Goal: Task Accomplishment & Management: Manage account settings

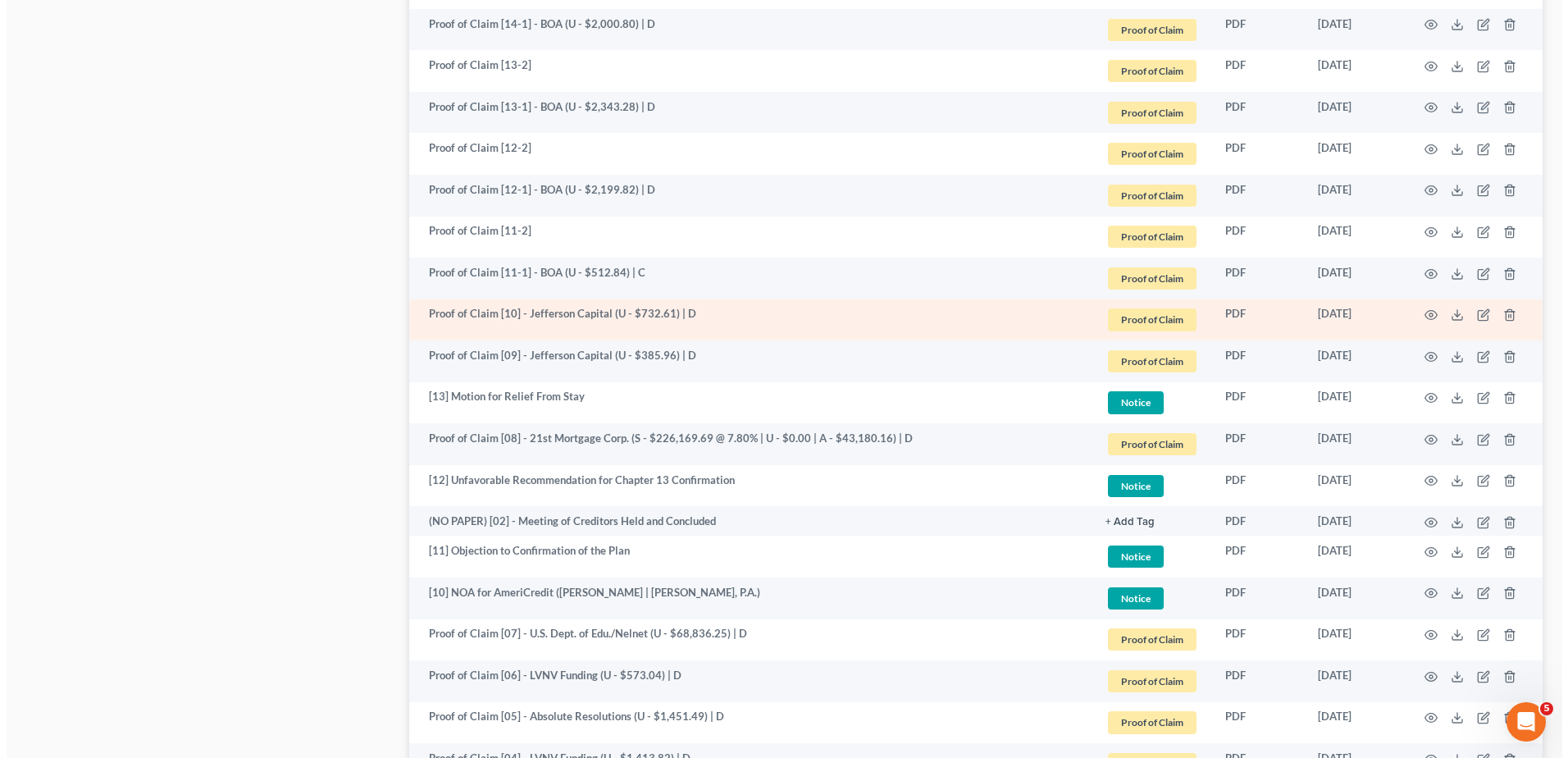
scroll to position [1804, 0]
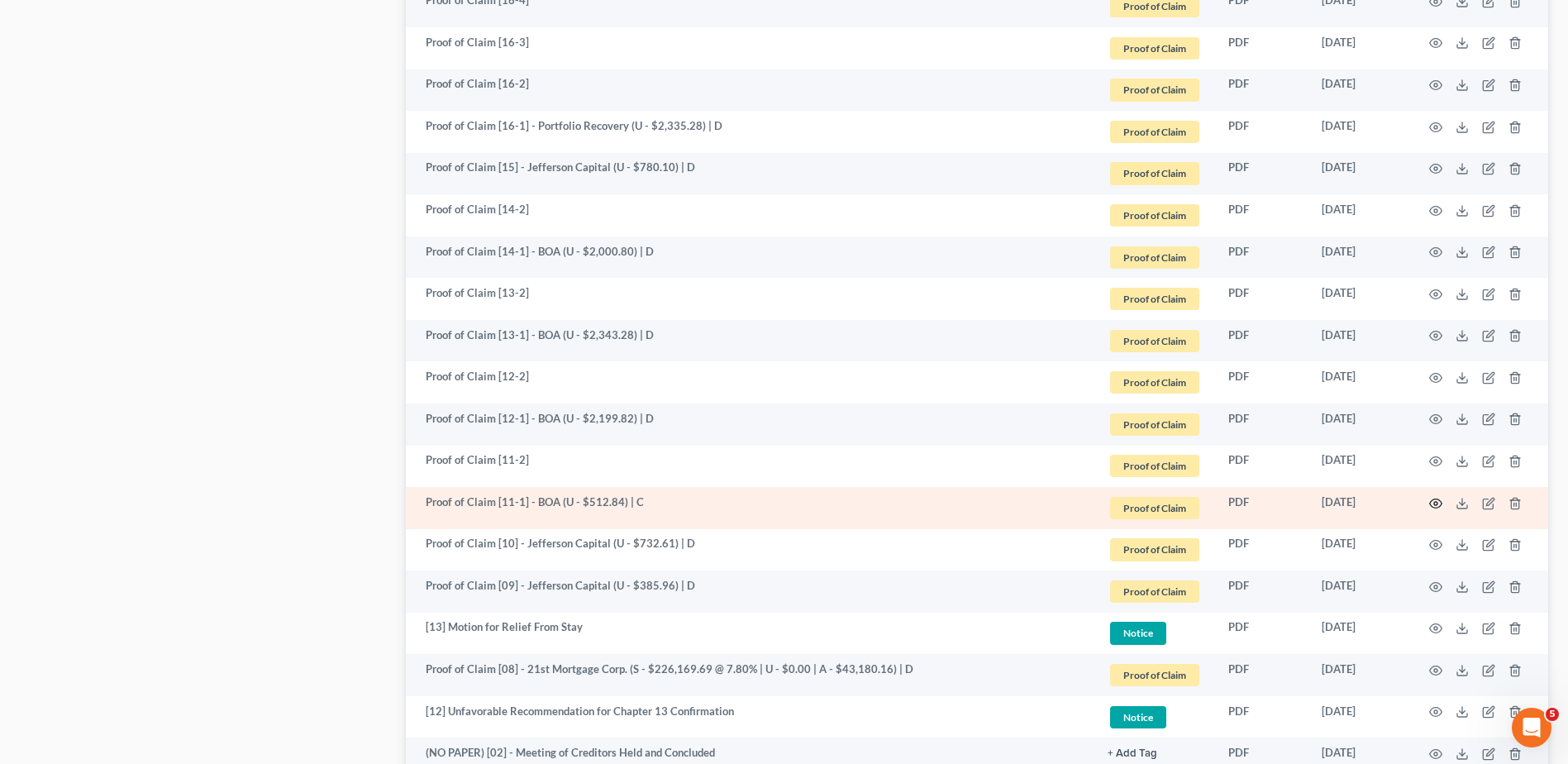
click at [1437, 499] on icon "button" at bounding box center [1436, 503] width 12 height 10
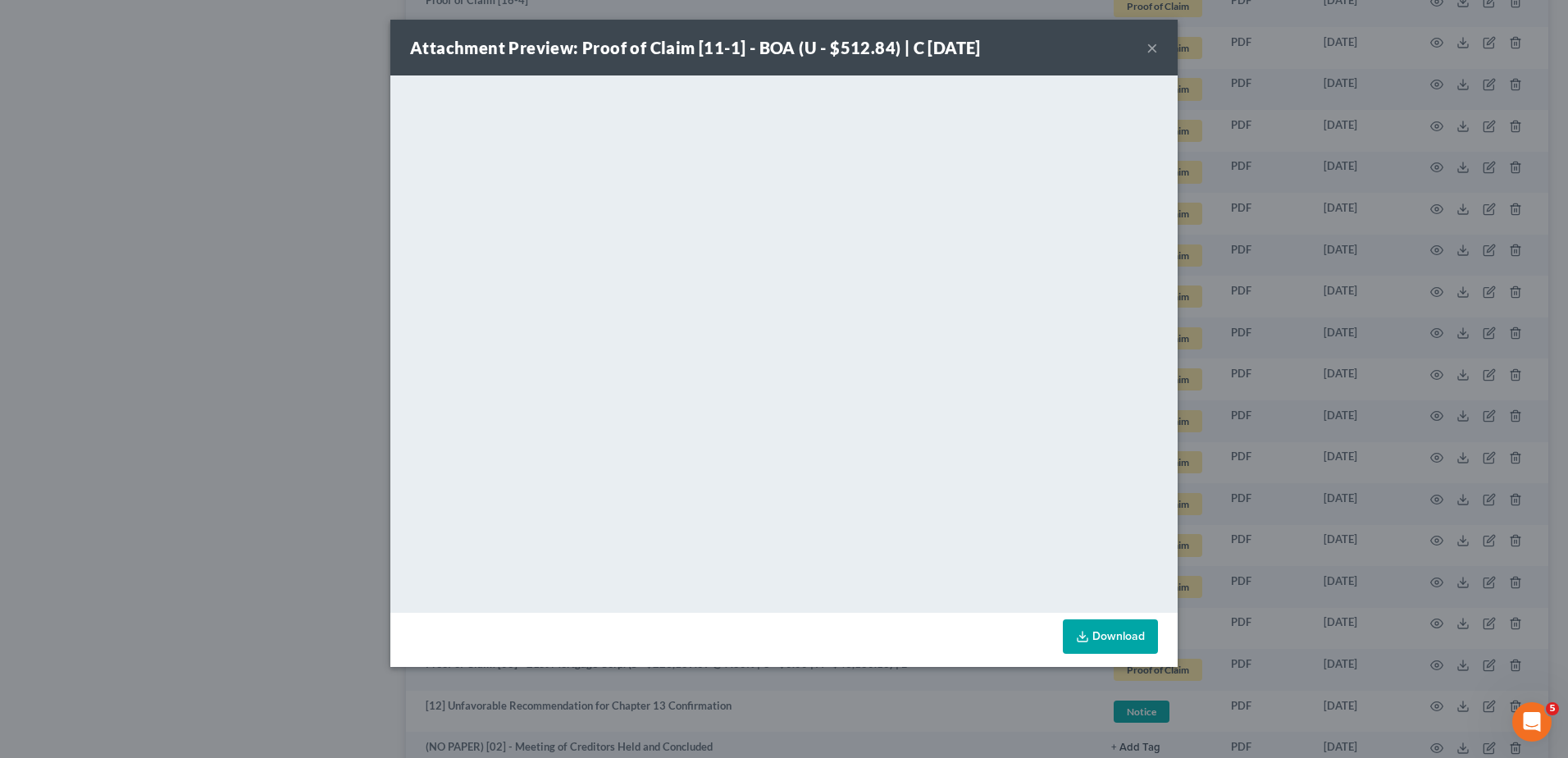
click at [1155, 47] on button "×" at bounding box center [1152, 47] width 11 height 20
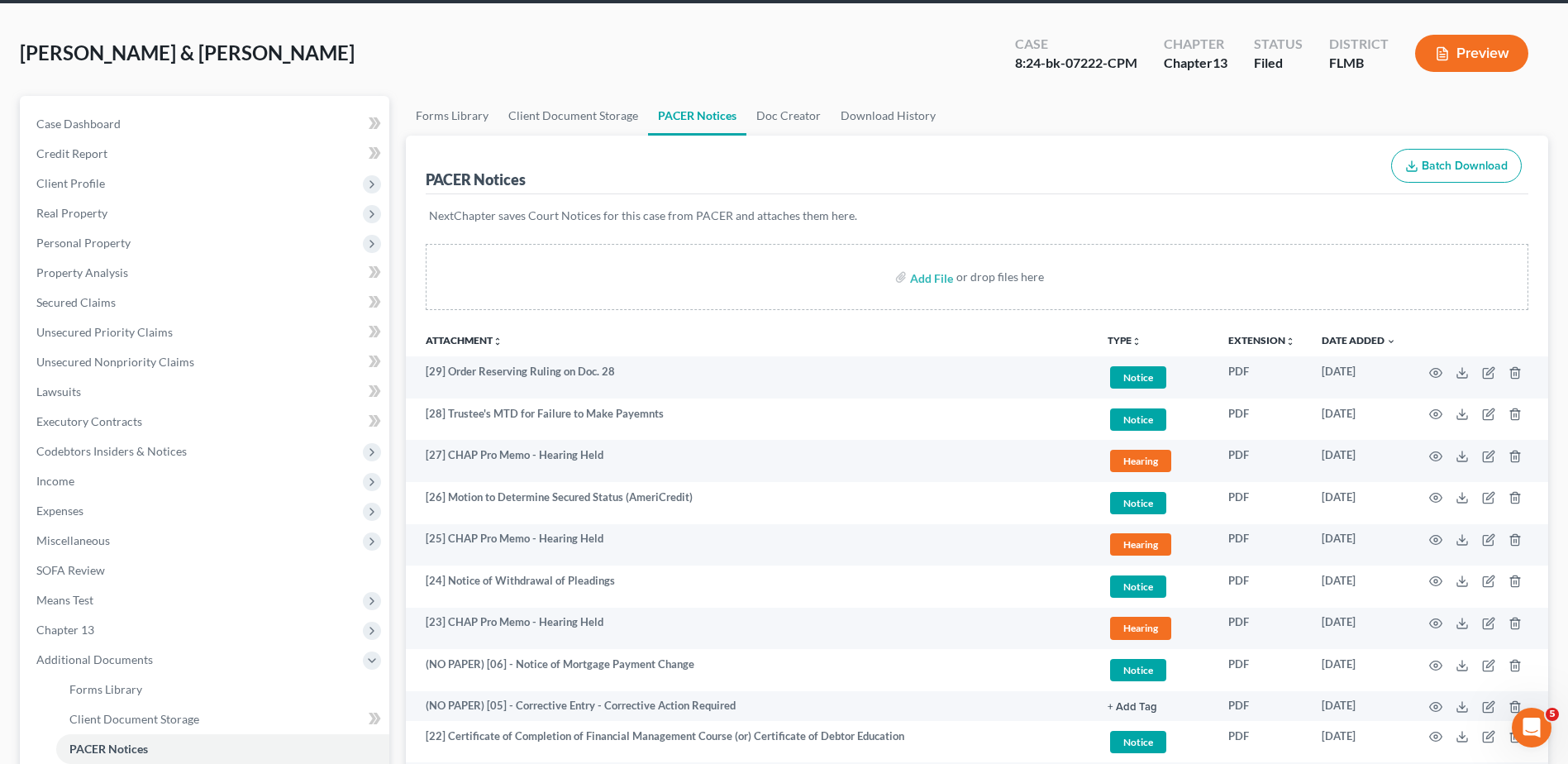
scroll to position [0, 0]
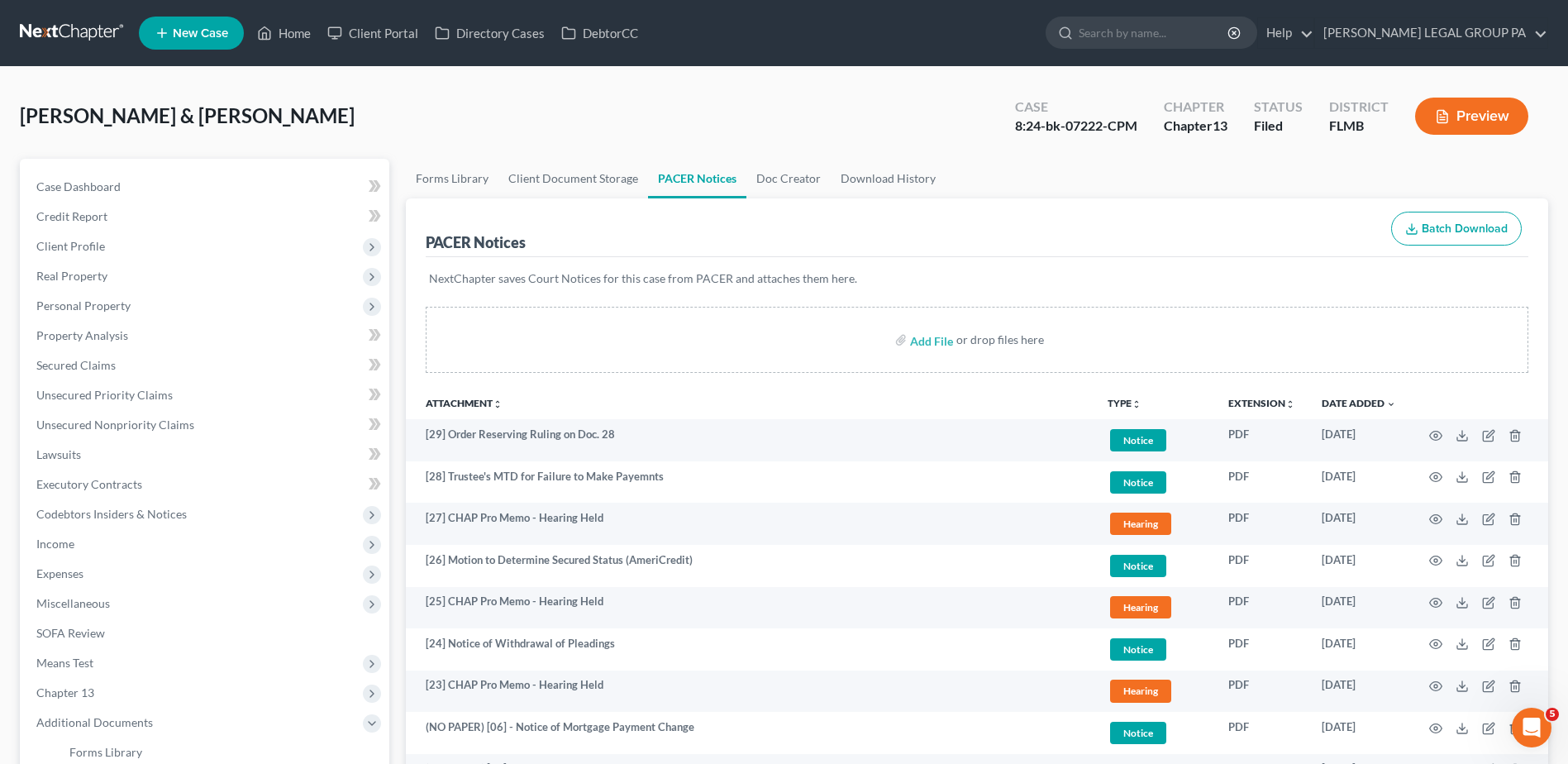
drag, startPoint x: 67, startPoint y: 24, endPoint x: 101, endPoint y: 26, distance: 34.1
click at [67, 24] on link at bounding box center [72, 32] width 106 height 30
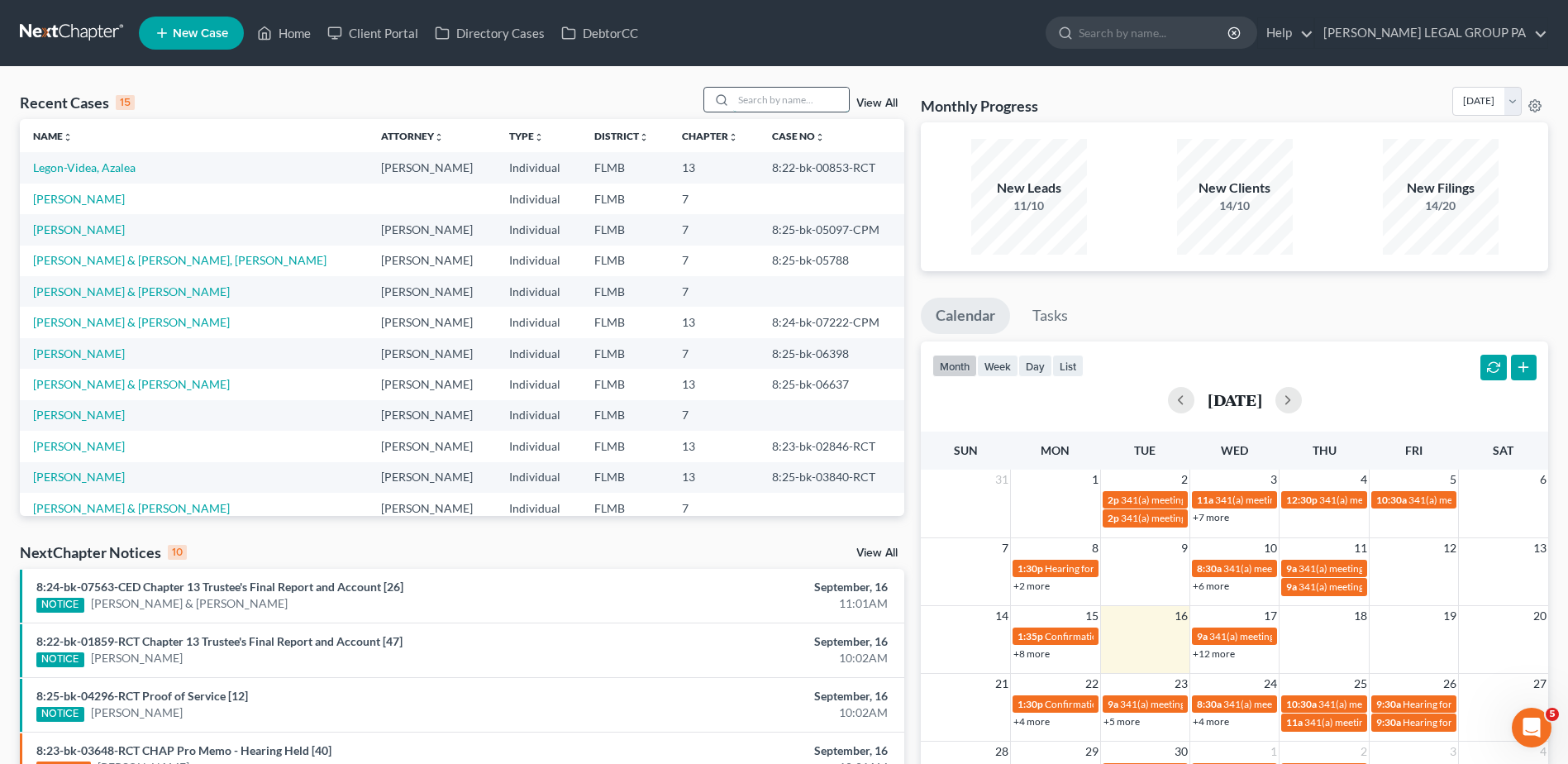
click at [774, 99] on input "search" at bounding box center [791, 99] width 115 height 24
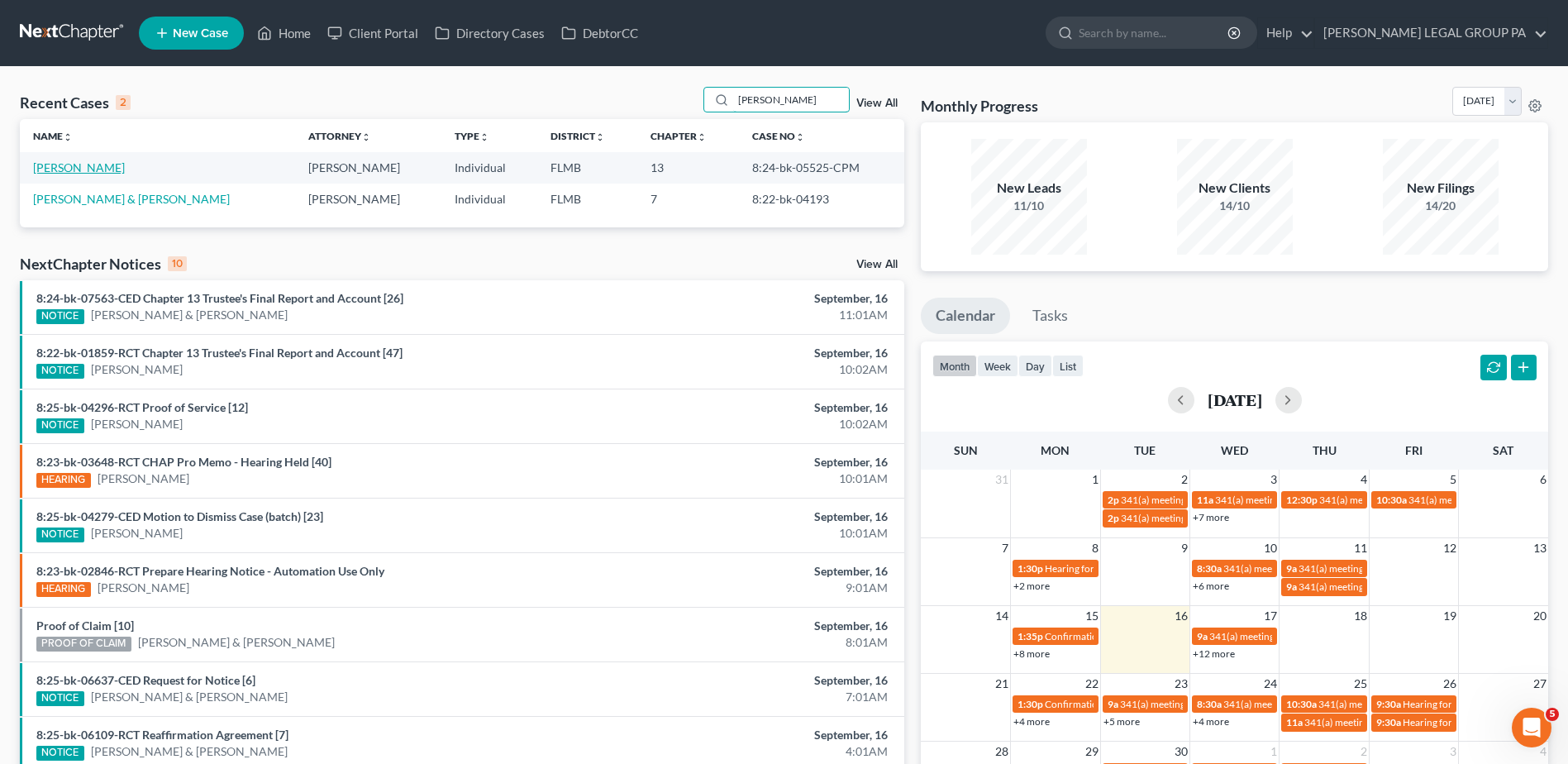
type input "williams, mary"
click at [80, 166] on link "[PERSON_NAME]" at bounding box center [79, 167] width 91 height 14
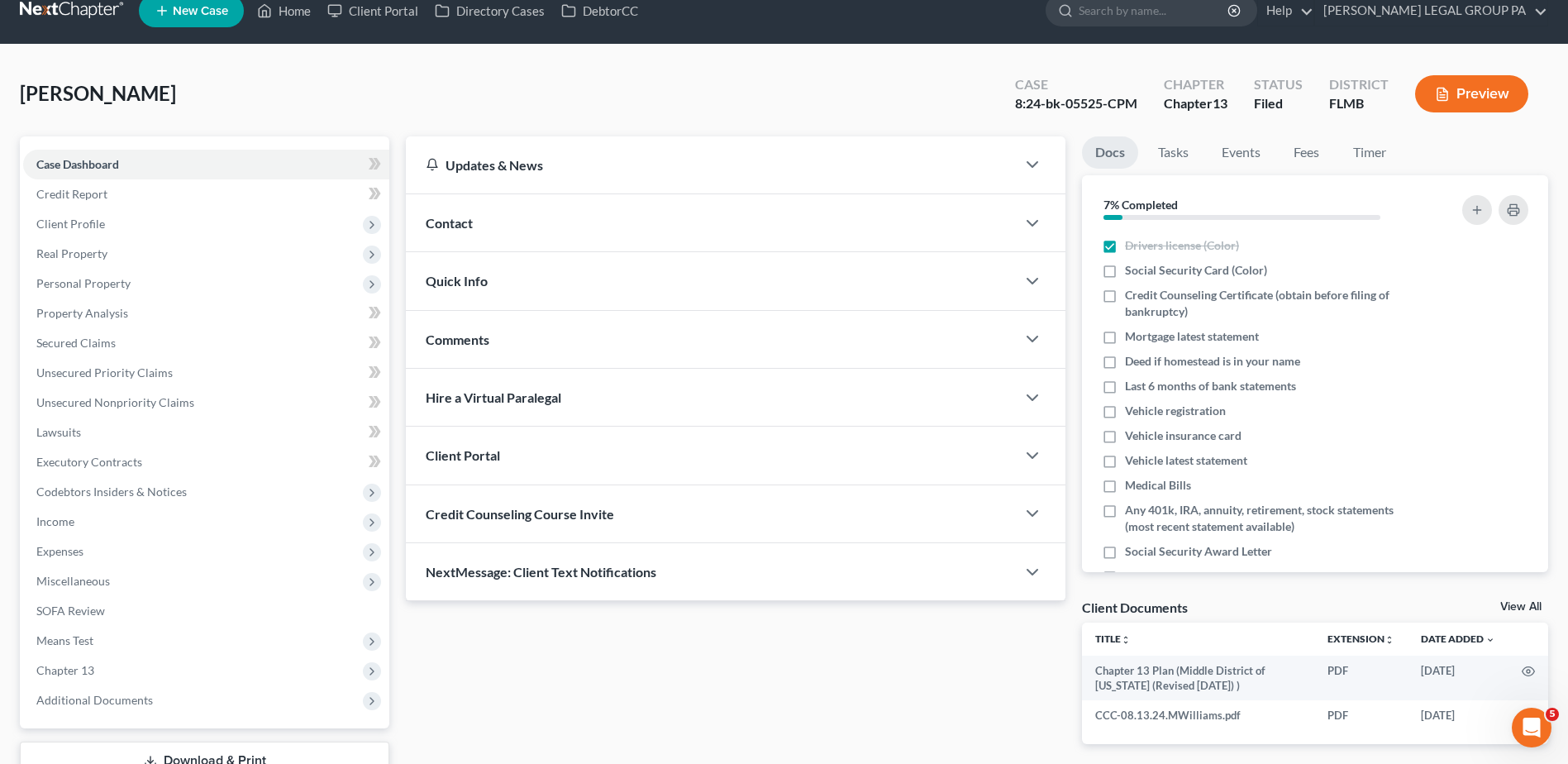
scroll to position [145, 0]
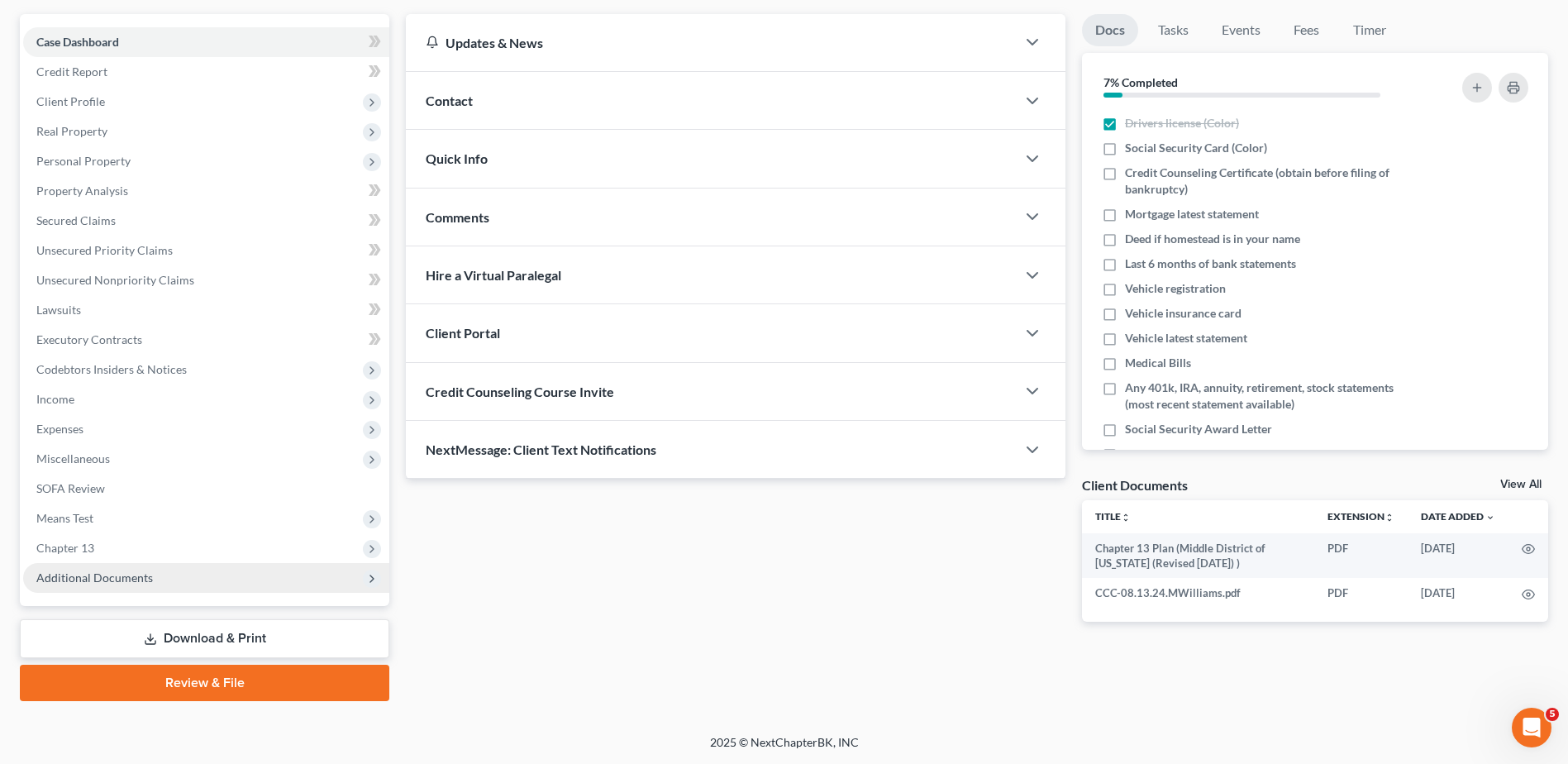
click at [99, 575] on span "Additional Documents" at bounding box center [94, 577] width 116 height 14
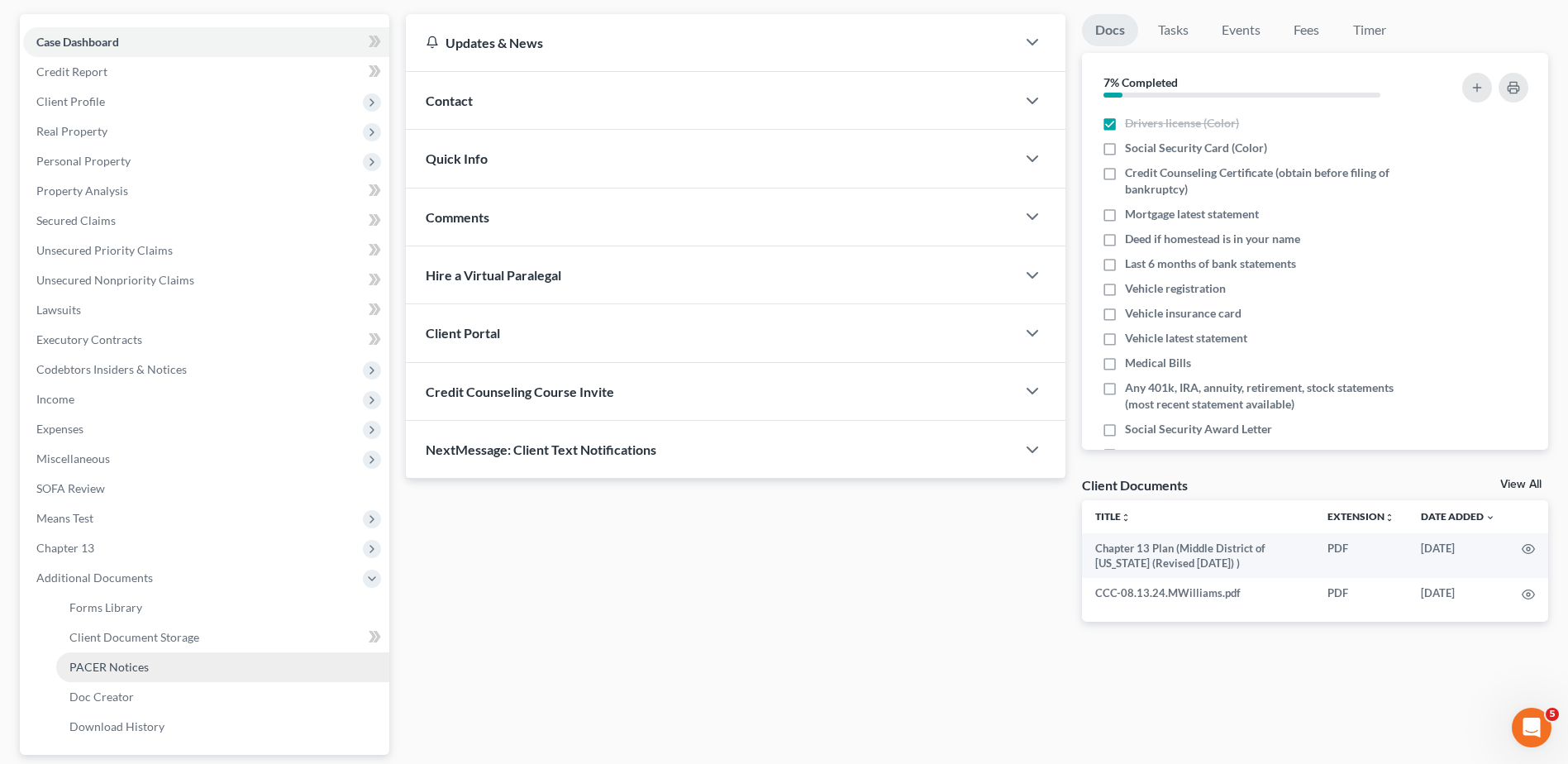
click at [138, 661] on span "PACER Notices" at bounding box center [109, 666] width 79 height 14
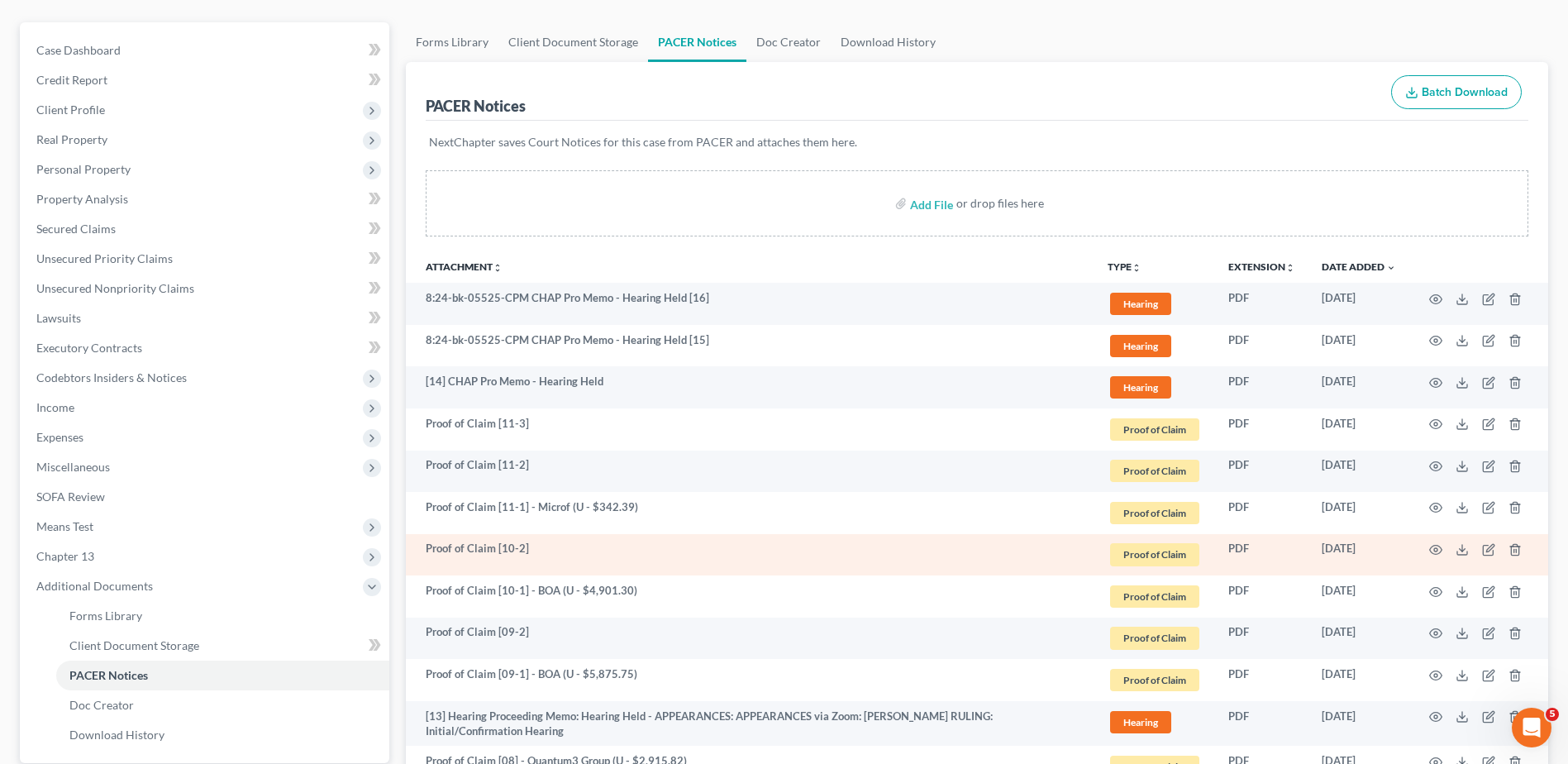
scroll to position [166, 0]
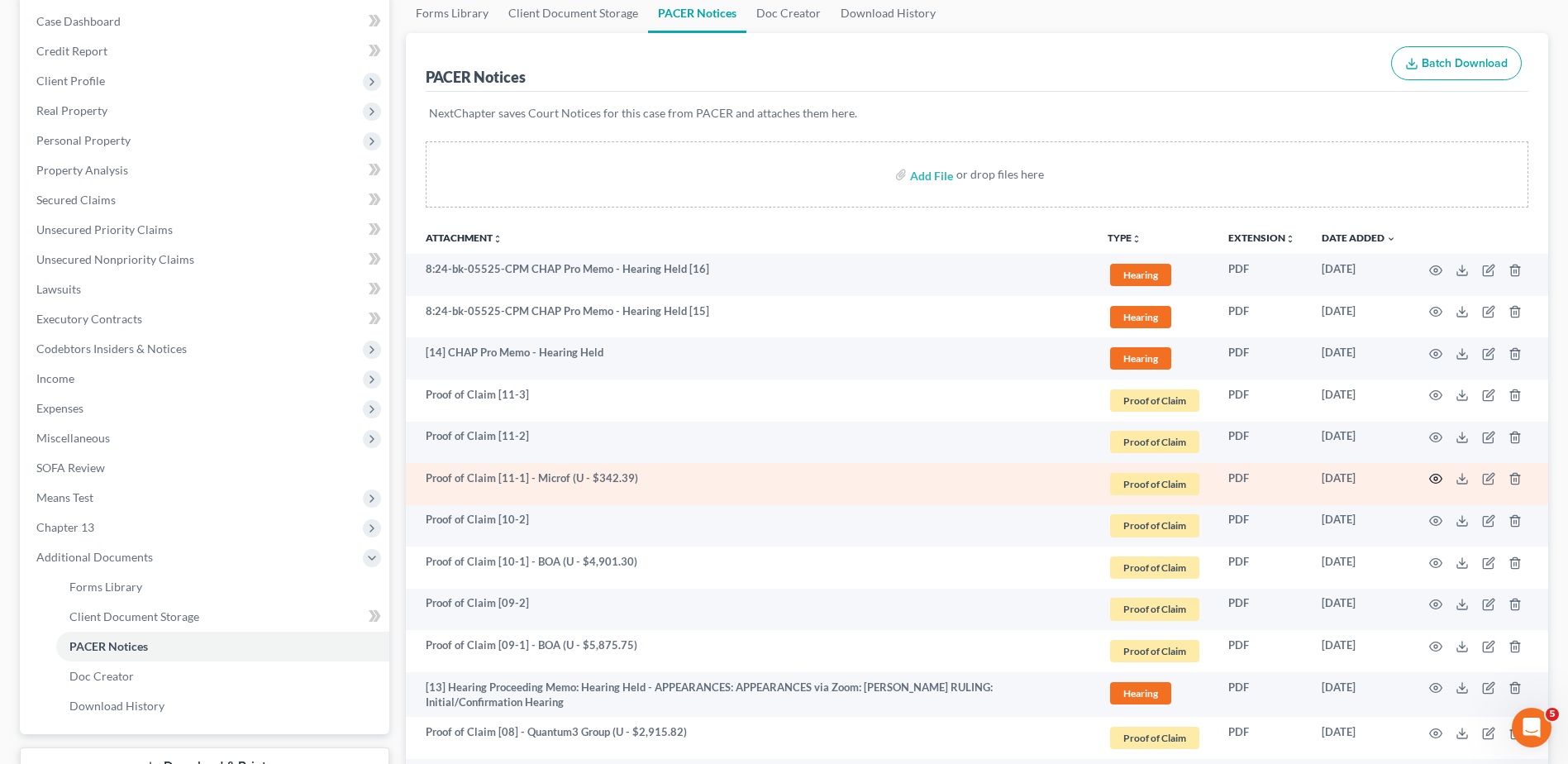
click at [1439, 479] on icon "button" at bounding box center [1436, 479] width 13 height 13
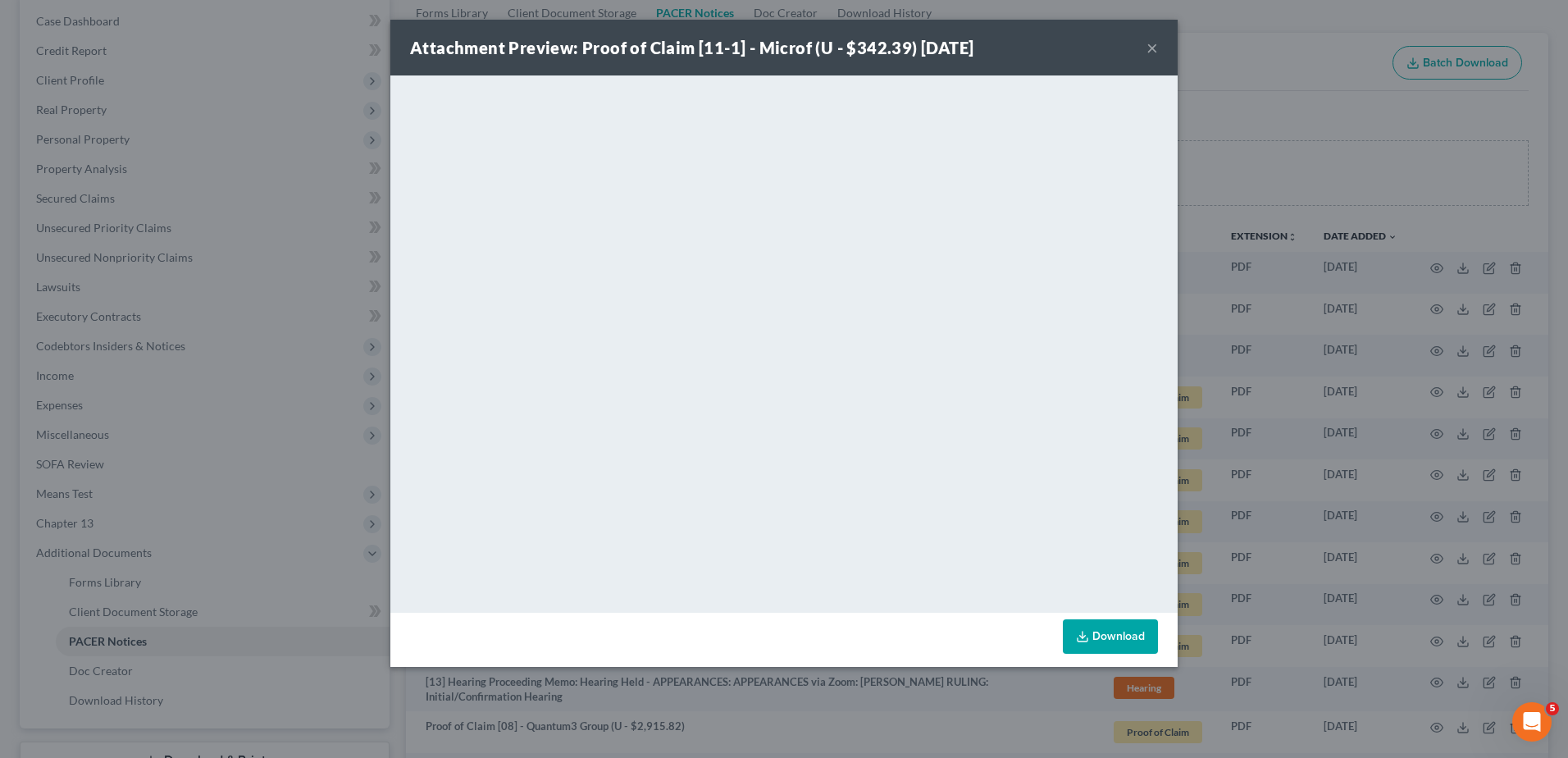
click at [1157, 49] on button "×" at bounding box center [1152, 47] width 11 height 20
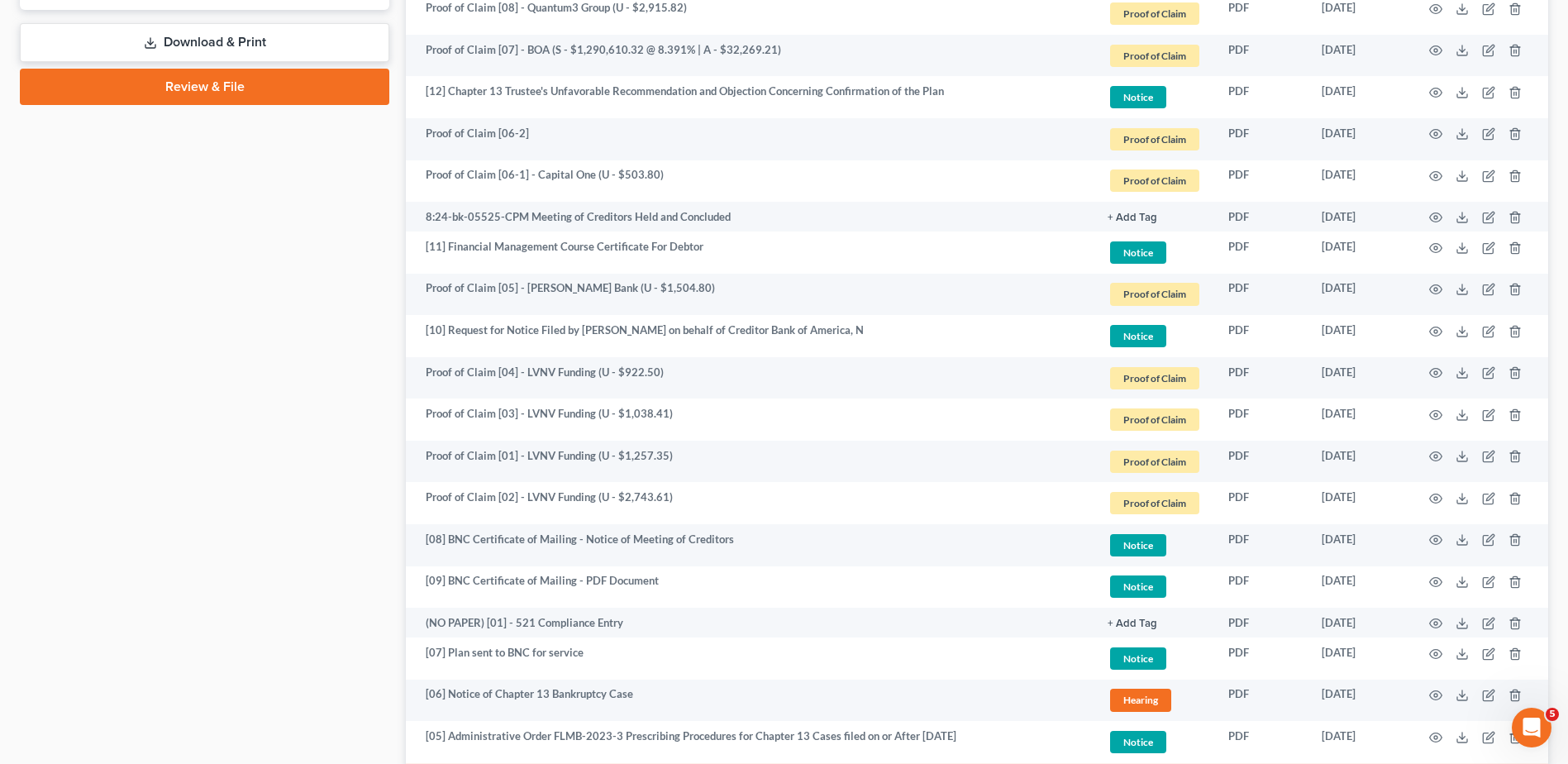
scroll to position [827, 0]
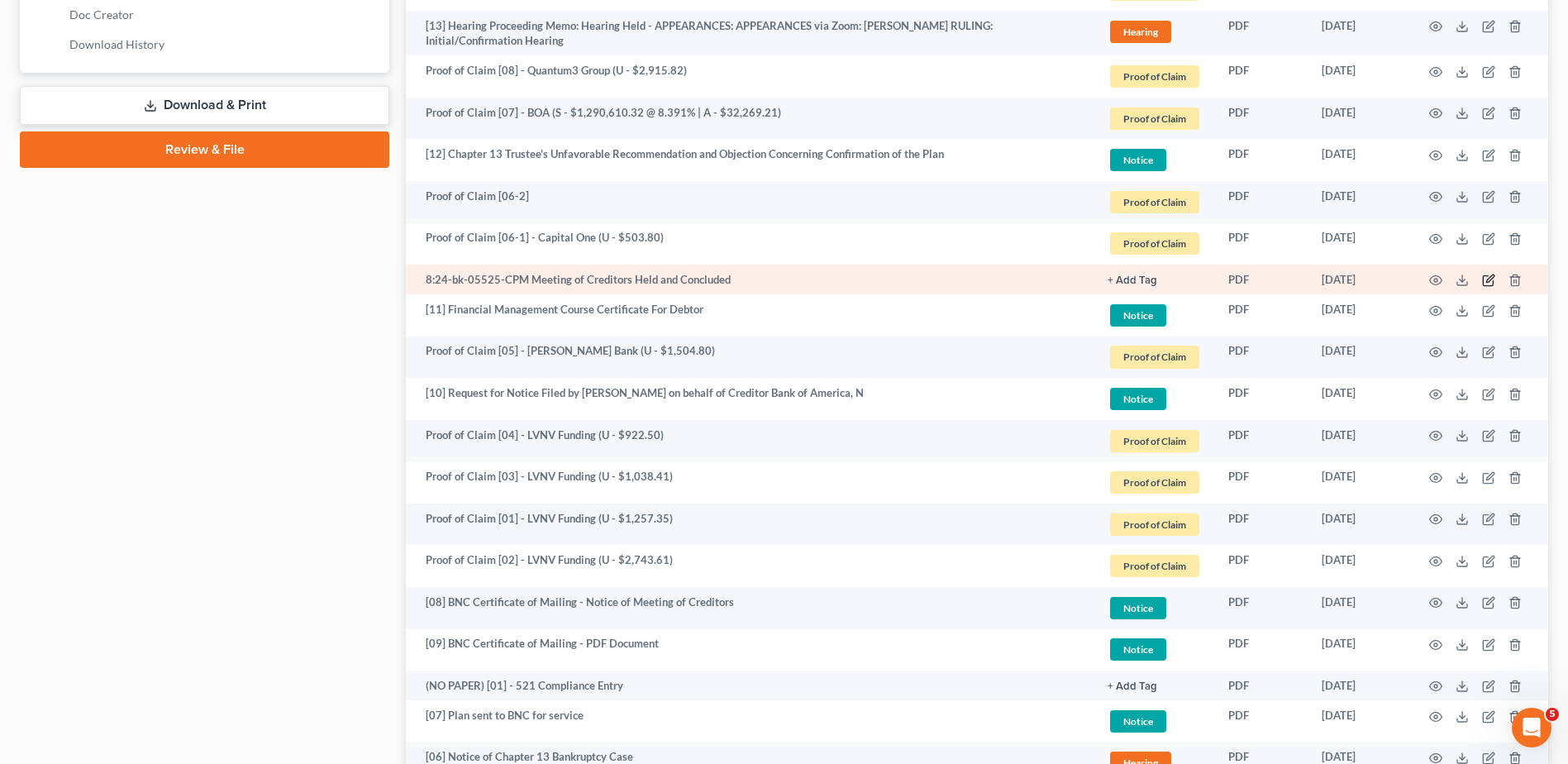
click at [1487, 277] on icon "button" at bounding box center [1489, 280] width 13 height 13
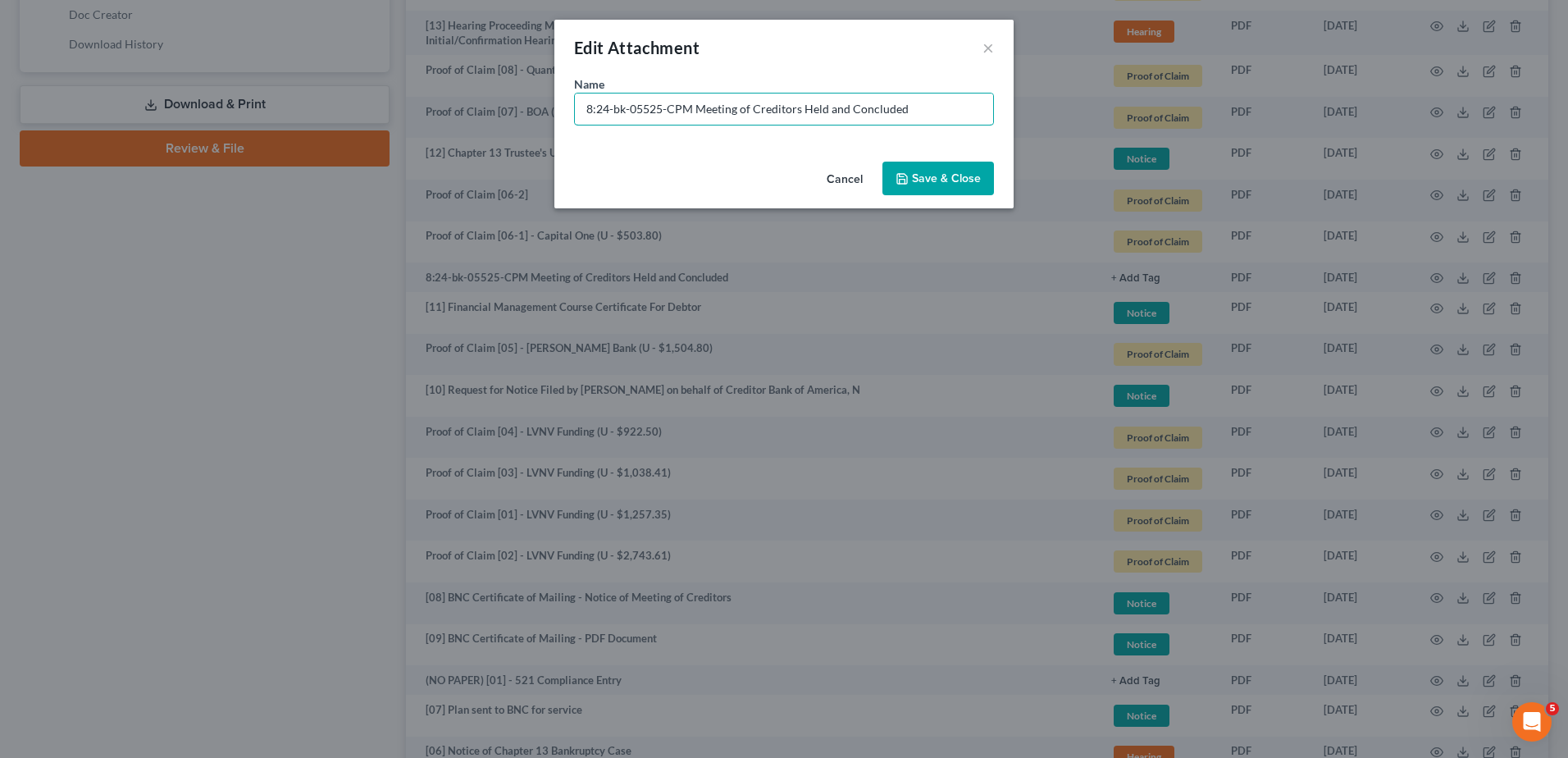
drag, startPoint x: 691, startPoint y: 109, endPoint x: -47, endPoint y: 137, distance: 738.5
click at [0, 137] on html "Home New Case Client Portal Directory Cases DebtorCC WELLER LEGAL GROUP PA kcas…" at bounding box center [784, 146] width 1568 height 1933
type input "(NO PAPER) [02] - Meeting of Creditors Held and Concluded"
click at [922, 177] on span "Save & Close" at bounding box center [946, 178] width 69 height 14
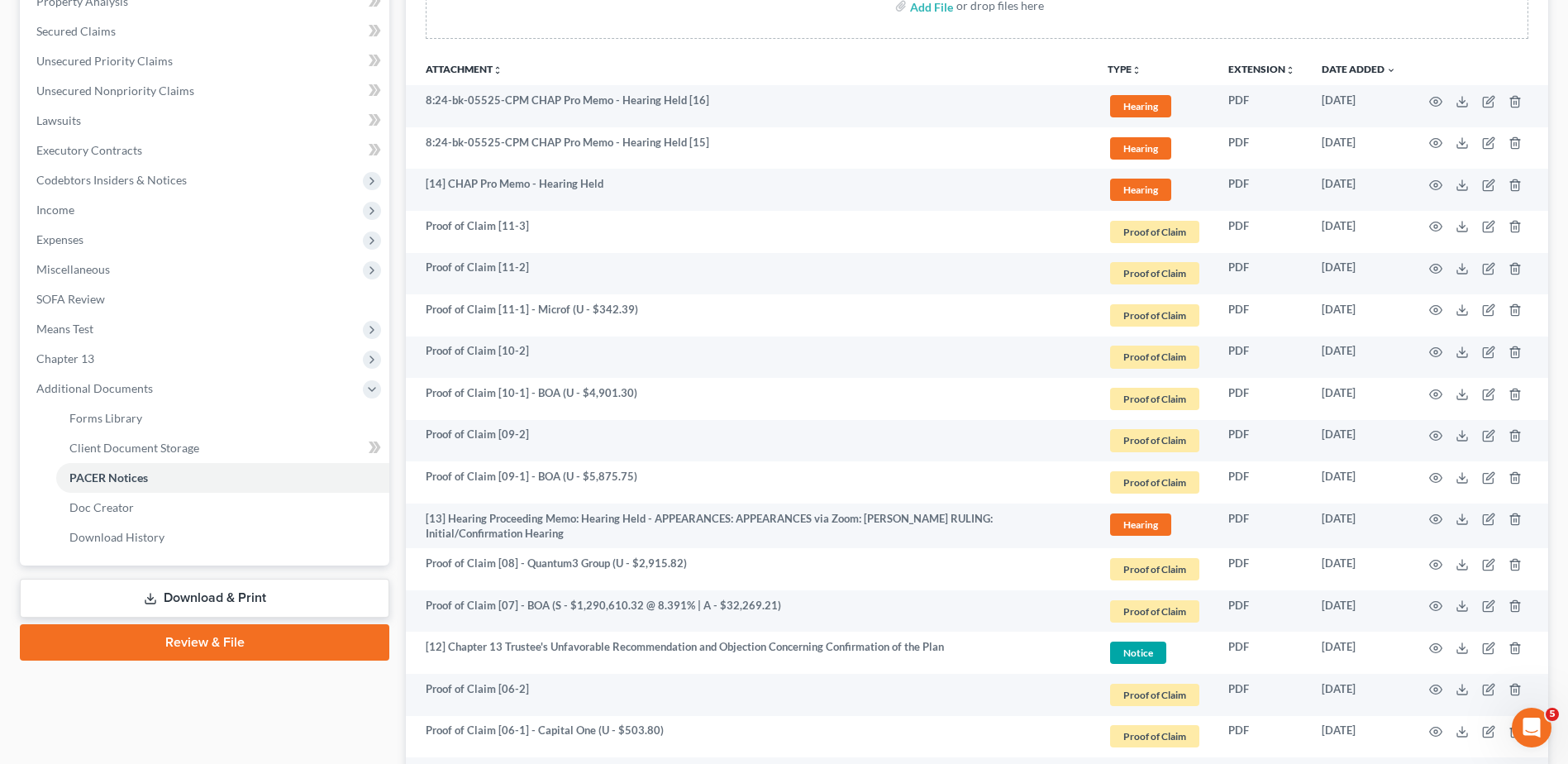
scroll to position [331, 0]
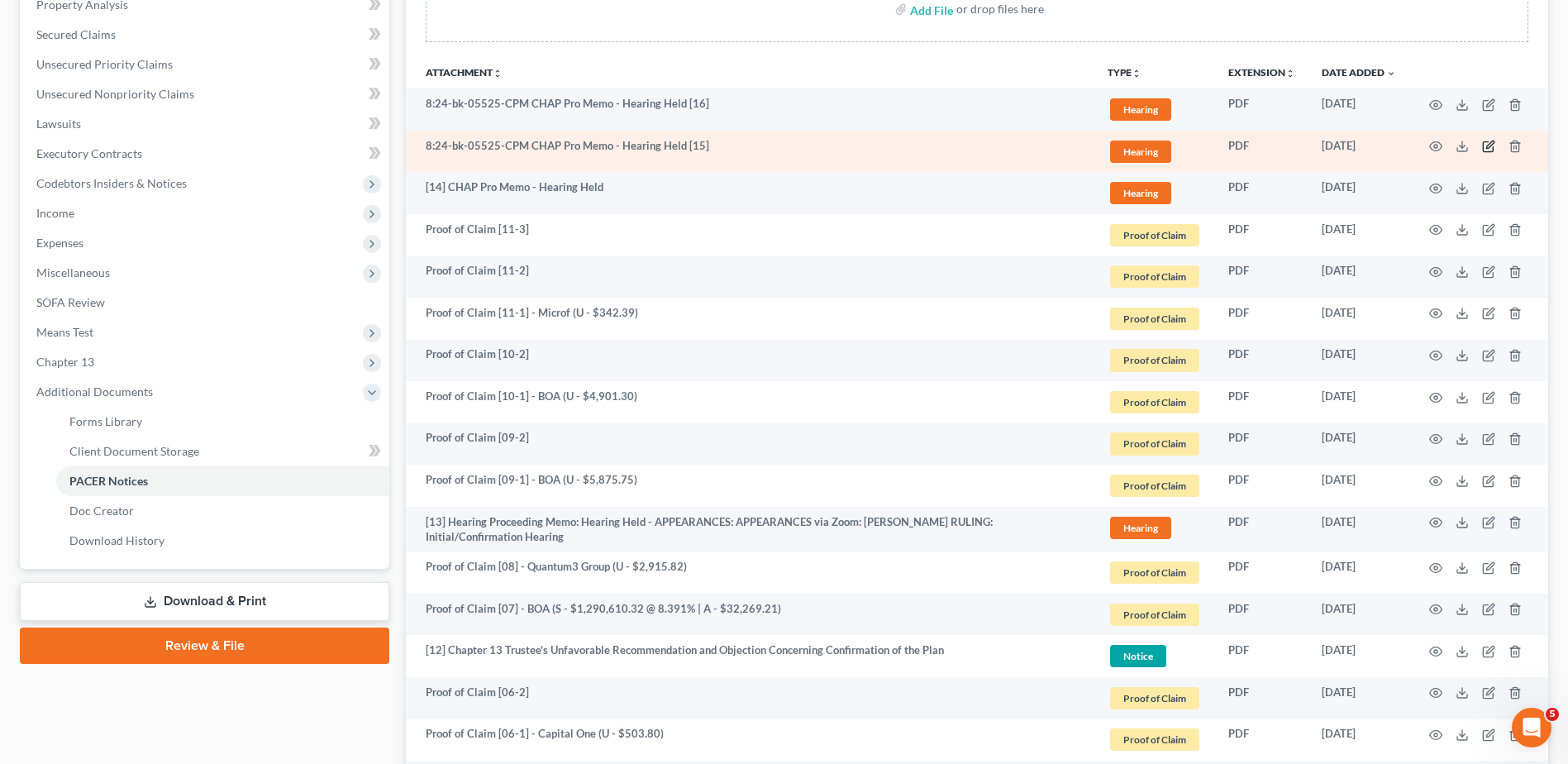
click at [1493, 141] on icon "button" at bounding box center [1490, 145] width 8 height 8
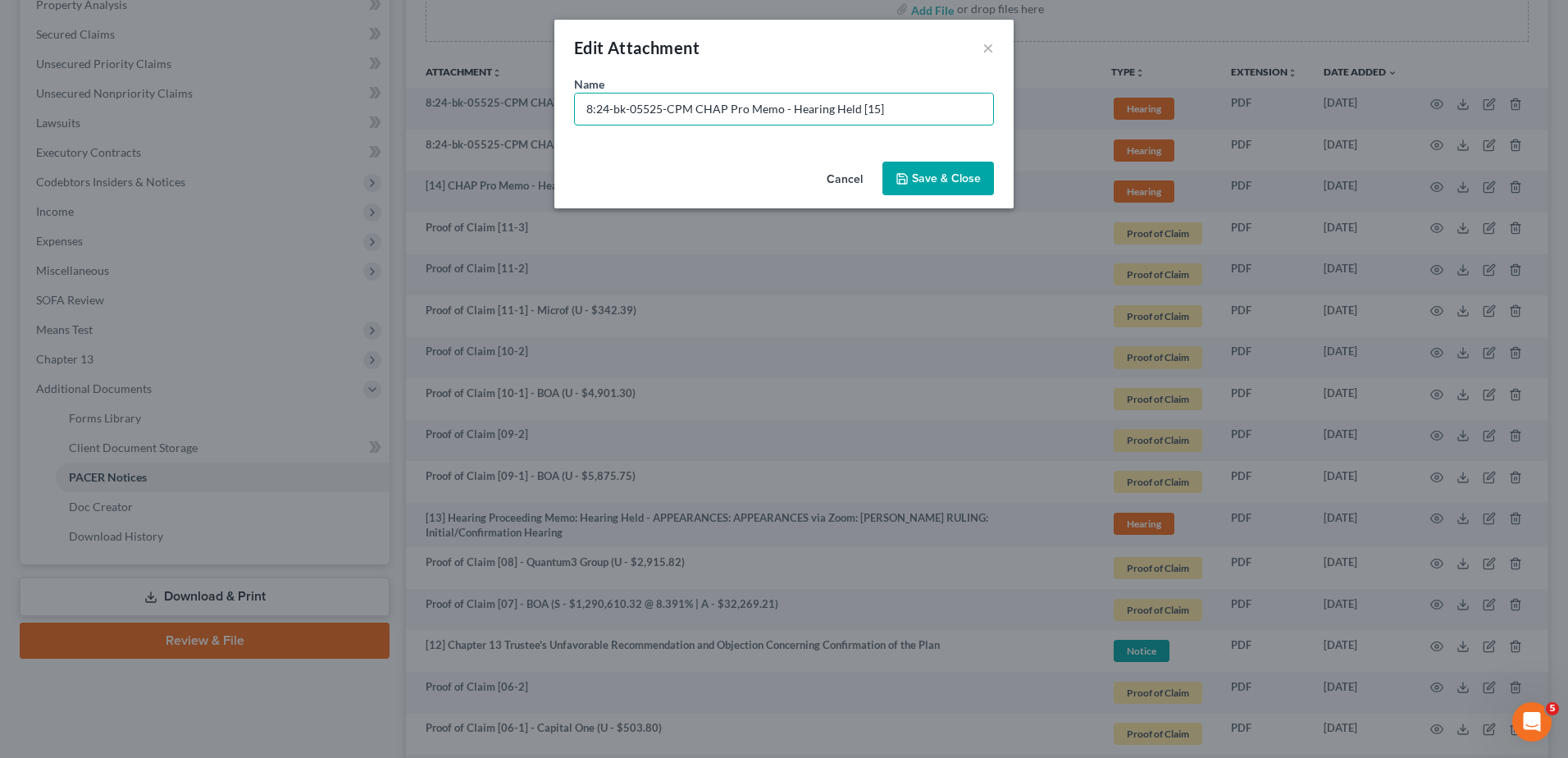
drag, startPoint x: 690, startPoint y: 110, endPoint x: 239, endPoint y: 95, distance: 451.2
click at [239, 95] on div "Edit Attachment × Name * 8:24-bk-05525-CPM CHAP Pro Memo - Hearing Held [15] Ca…" at bounding box center [784, 379] width 1568 height 758
drag, startPoint x: 772, startPoint y: 110, endPoint x: 1066, endPoint y: 141, distance: 295.6
click at [1094, 153] on div "Edit Attachment × Name * [15] CHAP Pro Memo - Hearing Held [15] Cancel Save & C…" at bounding box center [784, 379] width 1568 height 758
type input "[15] CHAP Pro Memo - Hearing Held"
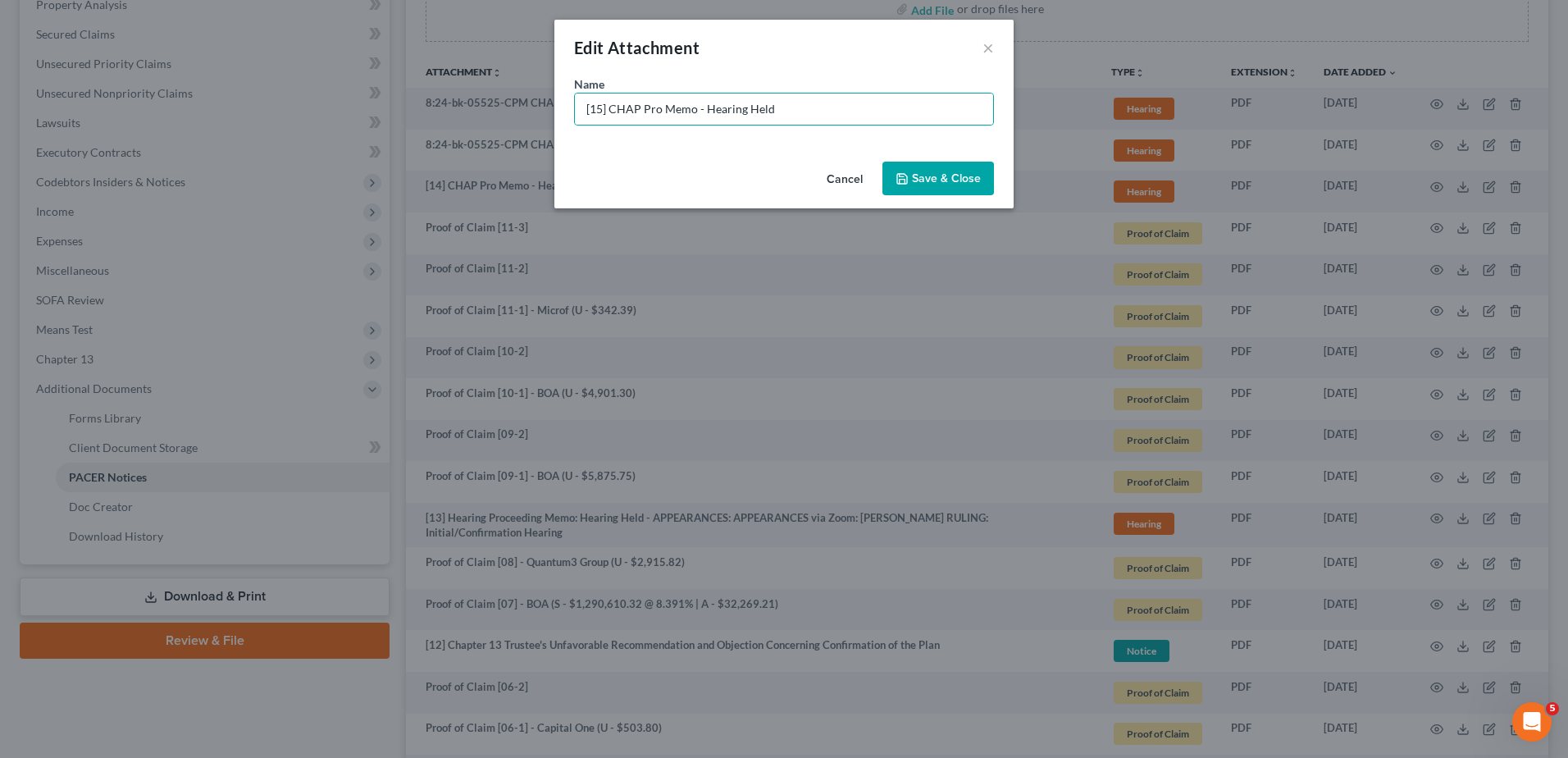
click at [958, 176] on span "Save & Close" at bounding box center [946, 178] width 69 height 14
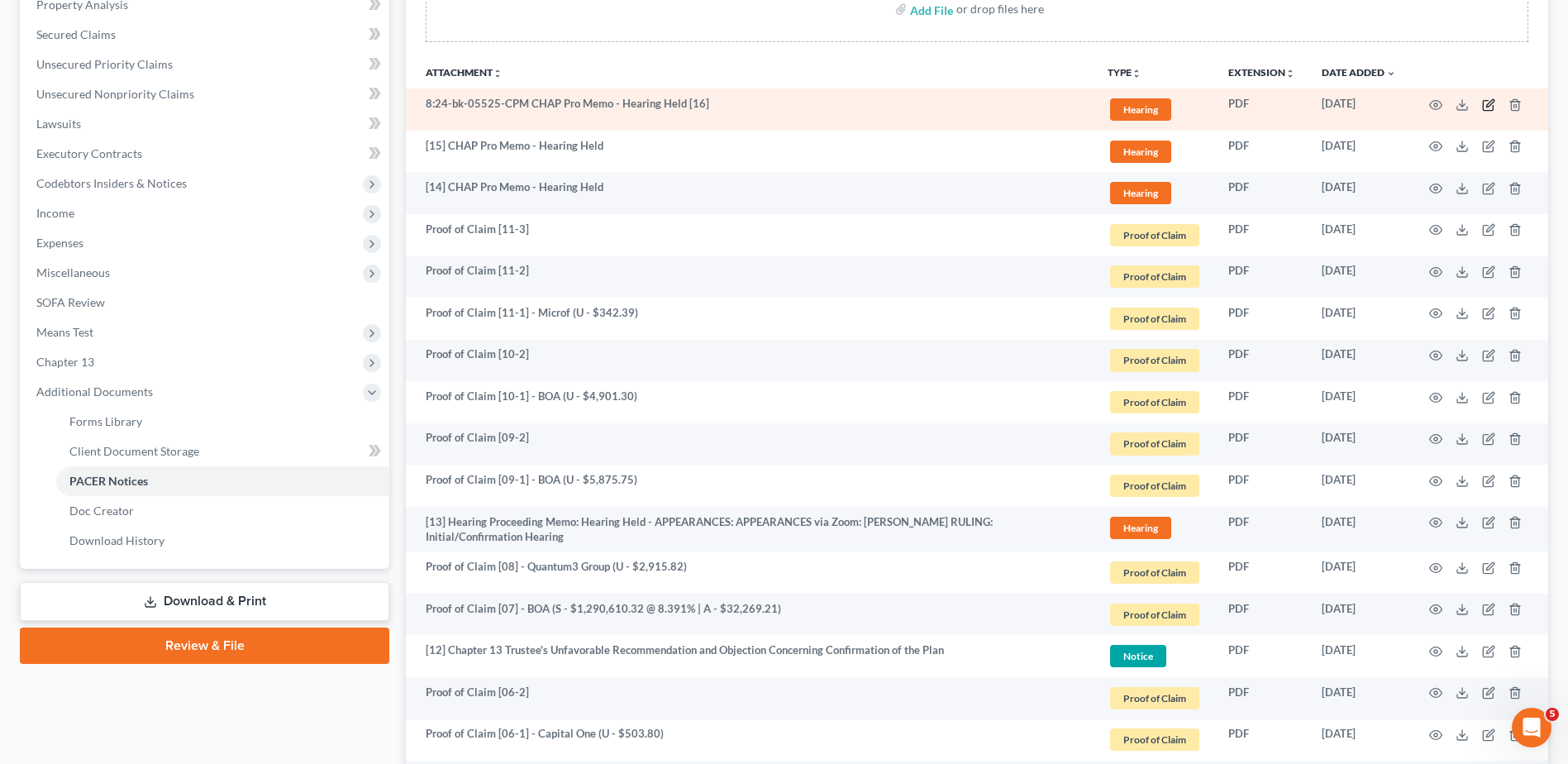
click at [1491, 105] on icon "button" at bounding box center [1490, 103] width 8 height 8
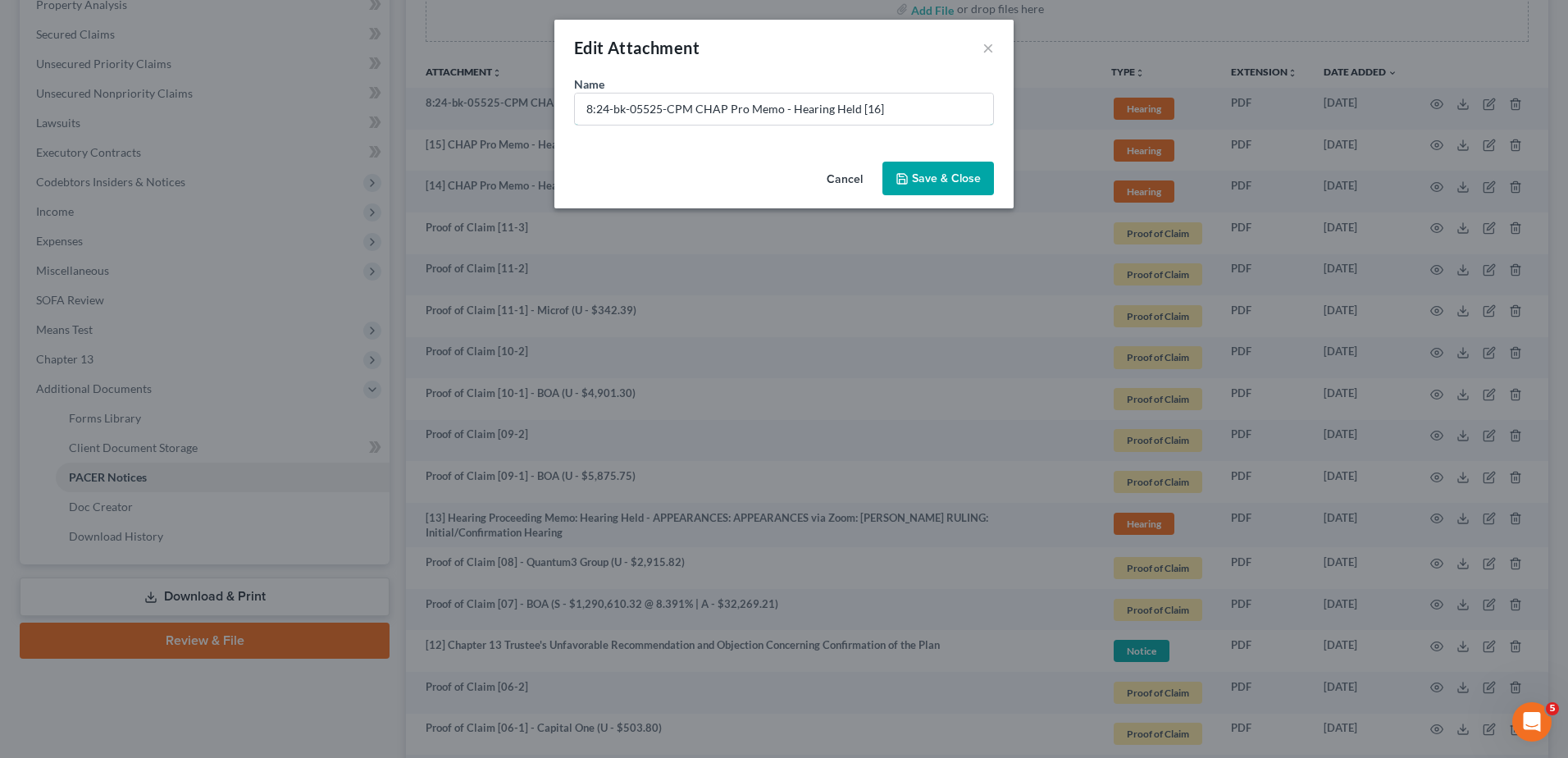
drag, startPoint x: 685, startPoint y: 109, endPoint x: 34, endPoint y: 101, distance: 651.0
click at [34, 101] on div "Edit Attachment × Name * 8:24-bk-05525-CPM CHAP Pro Memo - Hearing Held [16] Ca…" at bounding box center [784, 379] width 1568 height 758
drag, startPoint x: 770, startPoint y: 115, endPoint x: 877, endPoint y: 109, distance: 107.2
click at [860, 111] on input "[16] CHAP Pro Memo - Hearing Held [16]" at bounding box center [784, 109] width 419 height 31
type input "[16] CHAP Pro Memo - Hearing Held"
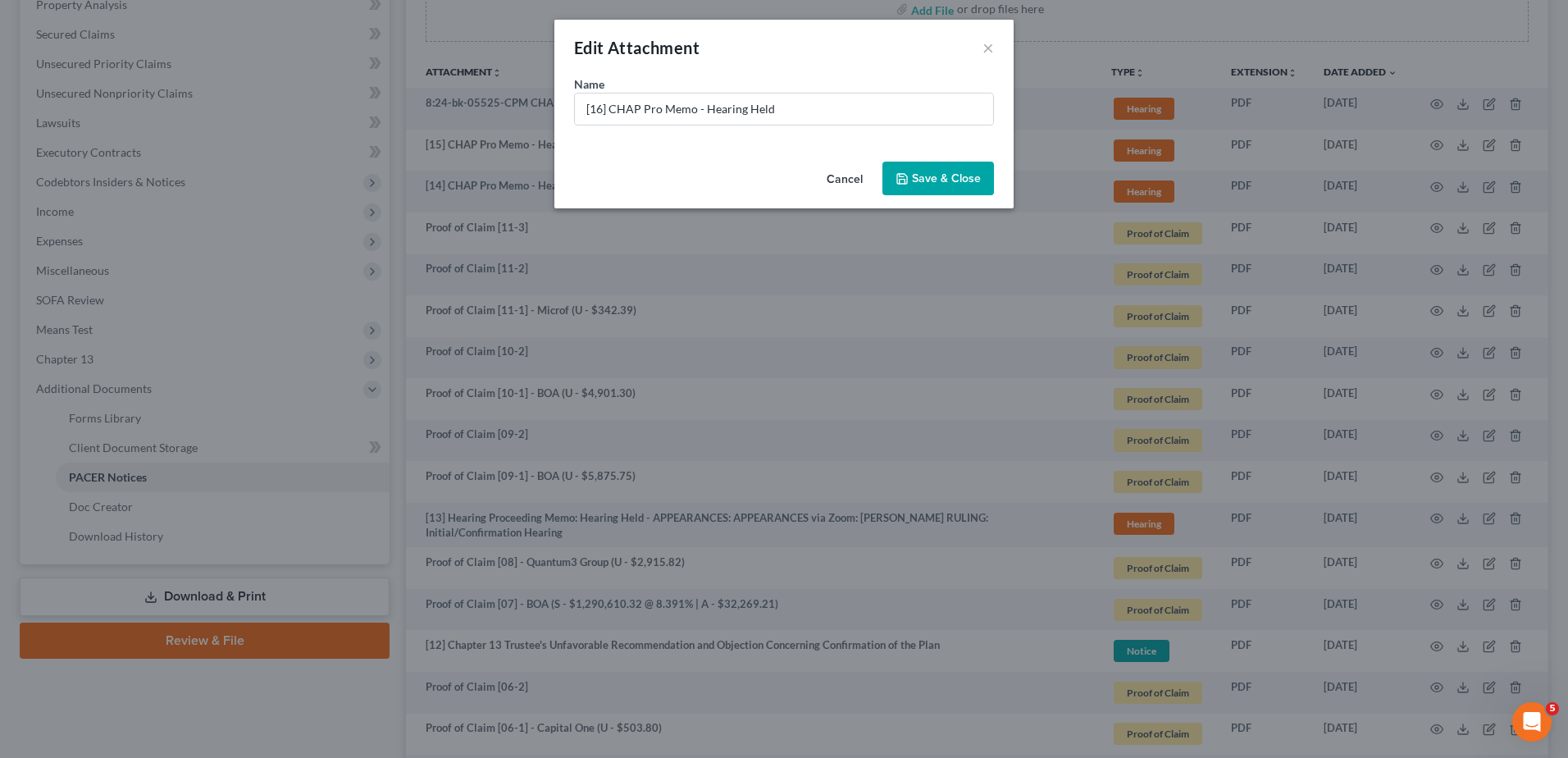
click at [939, 173] on span "Save & Close" at bounding box center [946, 178] width 69 height 14
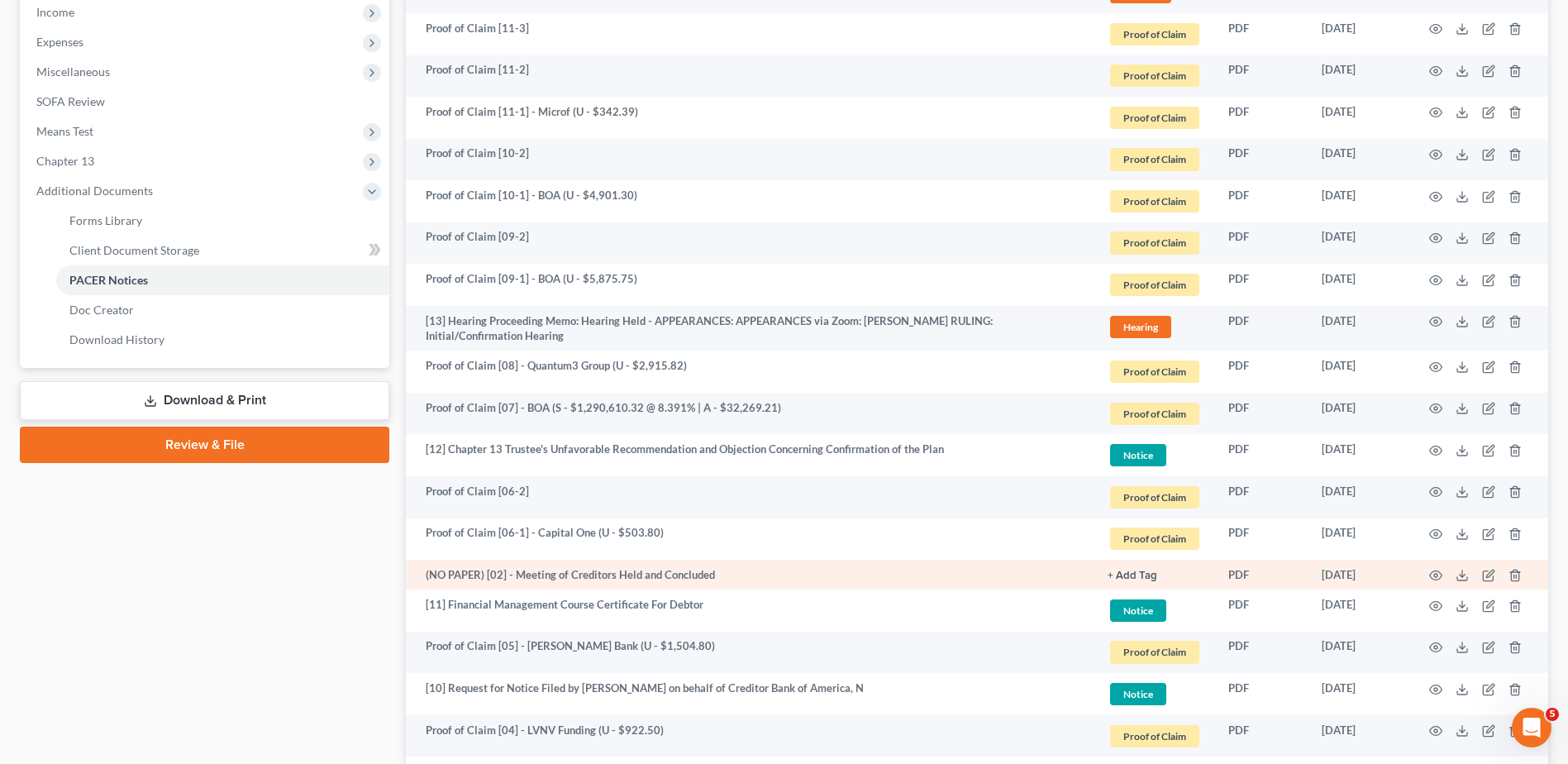
scroll to position [578, 0]
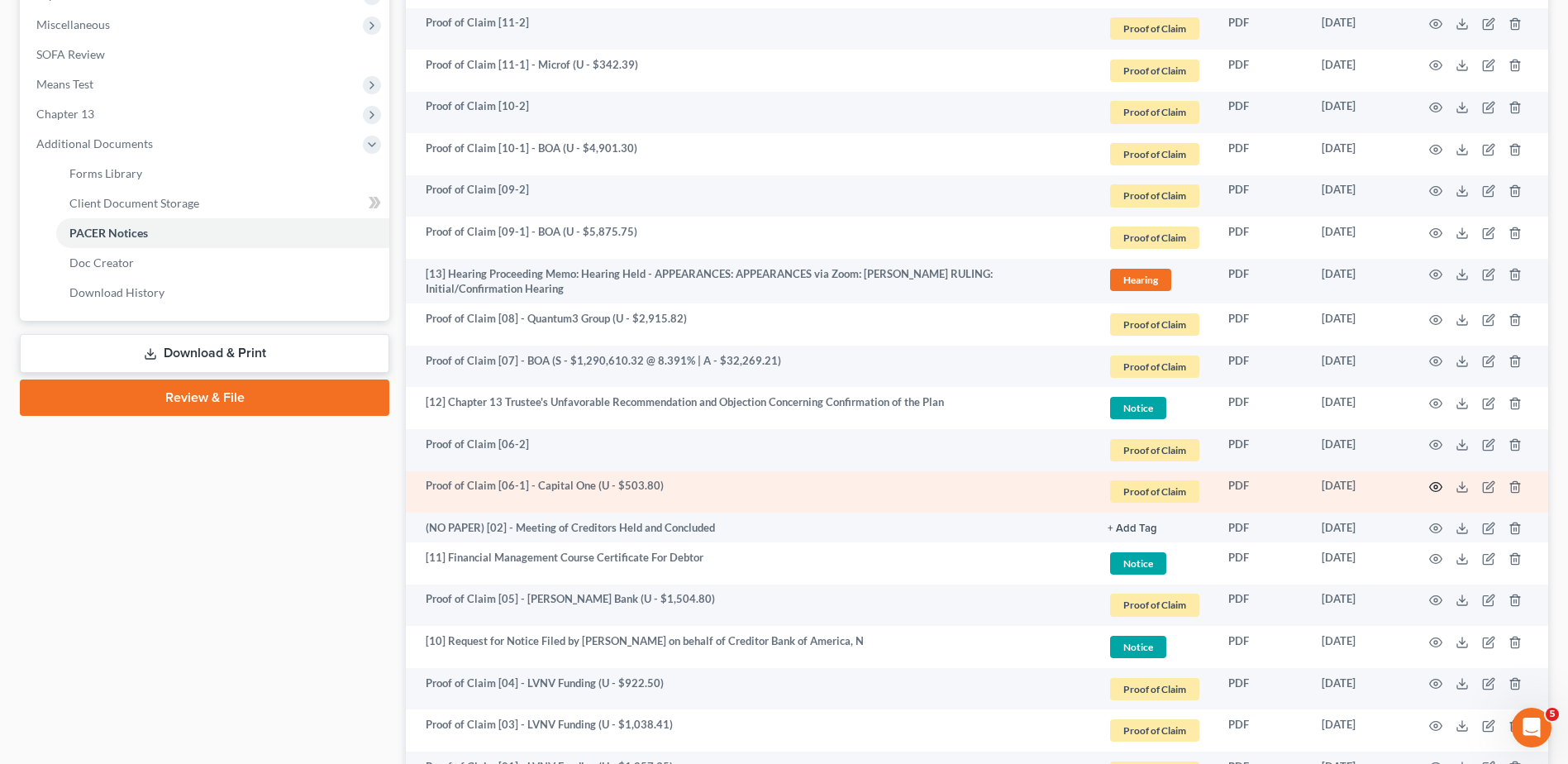
click at [1433, 486] on icon "button" at bounding box center [1436, 487] width 13 height 13
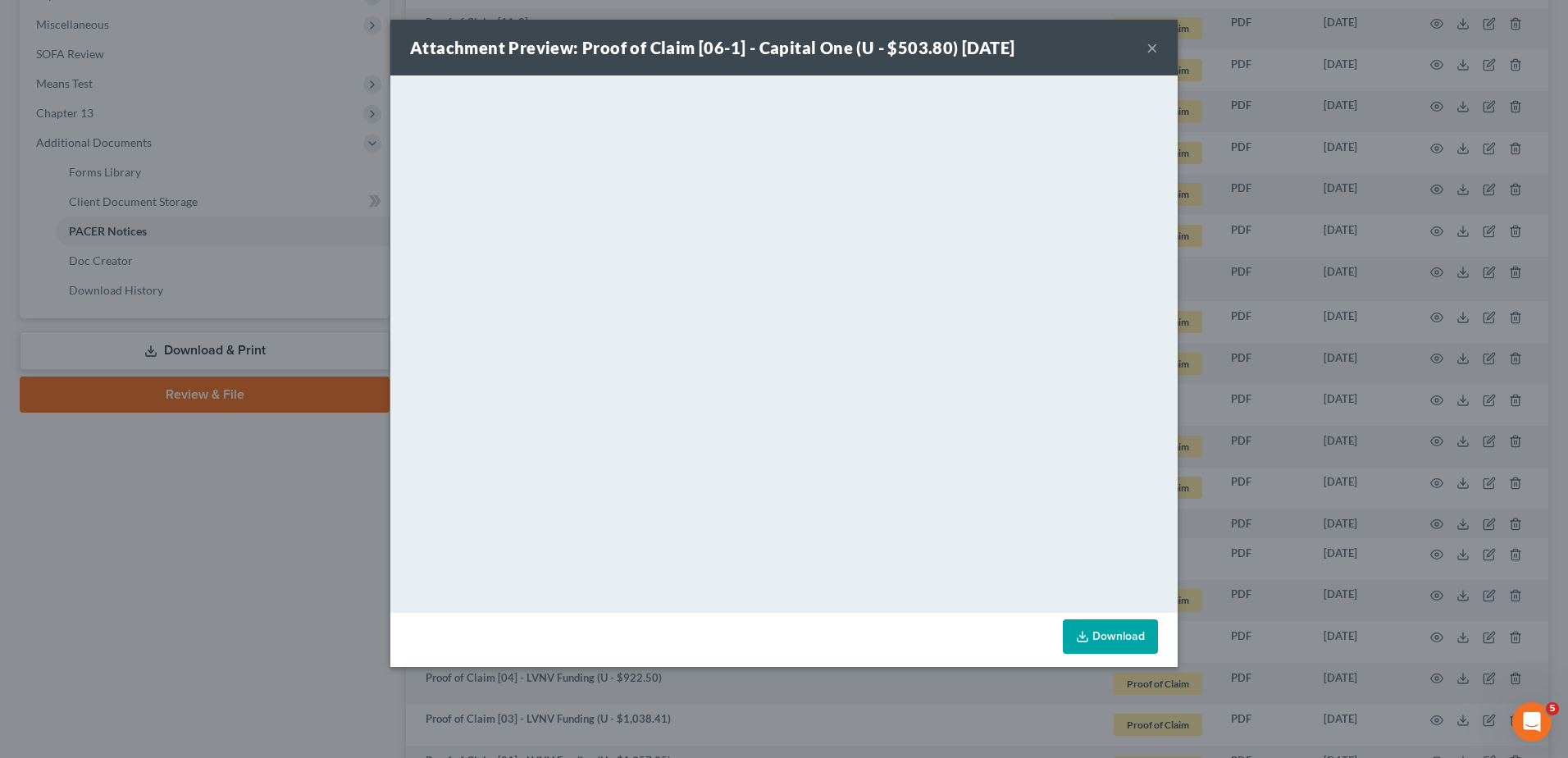
click at [1152, 43] on button "×" at bounding box center [1152, 47] width 11 height 20
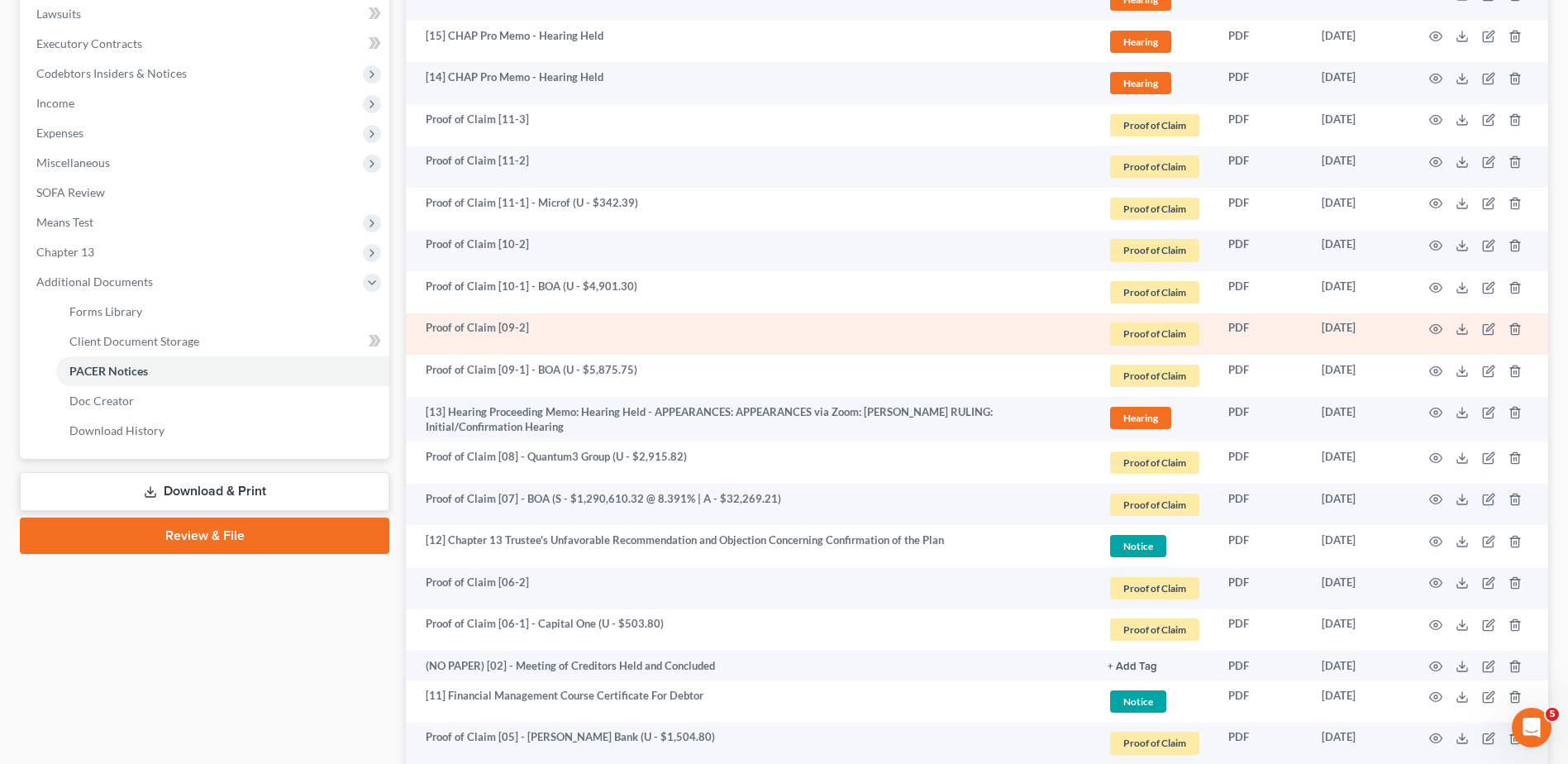
scroll to position [413, 0]
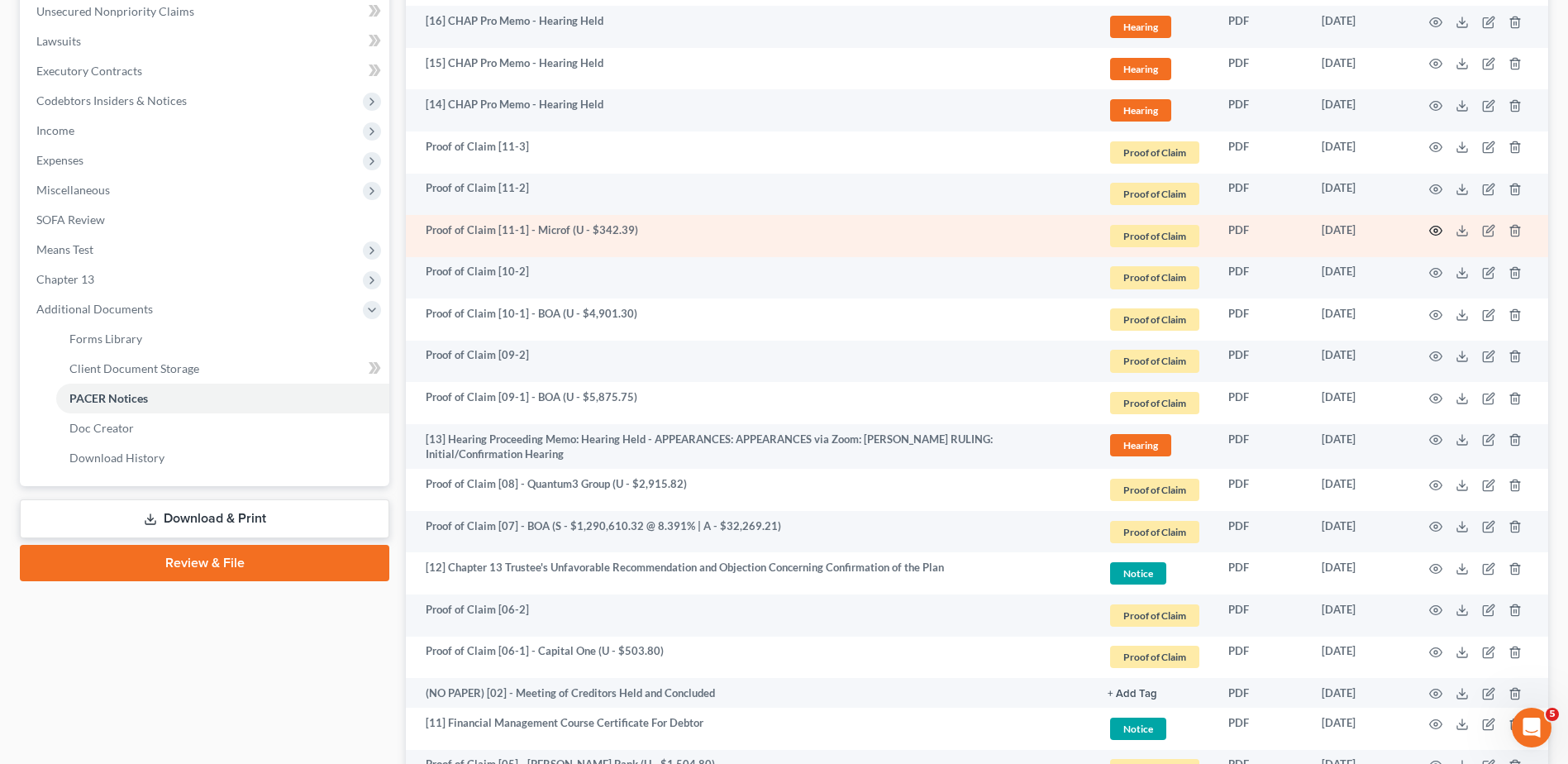
click at [1437, 229] on icon "button" at bounding box center [1436, 231] width 13 height 13
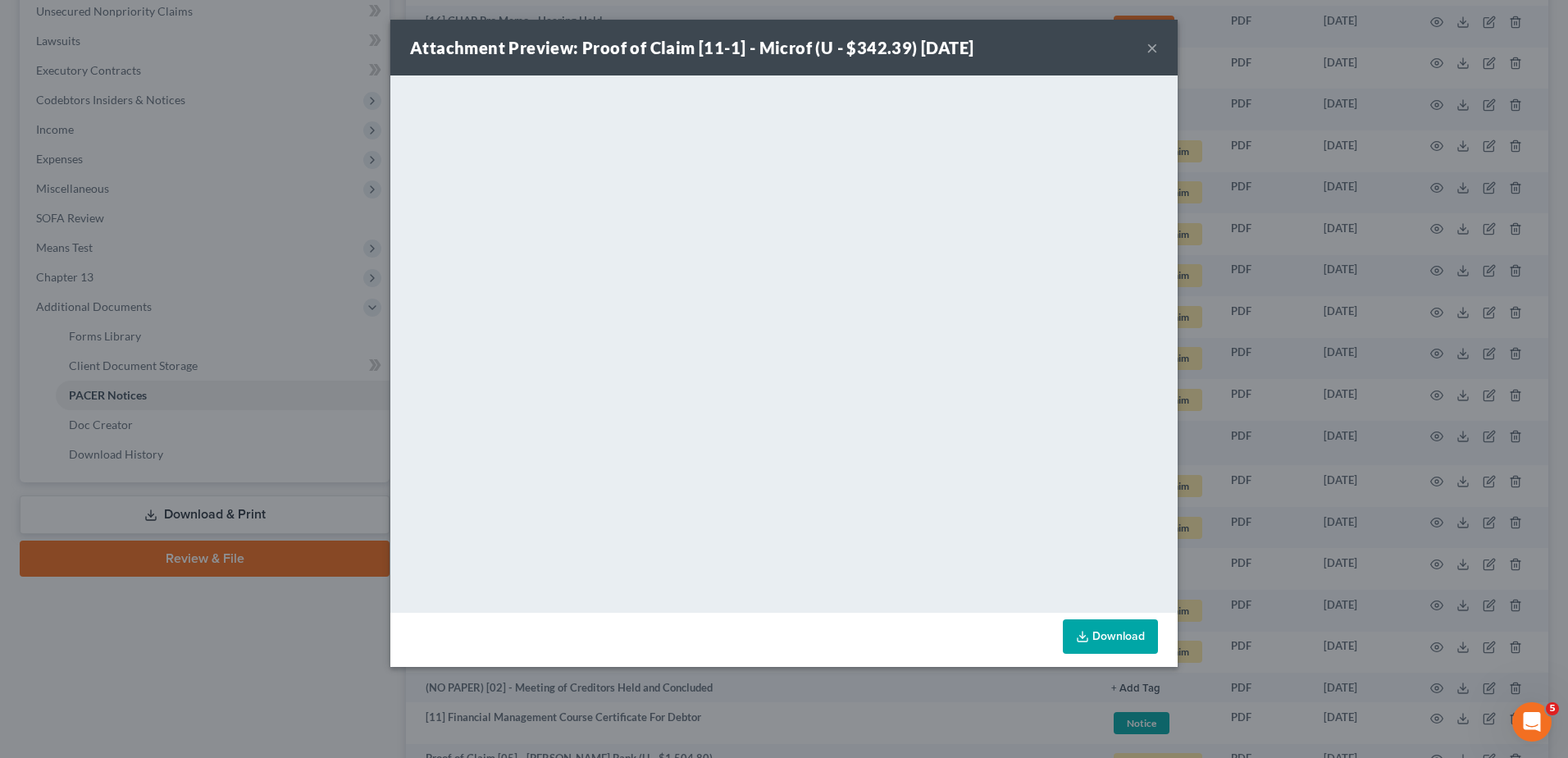
click at [1152, 50] on button "×" at bounding box center [1152, 47] width 11 height 20
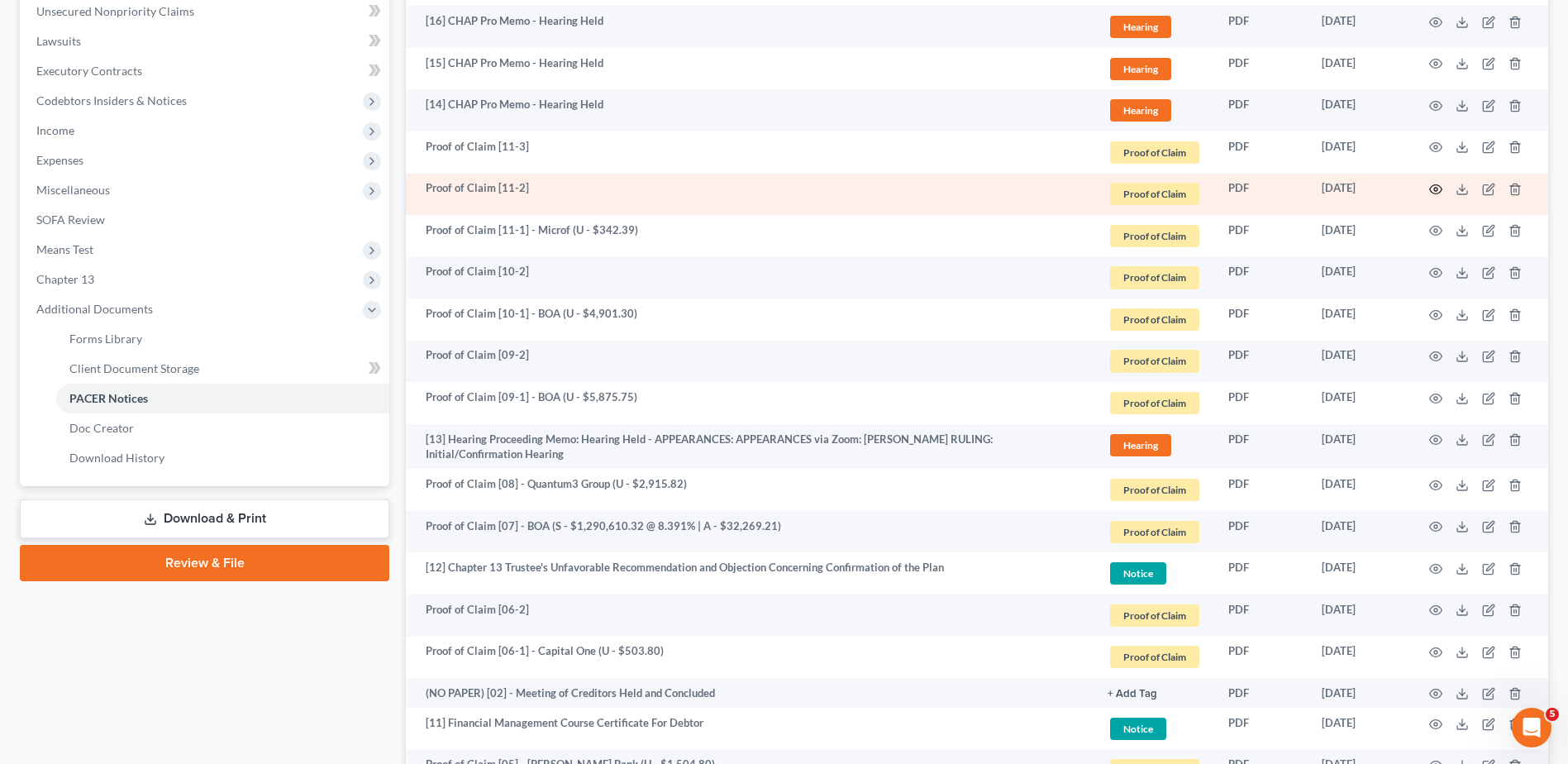
click at [1437, 187] on icon "button" at bounding box center [1436, 190] width 13 height 13
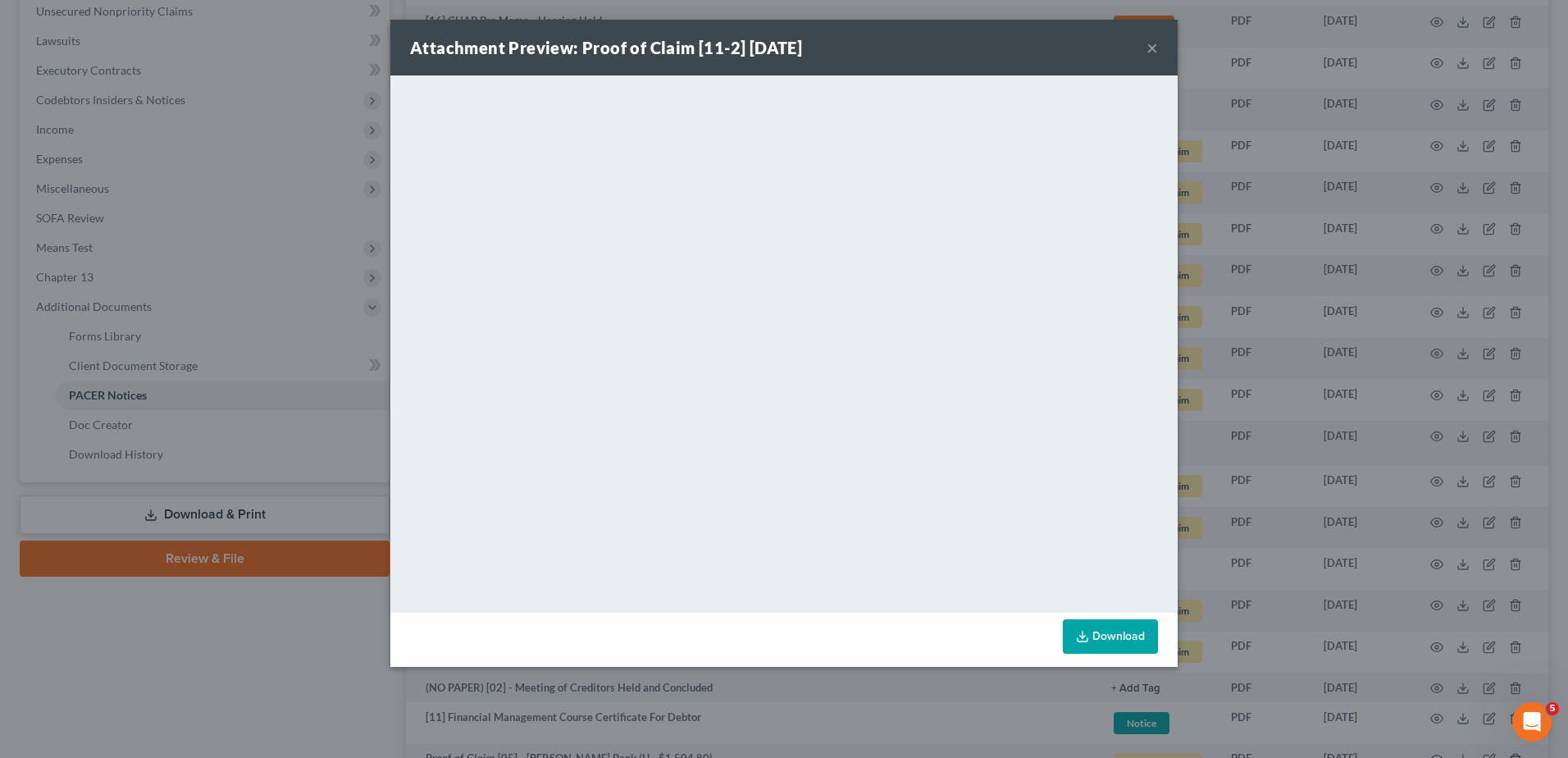
click at [1152, 47] on button "×" at bounding box center [1152, 47] width 11 height 20
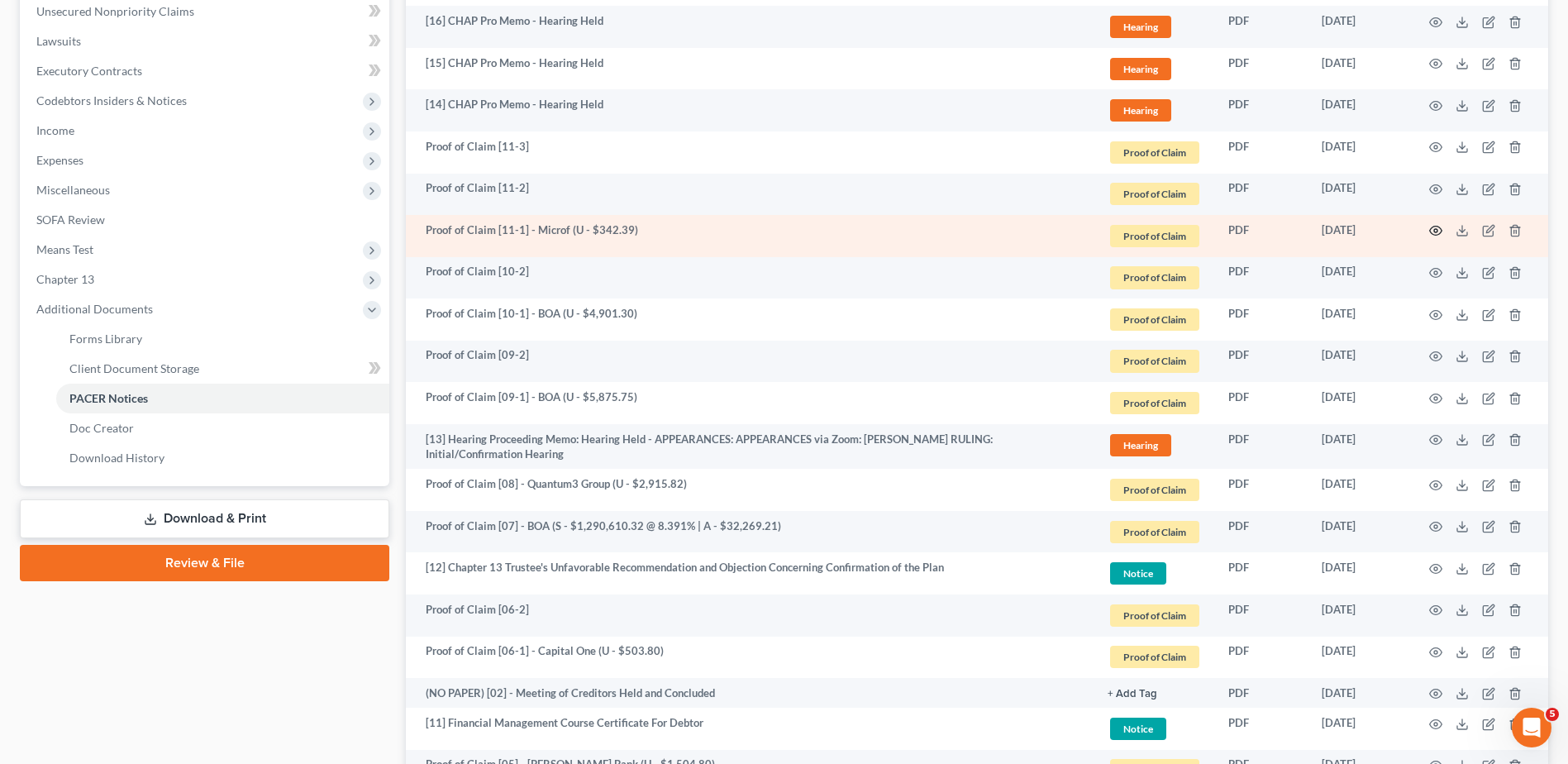
click at [1436, 230] on circle "button" at bounding box center [1436, 230] width 3 height 3
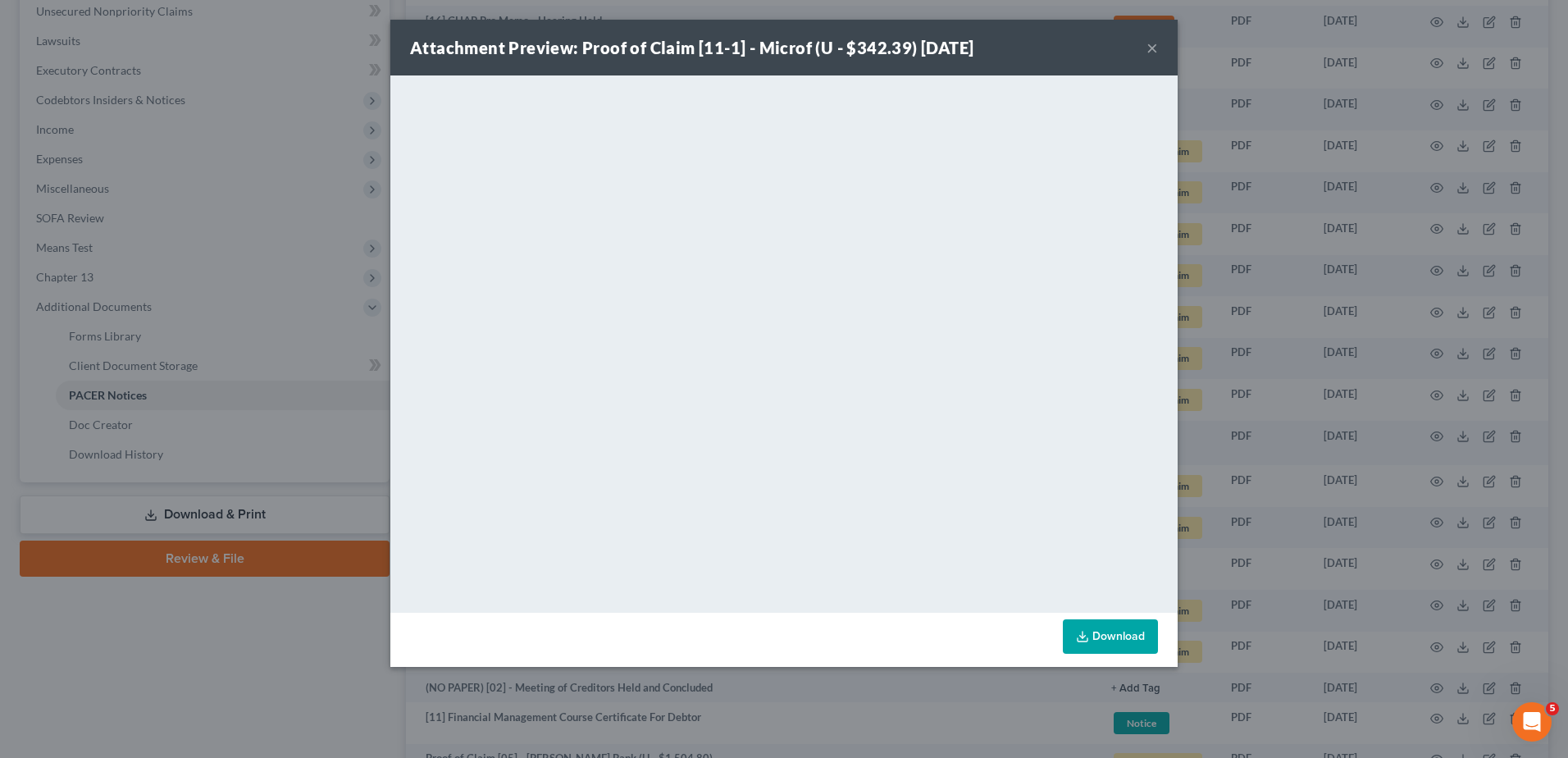
click at [1152, 52] on button "×" at bounding box center [1152, 47] width 11 height 20
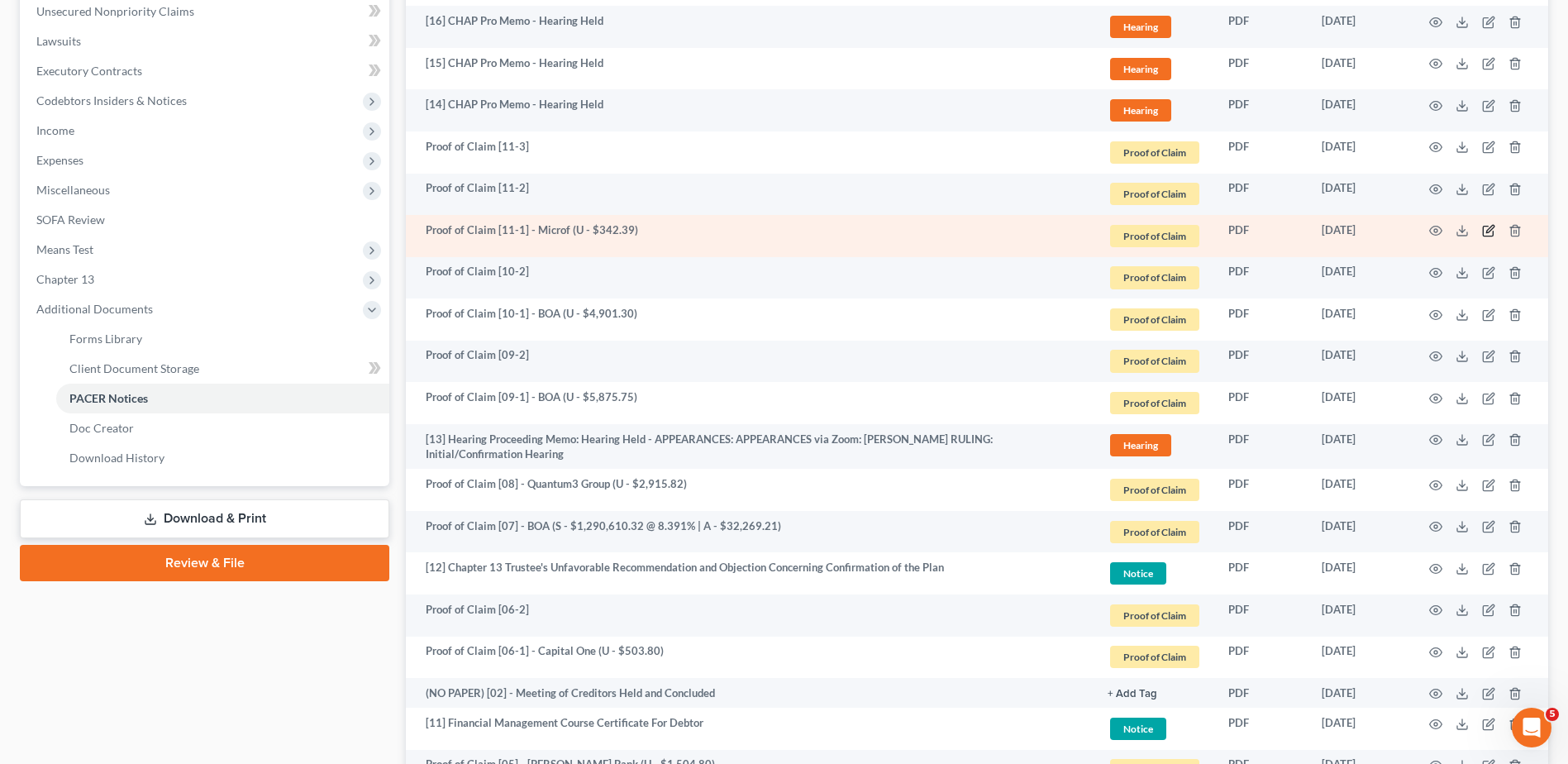
click at [1487, 231] on icon "button" at bounding box center [1490, 230] width 8 height 8
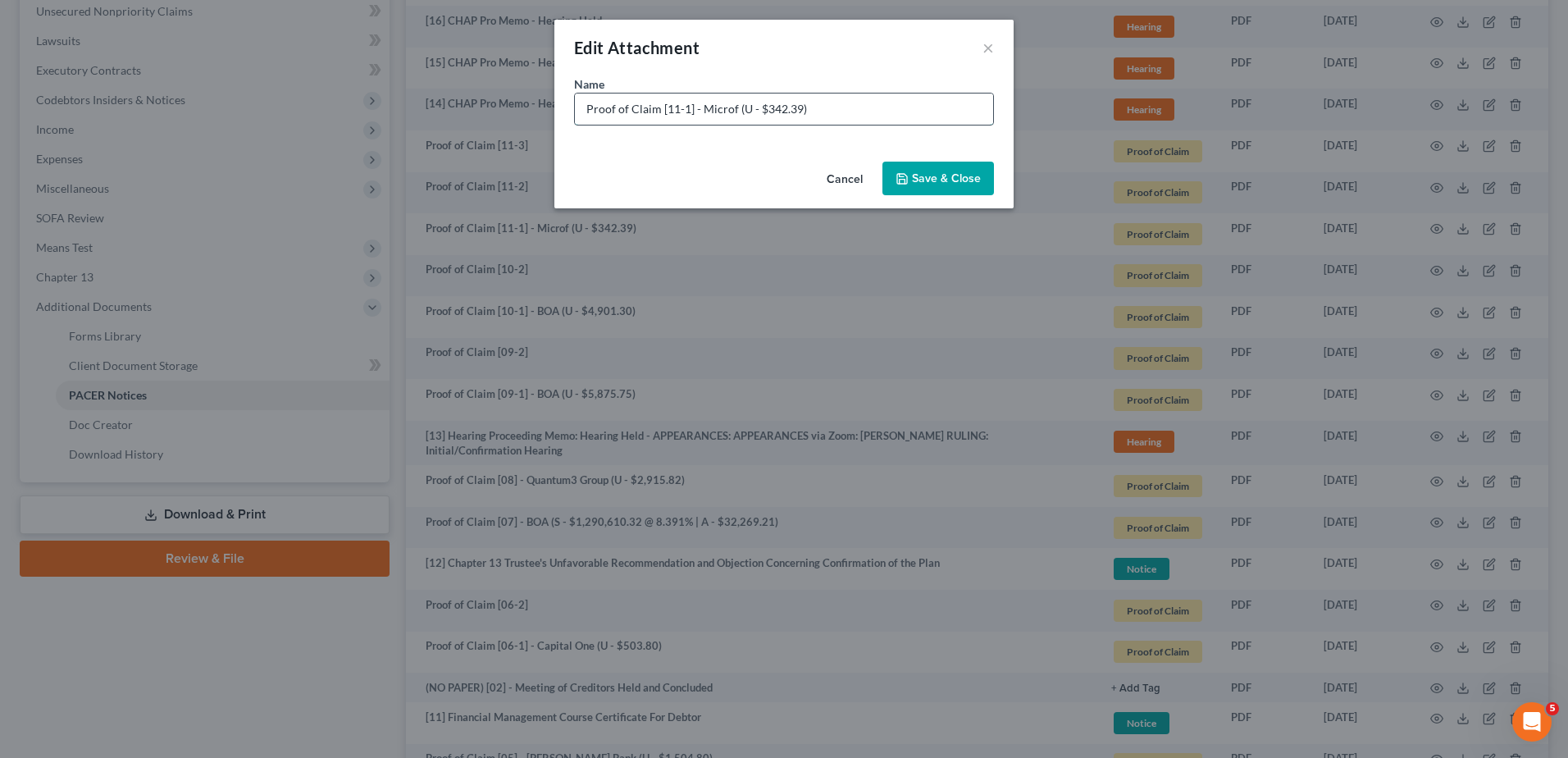
click at [742, 109] on input "Proof of Claim [11-1] - Microf (U - $342.39)" at bounding box center [784, 109] width 419 height 31
type input "Proof of Claim [11-1] - Microf (L - $342.39)"
click at [937, 170] on button "Save & Close" at bounding box center [939, 179] width 112 height 34
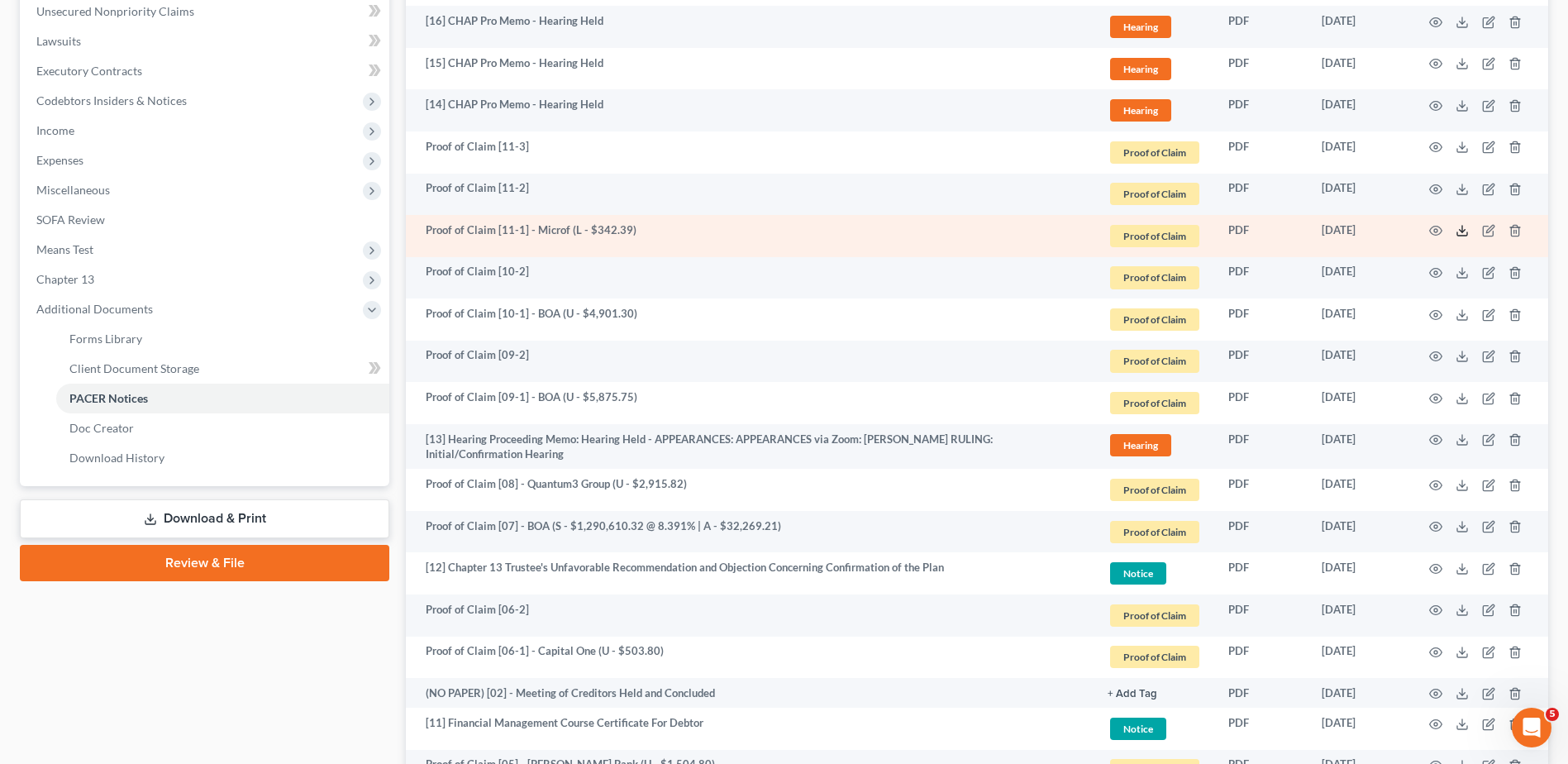
click at [1458, 232] on icon at bounding box center [1462, 231] width 13 height 13
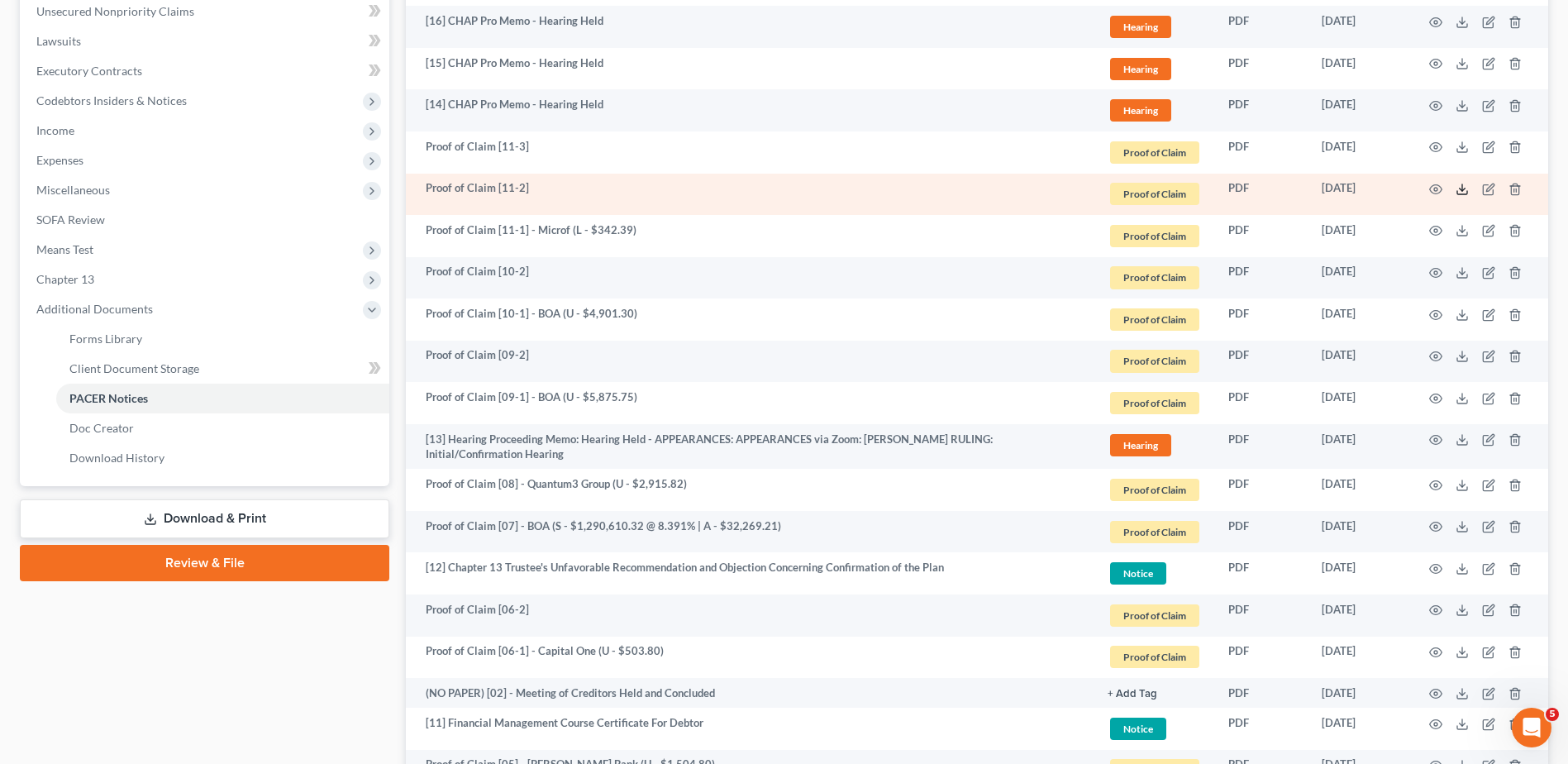
click at [1460, 190] on polyline at bounding box center [1463, 190] width 6 height 3
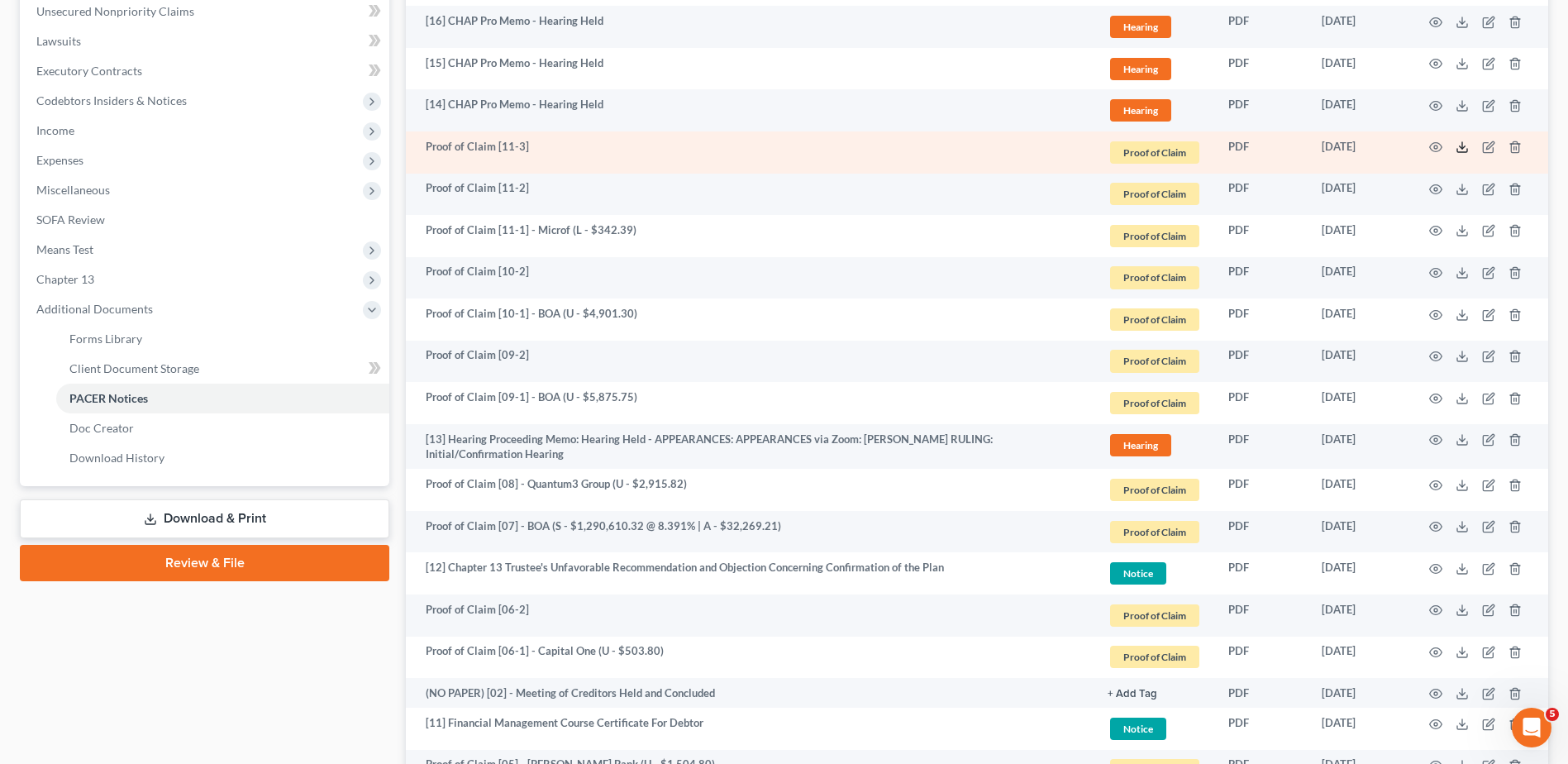
click at [1460, 147] on icon at bounding box center [1462, 148] width 13 height 13
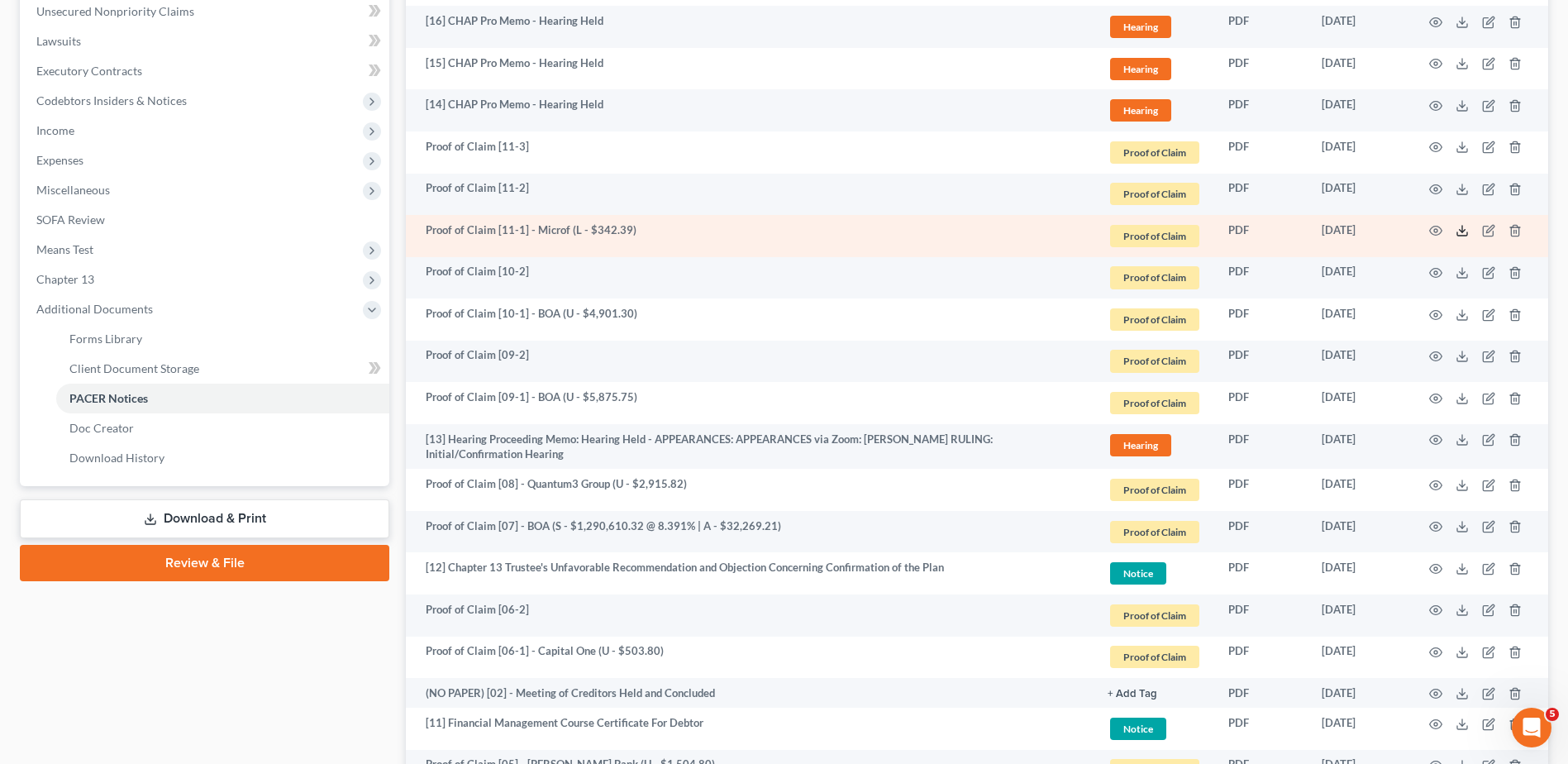
click at [1463, 230] on icon at bounding box center [1462, 231] width 13 height 13
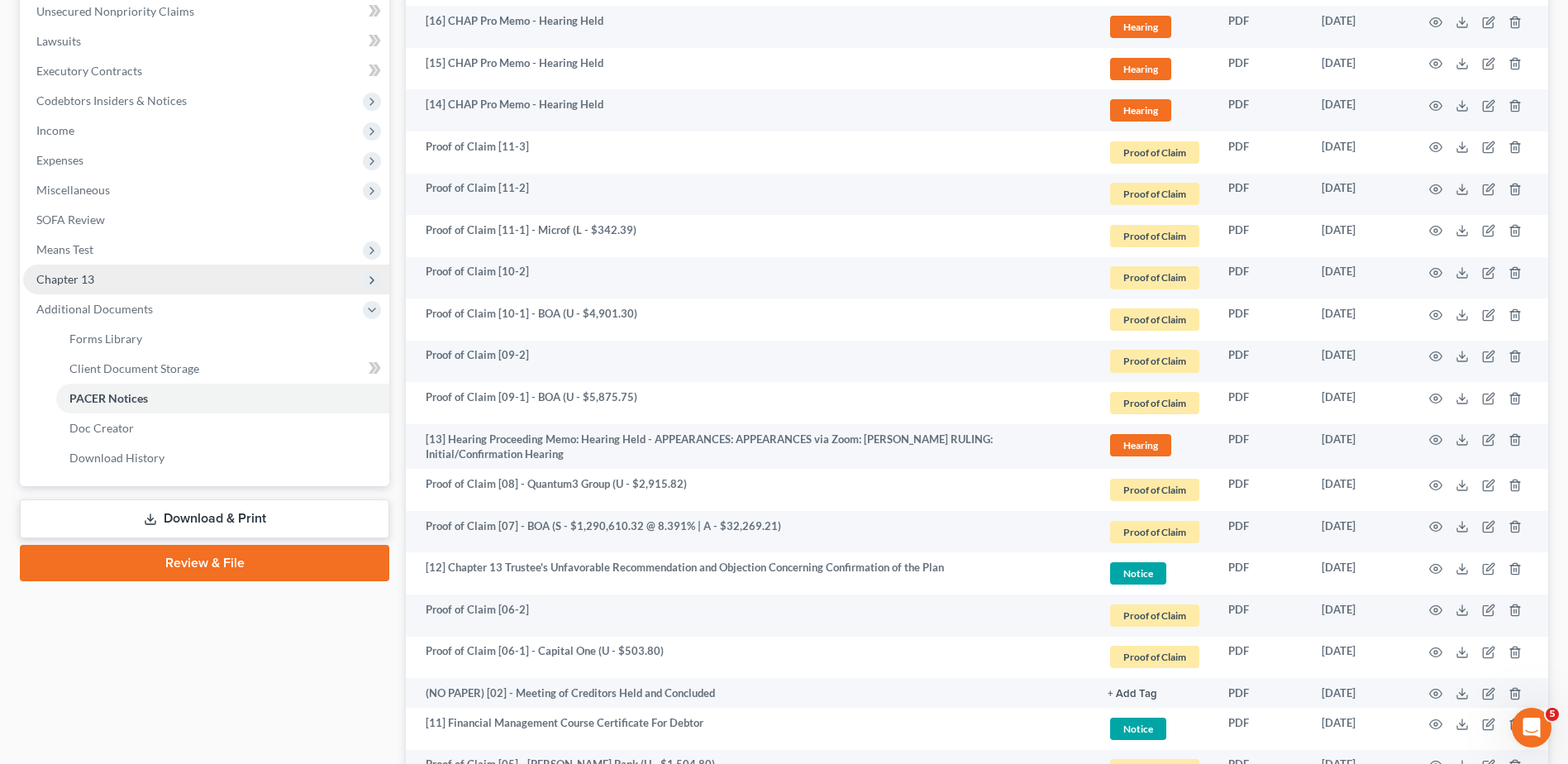
click at [128, 275] on span "Chapter 13" at bounding box center [206, 279] width 366 height 30
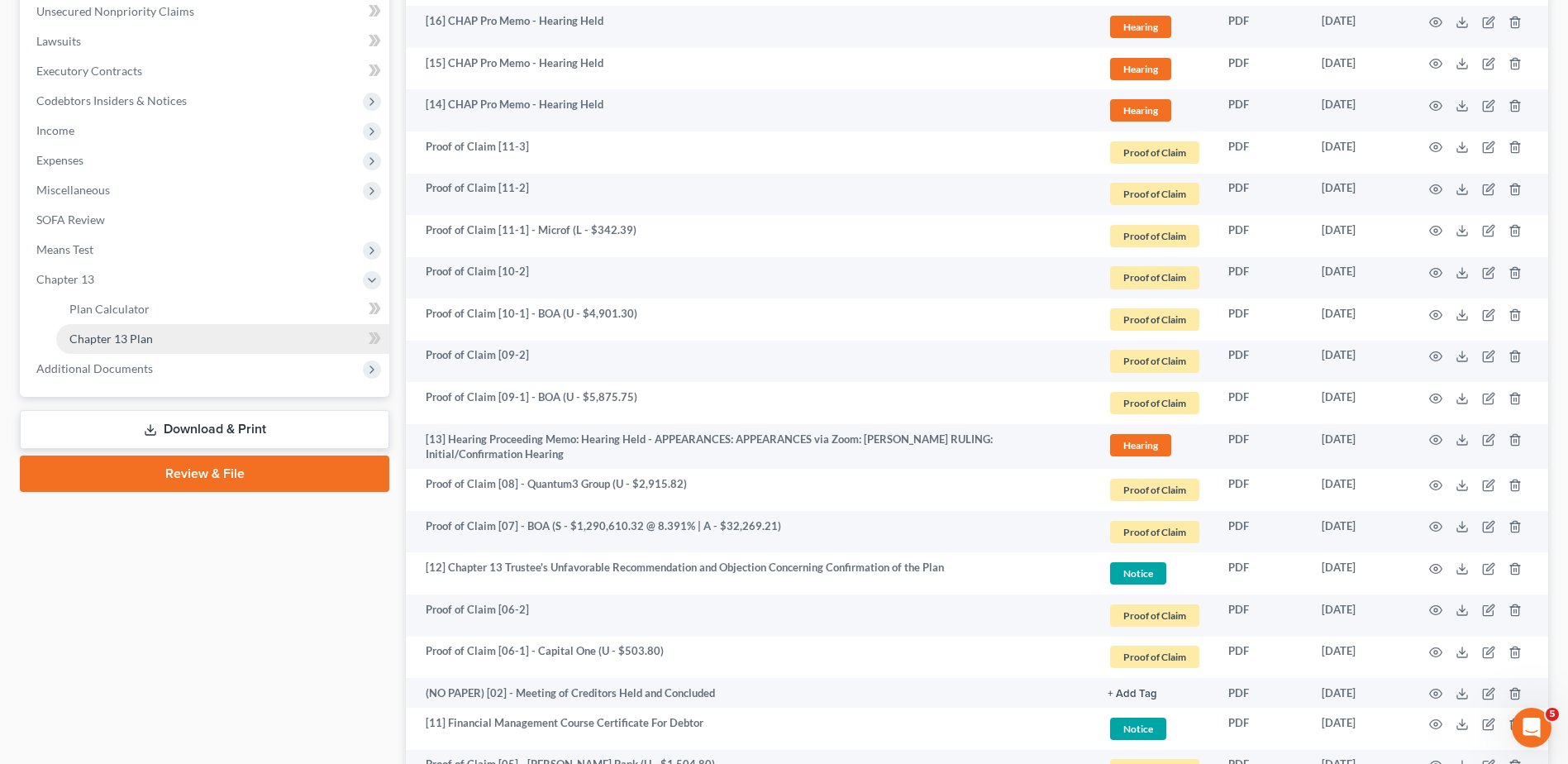
click at [159, 337] on link "Chapter 13 Plan" at bounding box center [223, 338] width 333 height 30
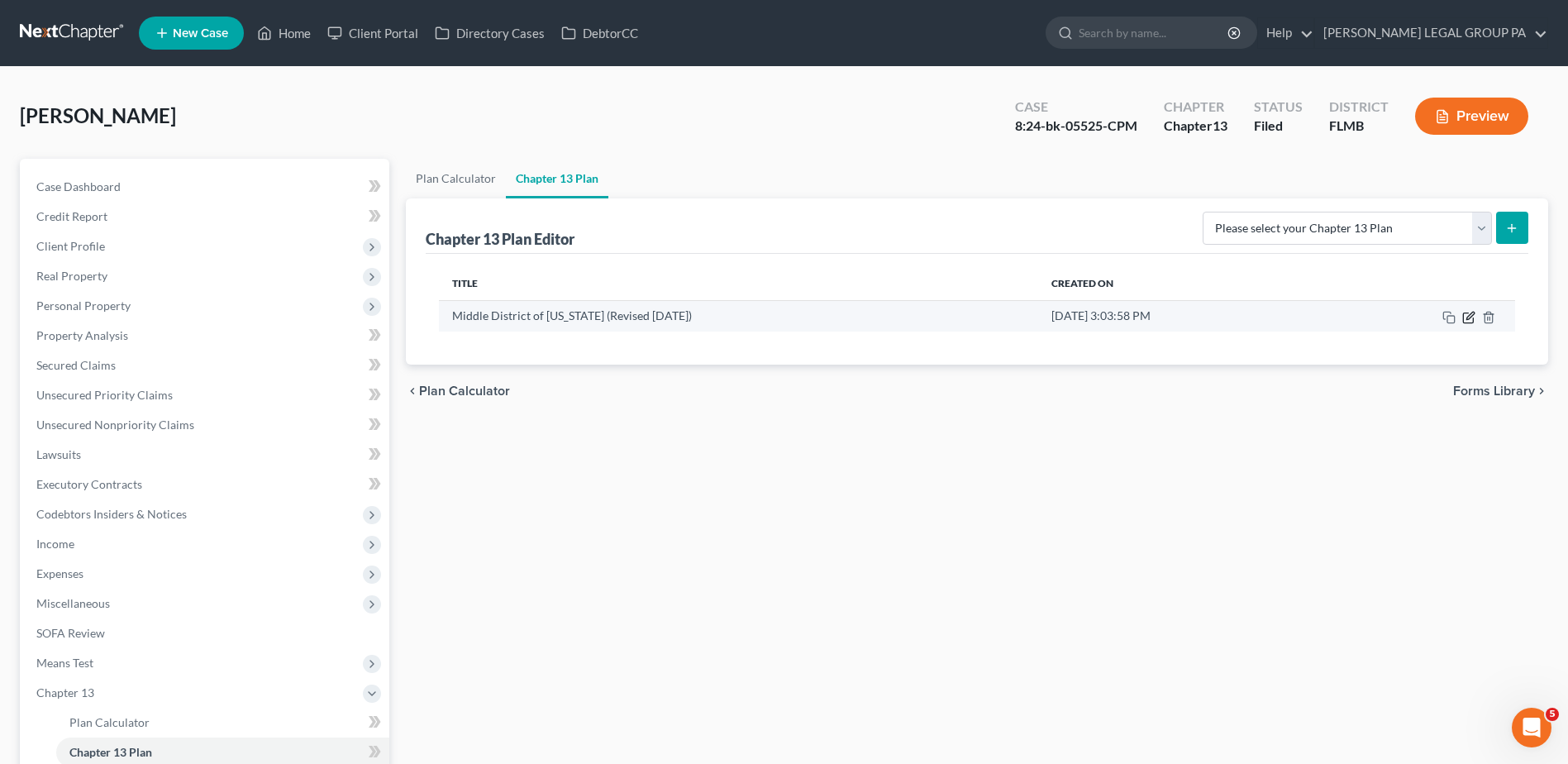
click at [1468, 319] on icon "button" at bounding box center [1470, 315] width 8 height 8
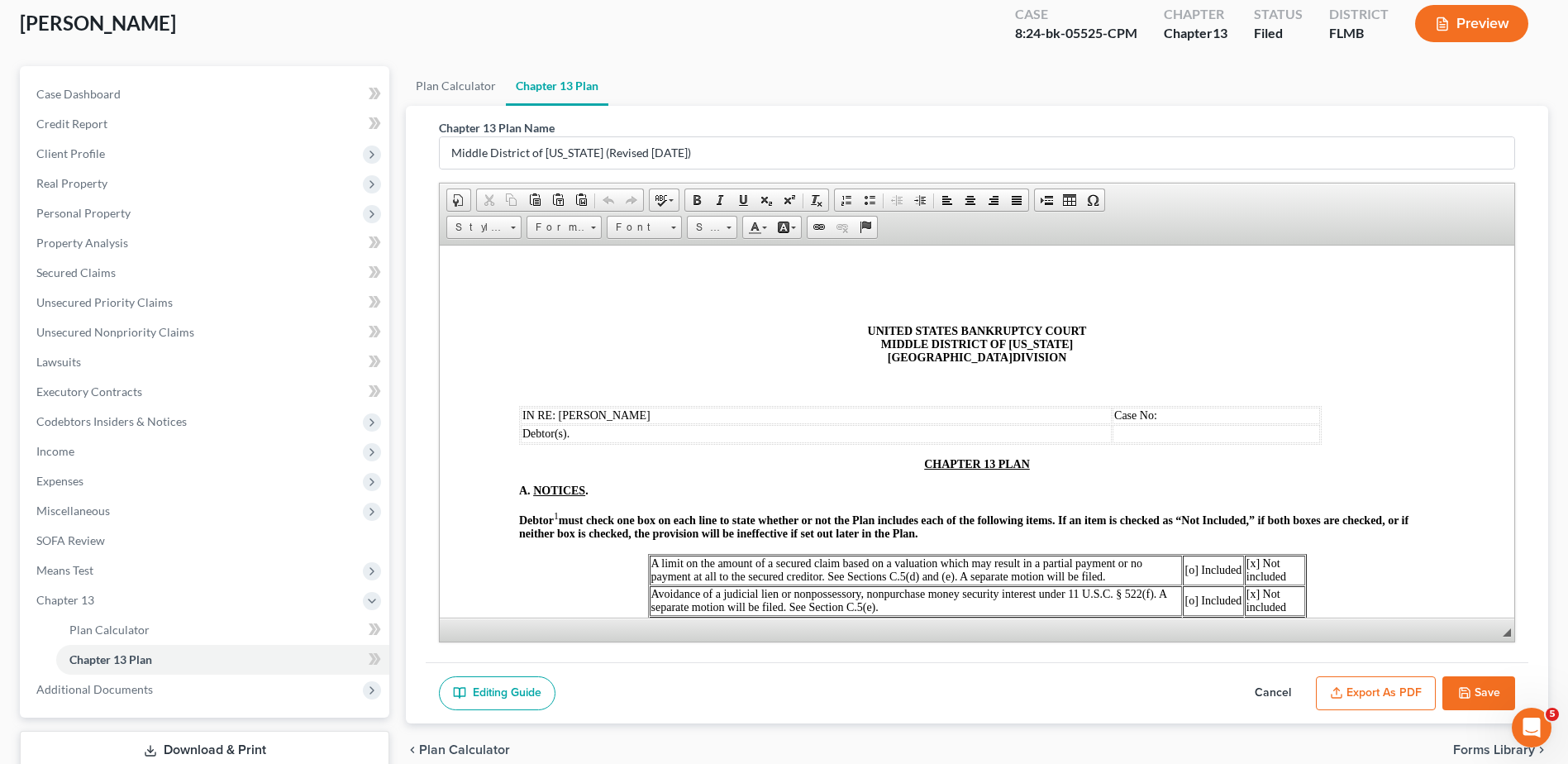
scroll to position [204, 0]
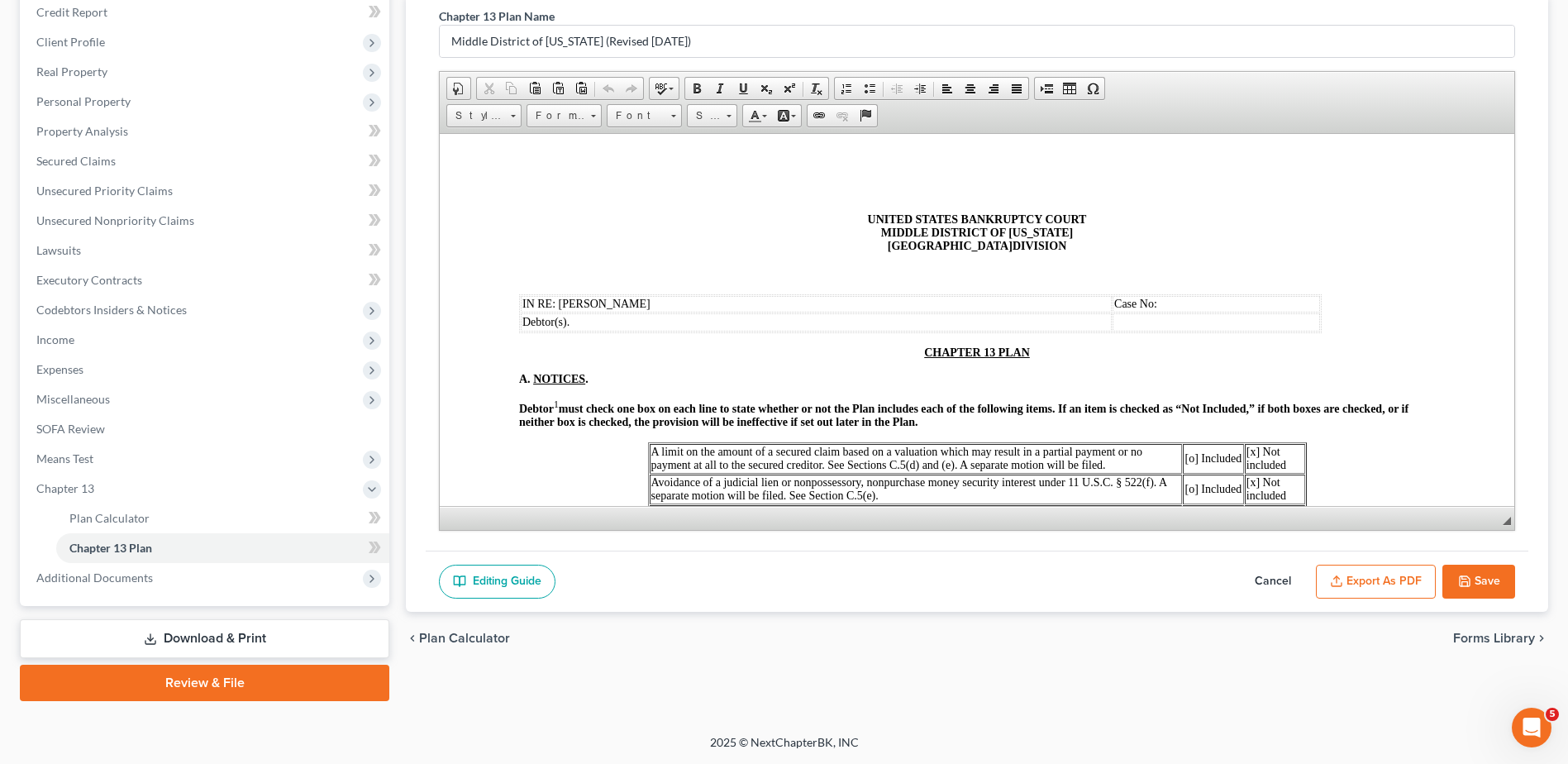
click at [1261, 573] on button "Cancel" at bounding box center [1273, 582] width 72 height 34
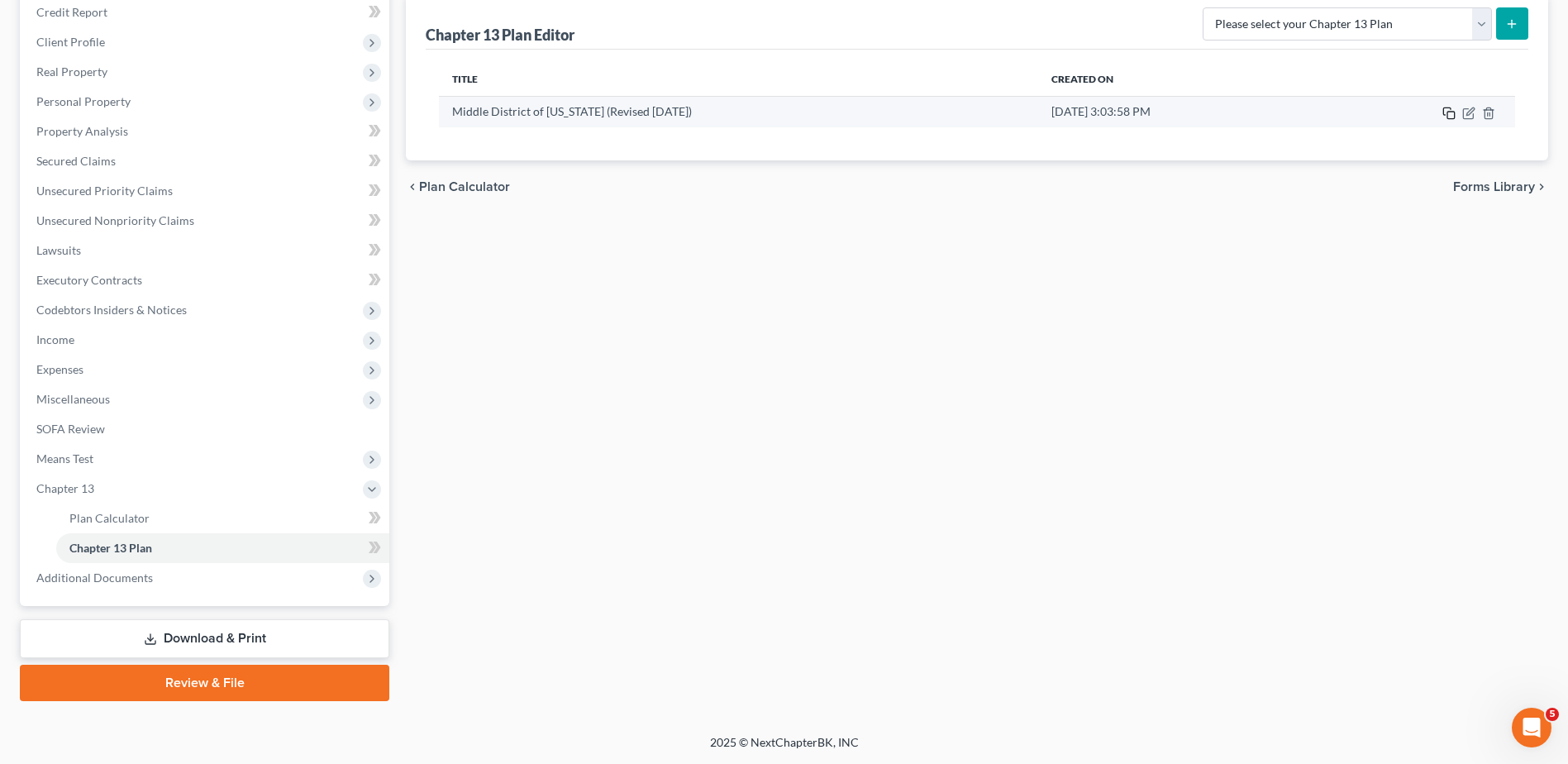
click at [1448, 112] on icon "button" at bounding box center [1449, 113] width 13 height 13
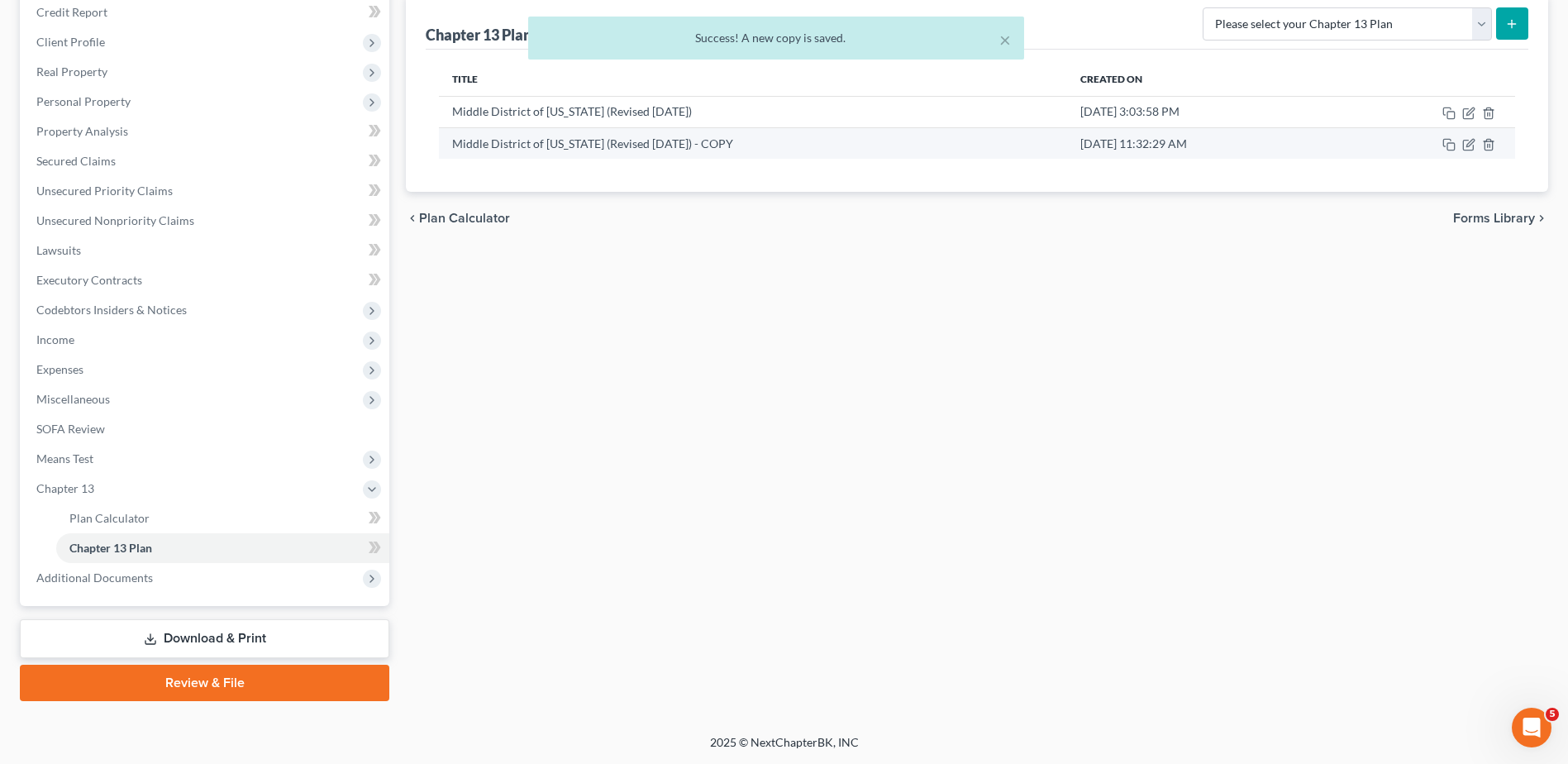
click at [1476, 143] on td at bounding box center [1427, 143] width 176 height 31
click at [1468, 144] on icon "button" at bounding box center [1470, 143] width 8 height 8
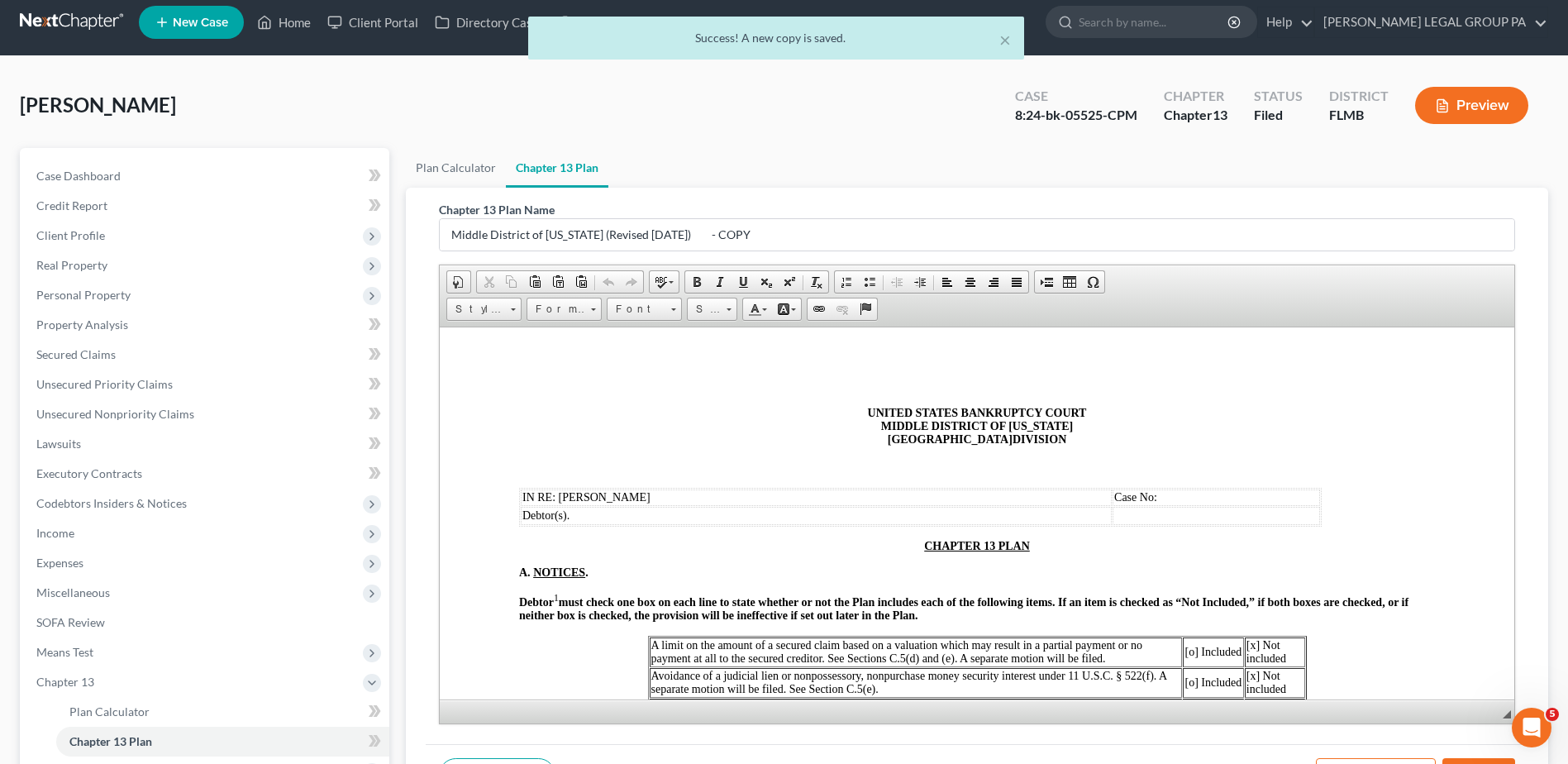
scroll to position [0, 0]
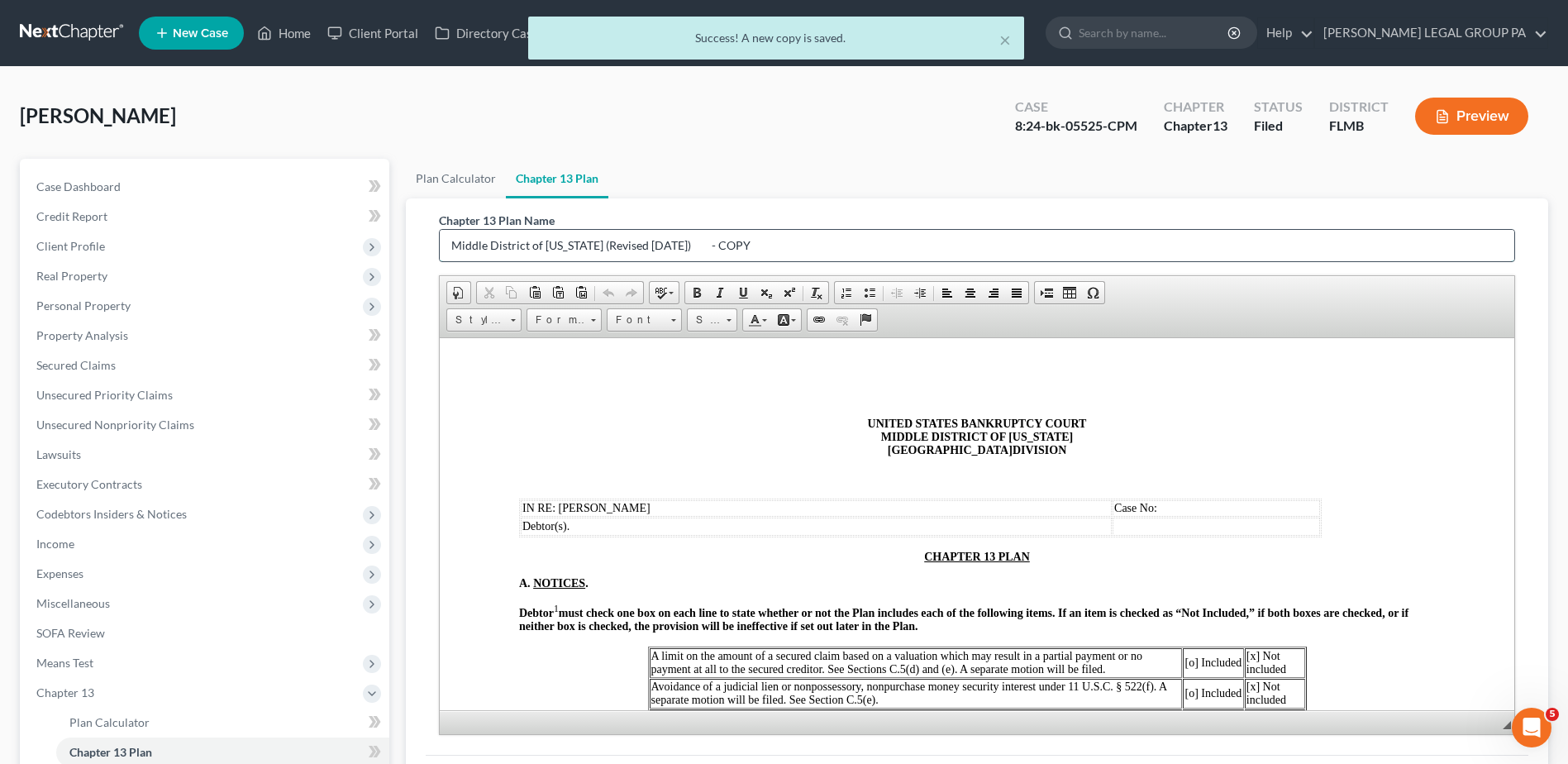
click at [756, 241] on input "Middle District of Florida (Revised 12/4/23) - COPY" at bounding box center [977, 245] width 1075 height 31
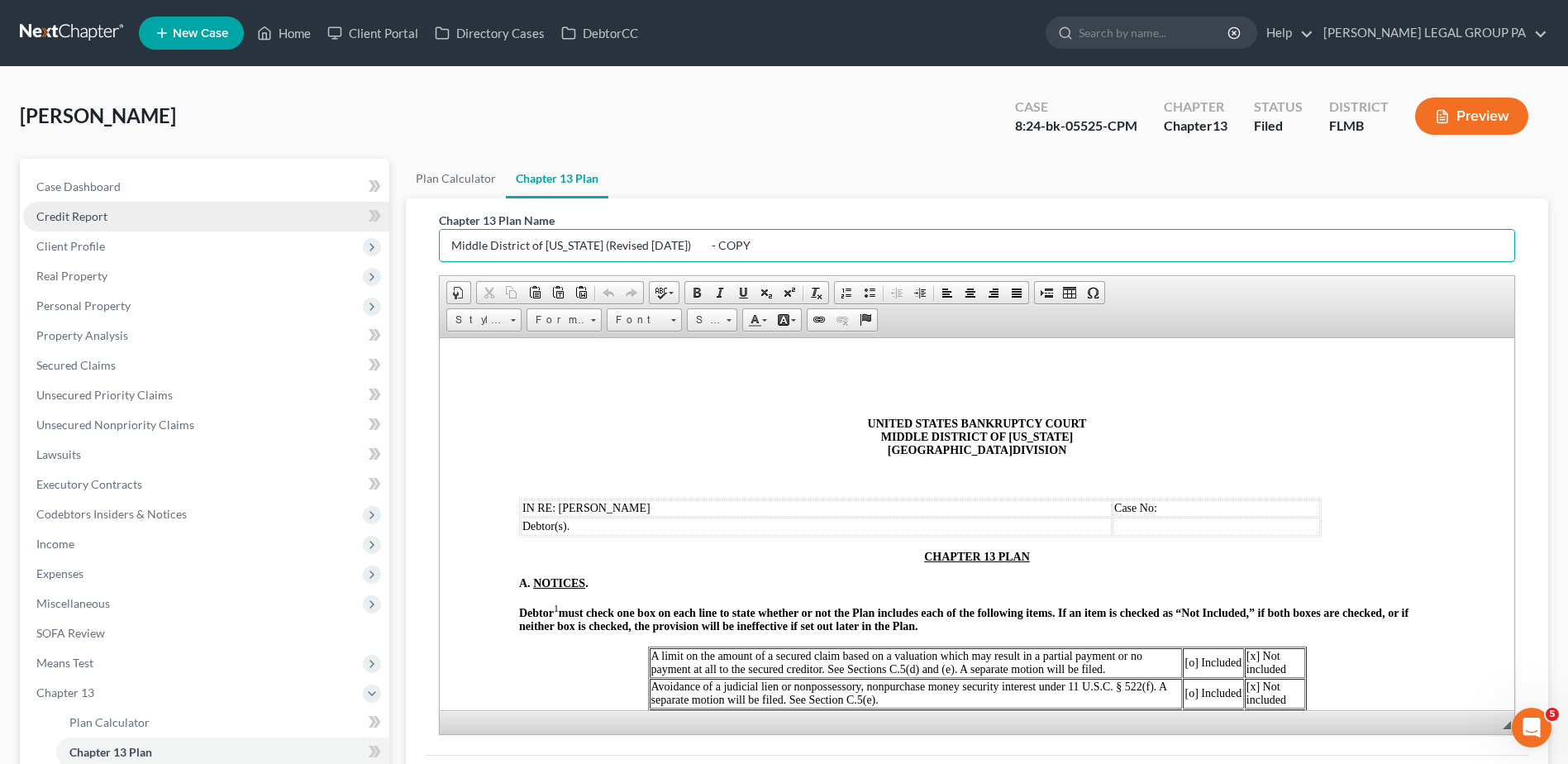
drag, startPoint x: 777, startPoint y: 241, endPoint x: 226, endPoint y: 229, distance: 551.1
click at [226, 229] on div "Petition Navigation Case Dashboard Payments Invoices Payments Payments Credit R…" at bounding box center [784, 533] width 1545 height 747
type input "First Amended Chapter 13 Plan"
click at [910, 555] on p "CHAPTER 13 PLAN" at bounding box center [977, 556] width 916 height 13
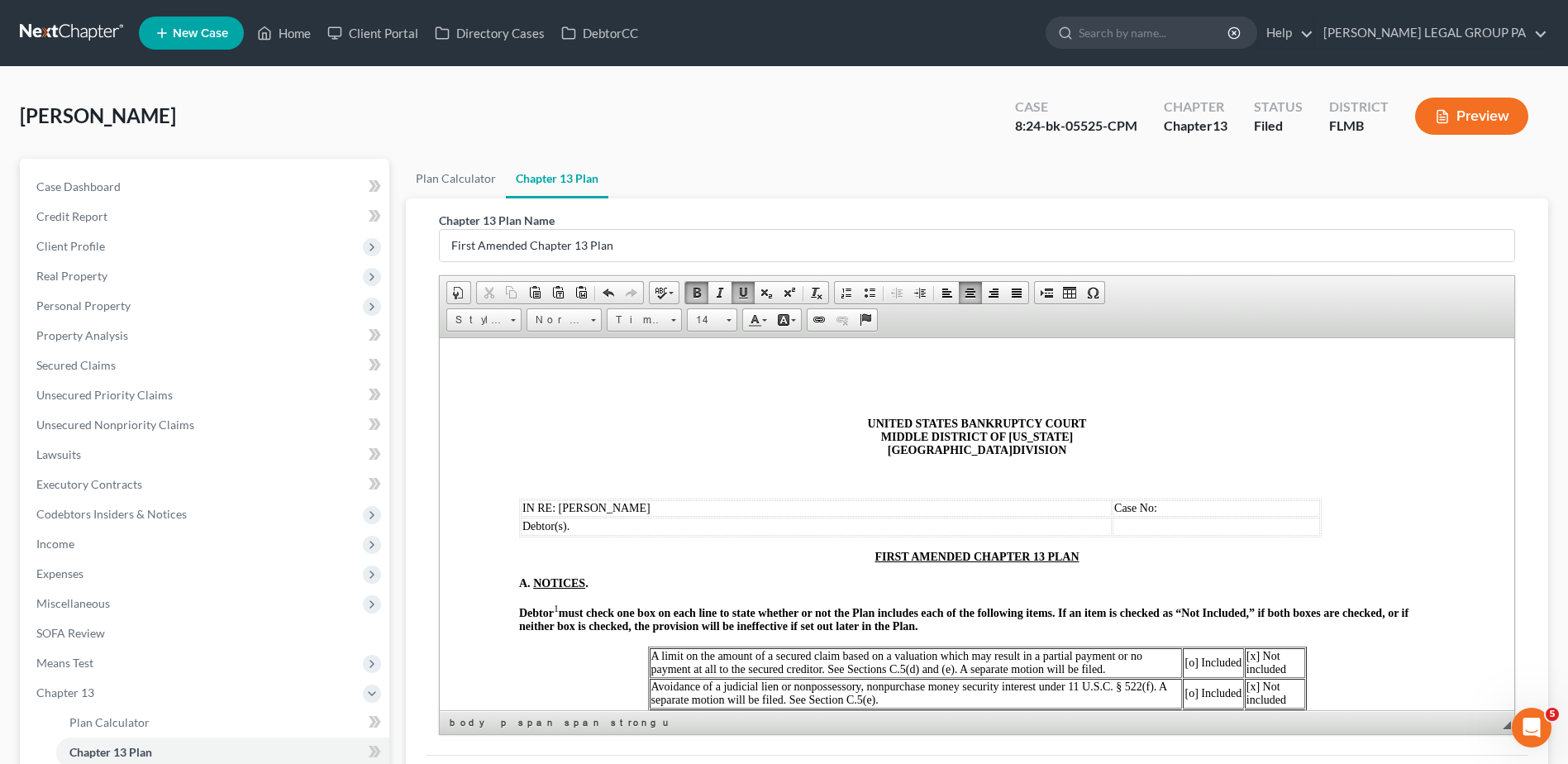
click at [1171, 504] on td "Case No:" at bounding box center [1216, 507] width 208 height 16
click at [998, 292] on span at bounding box center [994, 292] width 13 height 13
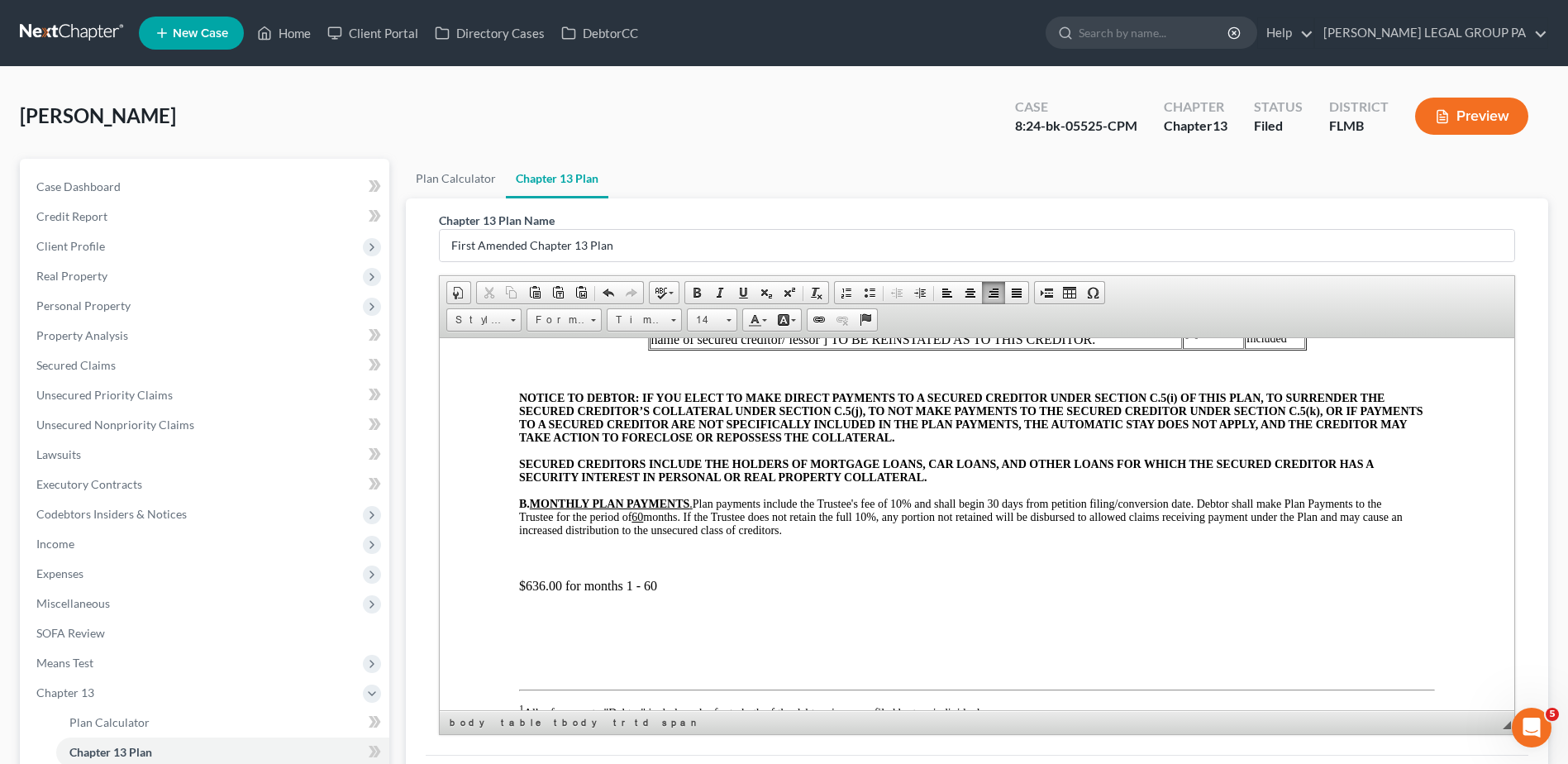
scroll to position [496, 0]
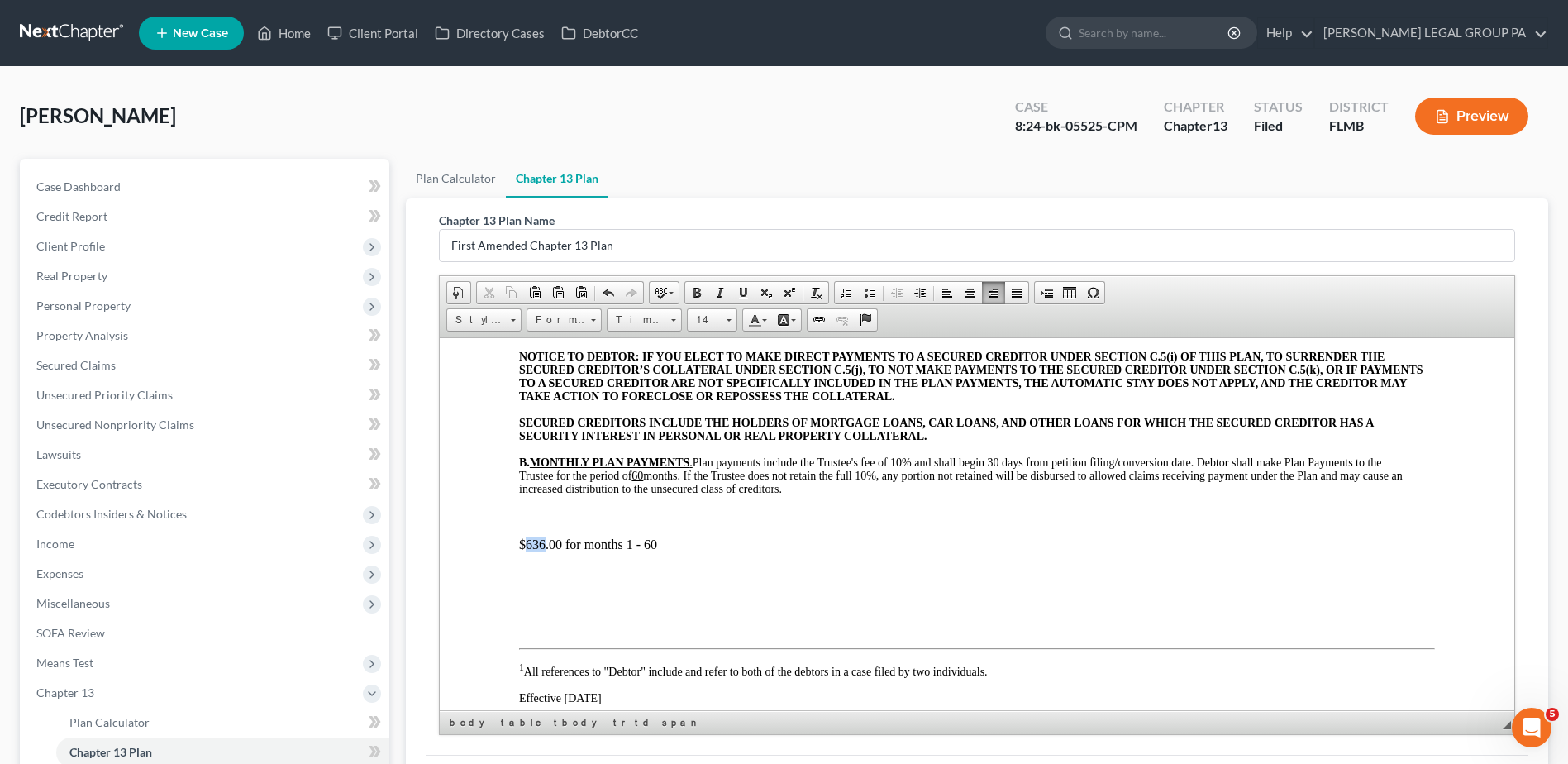
drag, startPoint x: 525, startPoint y: 546, endPoint x: 543, endPoint y: 546, distance: 18.0
click at [544, 546] on p "$636.00 for months 1 - 60" at bounding box center [977, 544] width 916 height 15
click at [537, 546] on p "$636.00 for months 1 - 60" at bounding box center [977, 544] width 916 height 15
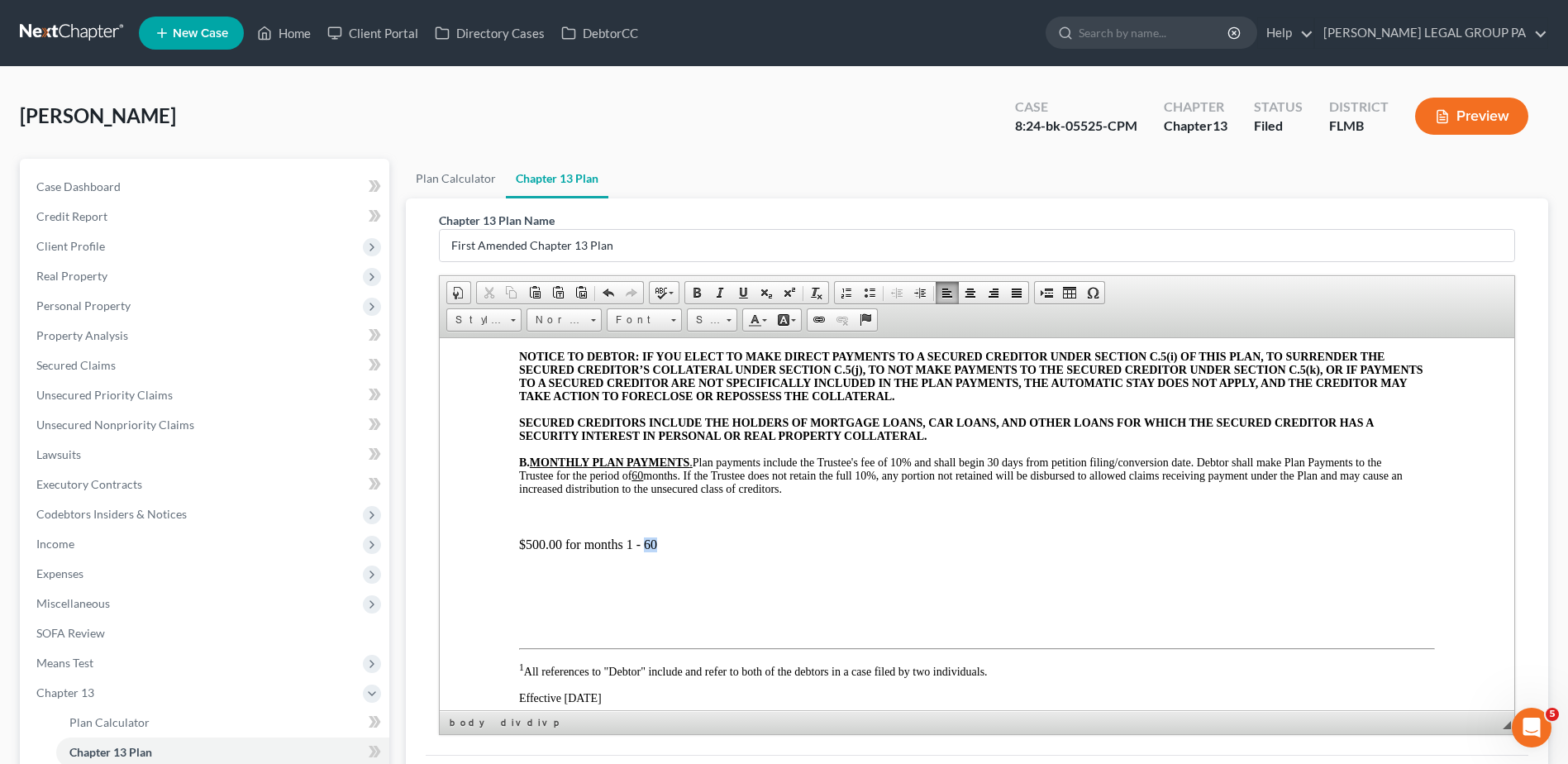
drag, startPoint x: 645, startPoint y: 545, endPoint x: 655, endPoint y: 545, distance: 10.0
click at [655, 545] on p "$500.00 for months 1 - 60" at bounding box center [977, 544] width 916 height 15
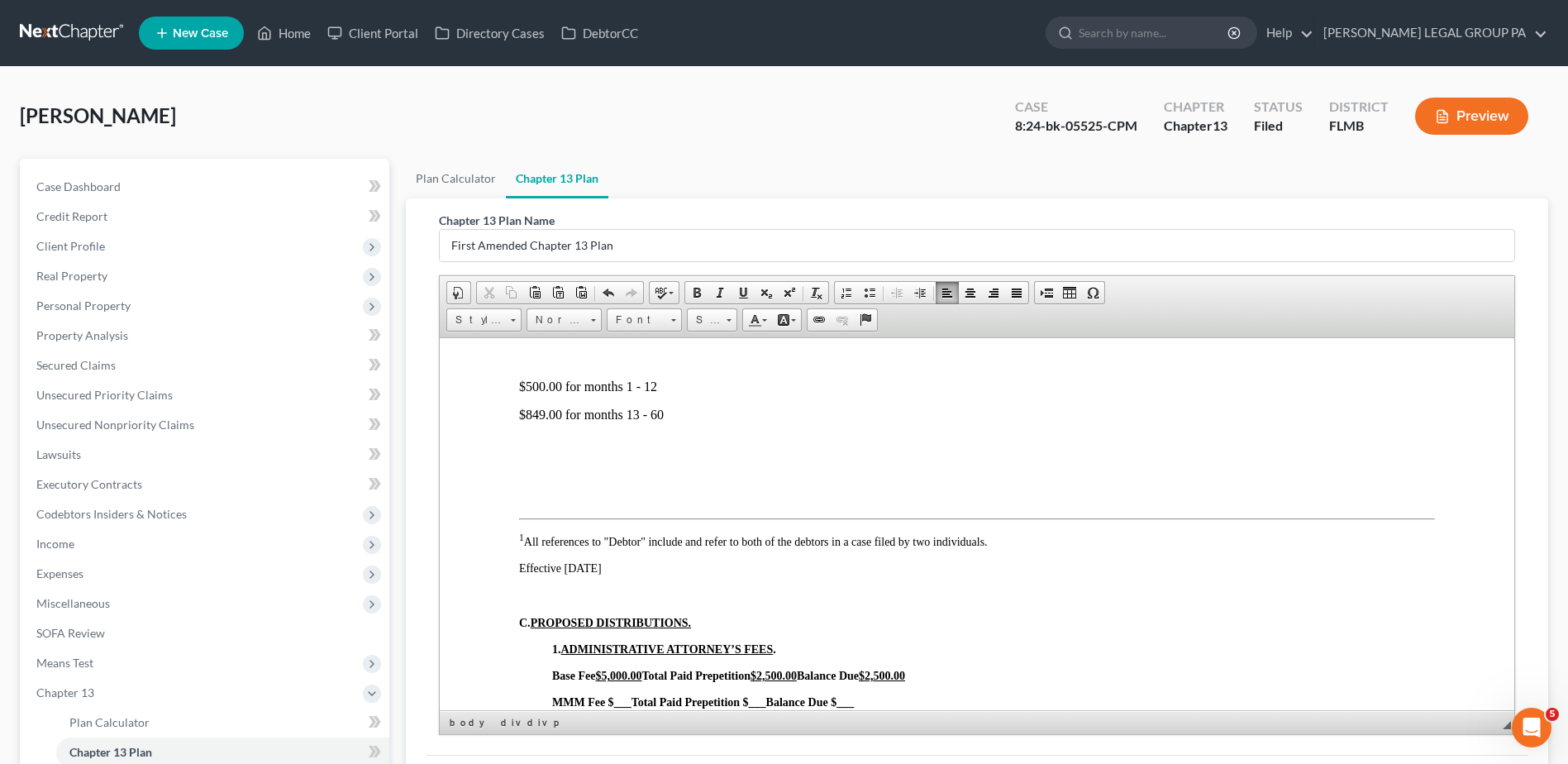
scroll to position [827, 0]
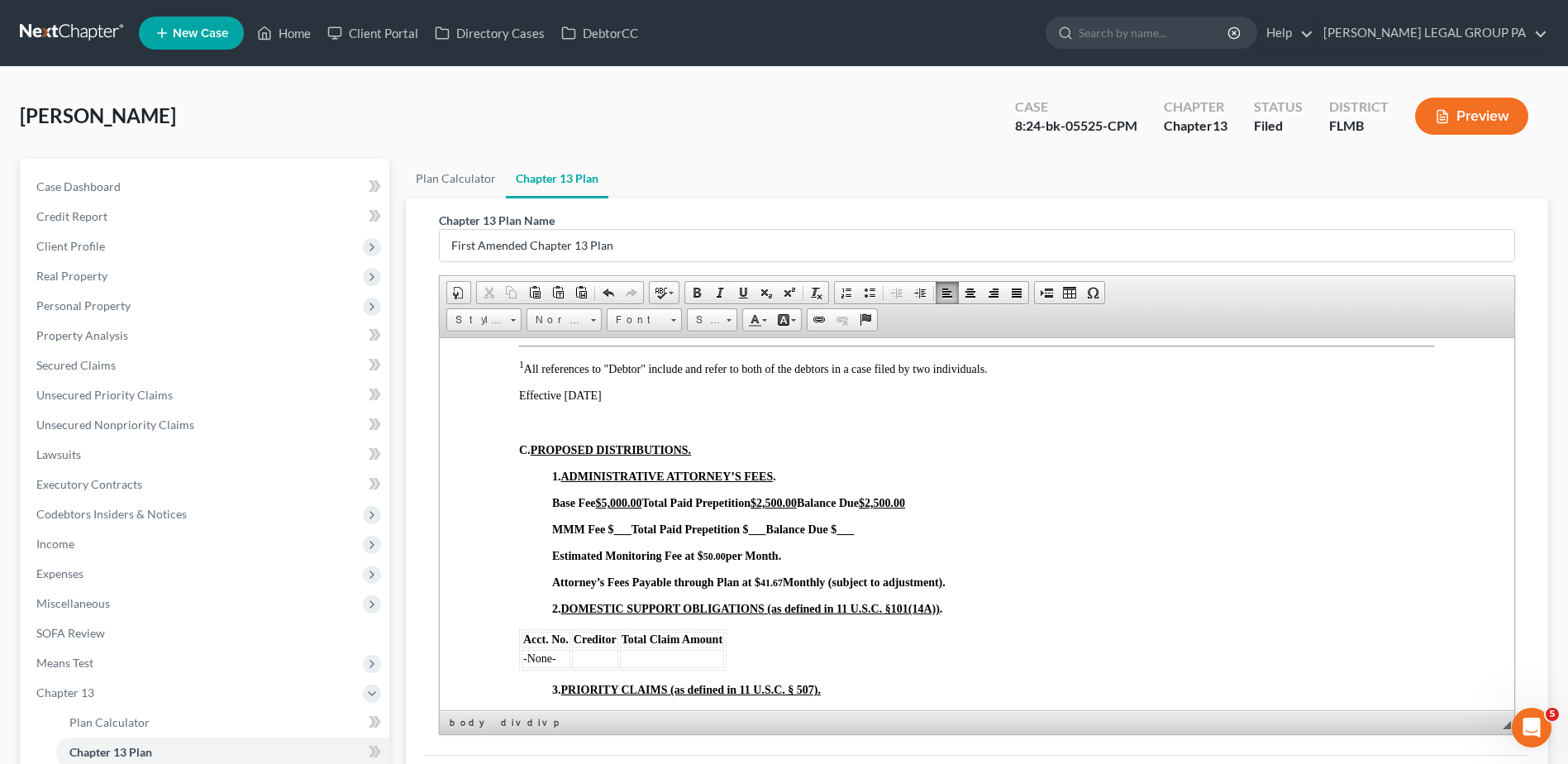
click at [732, 553] on strong "per Month." at bounding box center [754, 554] width 55 height 12
drag, startPoint x: 754, startPoint y: 582, endPoint x: 773, endPoint y: 590, distance: 20.6
click at [754, 582] on span "Attorney’s Fees Payable through Plan at $" at bounding box center [656, 581] width 209 height 12
click at [1025, 581] on p "Attorney’s Fees Payable through Plan at $41.67 Monthly (subject to adjustment)." at bounding box center [994, 582] width 883 height 13
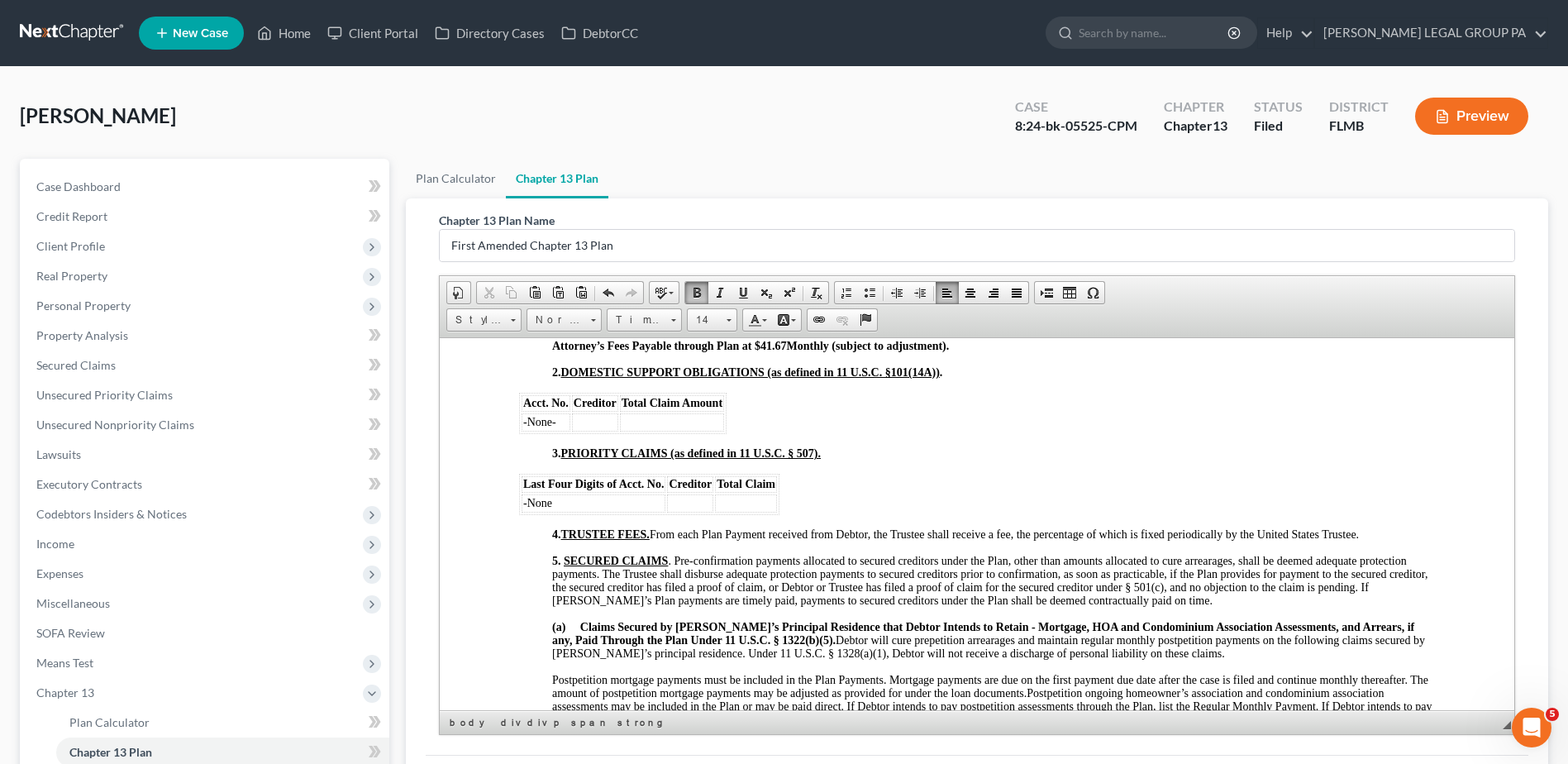
scroll to position [1157, 0]
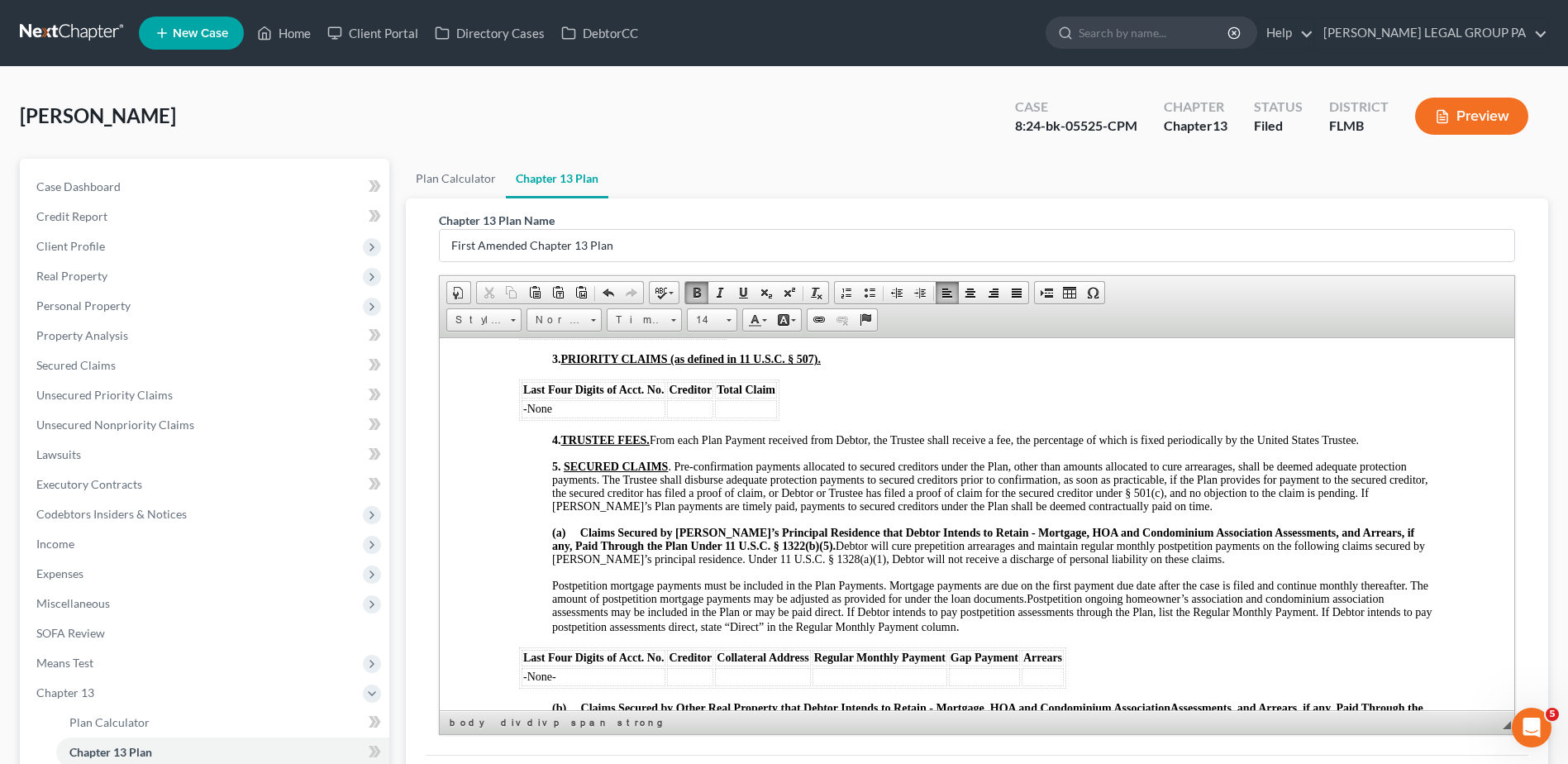
click at [568, 533] on strong "(a) Claims Secured by Debtor’s Principal Residence that Debtor Intends to Retai…" at bounding box center [983, 538] width 862 height 26
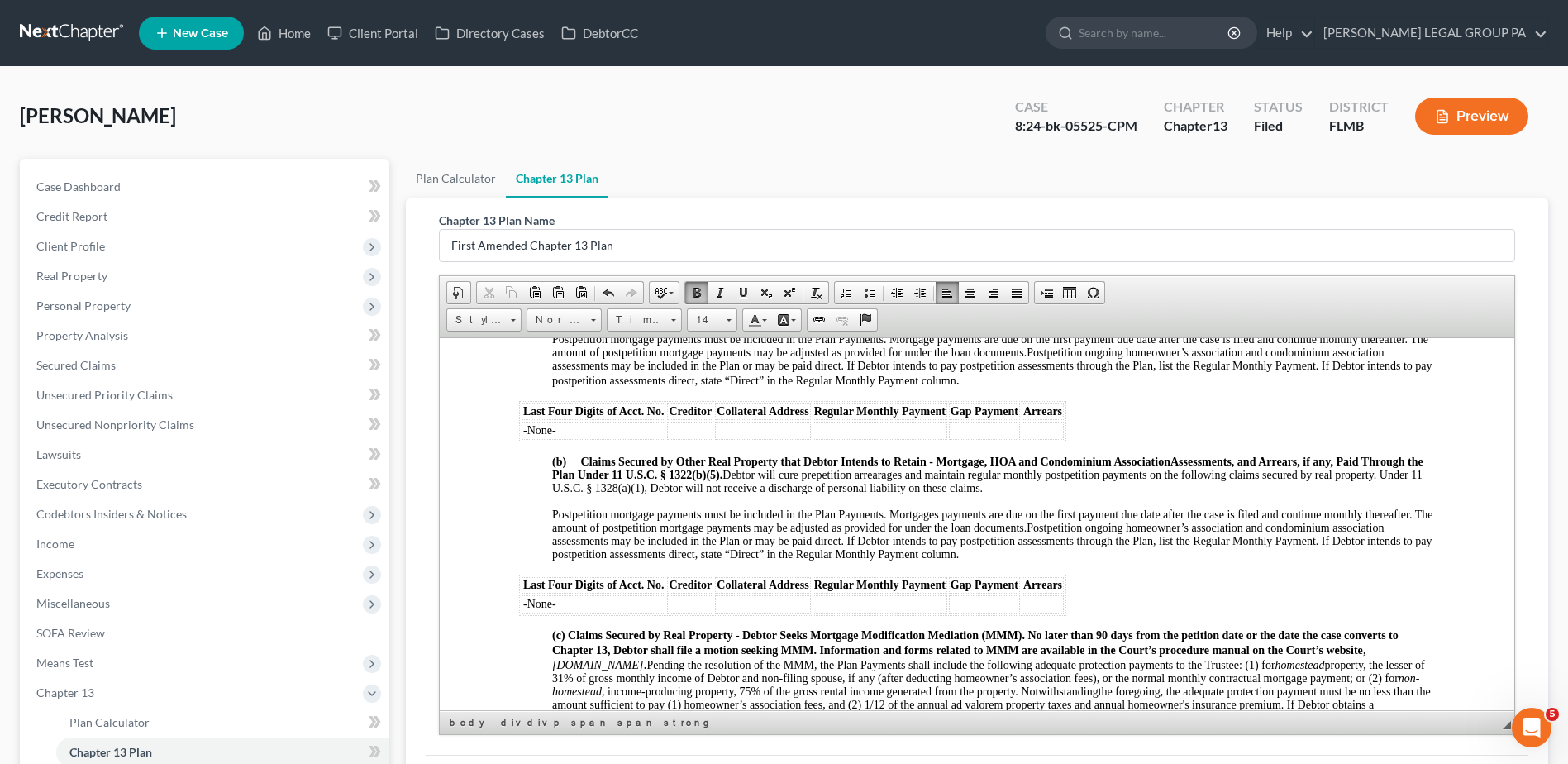
scroll to position [1405, 0]
click at [573, 459] on strong "(b) Claims Secured by Other Real Property that Debtor Intends to Retain - Mortg…" at bounding box center [861, 459] width 618 height 12
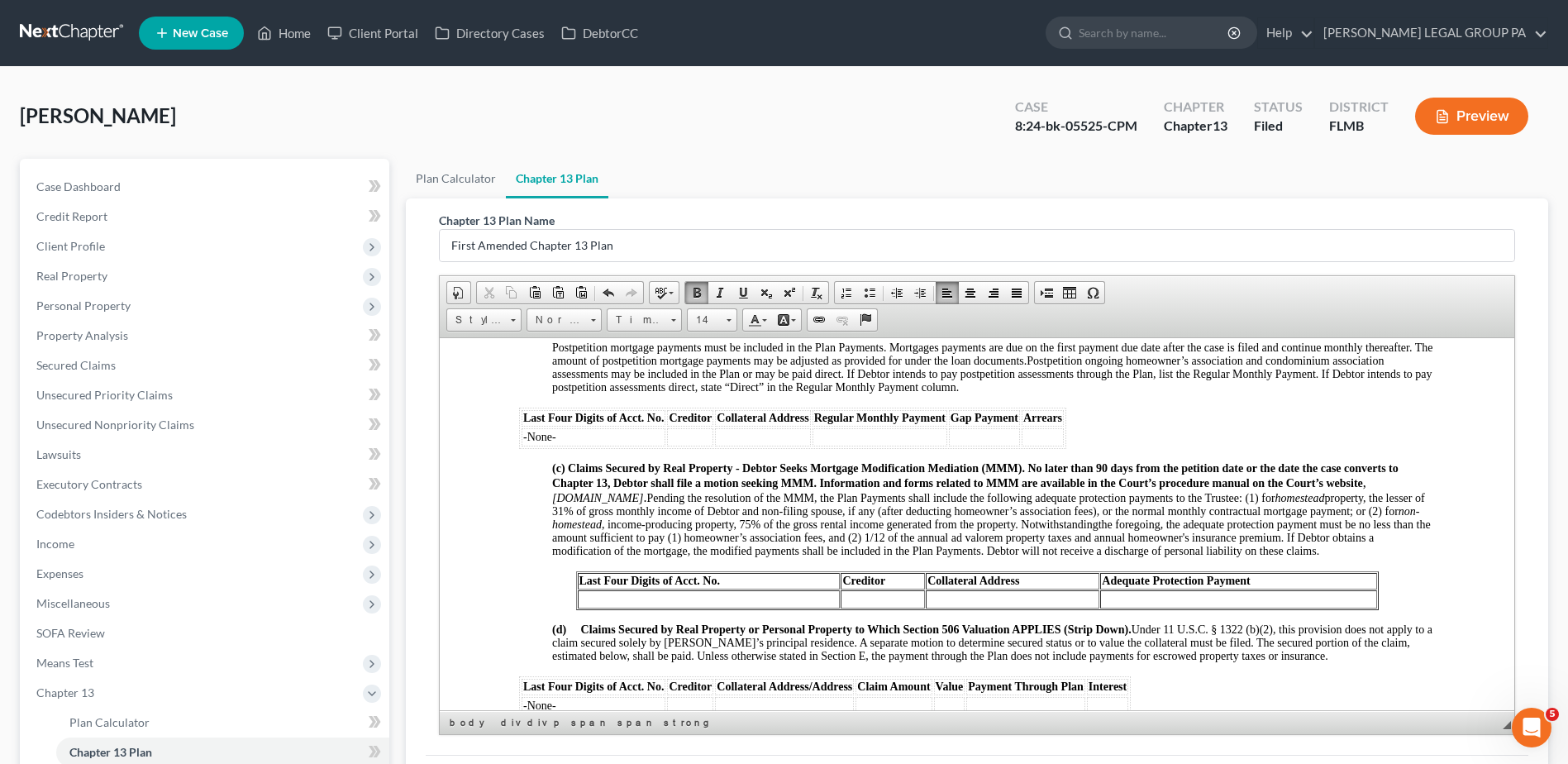
scroll to position [1654, 0]
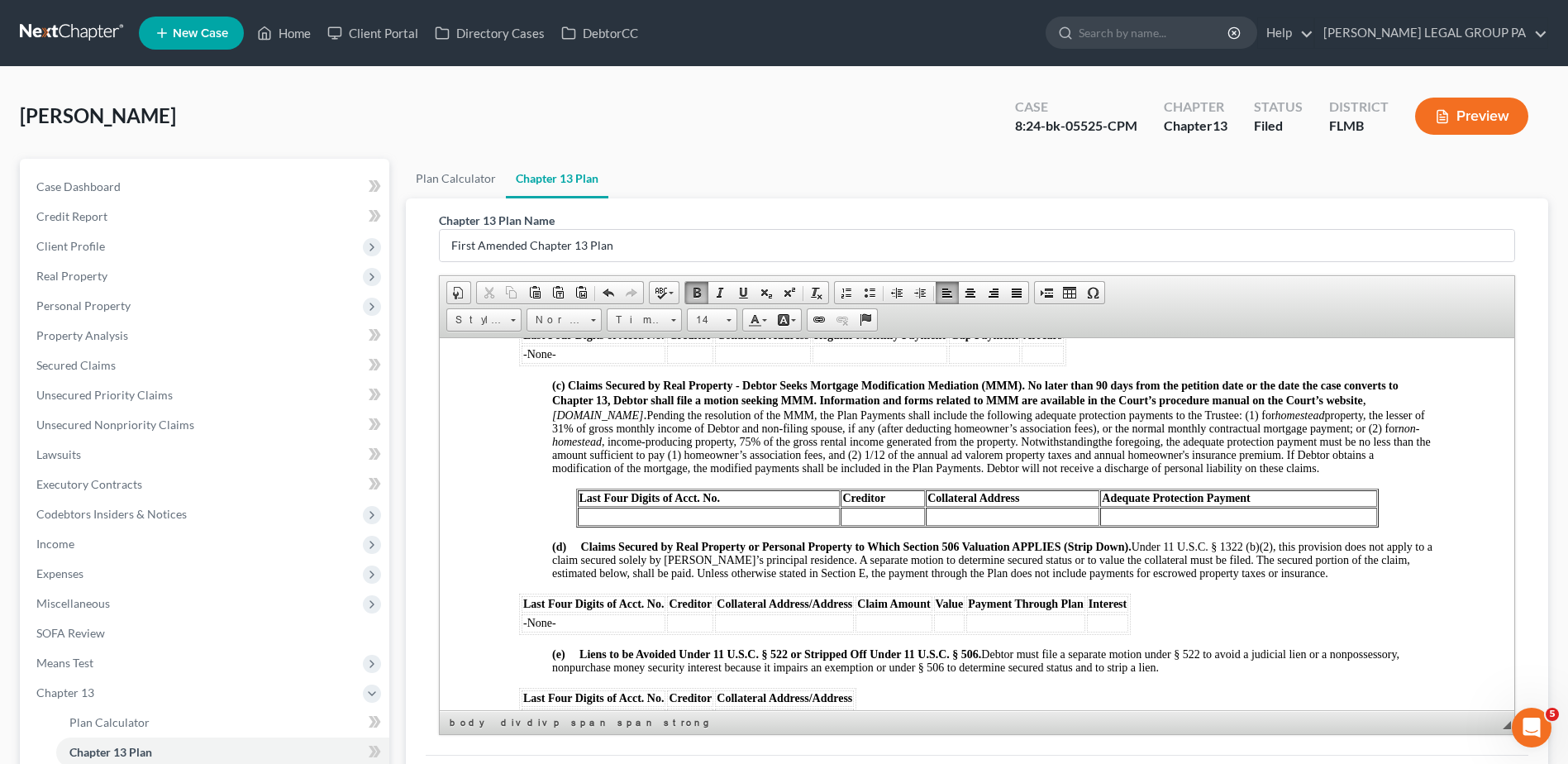
click at [579, 553] on strong "(d) Claims Secured by Real Property or Personal Property to Which Section 506 V…" at bounding box center [842, 546] width 579 height 12
click at [578, 659] on strong "(e) Liens to be Avoided Under 11 U.S.C. § 522 or Stripped Off Under 11 U.S.C. §…" at bounding box center [767, 653] width 429 height 12
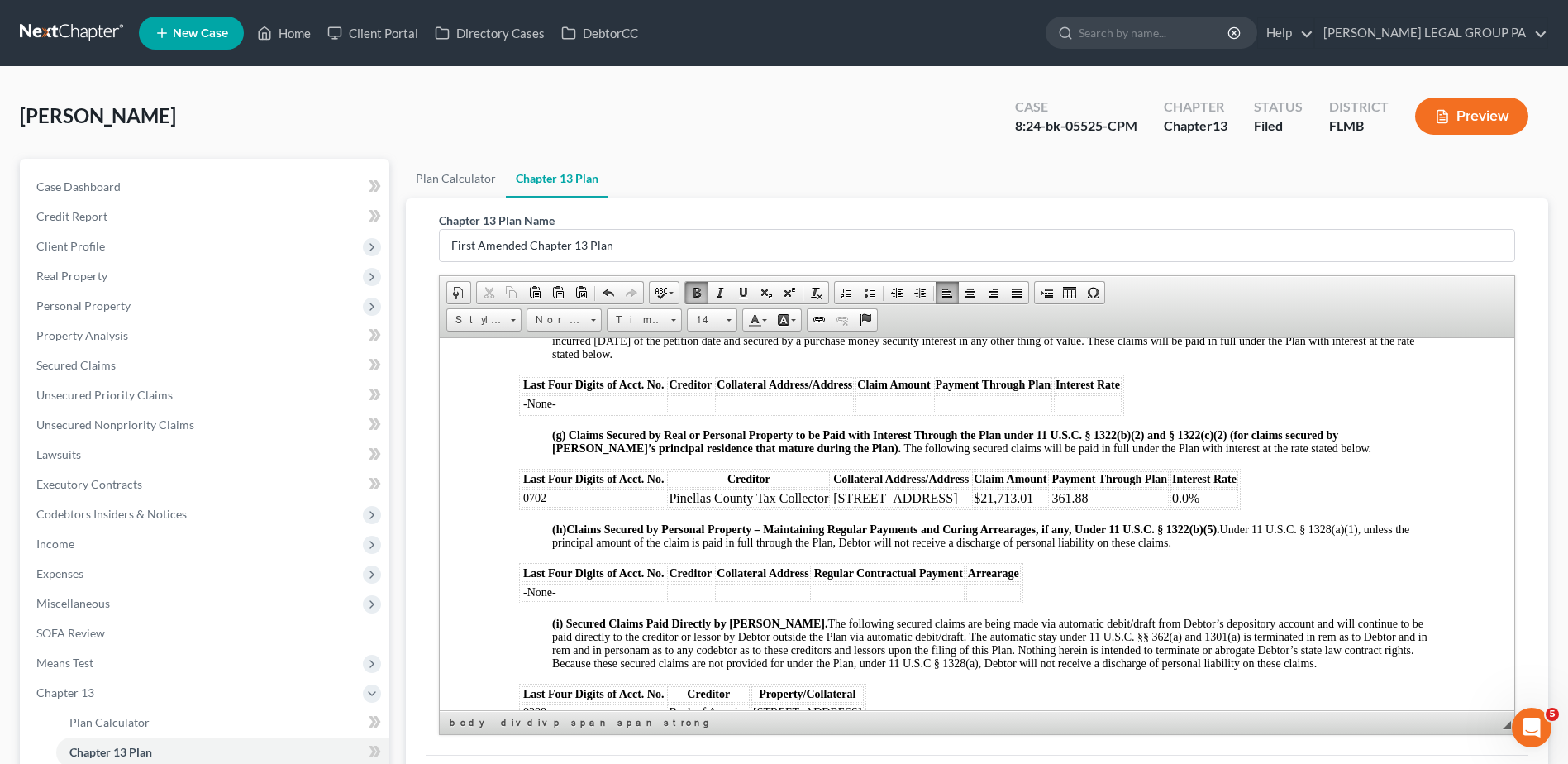
scroll to position [2232, 0]
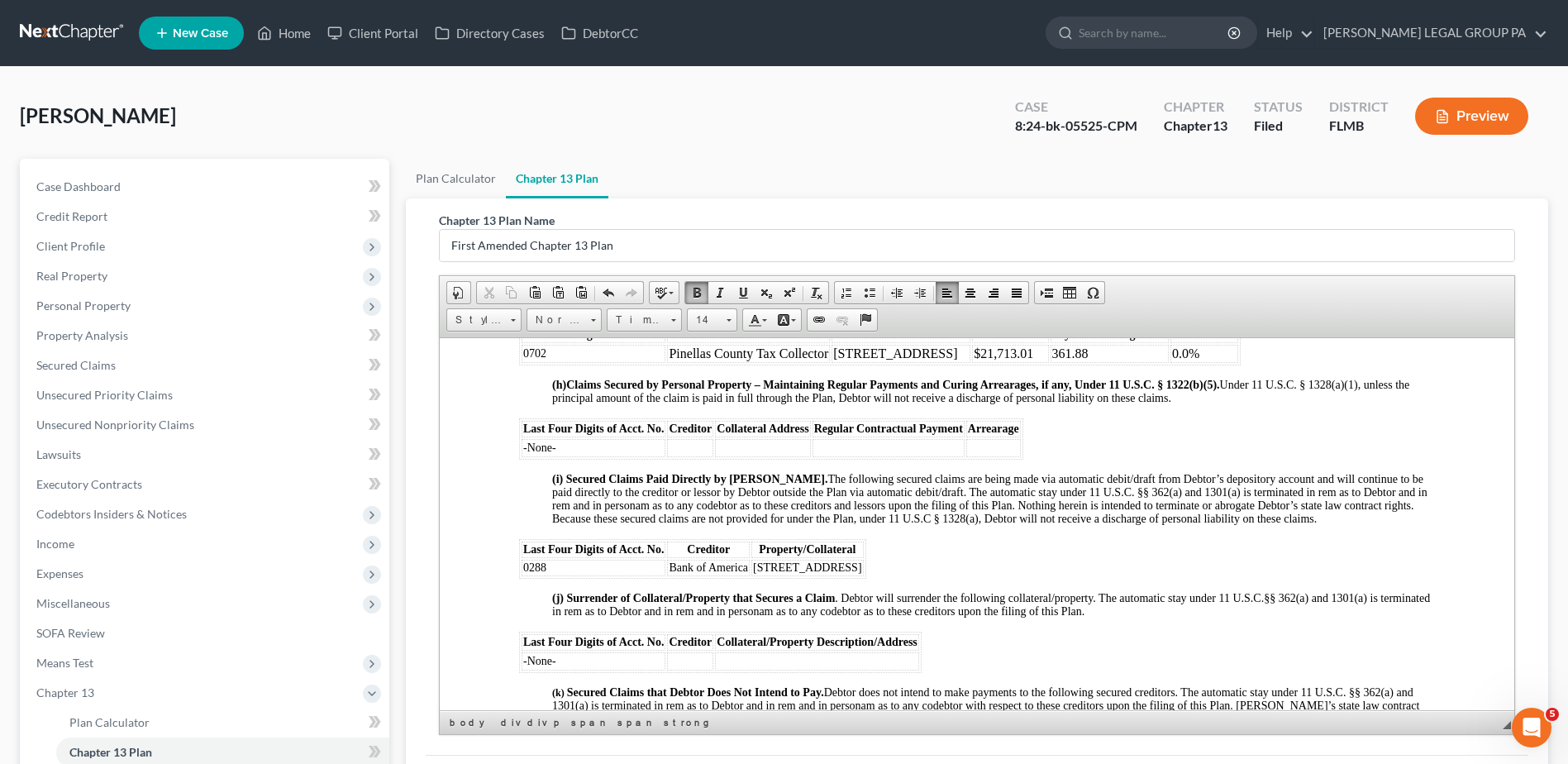
click at [551, 610] on div "NOTICE TO DEBTOR: IF YOU ELECT TO MAKE DIRECT PAYMENTS TO A SECURED CREDITOR UN…" at bounding box center [977, 246] width 916 height 3265
click at [544, 486] on div "NOTICE TO DEBTOR: IF YOU ELECT TO MAKE DIRECT PAYMENTS TO A SECURED CREDITOR UN…" at bounding box center [977, 246] width 916 height 3265
click at [547, 398] on div "NOTICE TO DEBTOR: IF YOU ELECT TO MAKE DIRECT PAYMENTS TO A SECURED CREDITOR UN…" at bounding box center [977, 246] width 916 height 3265
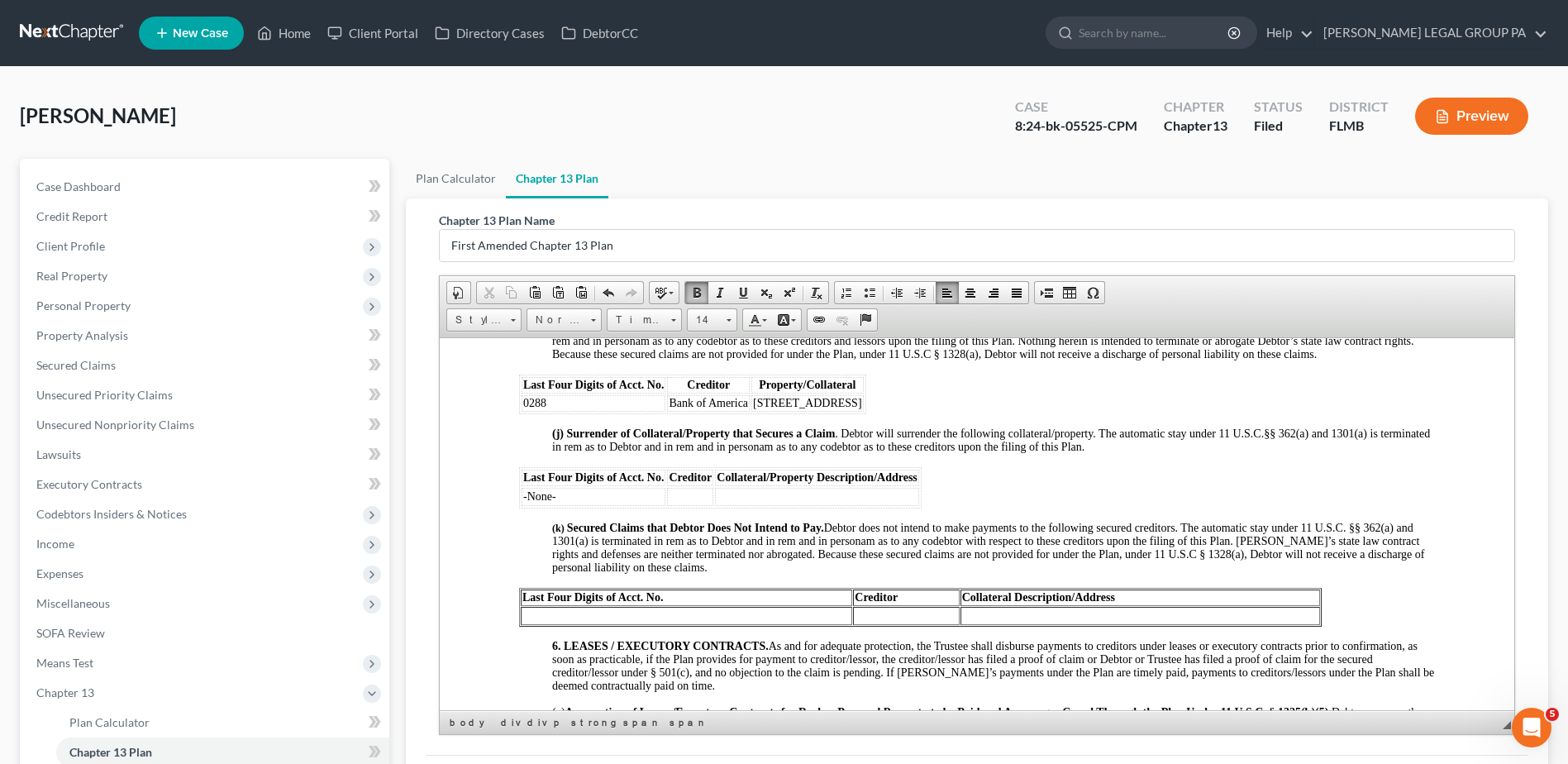
scroll to position [2398, 0]
click at [545, 538] on div "NOTICE TO DEBTOR: IF YOU ELECT TO MAKE DIRECT PAYMENTS TO A SECURED CREDITOR UN…" at bounding box center [977, 80] width 916 height 3265
click at [547, 538] on div "NOTICE TO DEBTOR: IF YOU ELECT TO MAKE DIRECT PAYMENTS TO A SECURED CREDITOR UN…" at bounding box center [977, 80] width 916 height 3265
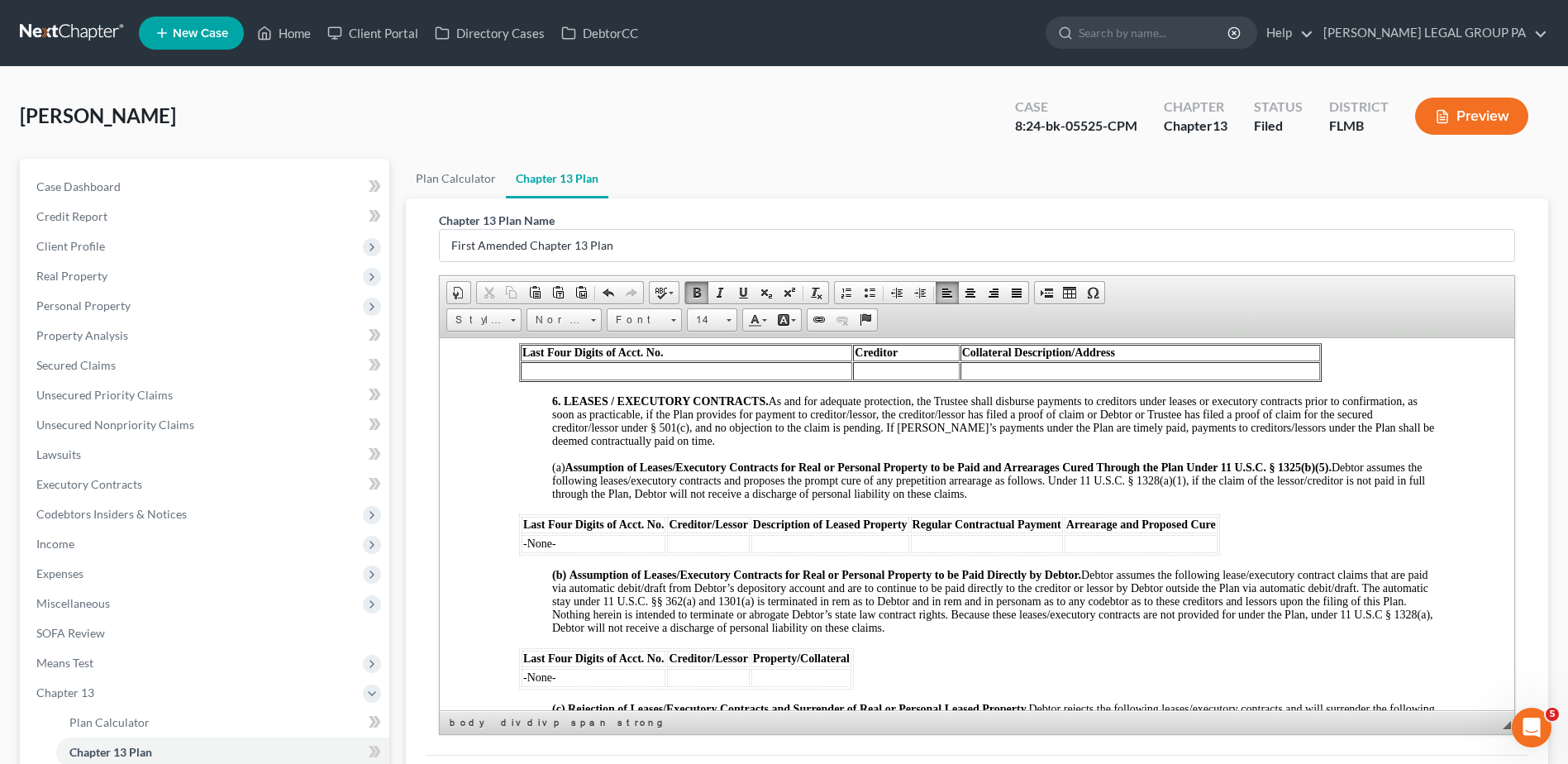
scroll to position [2645, 0]
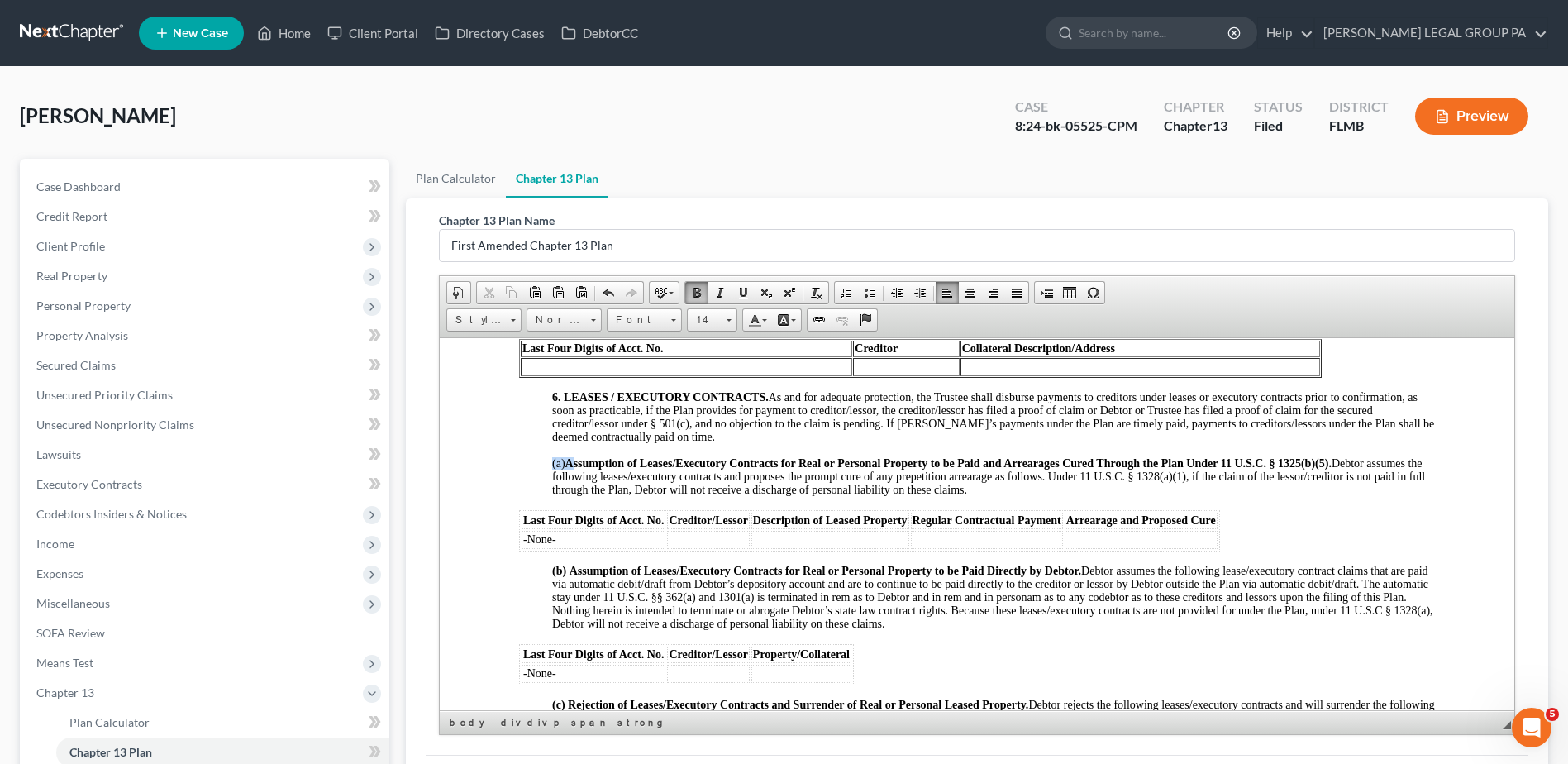
drag, startPoint x: 548, startPoint y: 473, endPoint x: 574, endPoint y: 473, distance: 26.0
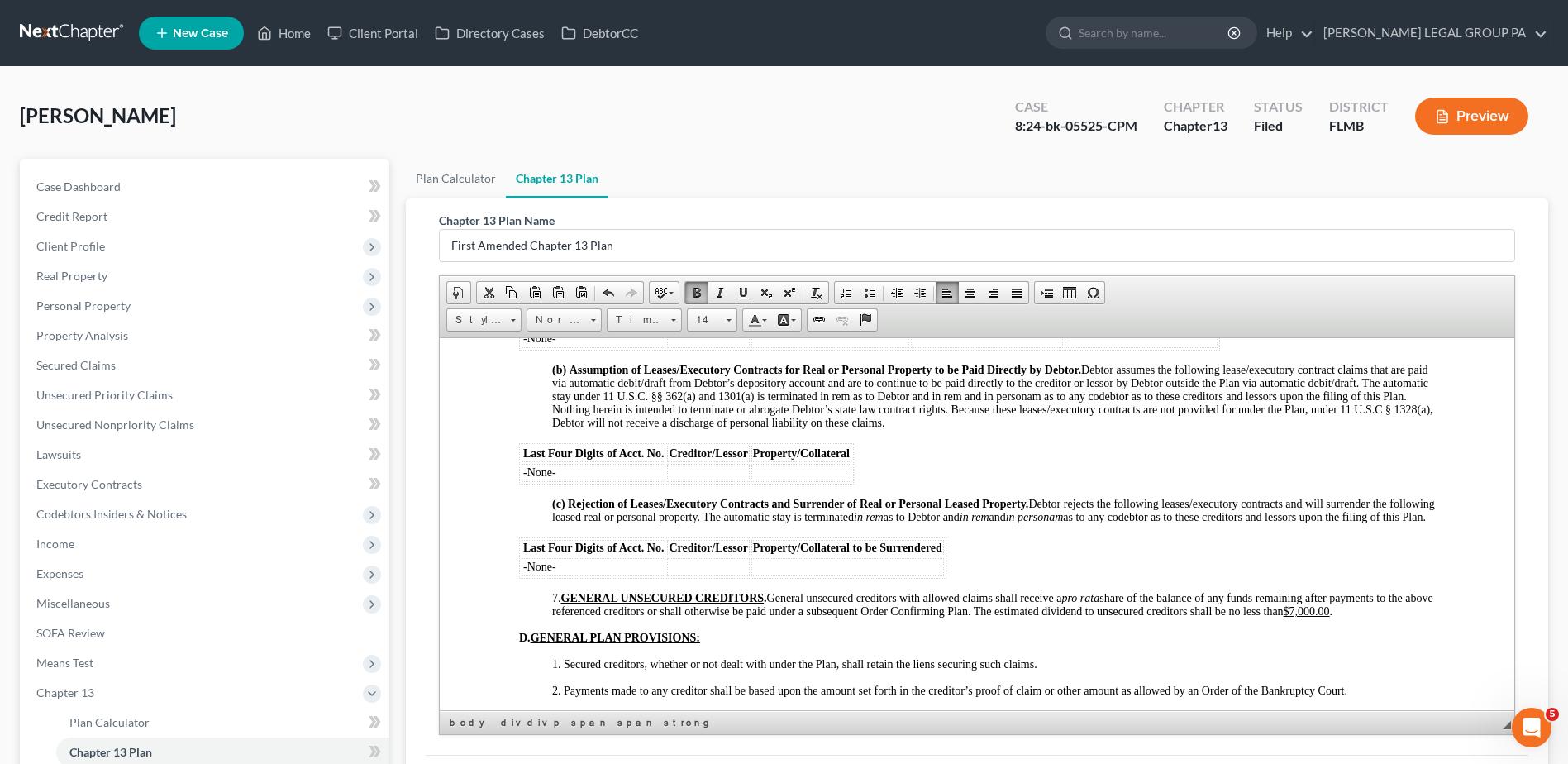
scroll to position [2893, 0]
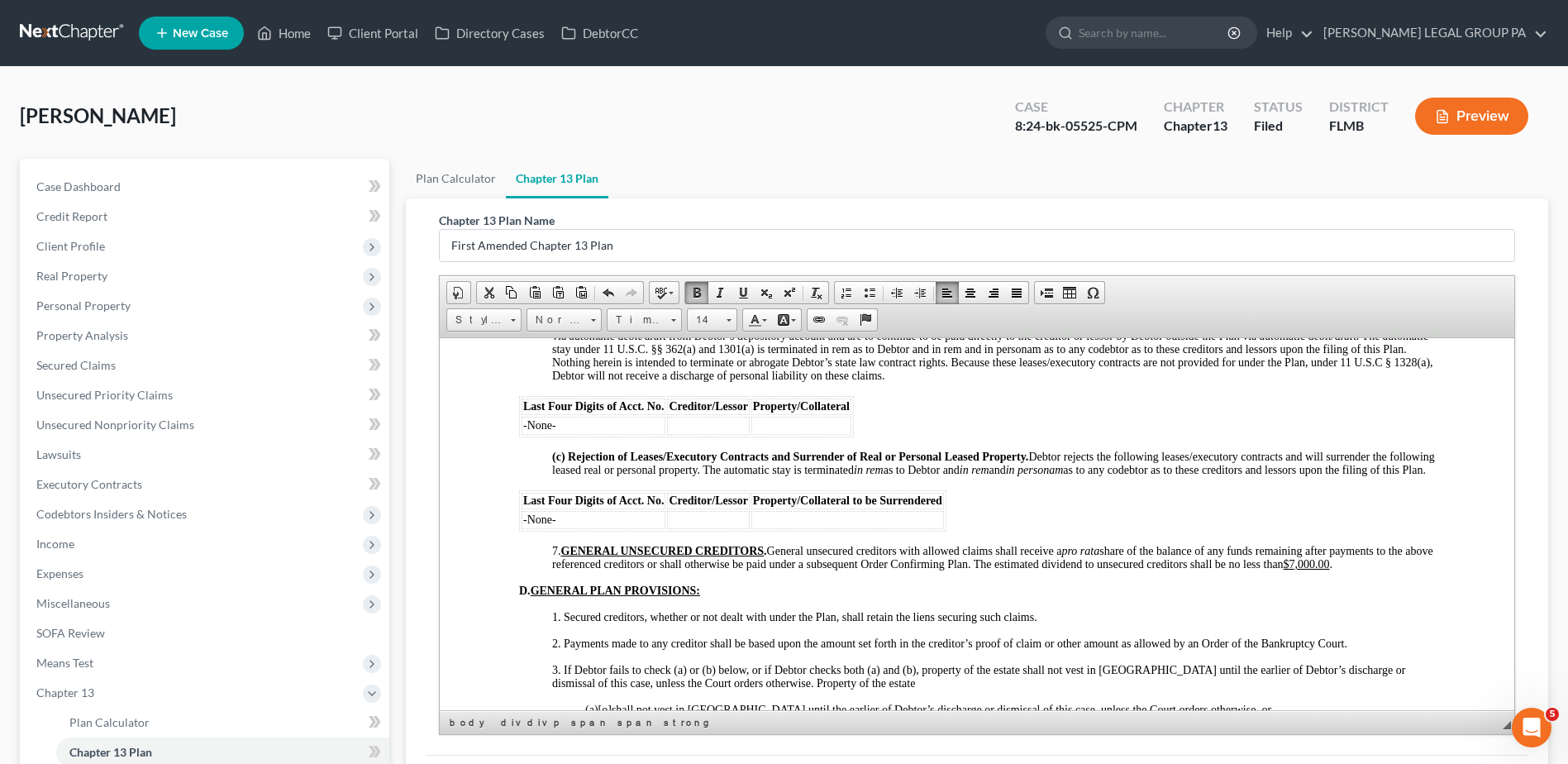
drag, startPoint x: 548, startPoint y: 573, endPoint x: 573, endPoint y: 573, distance: 25.0
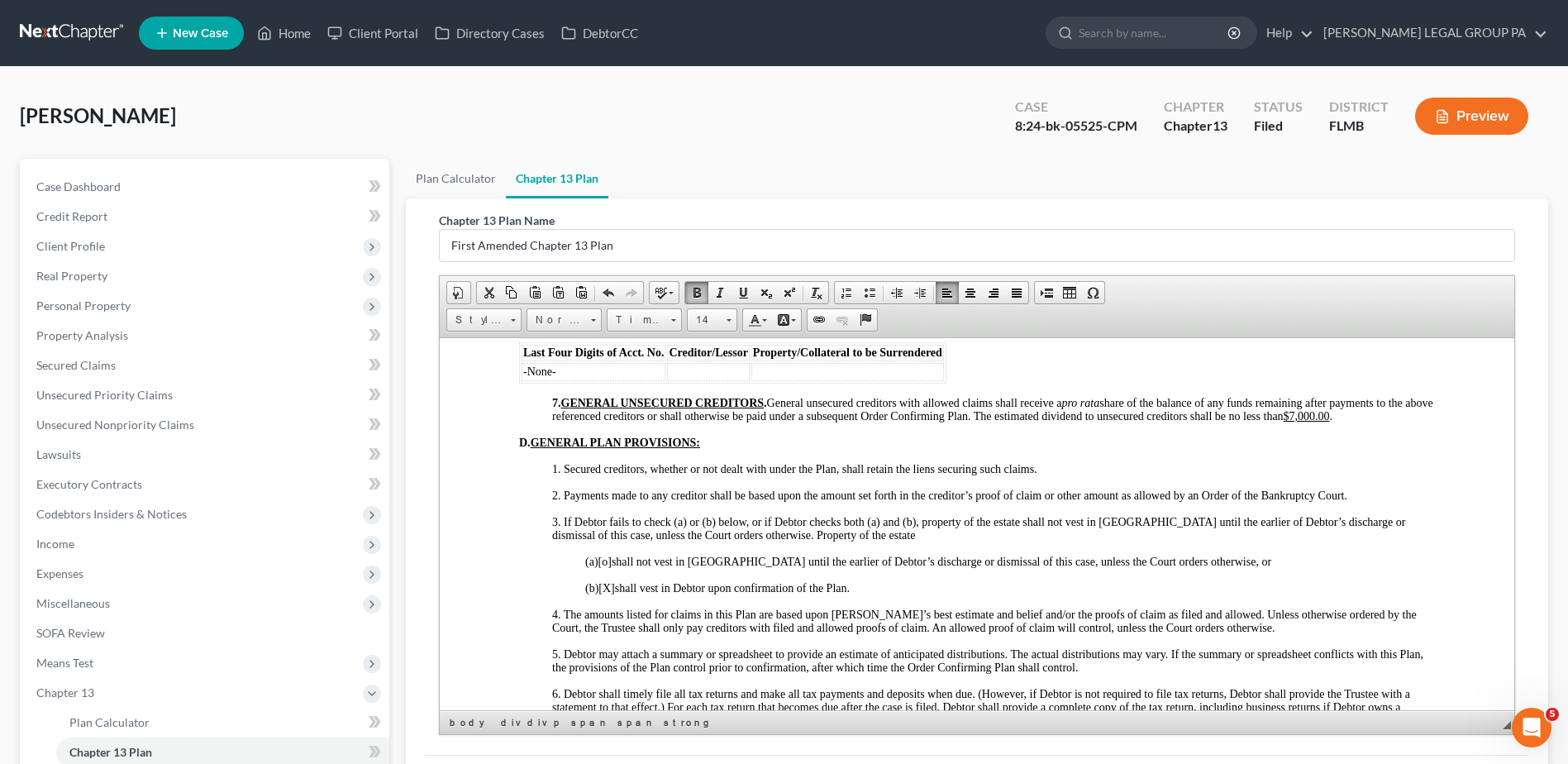
scroll to position [3224, 0]
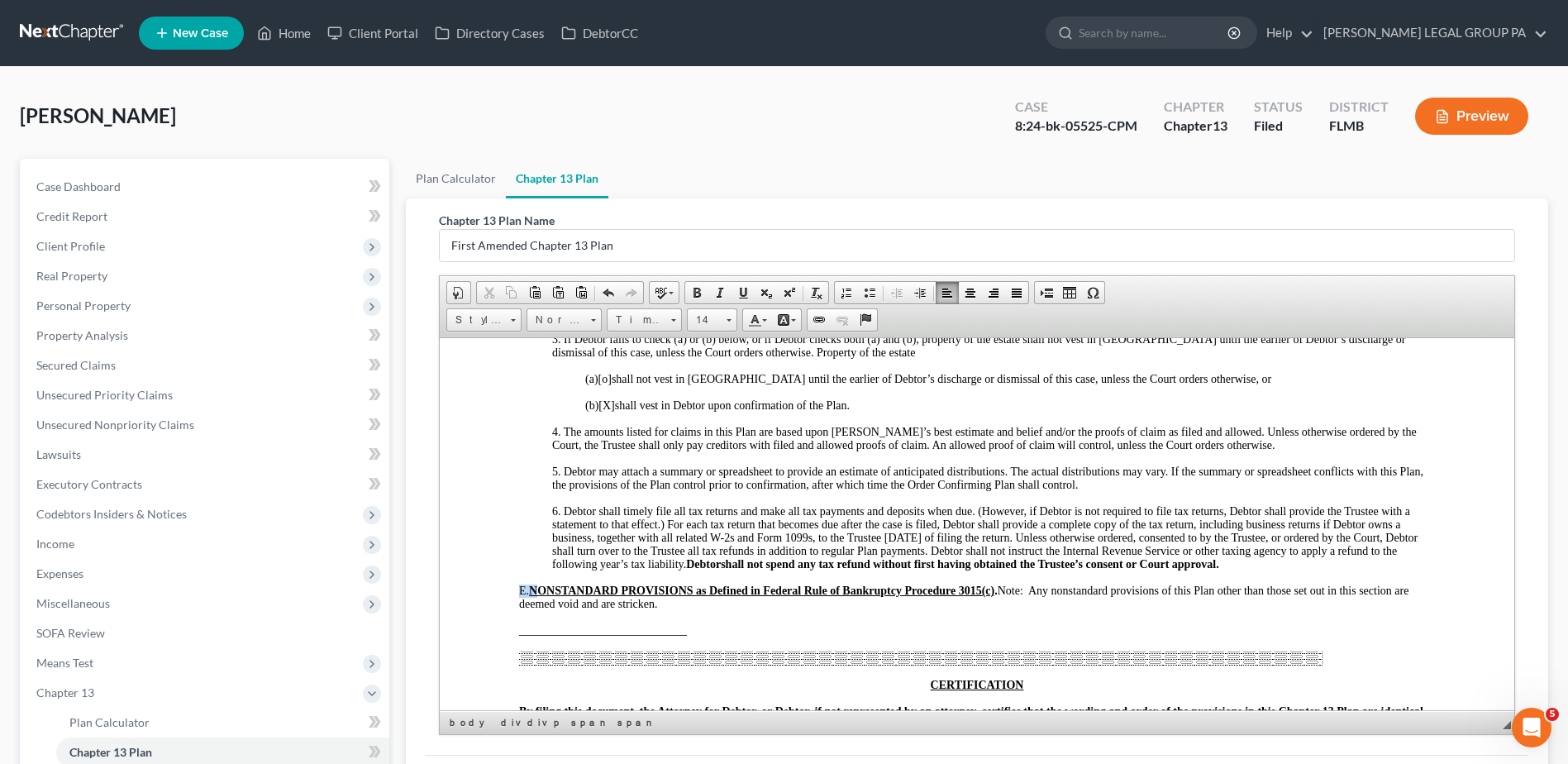
drag, startPoint x: 519, startPoint y: 615, endPoint x: 546, endPoint y: 613, distance: 27.1
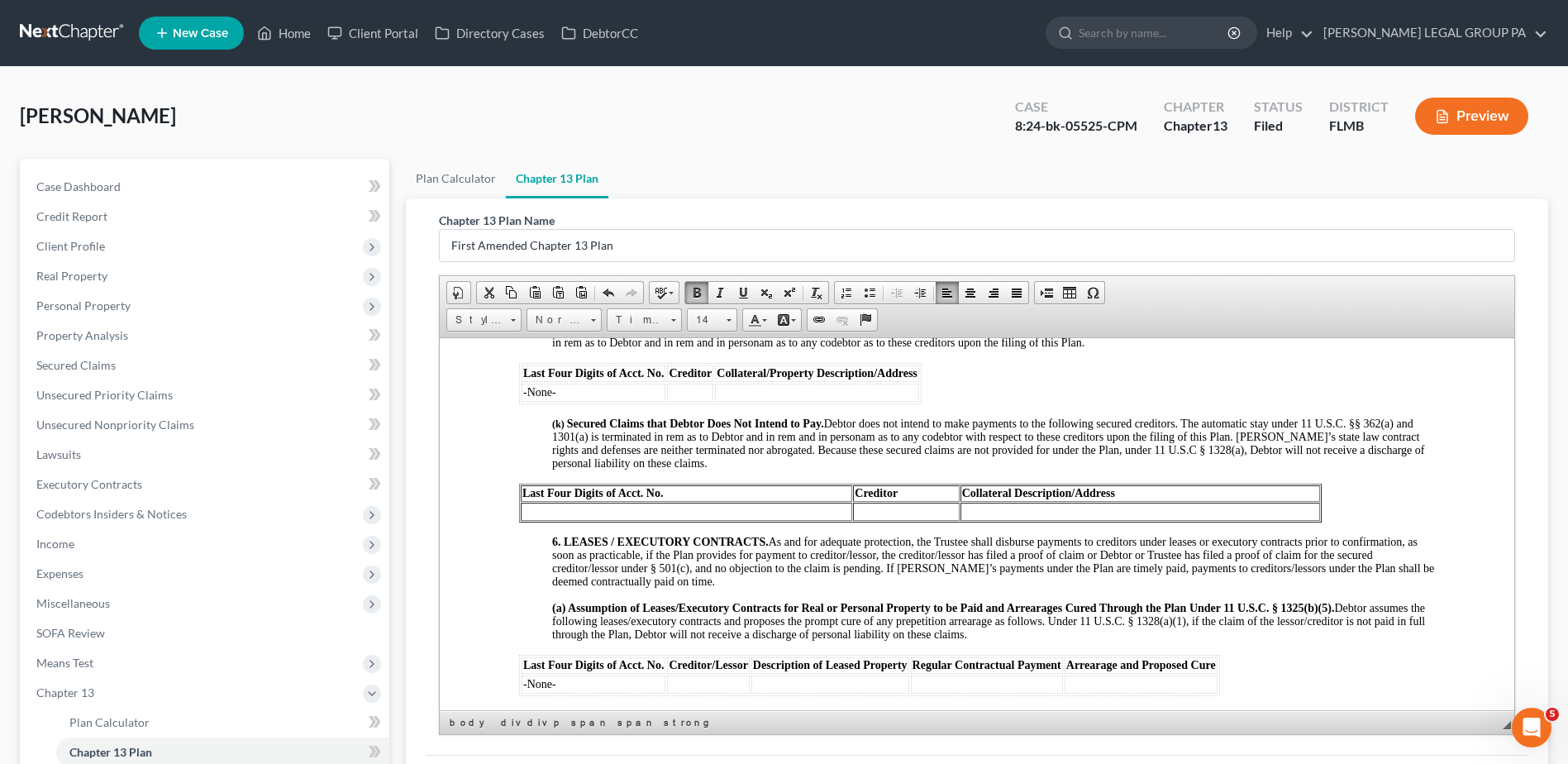
scroll to position [2480, 0]
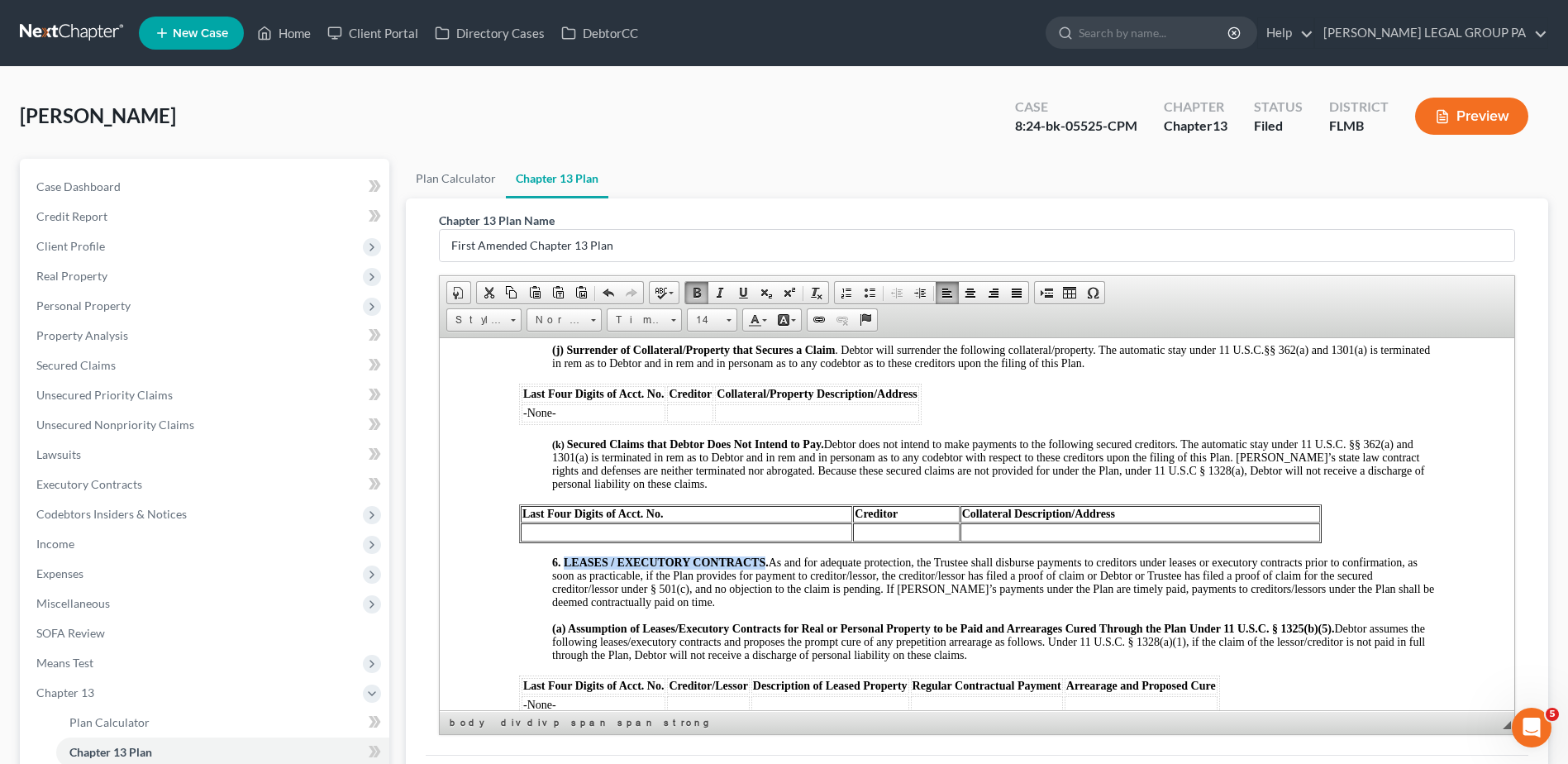
drag, startPoint x: 566, startPoint y: 573, endPoint x: 764, endPoint y: 570, distance: 198.0
click at [764, 568] on strong "6. LEASES / EXECUTORY CONTRACTS." at bounding box center [660, 561] width 216 height 12
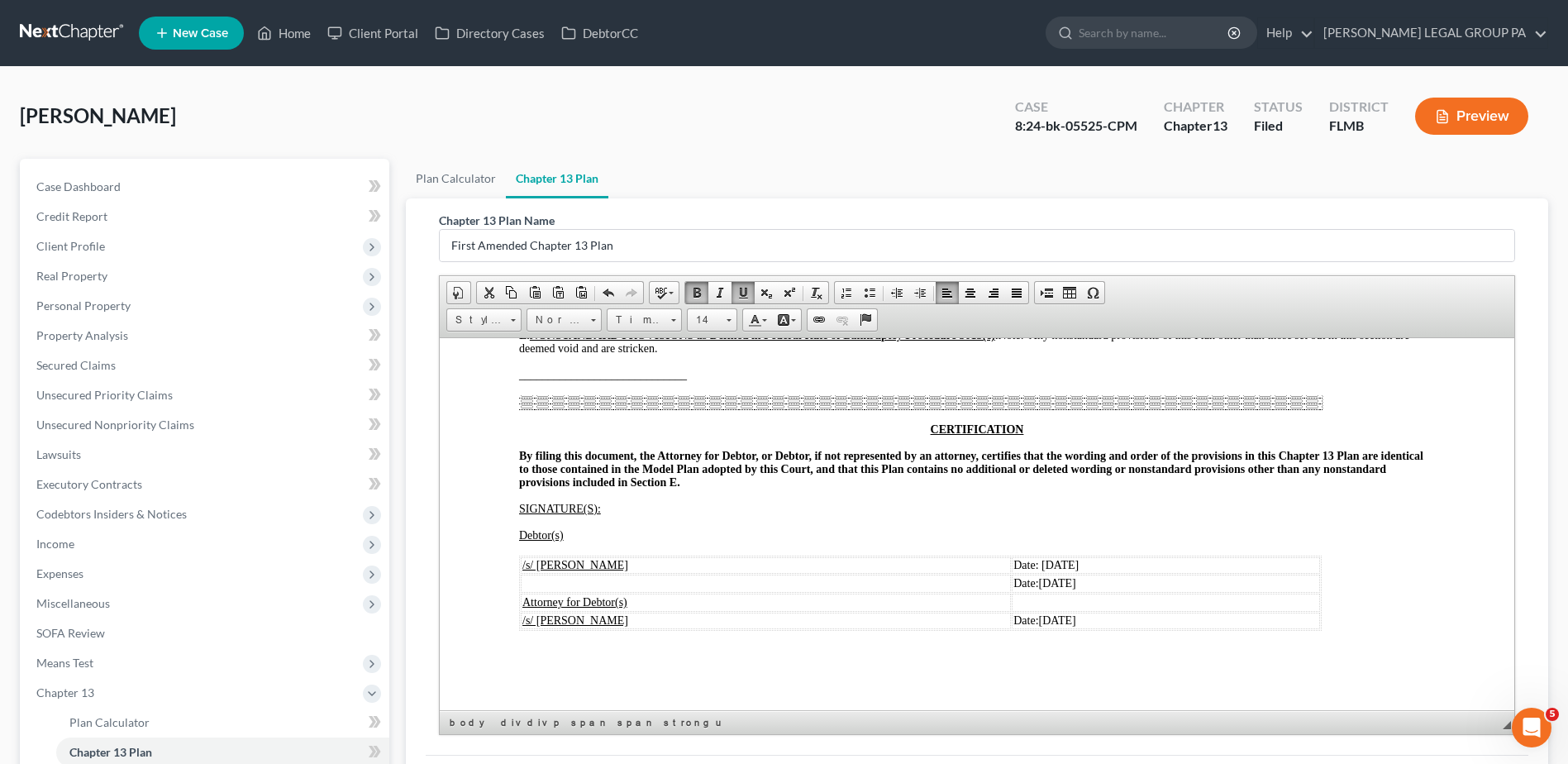
scroll to position [3505, 0]
drag, startPoint x: 1014, startPoint y: 564, endPoint x: 1026, endPoint y: 564, distance: 12.0
click at [1026, 564] on span "Date: 09/06/2024" at bounding box center [1046, 564] width 66 height 12
click at [1053, 561] on span "Date: 09/16/2024" at bounding box center [1046, 564] width 66 height 12
drag, startPoint x: 1016, startPoint y: 578, endPoint x: 1026, endPoint y: 579, distance: 10.0
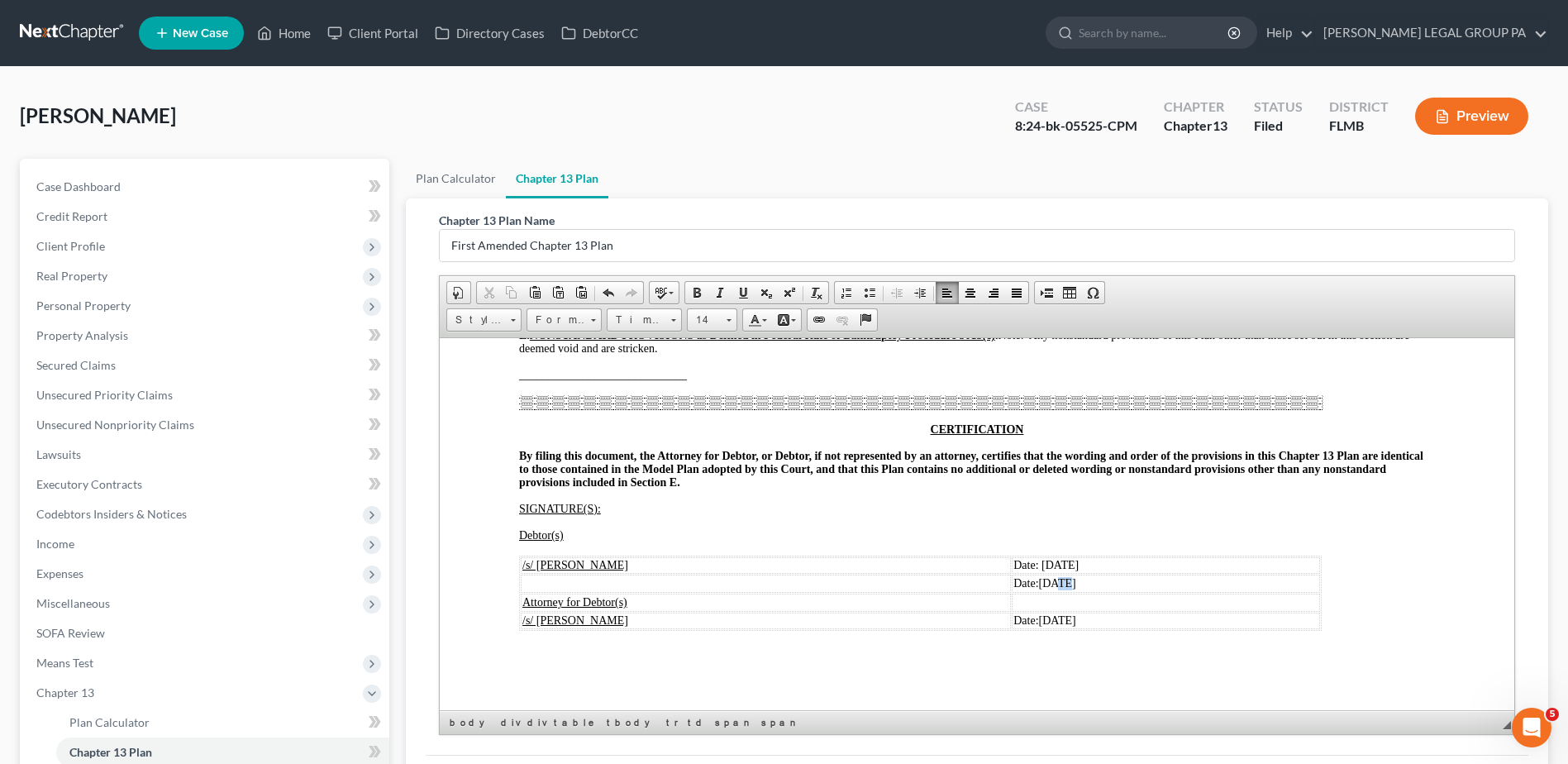
click at [1039, 579] on span "09/06/2024" at bounding box center [1057, 582] width 37 height 12
drag, startPoint x: 1060, startPoint y: 578, endPoint x: 973, endPoint y: 578, distance: 87.0
click at [1012, 578] on td "Date: 09/06/2024" at bounding box center [1166, 582] width 309 height 18
click at [1039, 619] on span "09/06/2024" at bounding box center [1057, 619] width 37 height 12
click at [1051, 617] on span "09/16/2024" at bounding box center [1057, 619] width 37 height 12
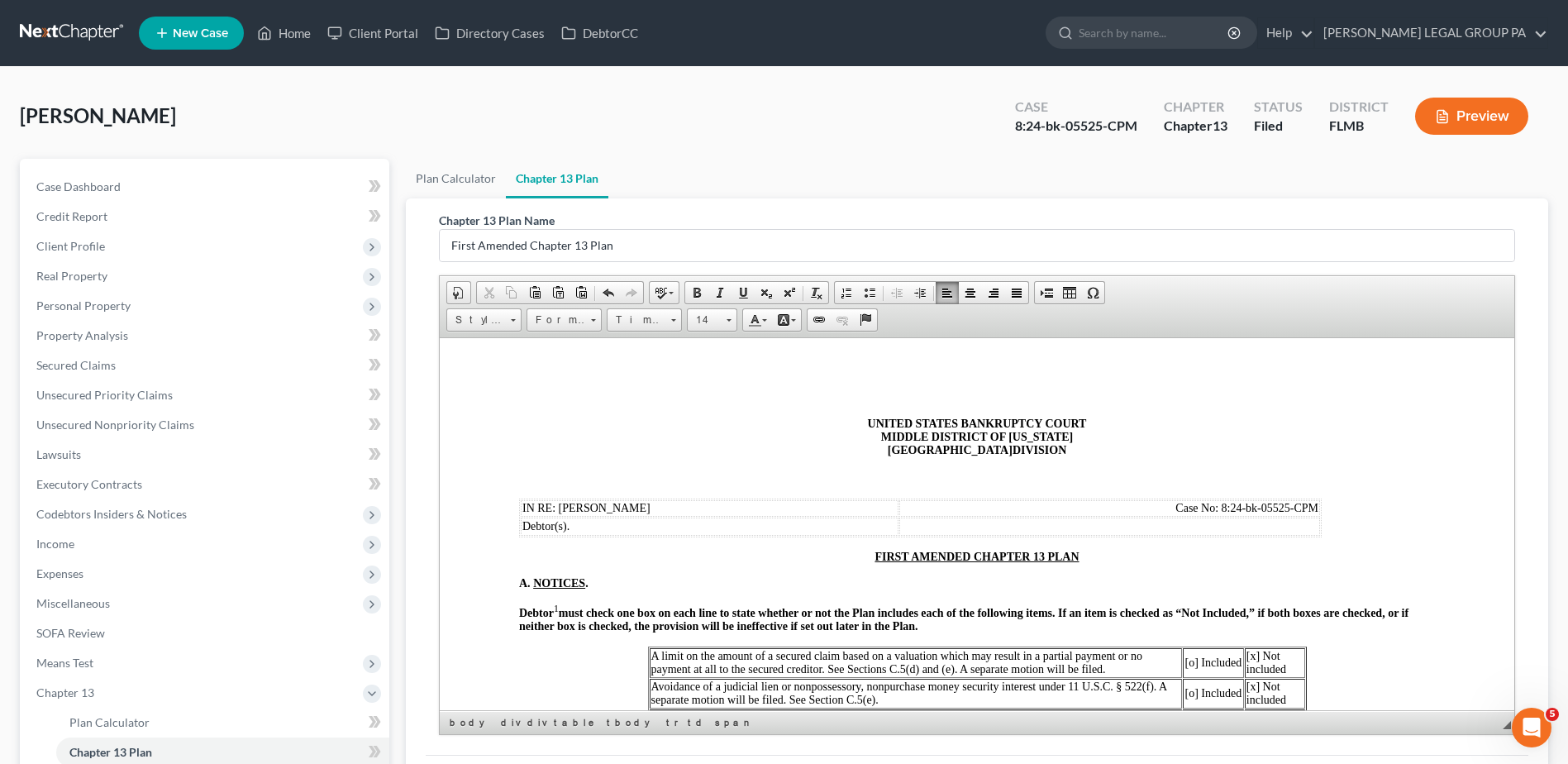
scroll to position [248, 0]
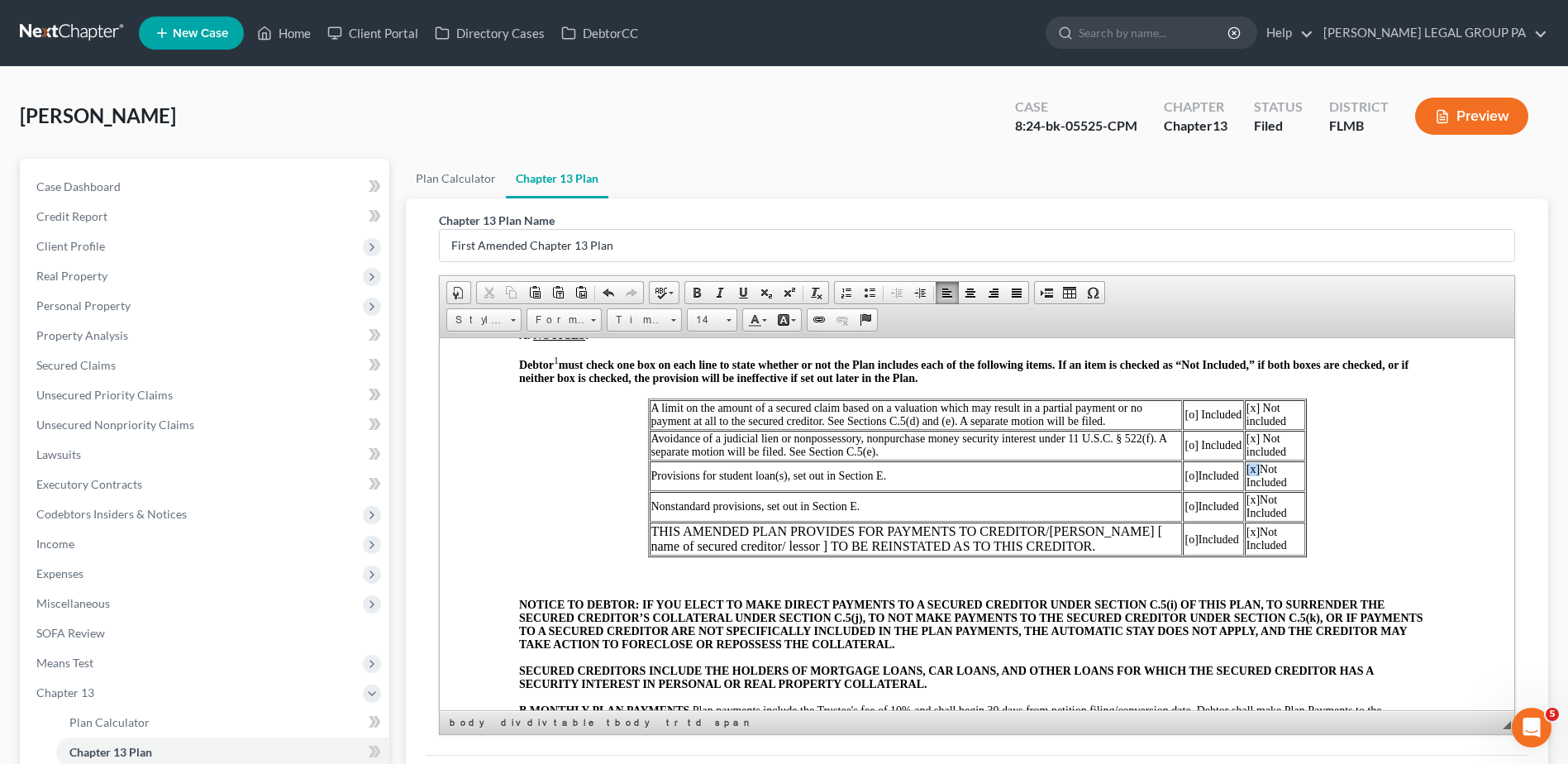
drag, startPoint x: 1251, startPoint y: 469, endPoint x: 1239, endPoint y: 469, distance: 12.0
click at [1247, 469] on span "[x]" at bounding box center [1254, 468] width 13 height 12
copy span "[x]"
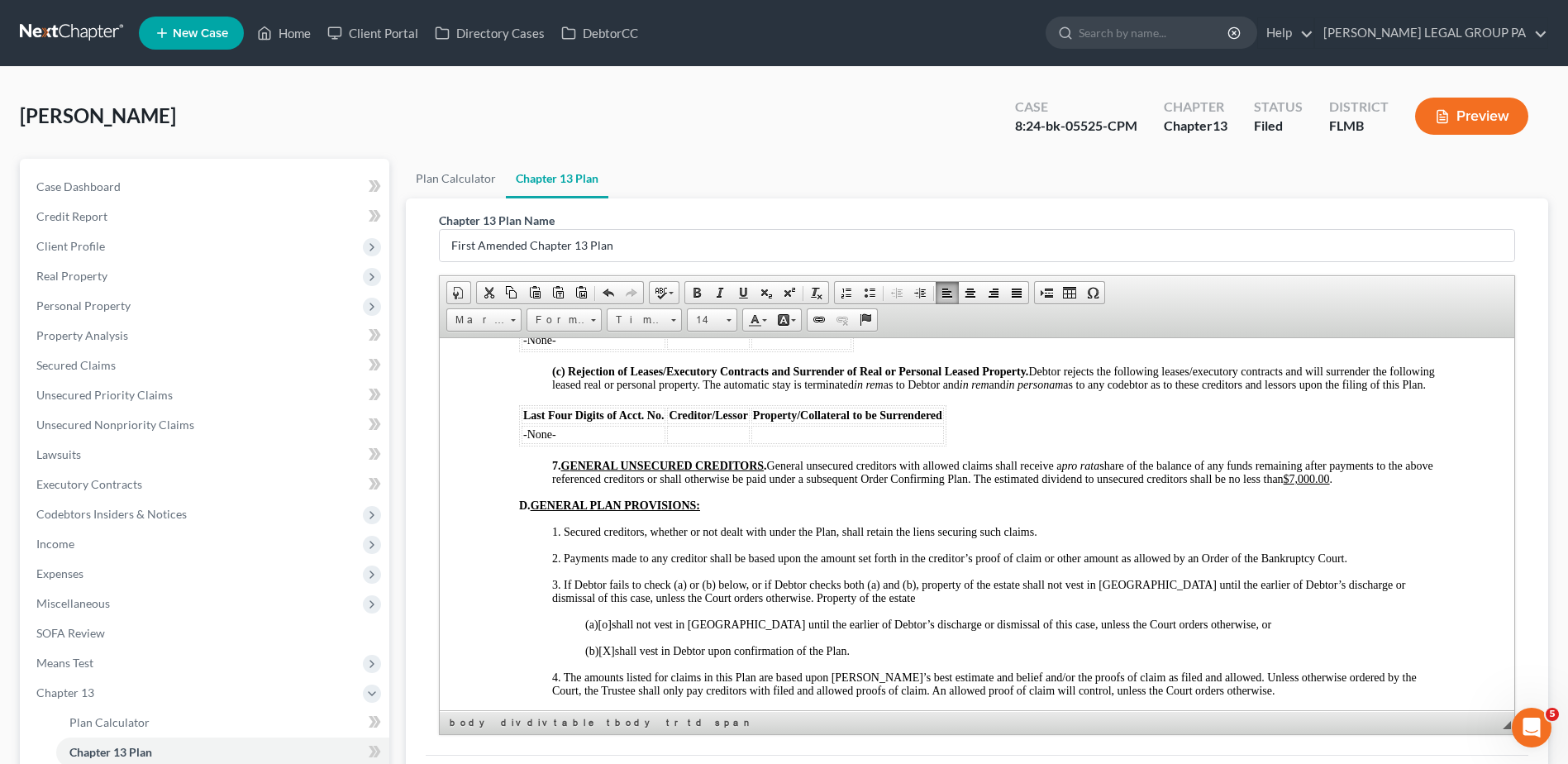
scroll to position [3059, 0]
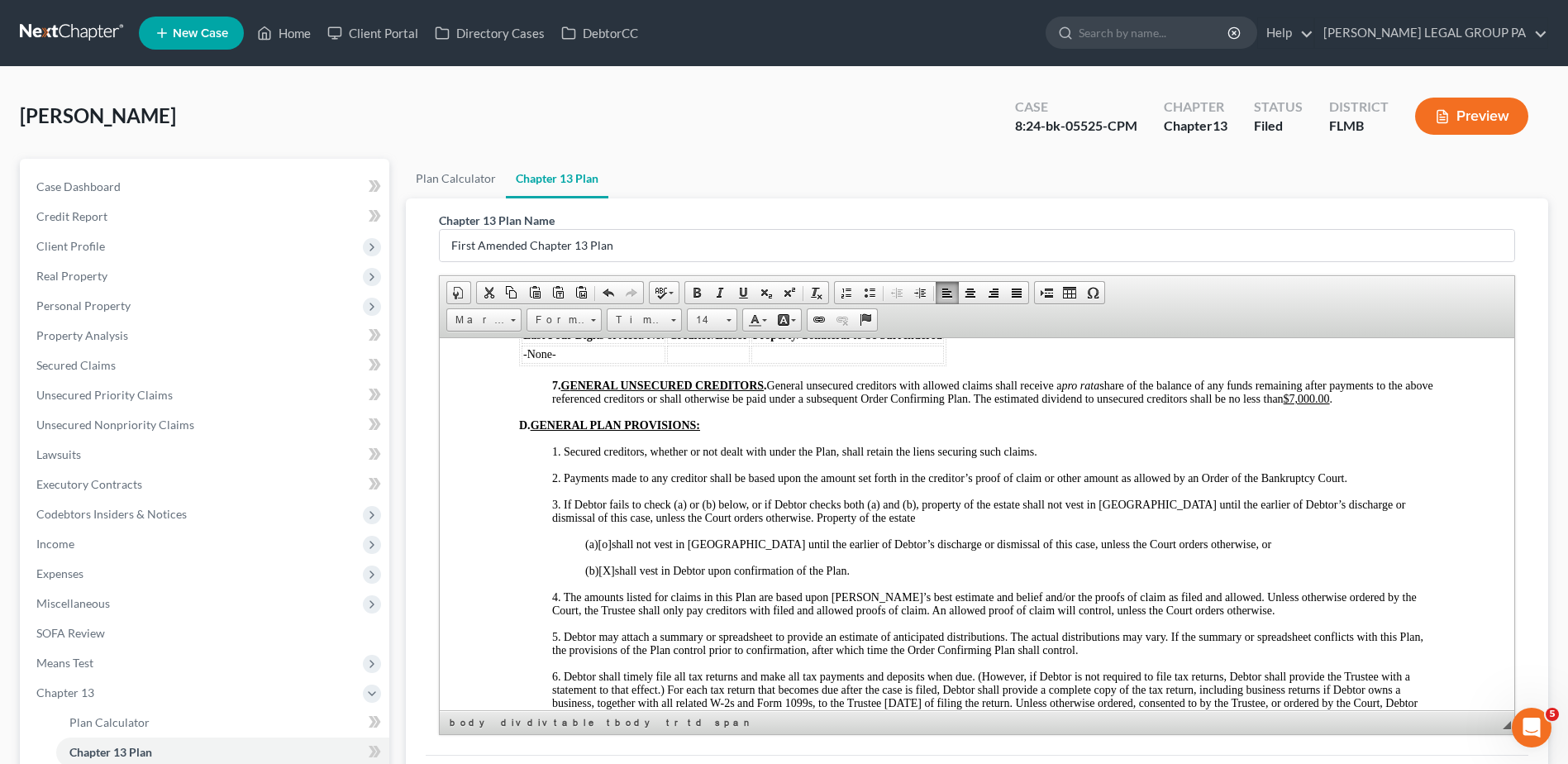
drag, startPoint x: 602, startPoint y: 597, endPoint x: 622, endPoint y: 597, distance: 20.0
click at [622, 576] on span "(b) [X] shall vest in Debtor upon confirmation of the Plan." at bounding box center [717, 570] width 265 height 12
click at [679, 616] on p "4. The amounts listed for claims in this Plan are based upon Debtor’s best esti…" at bounding box center [994, 604] width 883 height 27
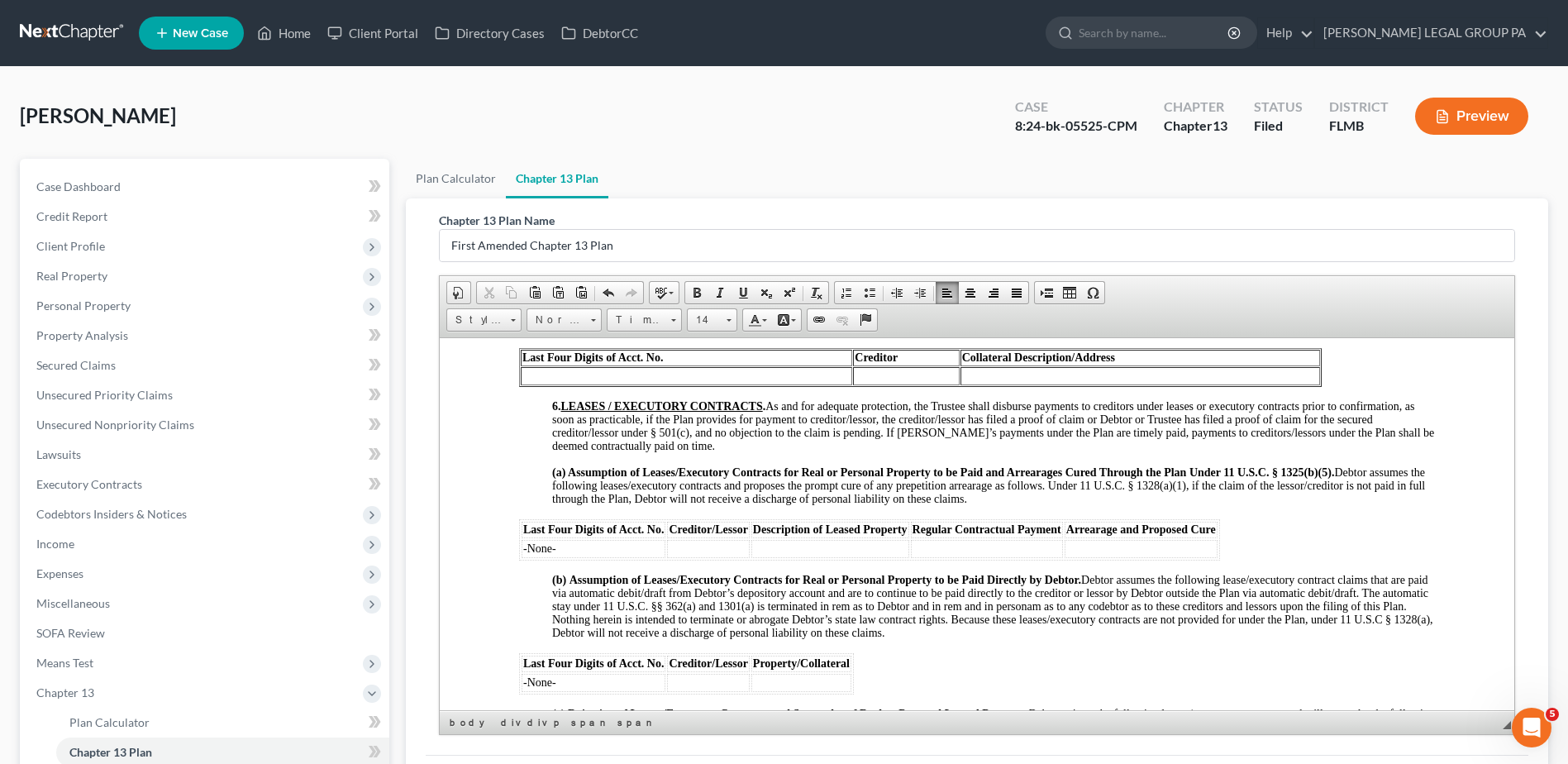
scroll to position [2480, 0]
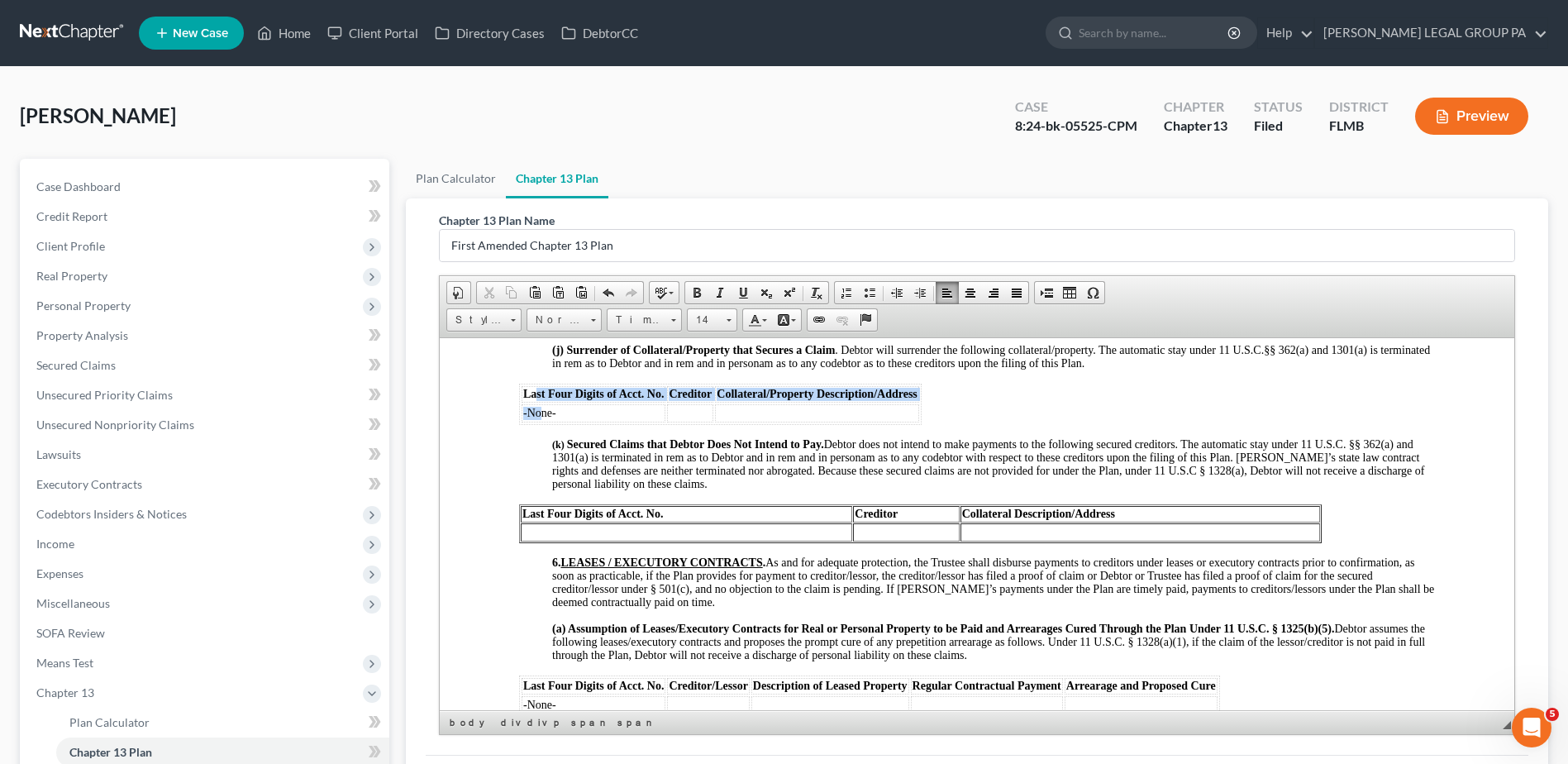
drag, startPoint x: 536, startPoint y: 405, endPoint x: 544, endPoint y: 419, distance: 16.1
click at [541, 422] on table "Last Four Digits of Acct. No. Creditor Collateral/Property Description/Address …" at bounding box center [720, 403] width 403 height 41
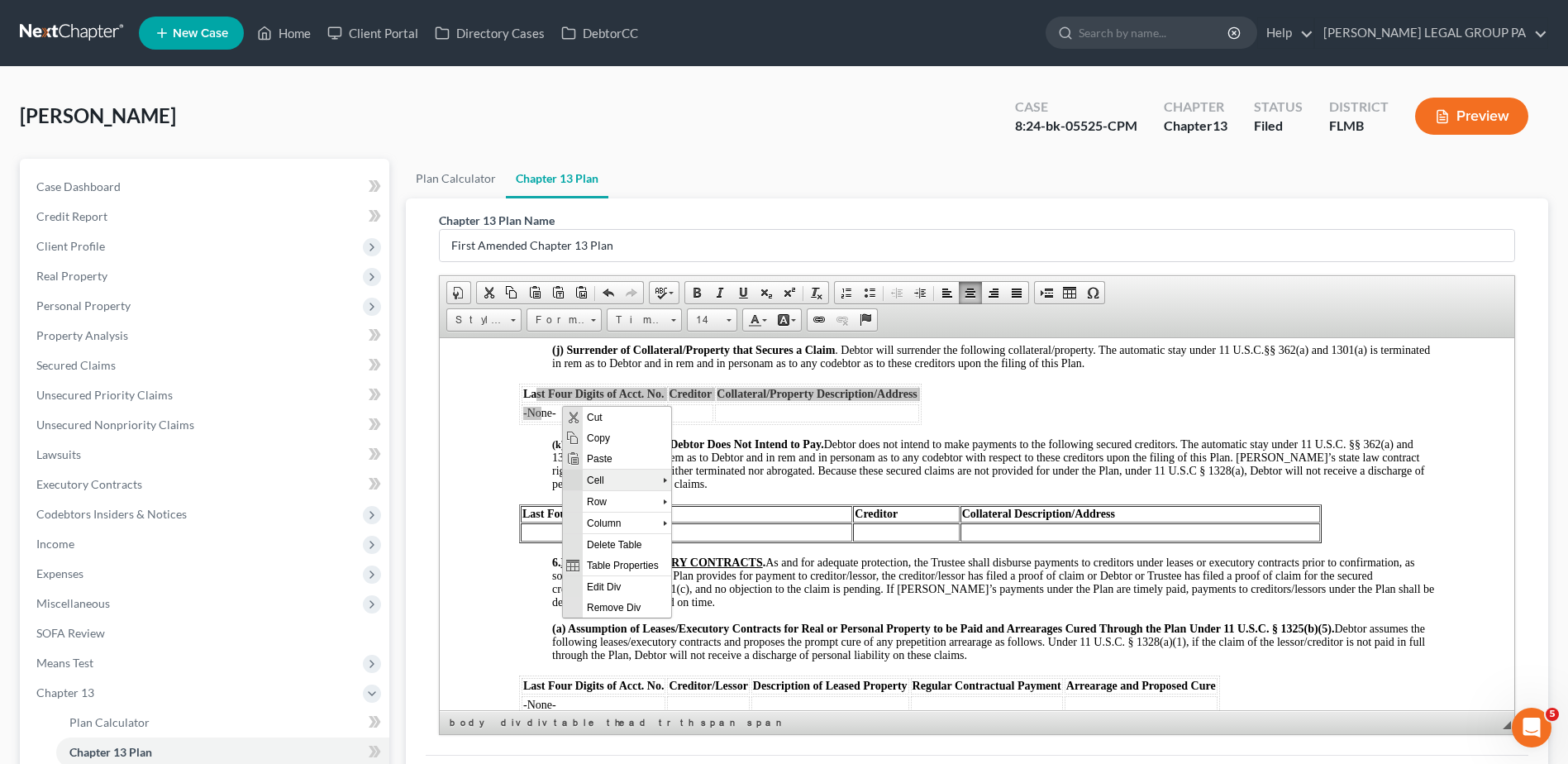
scroll to position [0, 0]
click at [619, 556] on span "Table Properties" at bounding box center [627, 564] width 89 height 21
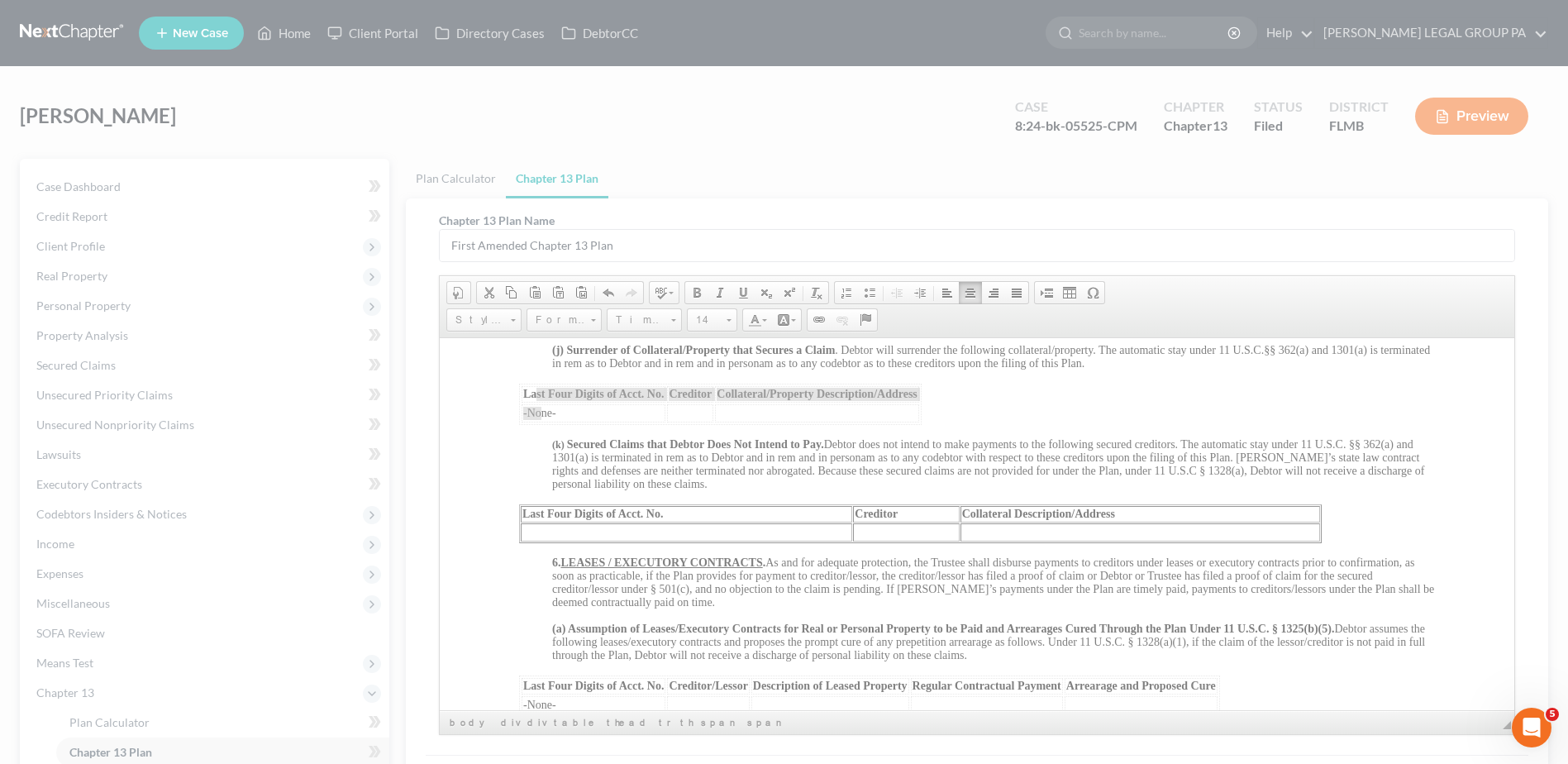
type input "2"
type input "3"
select select "row"
type input "full-width header-left extended"
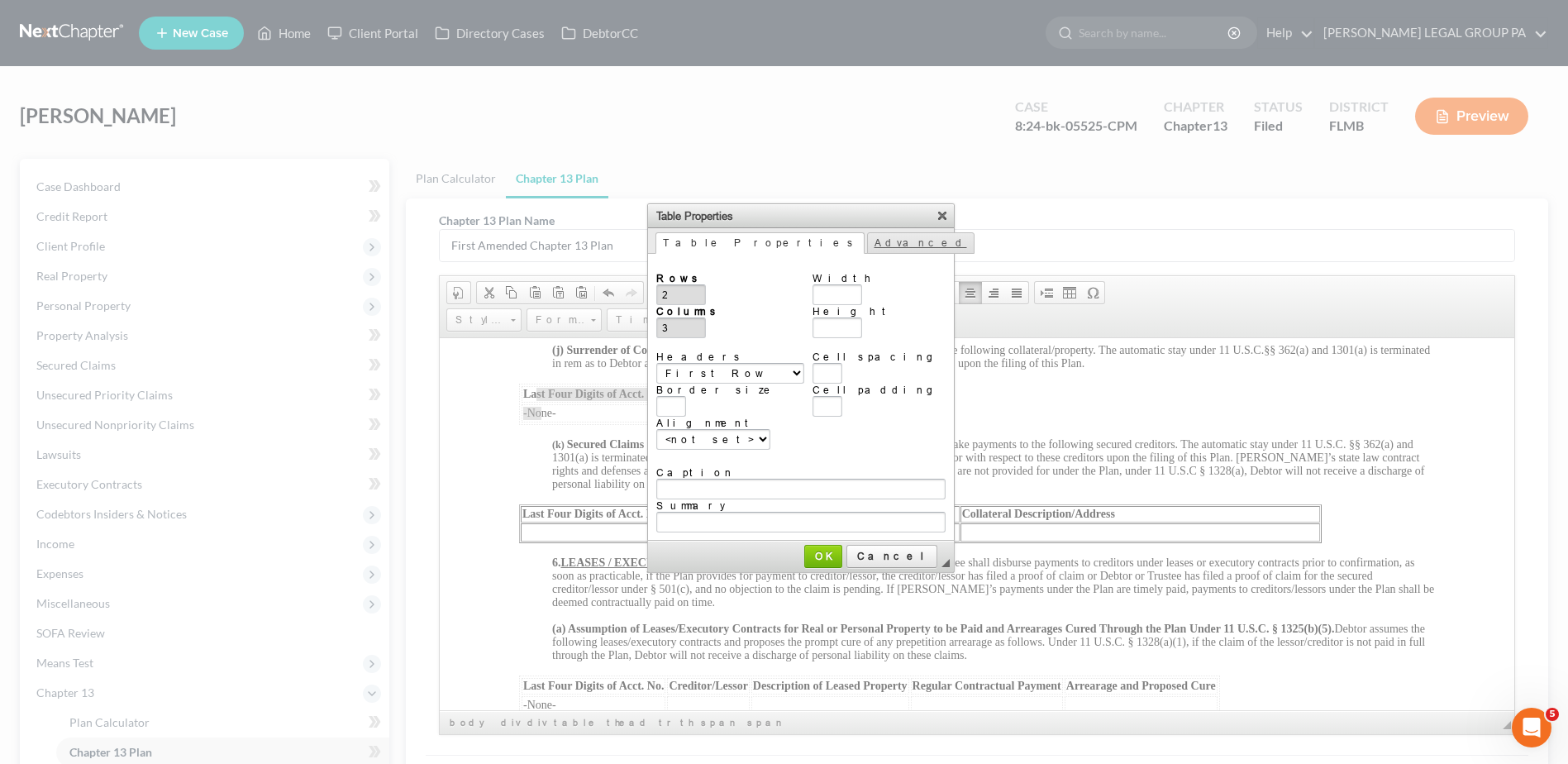
click at [867, 239] on link "Advanced" at bounding box center [920, 243] width 108 height 22
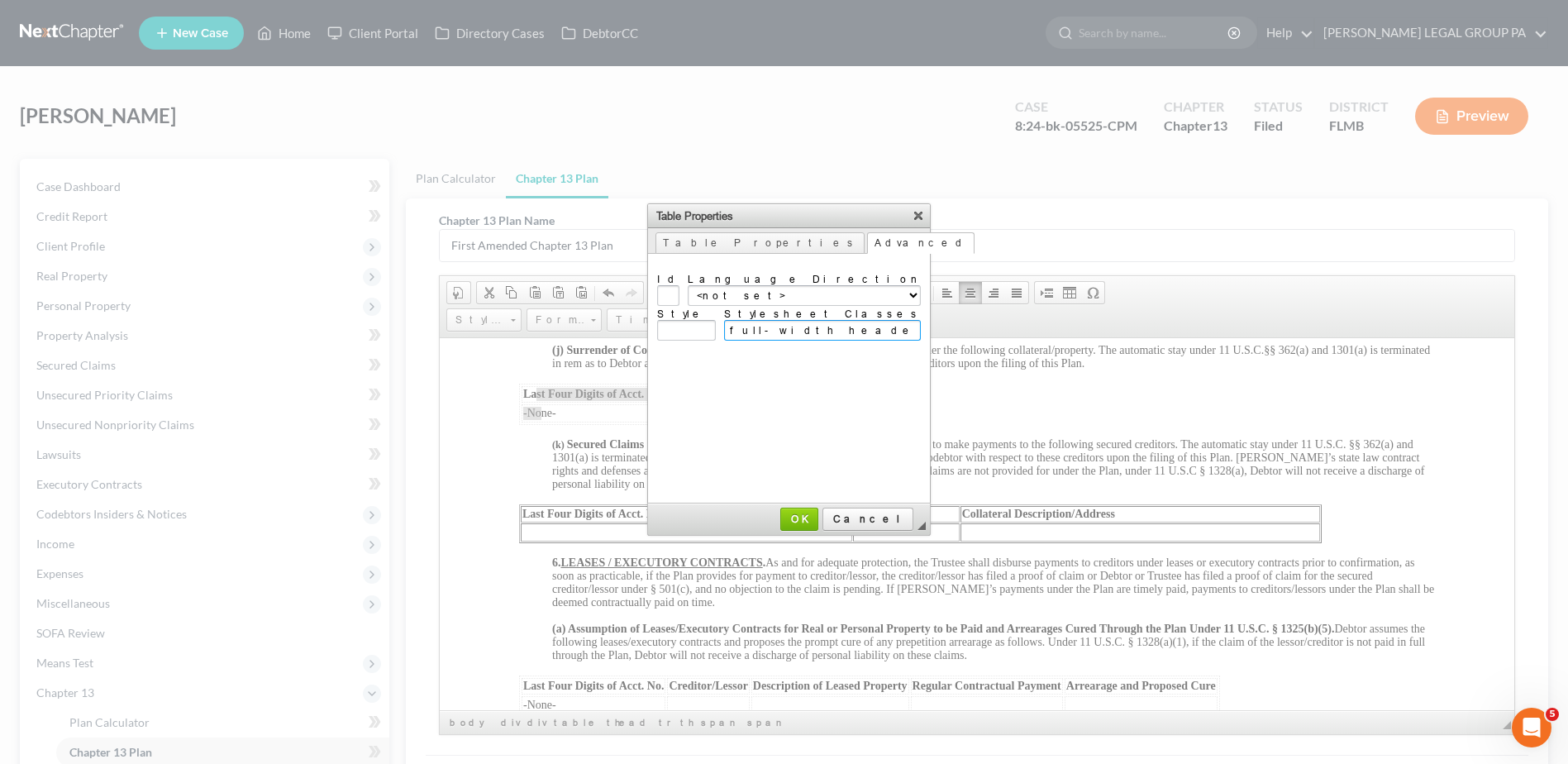
click at [807, 325] on input "full-width header-left extended" at bounding box center [822, 331] width 197 height 21
click at [816, 522] on span "OK" at bounding box center [799, 518] width 34 height 12
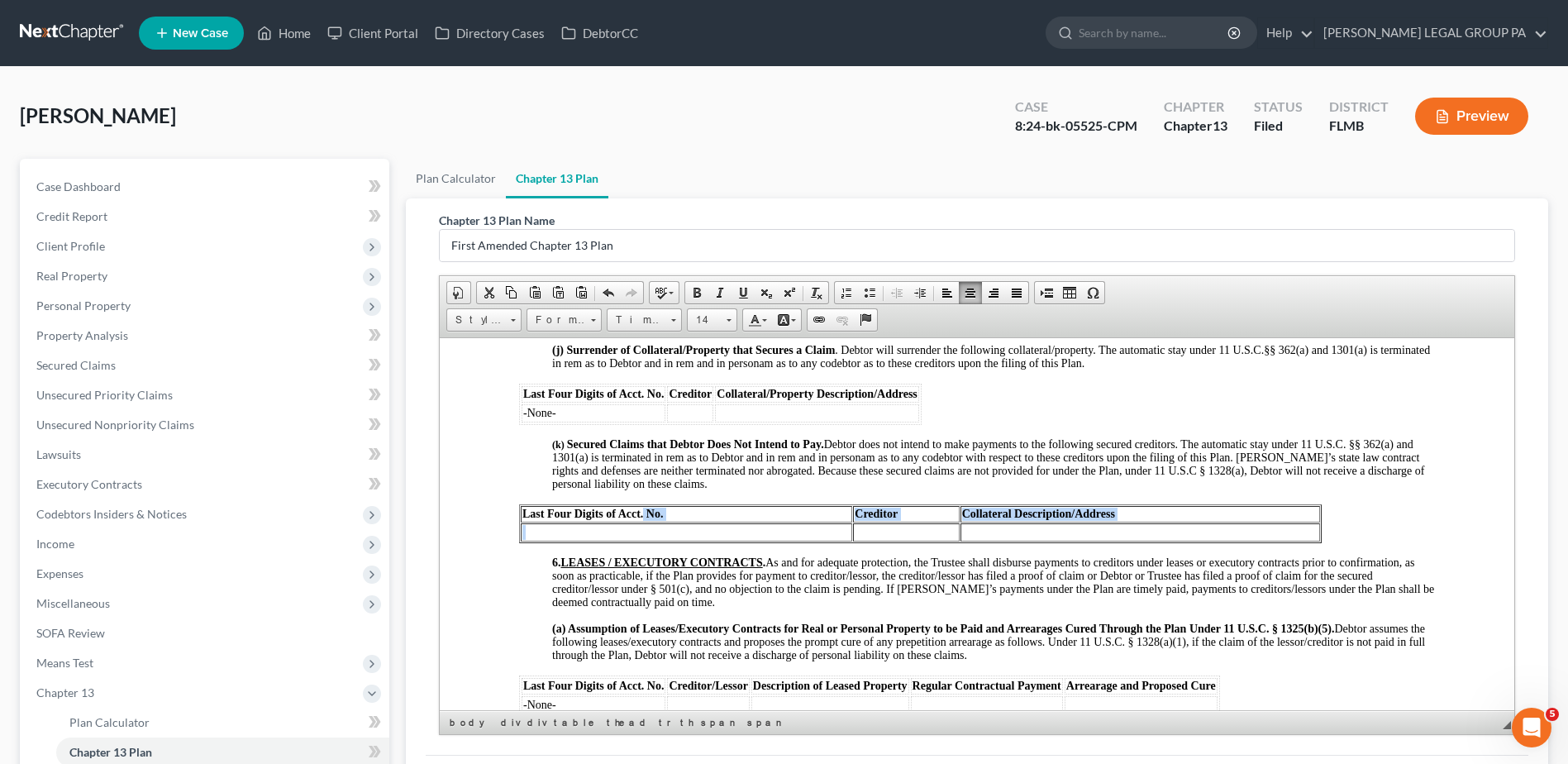
drag, startPoint x: 659, startPoint y: 531, endPoint x: 673, endPoint y: 538, distance: 15.7
click at [673, 538] on tbody "Last Four Digits of Acct. No. Creditor Collateral Description/Address" at bounding box center [920, 522] width 799 height 35
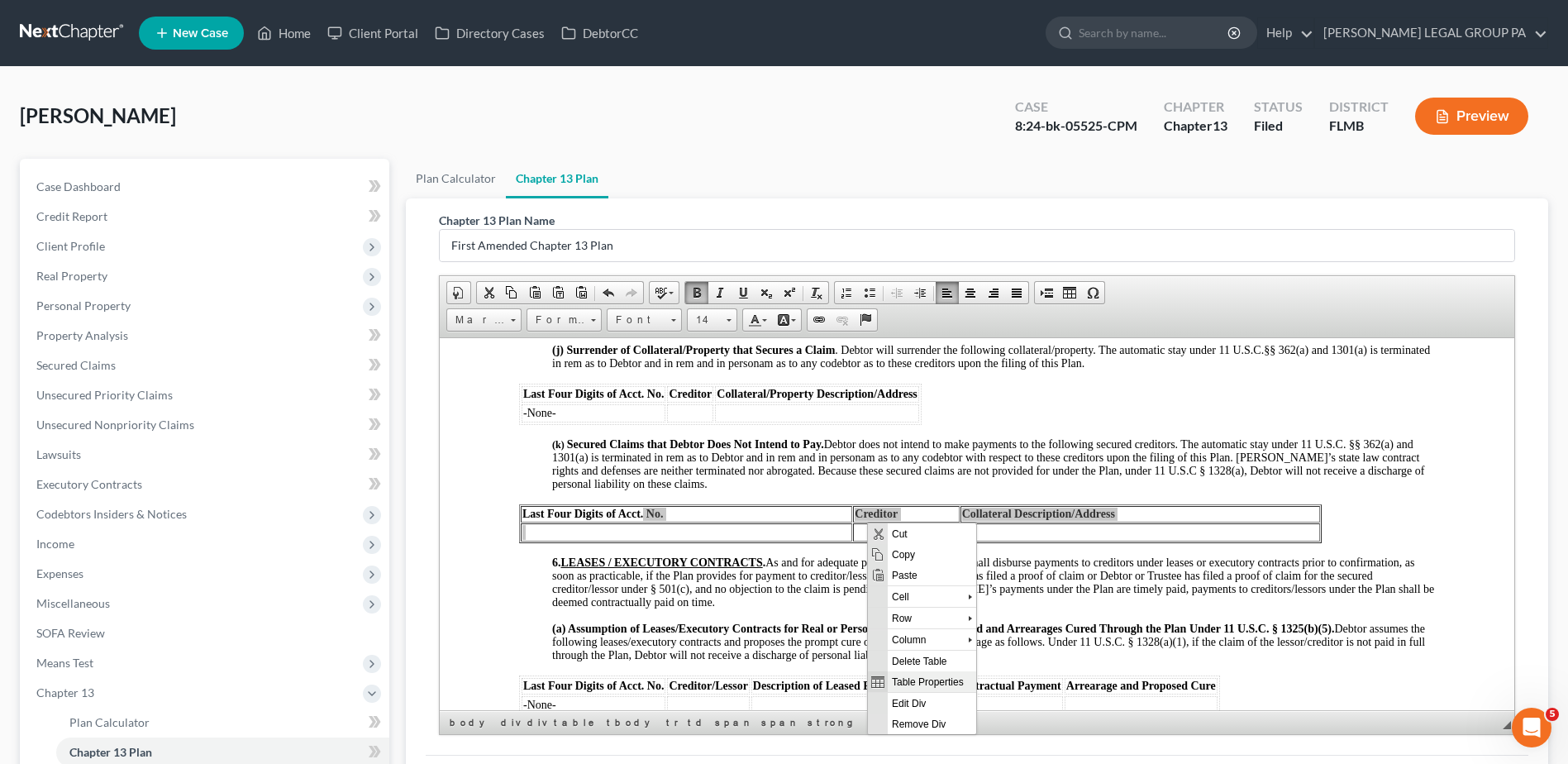
click at [916, 681] on span "Table Properties" at bounding box center [932, 681] width 89 height 21
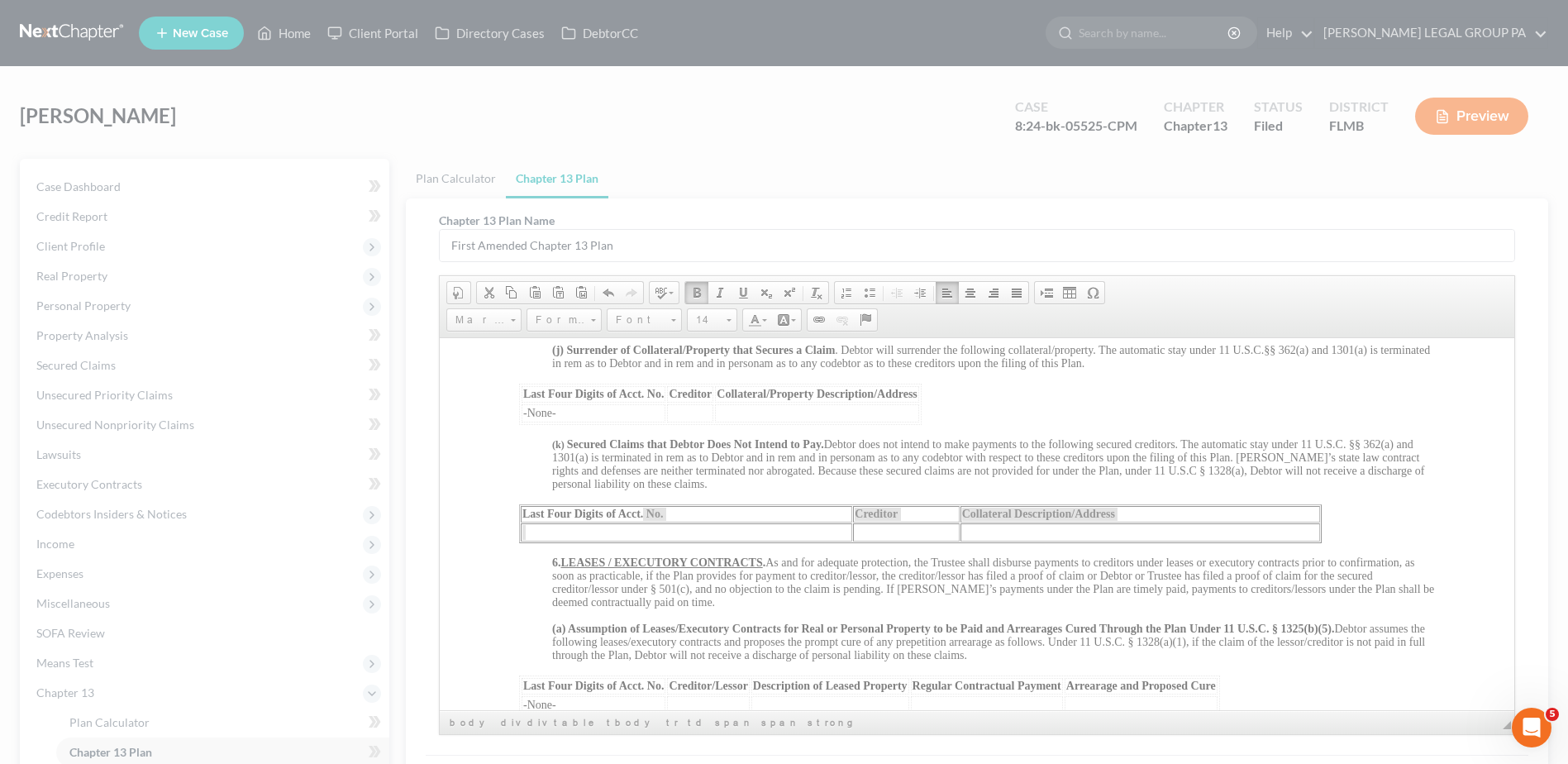
type input "3"
type input "2"
select select
type input "1"
type input "500"
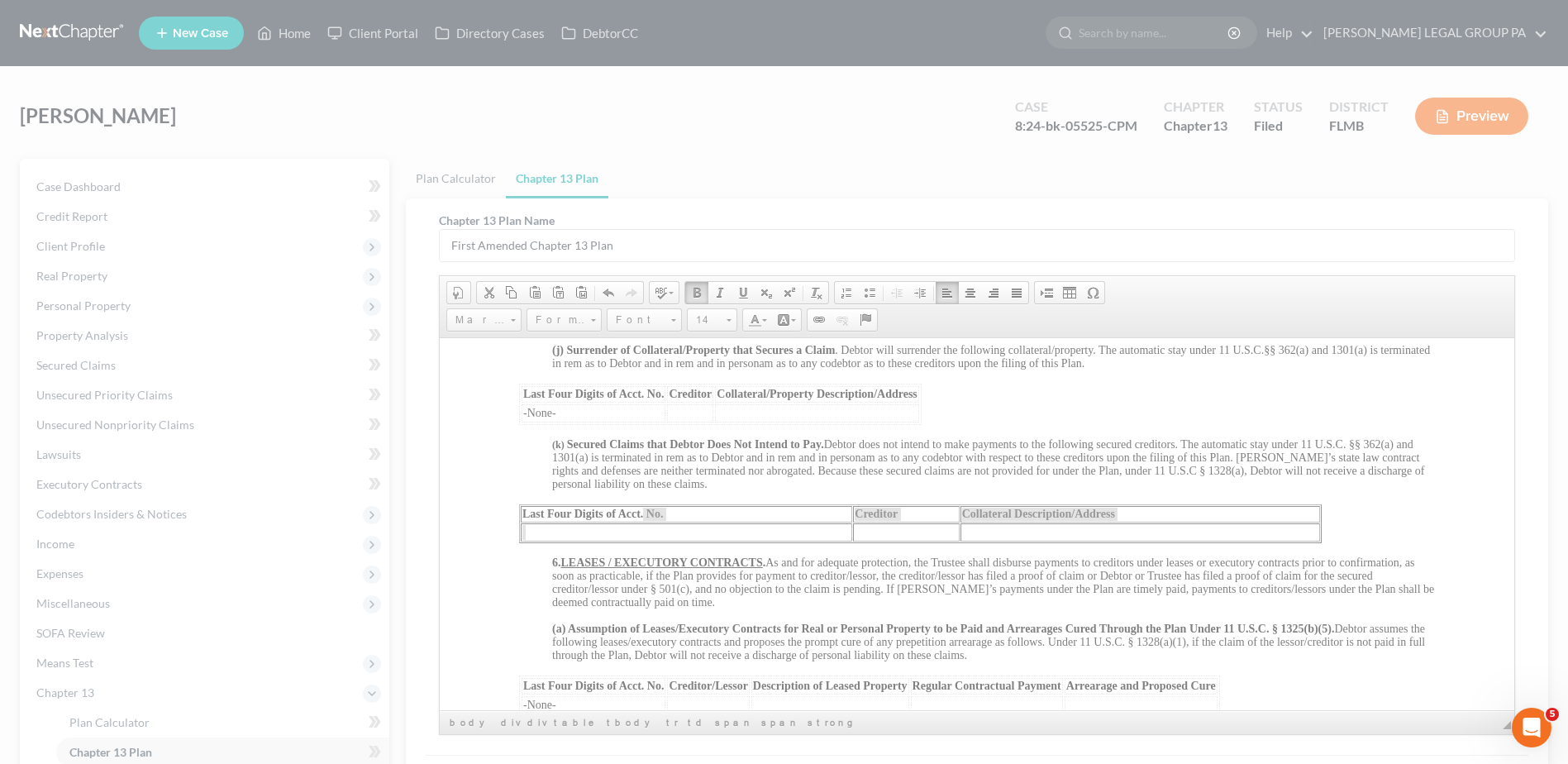
type input "1"
type input "2"
type input "3"
type input "971px"
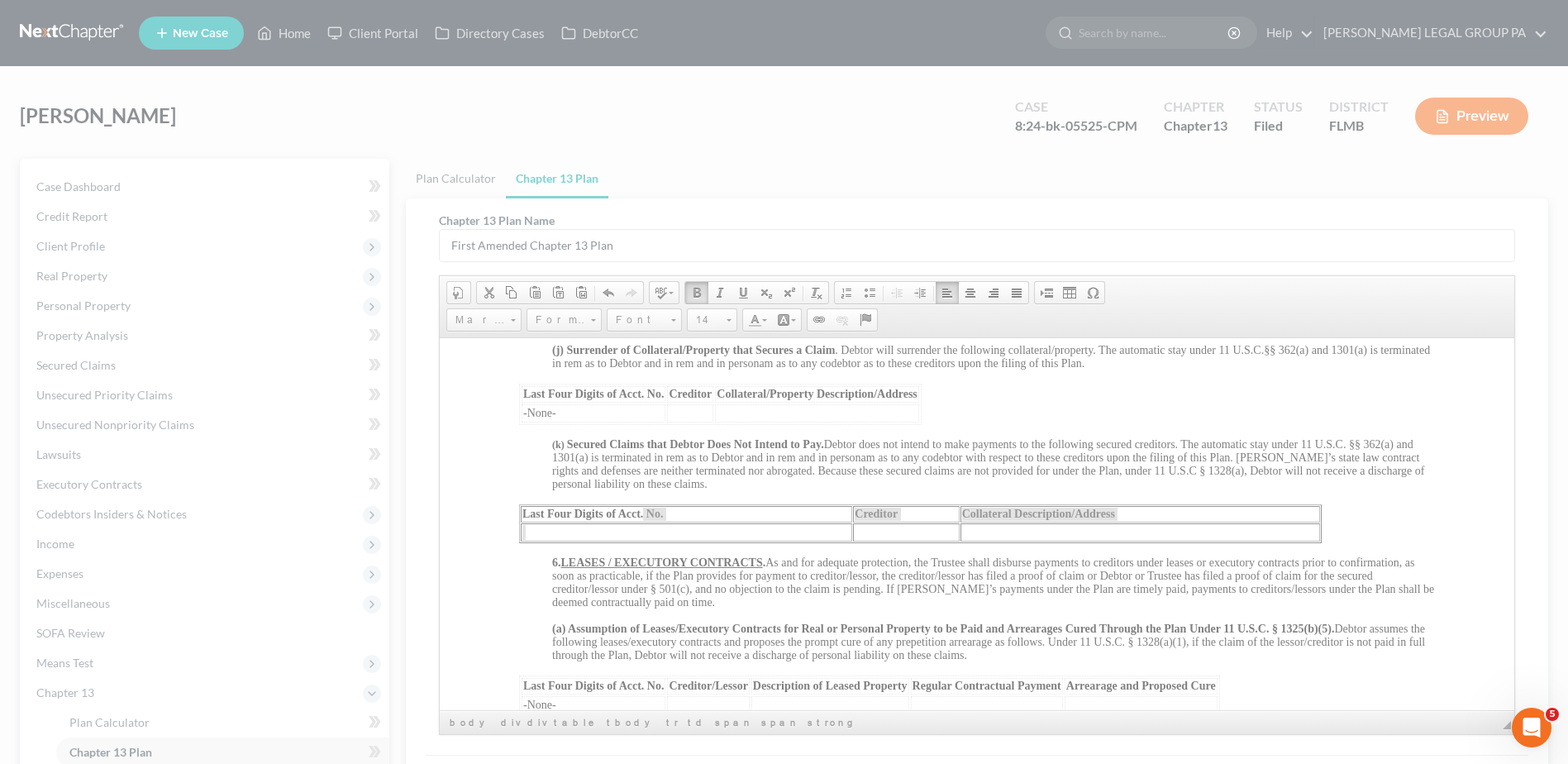
type input "width:971px;"
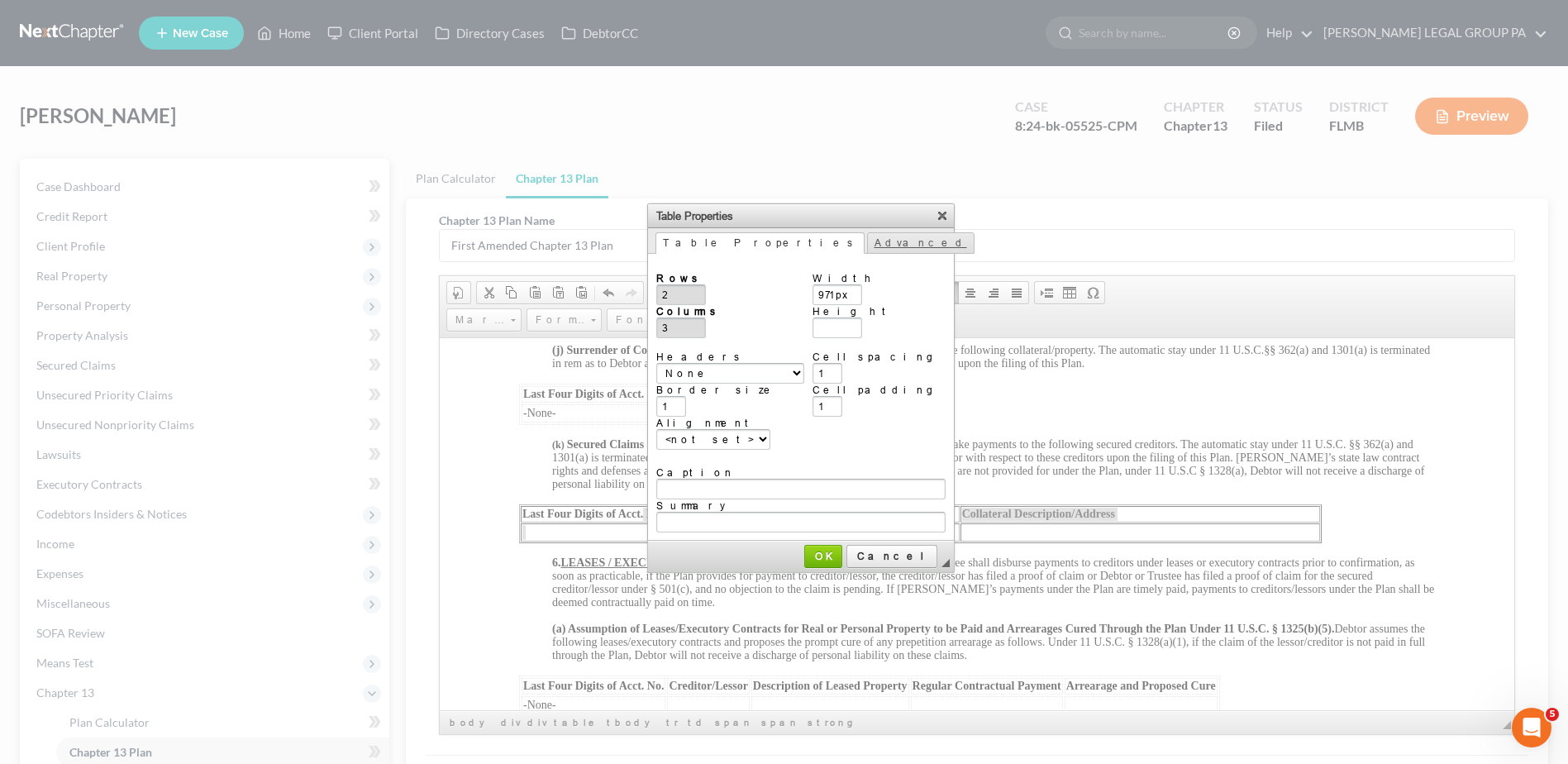
click at [867, 237] on link "Advanced" at bounding box center [920, 243] width 108 height 22
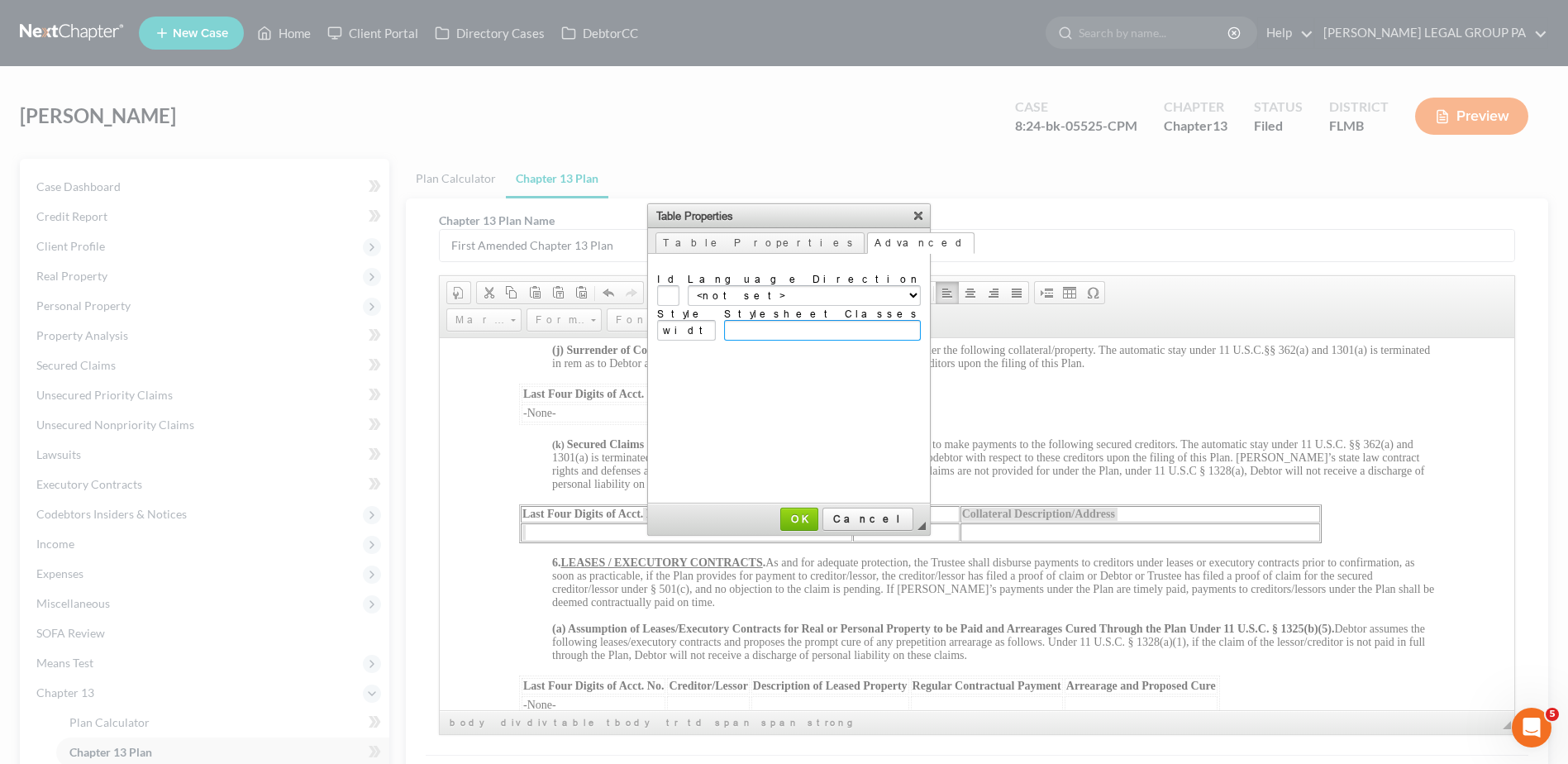
click at [808, 322] on input "Stylesheet Classes" at bounding box center [822, 331] width 197 height 21
paste input "full-width header-left extended"
type input "full-width header-left extended"
drag, startPoint x: 734, startPoint y: 327, endPoint x: 472, endPoint y: 309, distance: 262.6
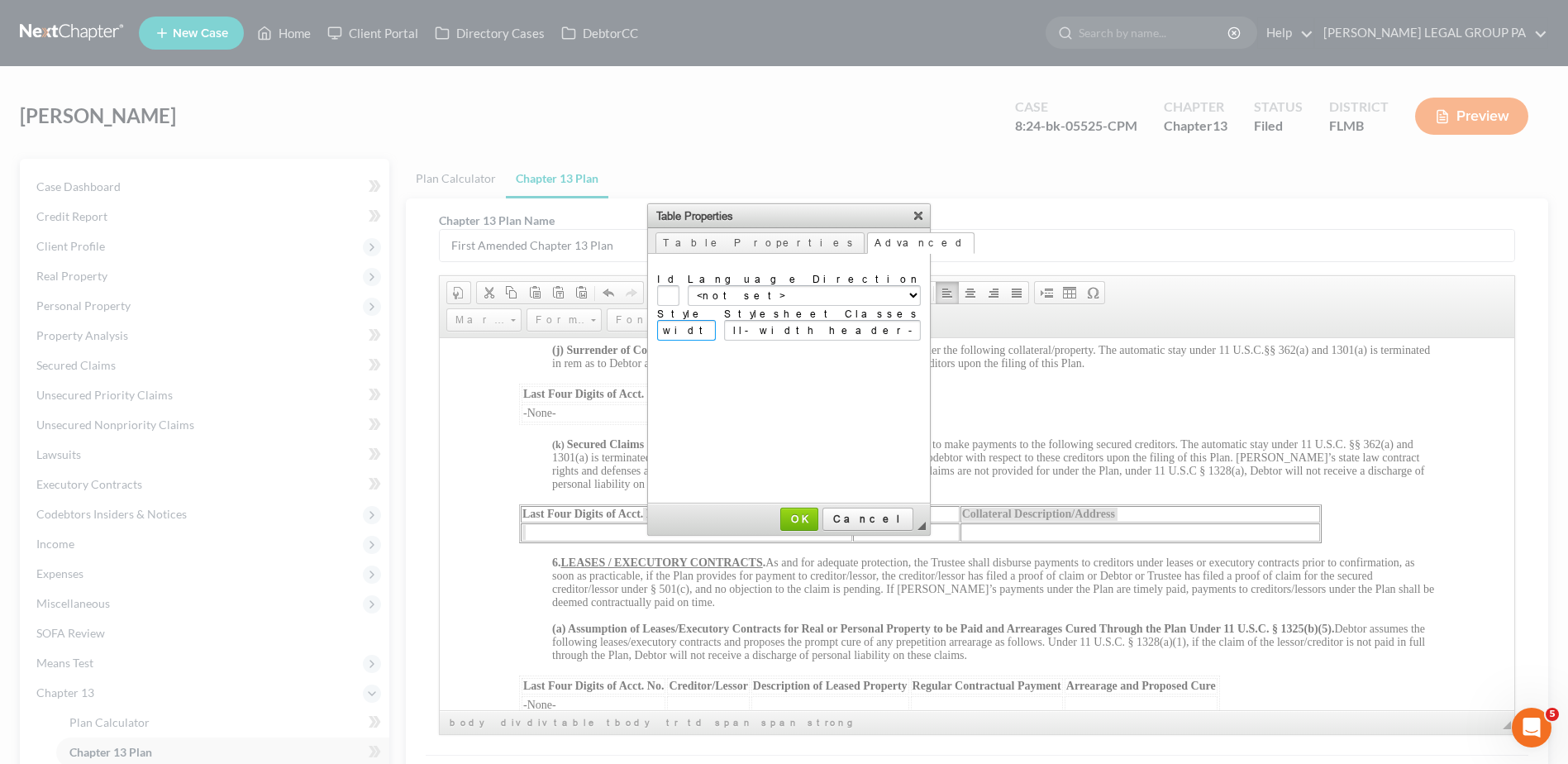
click at [536, 320] on body "Home New Case Client Portal Directory Cases DebtorCC WELLER LEGAL GROUP PA kcas…" at bounding box center [784, 484] width 1568 height 968
drag, startPoint x: 840, startPoint y: 515, endPoint x: 395, endPoint y: 177, distance: 558.8
click at [816, 515] on span "OK" at bounding box center [799, 518] width 34 height 12
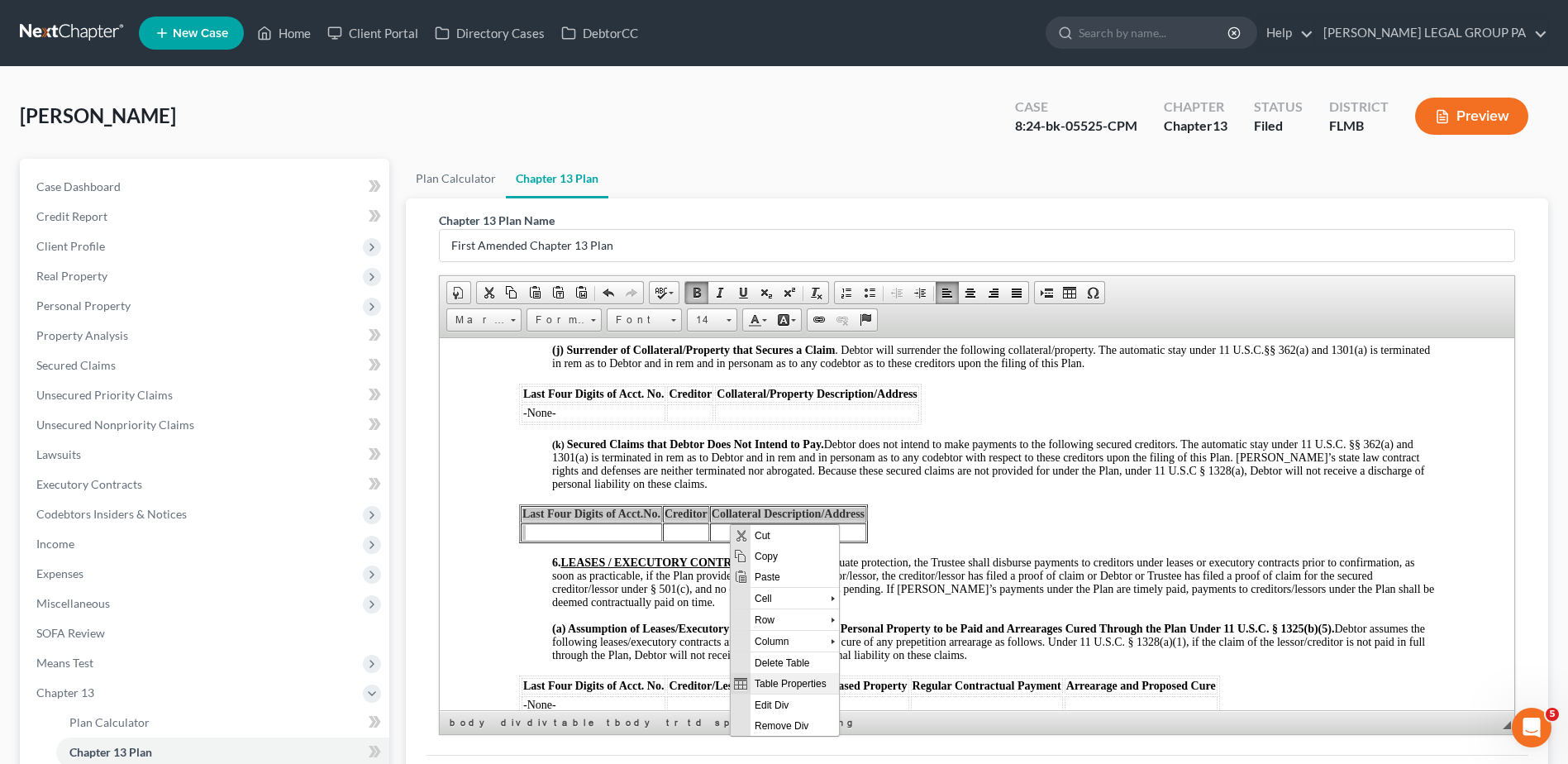
click at [798, 674] on span "Table Properties" at bounding box center [794, 683] width 89 height 21
type input "3"
type input "2"
type input "500"
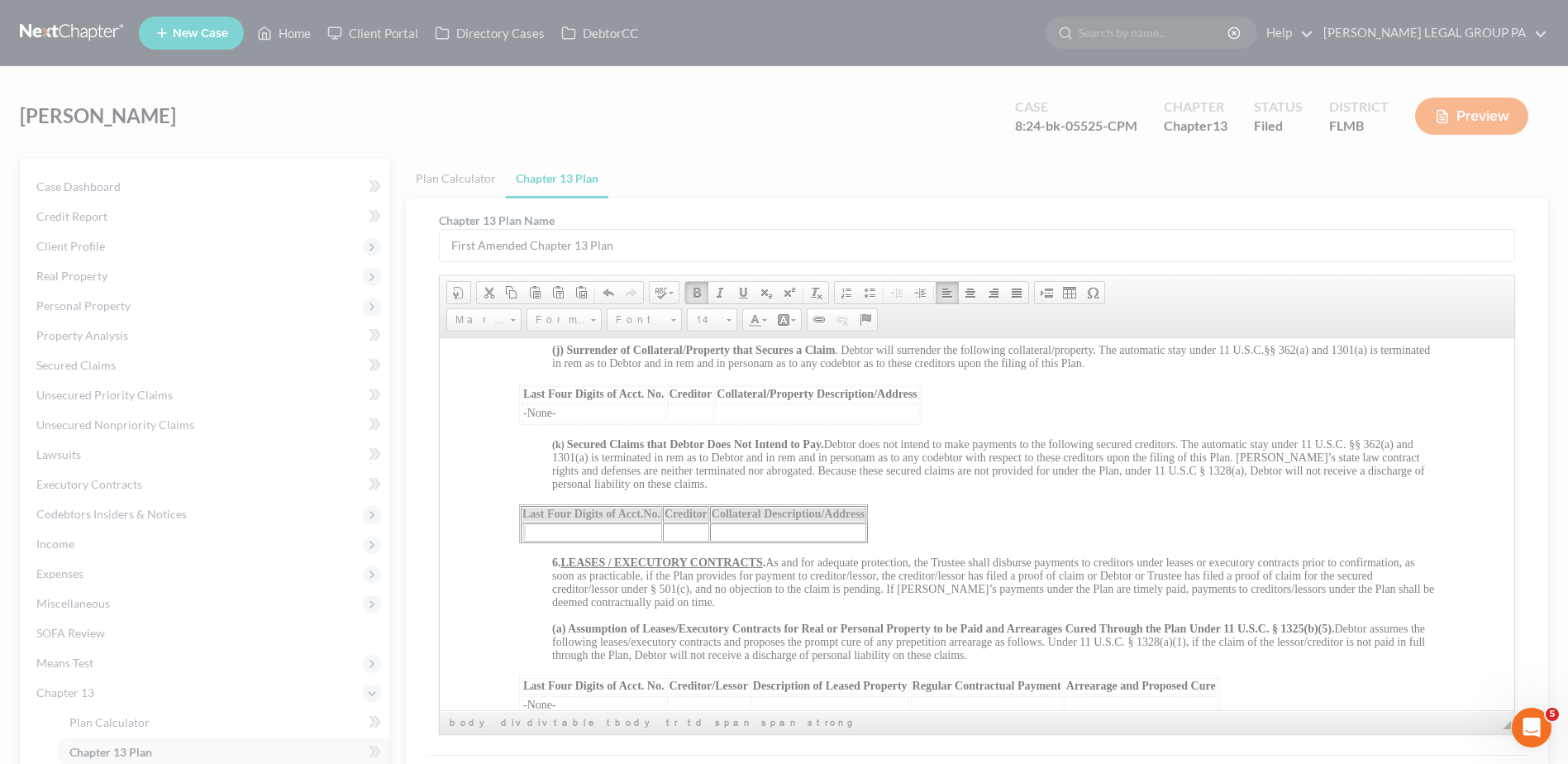
type input "2"
type input "3"
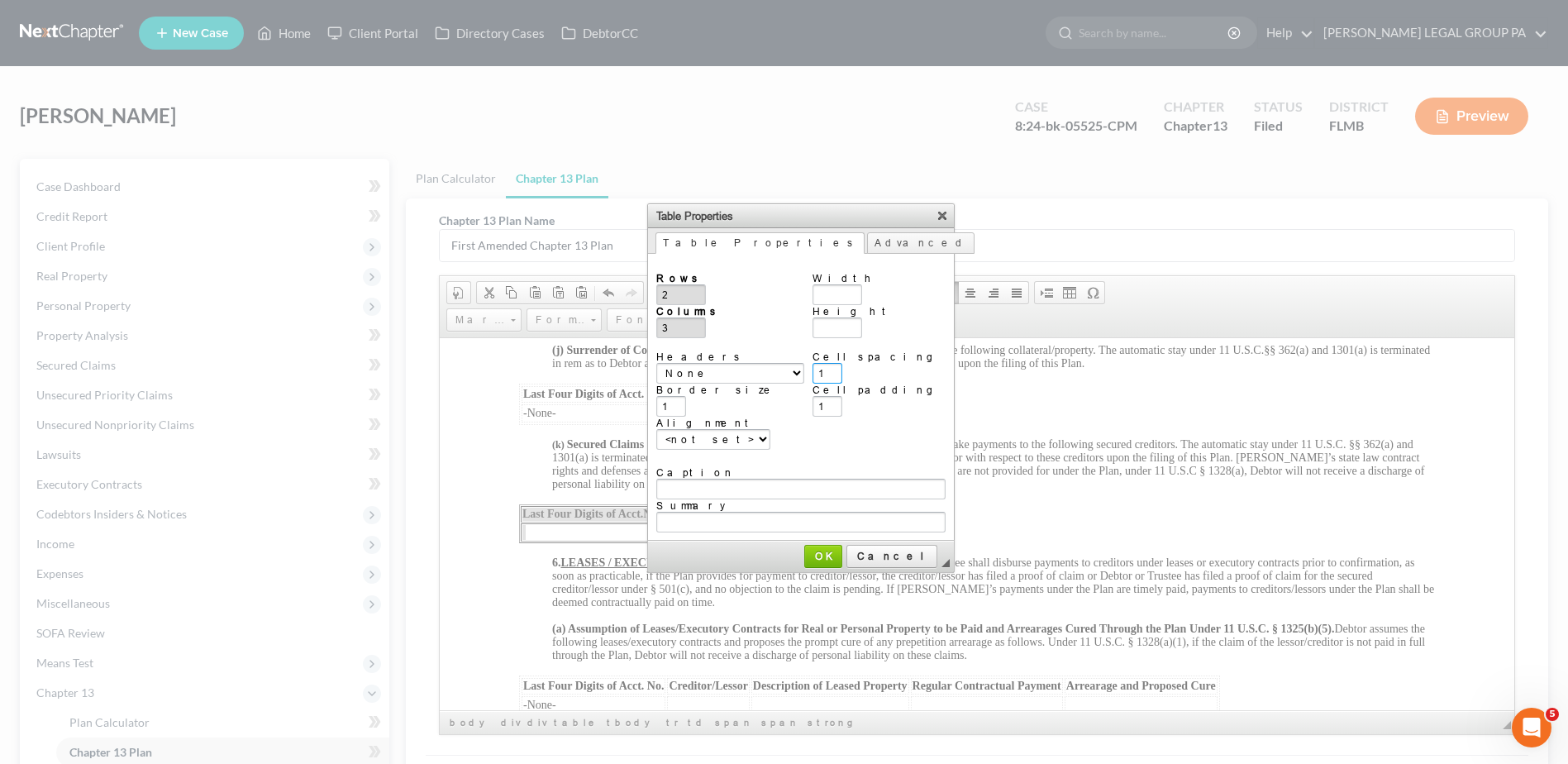
click at [835, 363] on input "1" at bounding box center [827, 373] width 30 height 21
click at [830, 399] on input "1" at bounding box center [827, 407] width 30 height 21
click at [669, 401] on input "1" at bounding box center [671, 407] width 30 height 21
click at [823, 545] on link "OK" at bounding box center [823, 556] width 38 height 23
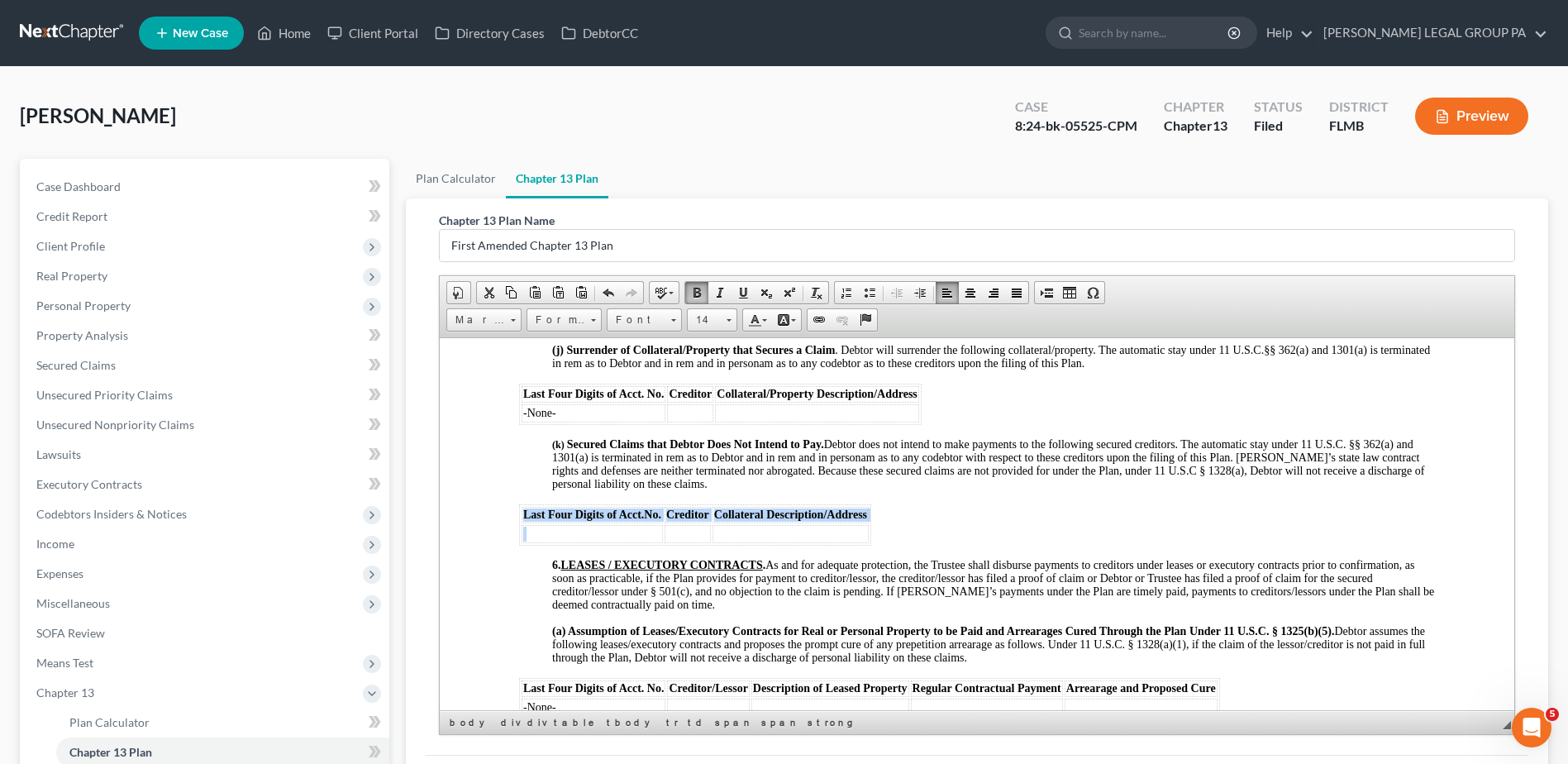
click at [581, 542] on td at bounding box center [593, 533] width 141 height 18
click at [581, 542] on td "-None-" at bounding box center [593, 533] width 141 height 18
click at [543, 542] on td "-None-" at bounding box center [593, 533] width 141 height 18
click at [541, 542] on td "-None-" at bounding box center [593, 533] width 141 height 18
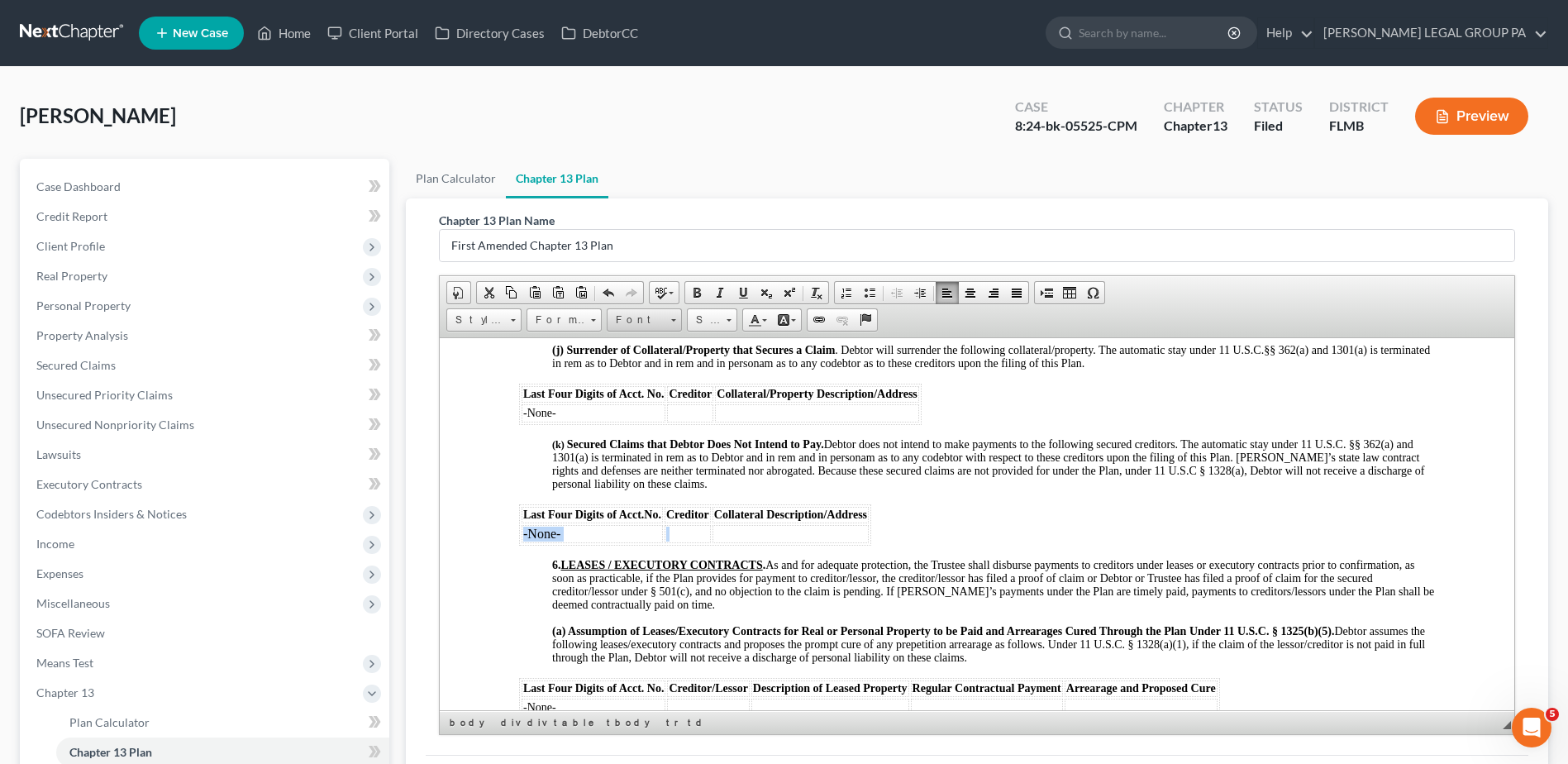
click at [669, 320] on link "Font" at bounding box center [644, 320] width 75 height 23
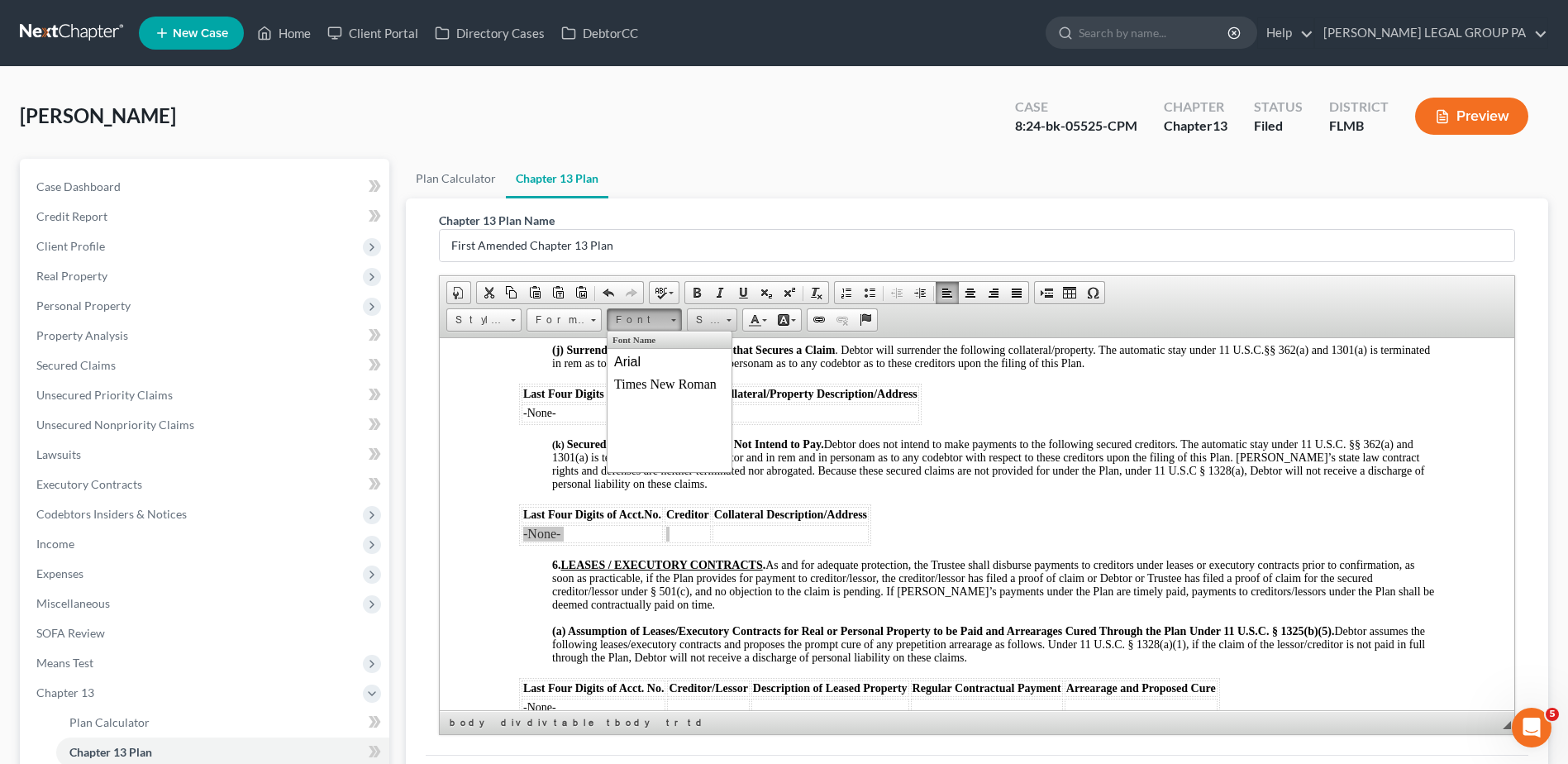
click at [731, 317] on span at bounding box center [729, 317] width 4 height 15
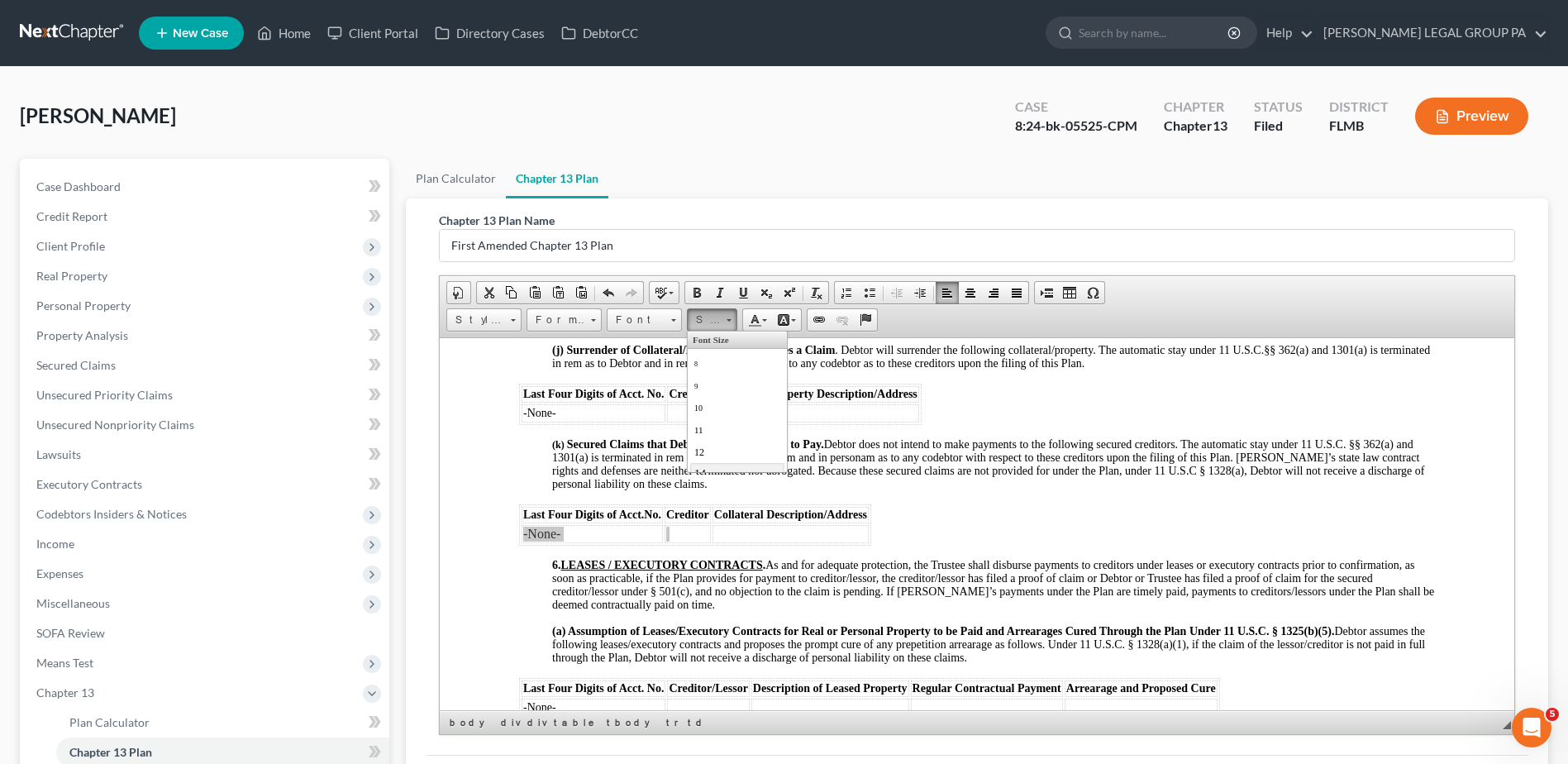
click at [734, 462] on link "14" at bounding box center [737, 472] width 94 height 22
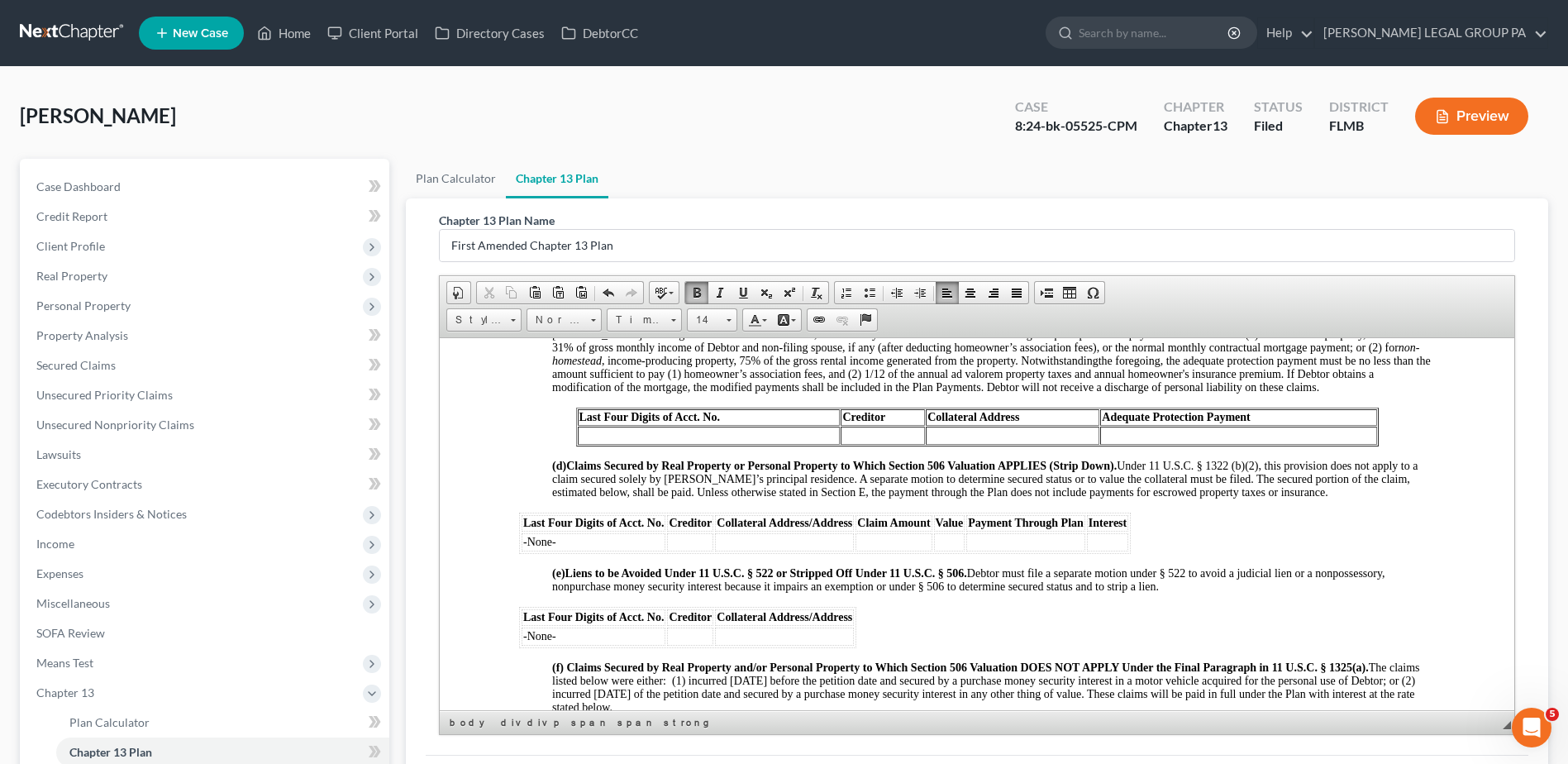
scroll to position [1654, 0]
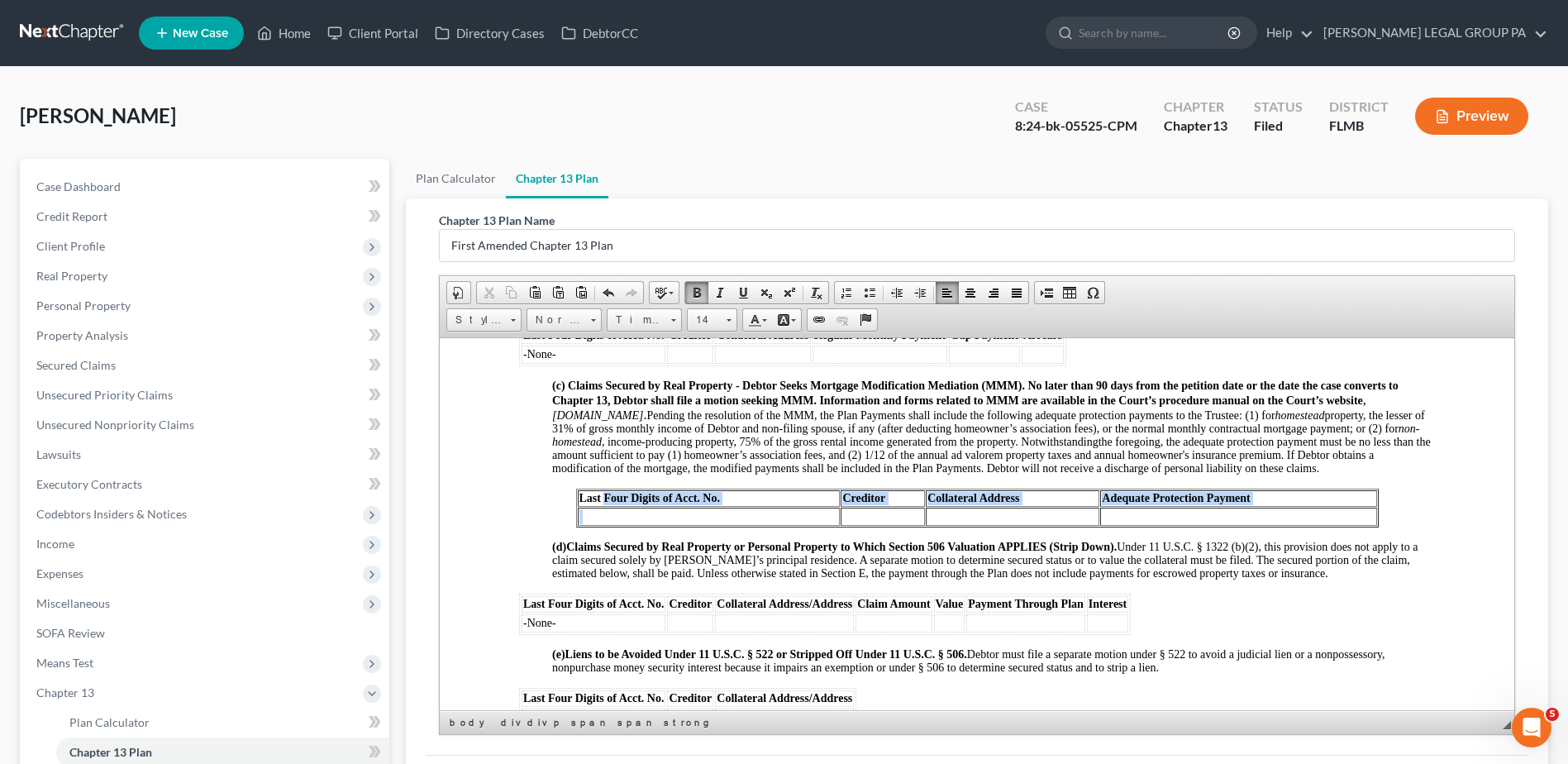
drag, startPoint x: 597, startPoint y: 507, endPoint x: 667, endPoint y: 537, distance: 76.2
click at [667, 527] on table "Last Four Digits of Acct. No. Creditor Collateral Address Adequate Protection P…" at bounding box center [977, 507] width 803 height 39
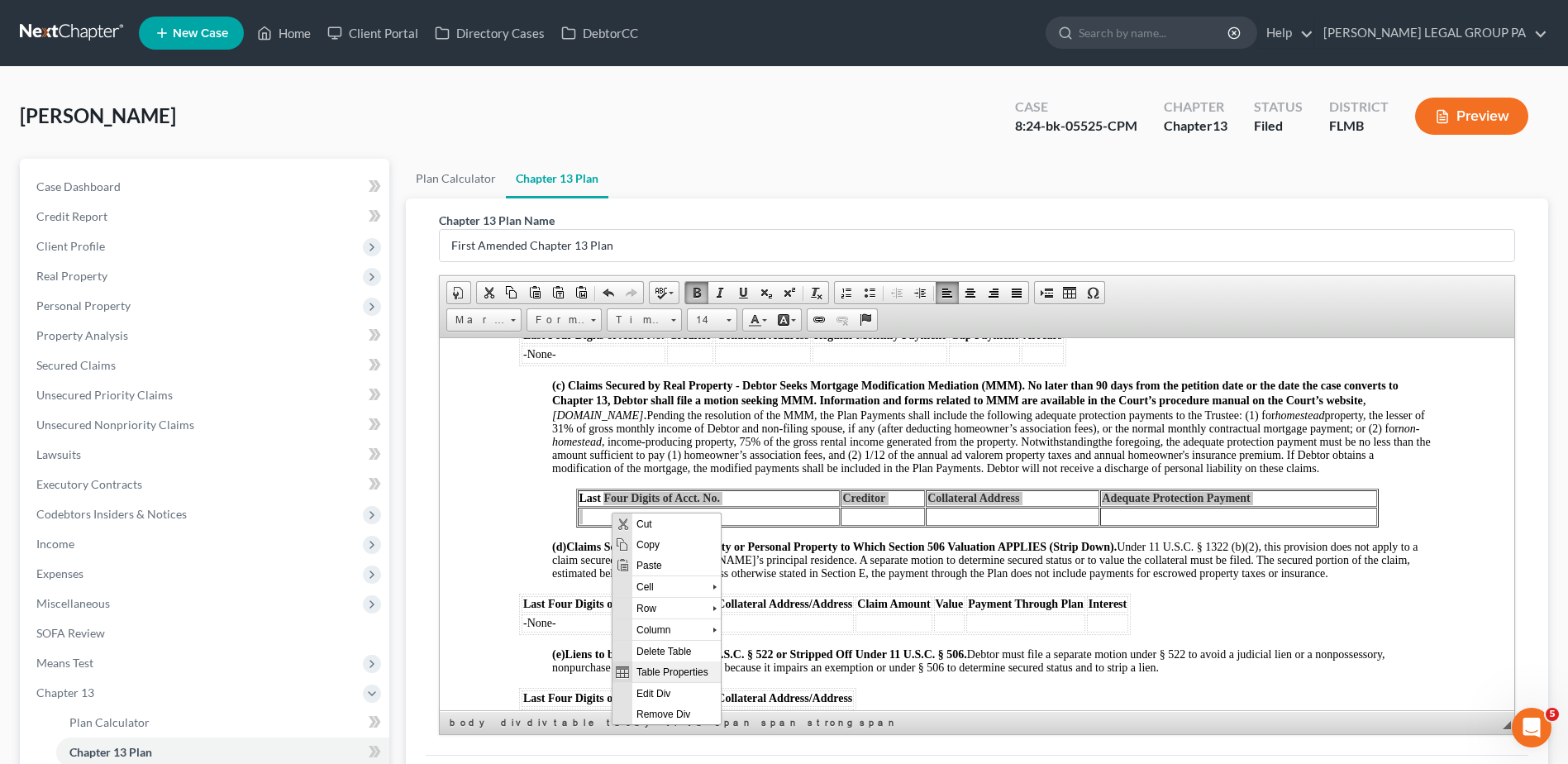
click at [676, 665] on span "Table Properties" at bounding box center [676, 671] width 89 height 21
type input "3"
type input "2"
type input "1"
type input "500"
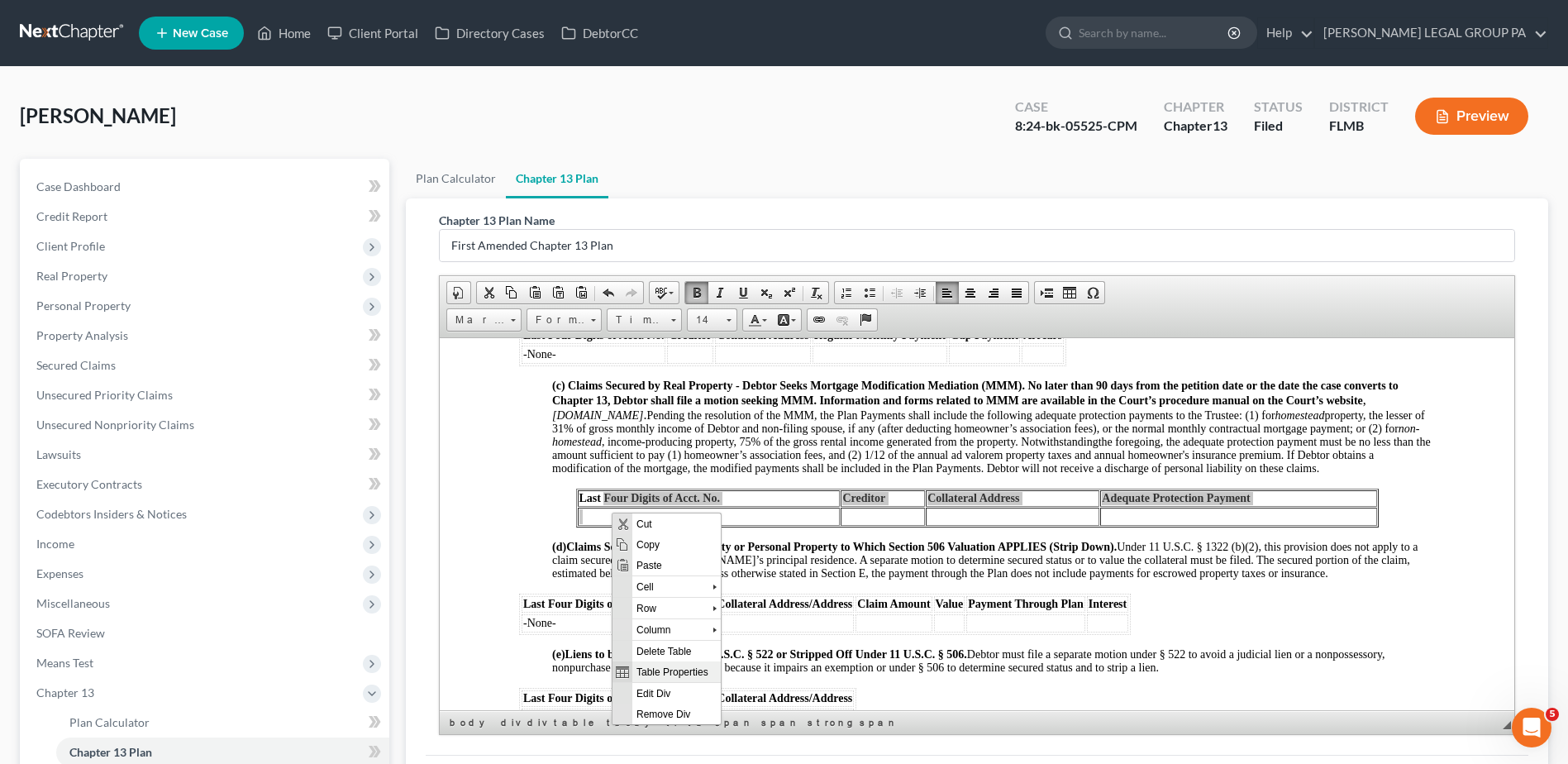
type input "1"
type input "2"
type input "4"
select select "center"
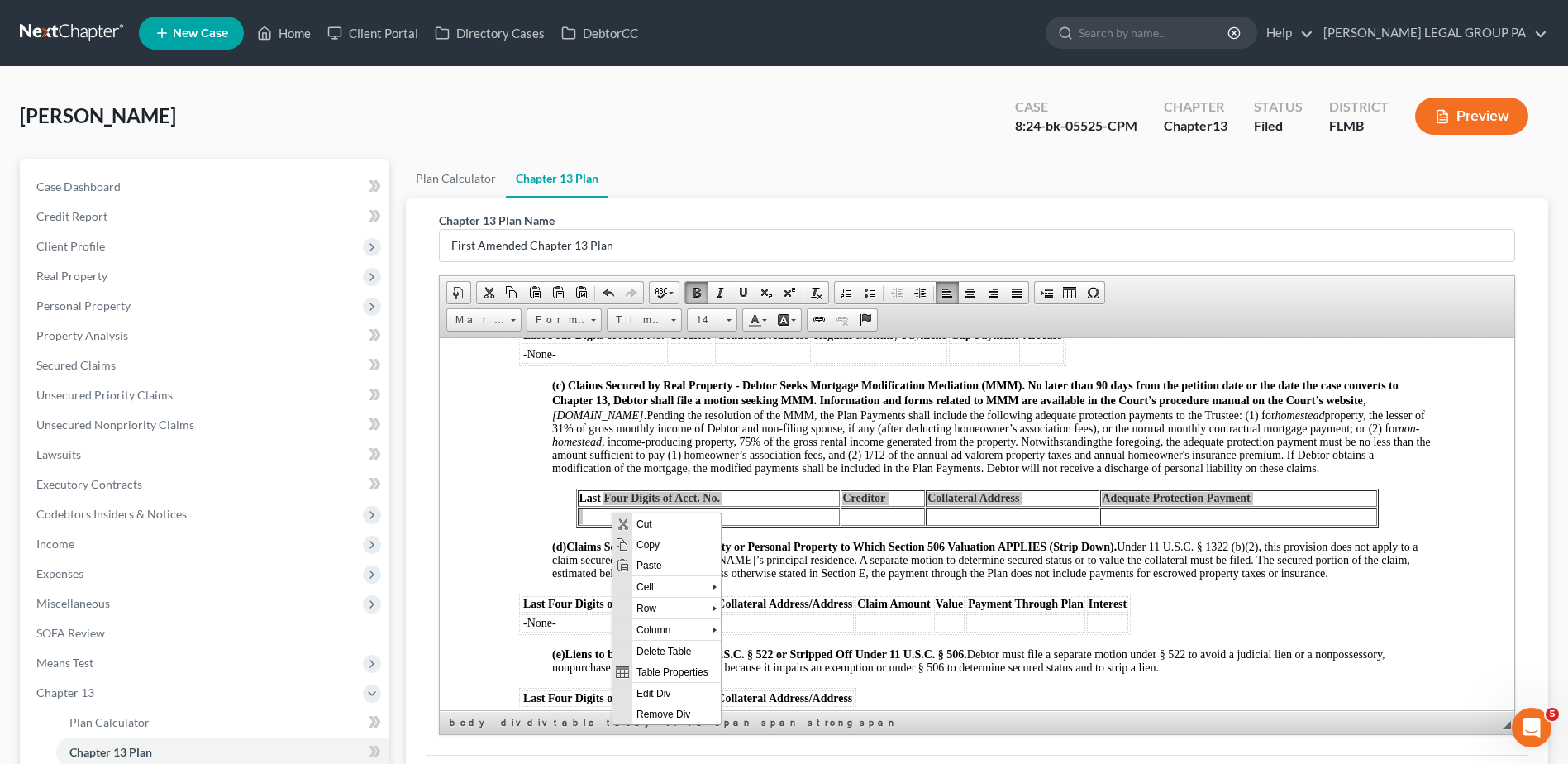
type input "971px"
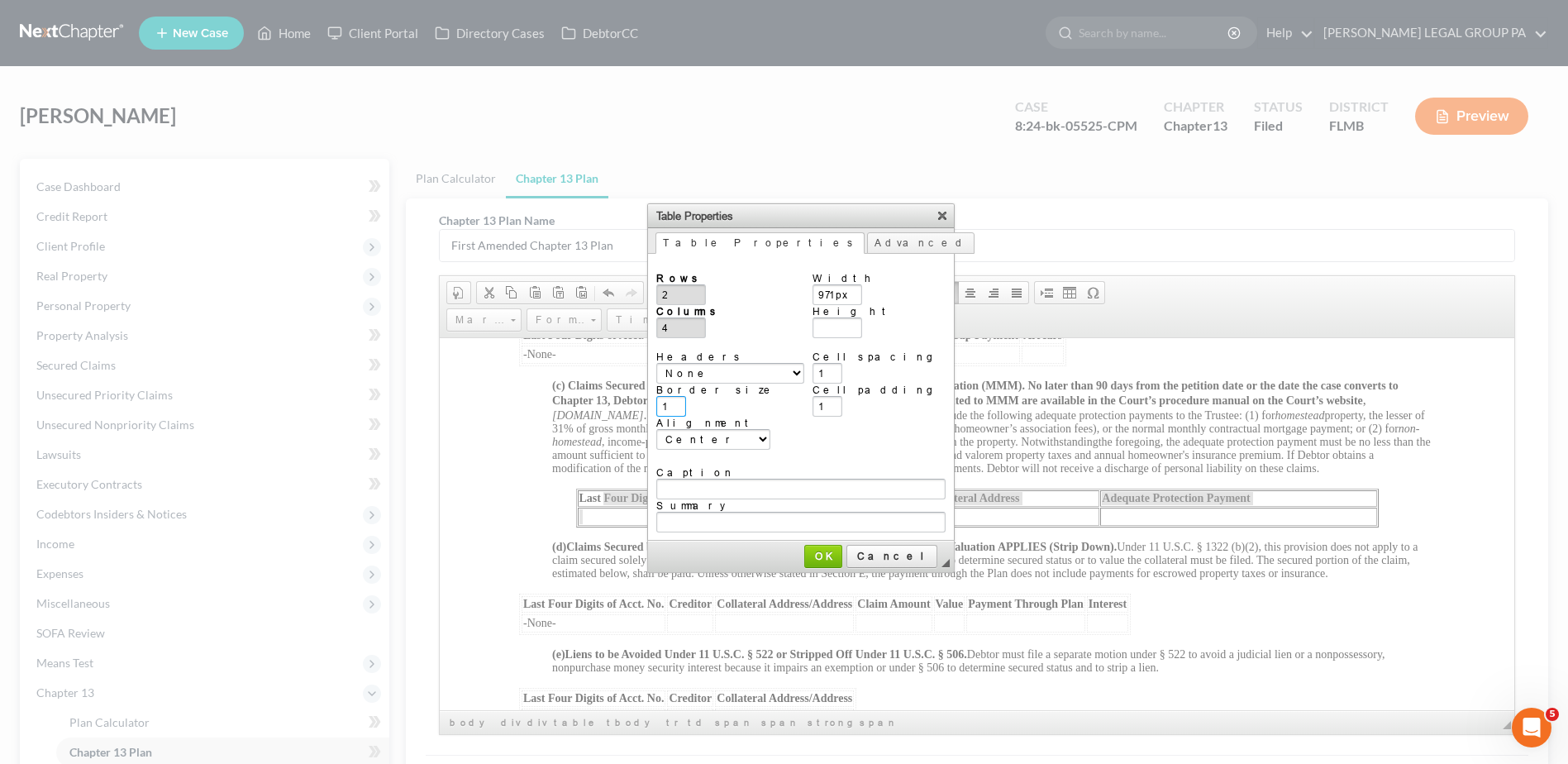
click at [677, 397] on input "1" at bounding box center [671, 407] width 30 height 21
drag, startPoint x: 831, startPoint y: 403, endPoint x: 824, endPoint y: 360, distance: 43.6
click at [832, 402] on input "1" at bounding box center [827, 407] width 30 height 21
click at [827, 363] on input "1" at bounding box center [827, 373] width 30 height 21
click at [712, 431] on select "<not set> Left Center Right" at bounding box center [714, 439] width 114 height 21
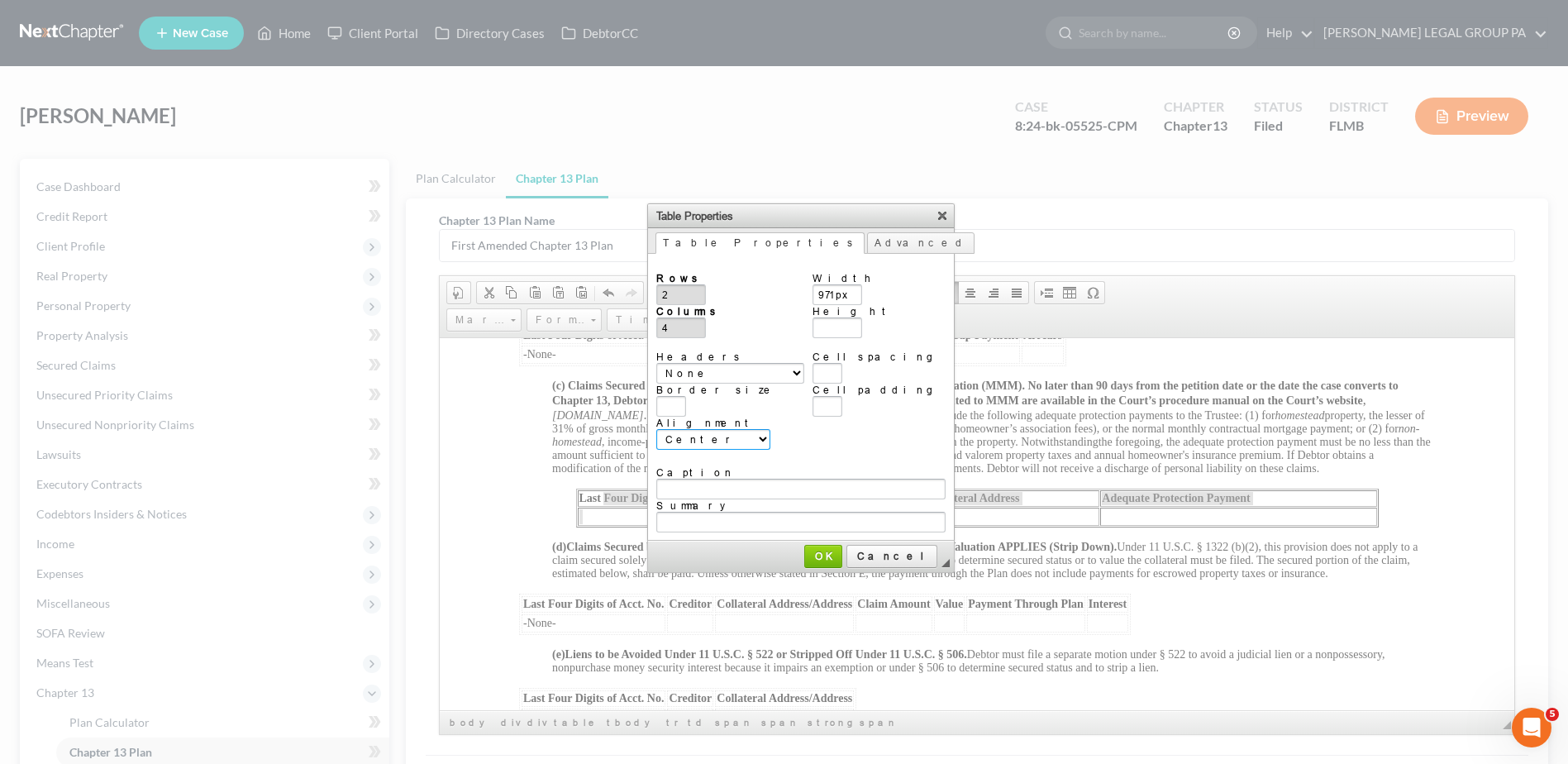
select select "left"
click at [656, 429] on select "<not set> Left Center Right" at bounding box center [714, 439] width 114 height 21
drag, startPoint x: 714, startPoint y: 427, endPoint x: 710, endPoint y: 444, distance: 17.5
click at [714, 429] on select "<not set> Left Center Right" at bounding box center [714, 439] width 114 height 21
select select
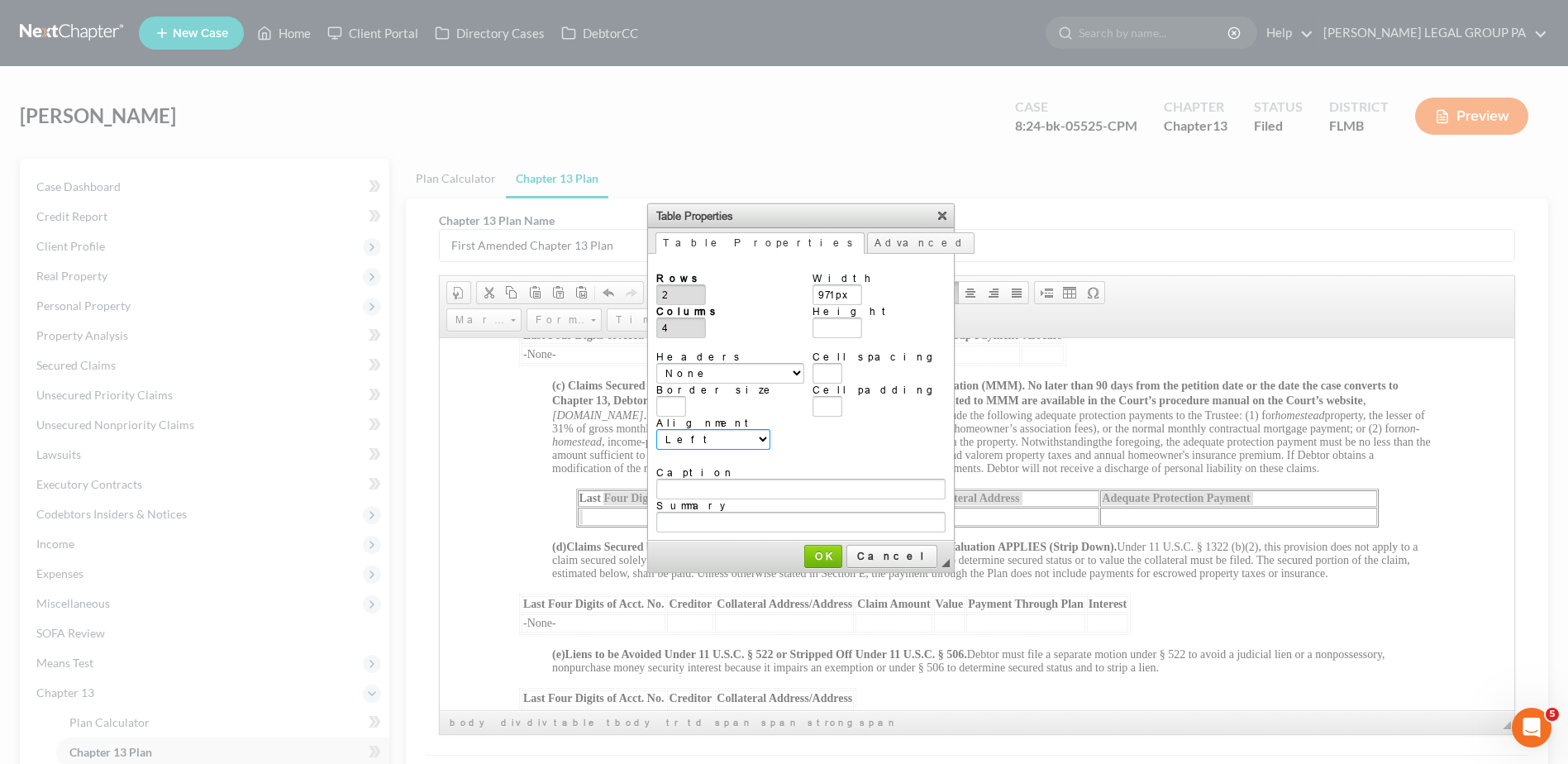
click at [656, 429] on select "<not set> Left Center Right" at bounding box center [714, 439] width 114 height 21
click at [867, 247] on link "Advanced" at bounding box center [920, 243] width 108 height 22
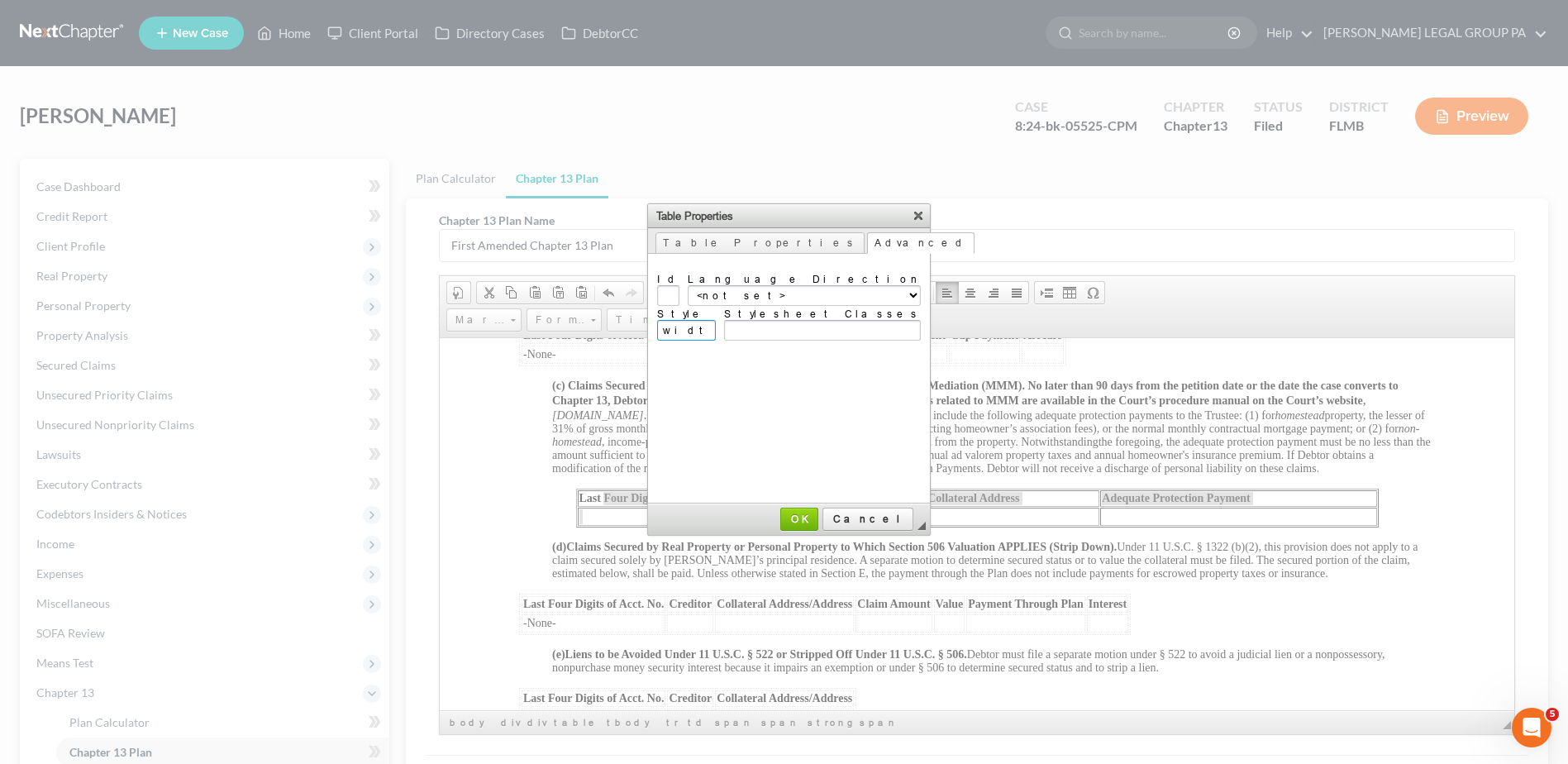
drag, startPoint x: 734, startPoint y: 333, endPoint x: 627, endPoint y: 319, distance: 107.9
click at [621, 328] on body "Home New Case Client Portal Directory Cases DebtorCC WELLER LEGAL GROUP PA kcas…" at bounding box center [784, 484] width 1568 height 968
click at [865, 330] on input "Stylesheet Classes" at bounding box center [822, 331] width 197 height 21
paste input "full-width header-left extended"
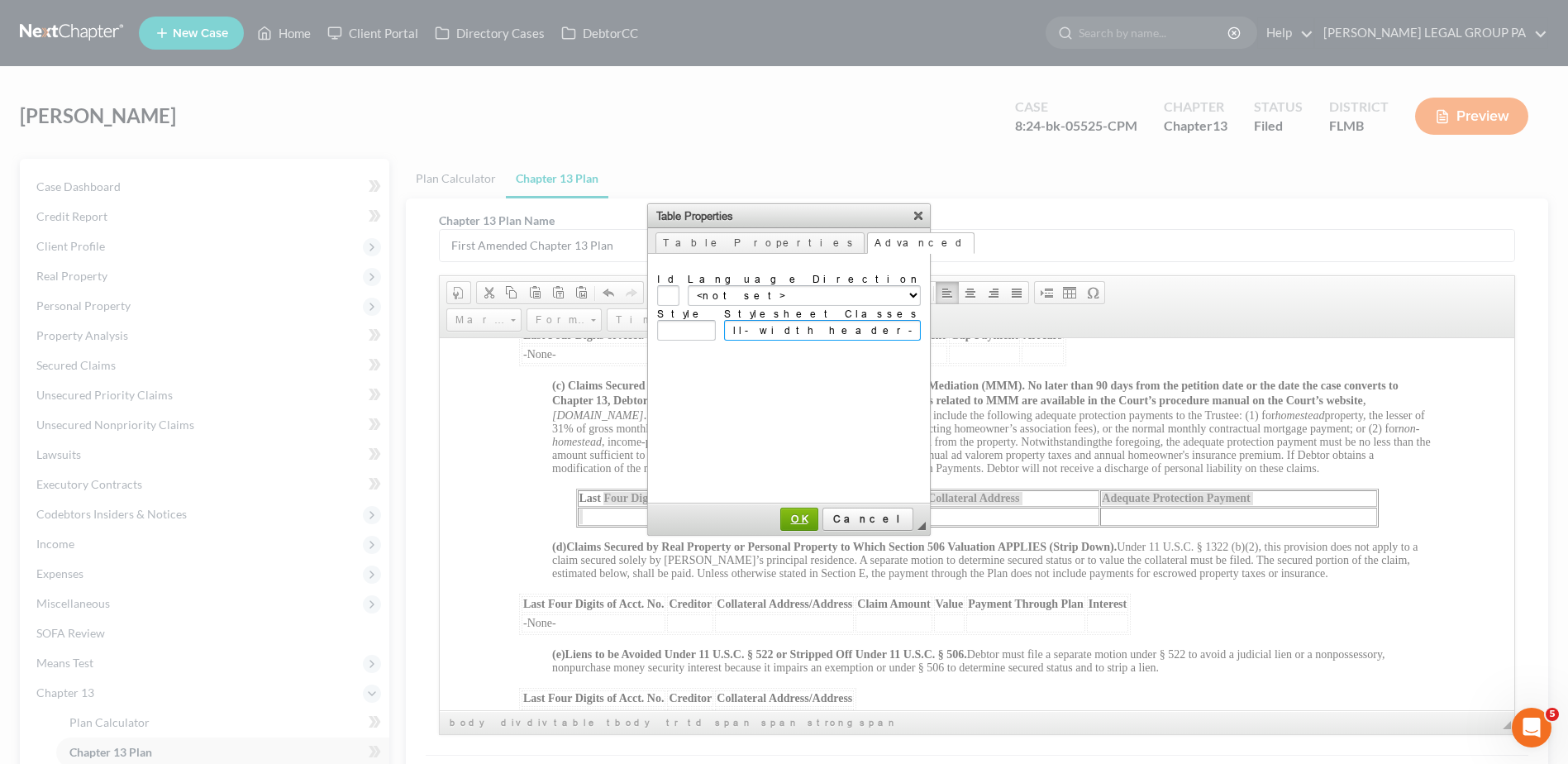
type input "full-width header-left extended"
click at [816, 516] on span "OK" at bounding box center [799, 518] width 34 height 12
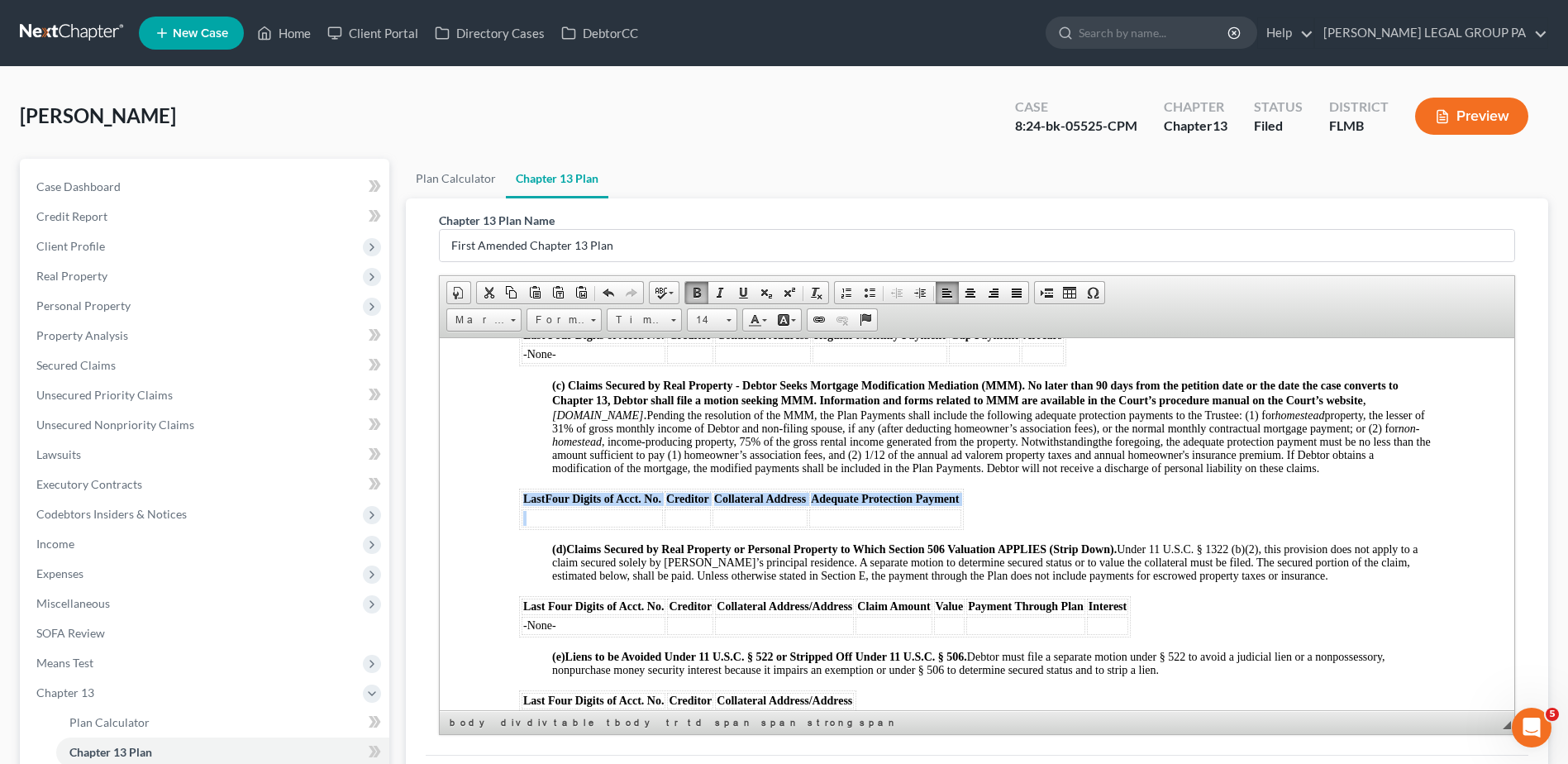
click at [650, 527] on td at bounding box center [593, 517] width 141 height 18
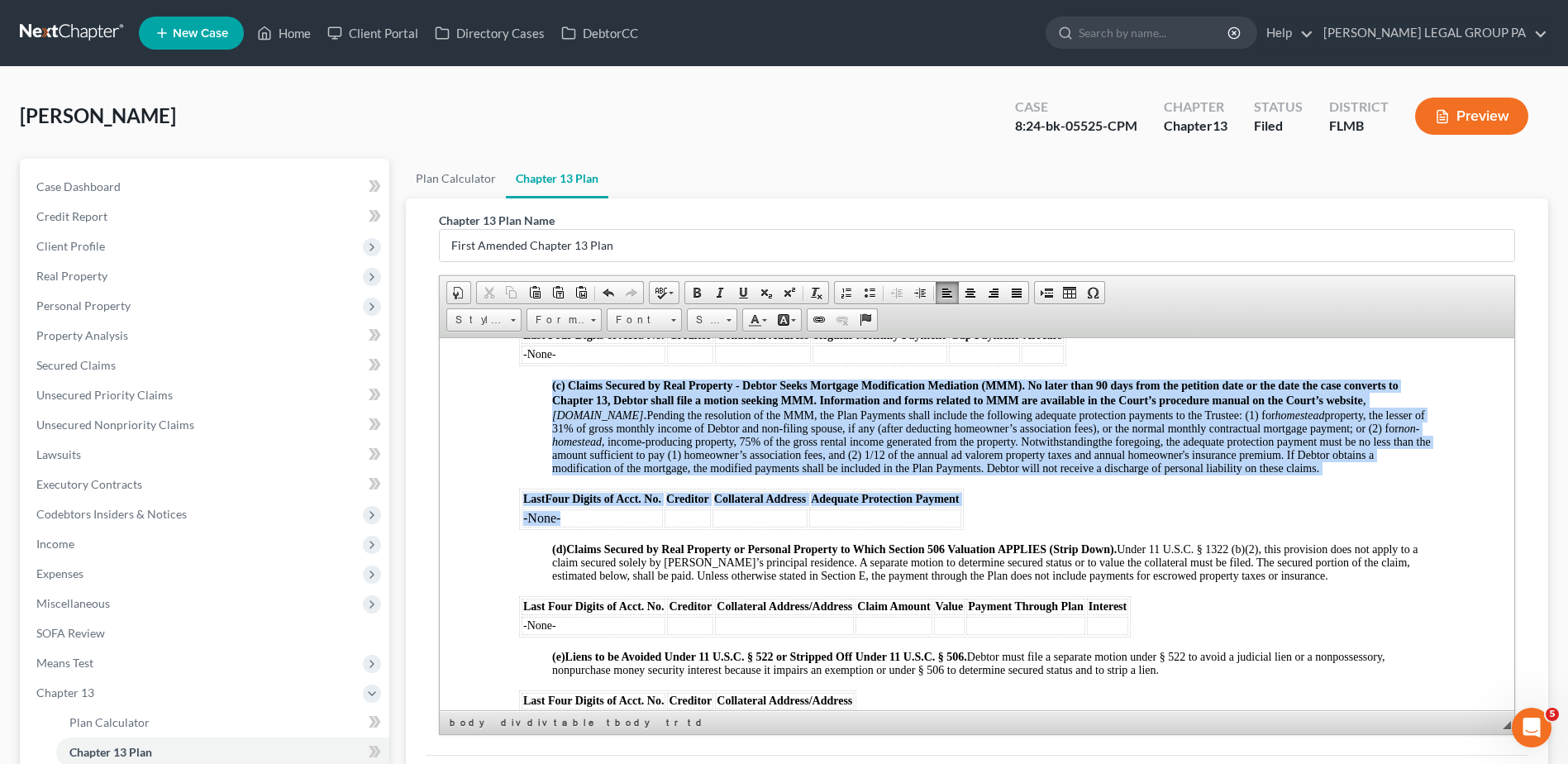
drag, startPoint x: 581, startPoint y: 526, endPoint x: 515, endPoint y: 529, distance: 66.1
click at [515, 529] on html "UNITED STATES BANKRUPTCY COURT MIDDLE DISTRICT OF FLORIDA TAMPA DIVISION IN RE:…" at bounding box center [977, 612] width 1075 height 3856
click at [532, 527] on td "-None-" at bounding box center [593, 517] width 141 height 18
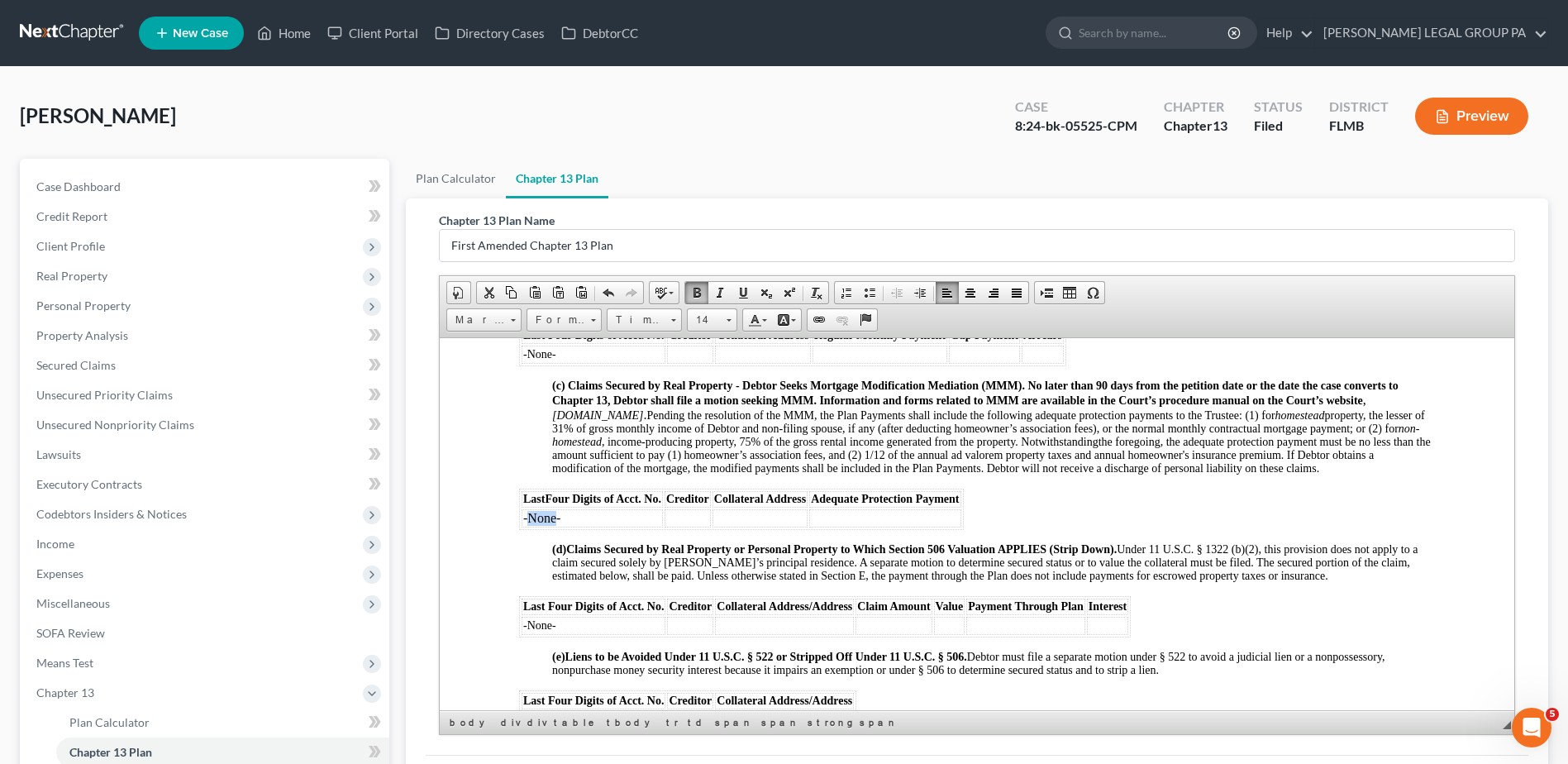
click at [532, 527] on td "-None-" at bounding box center [593, 517] width 141 height 18
click at [727, 319] on span at bounding box center [729, 320] width 5 height 3
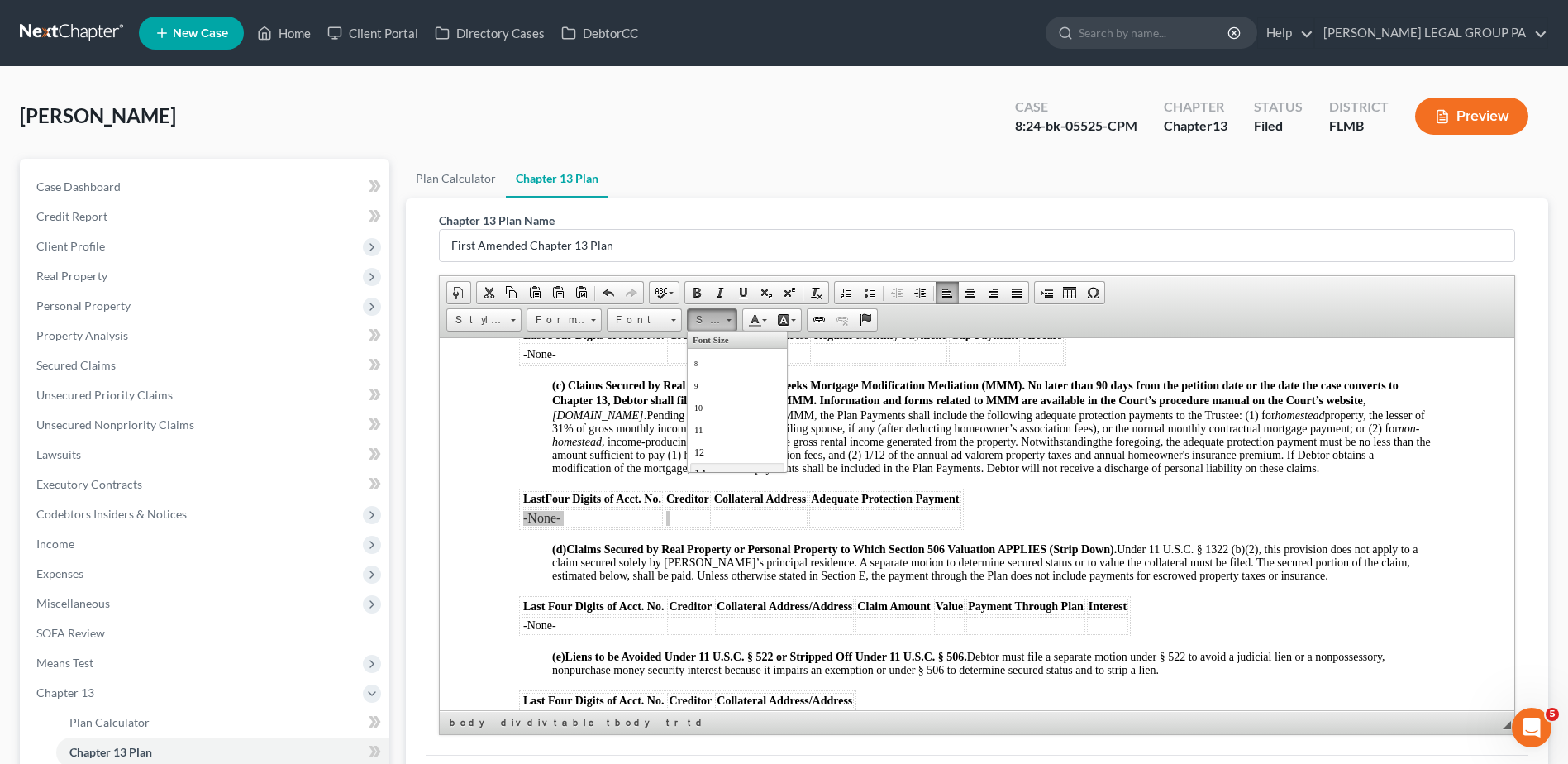
click at [708, 467] on link "14" at bounding box center [737, 472] width 94 height 22
click at [647, 461] on span "Pending the resolution of the MMM, the Plan Payments shall include the followin…" at bounding box center [992, 441] width 878 height 66
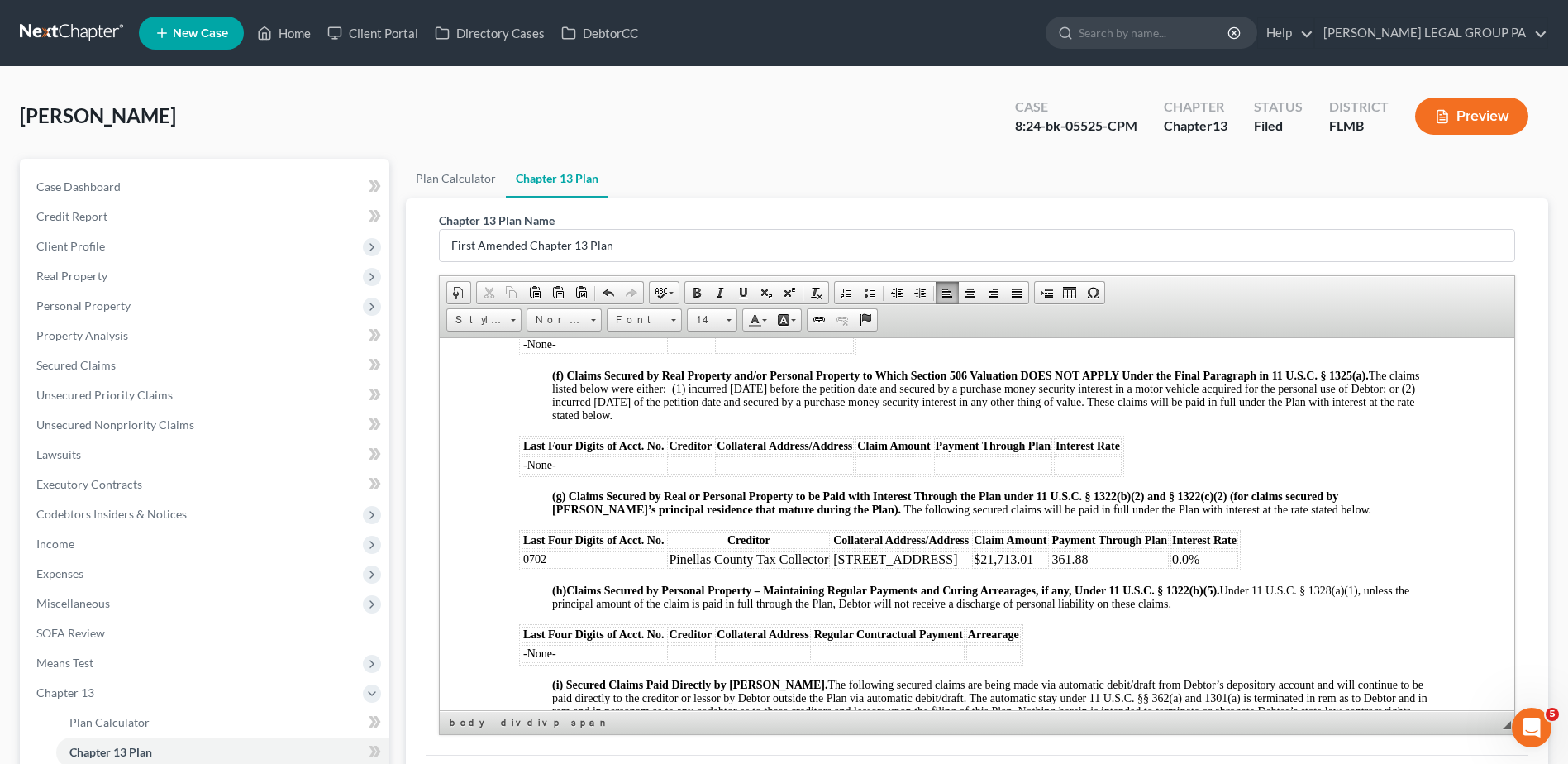
scroll to position [2066, 0]
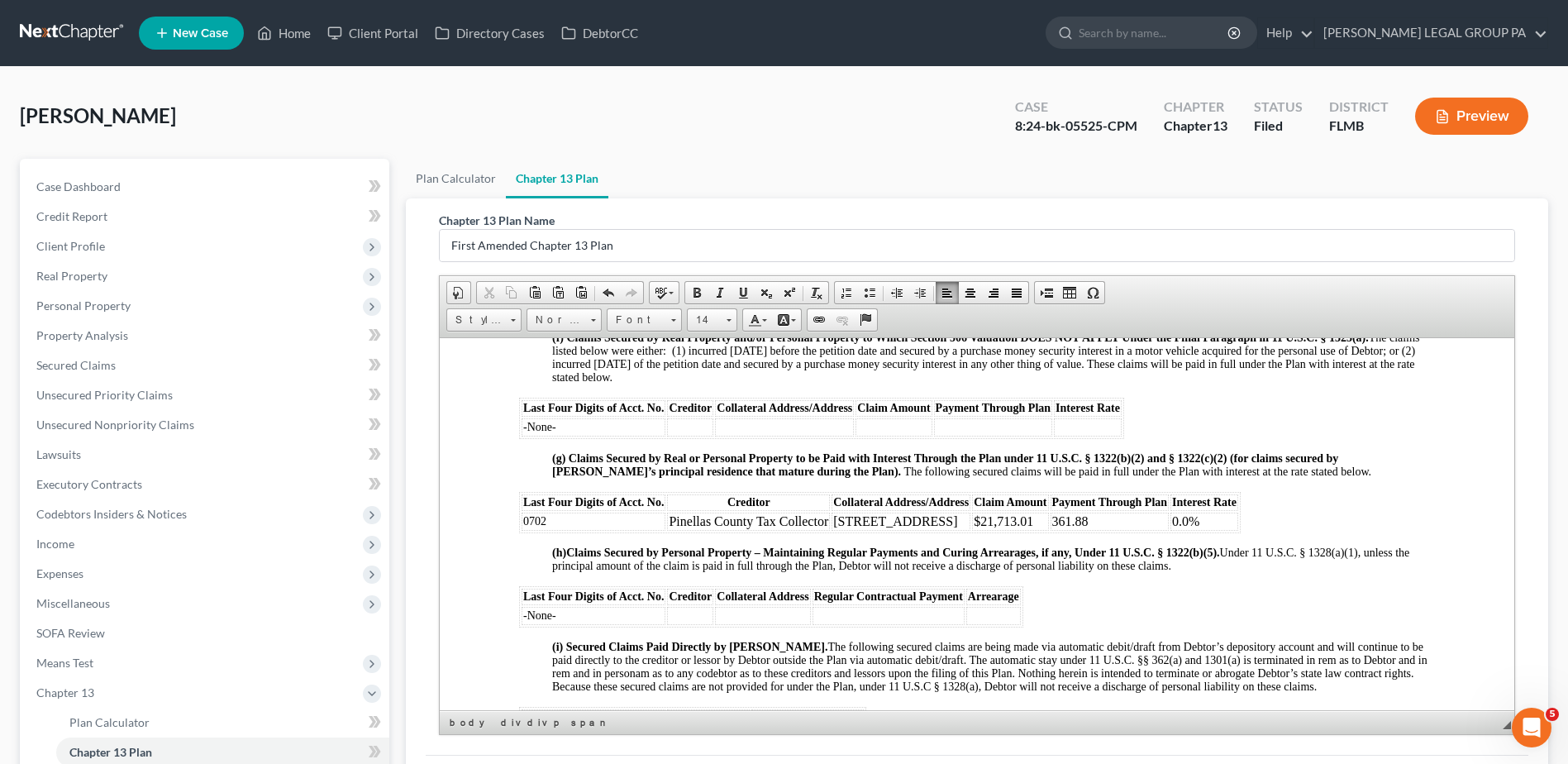
click at [533, 527] on span "0702" at bounding box center [534, 520] width 23 height 12
click at [533, 527] on span "0702" at bounding box center [534, 520] width 23 height 12
drag, startPoint x: 554, startPoint y: 532, endPoint x: 521, endPoint y: 533, distance: 33.0
click at [522, 530] on td "0599" at bounding box center [593, 520] width 144 height 18
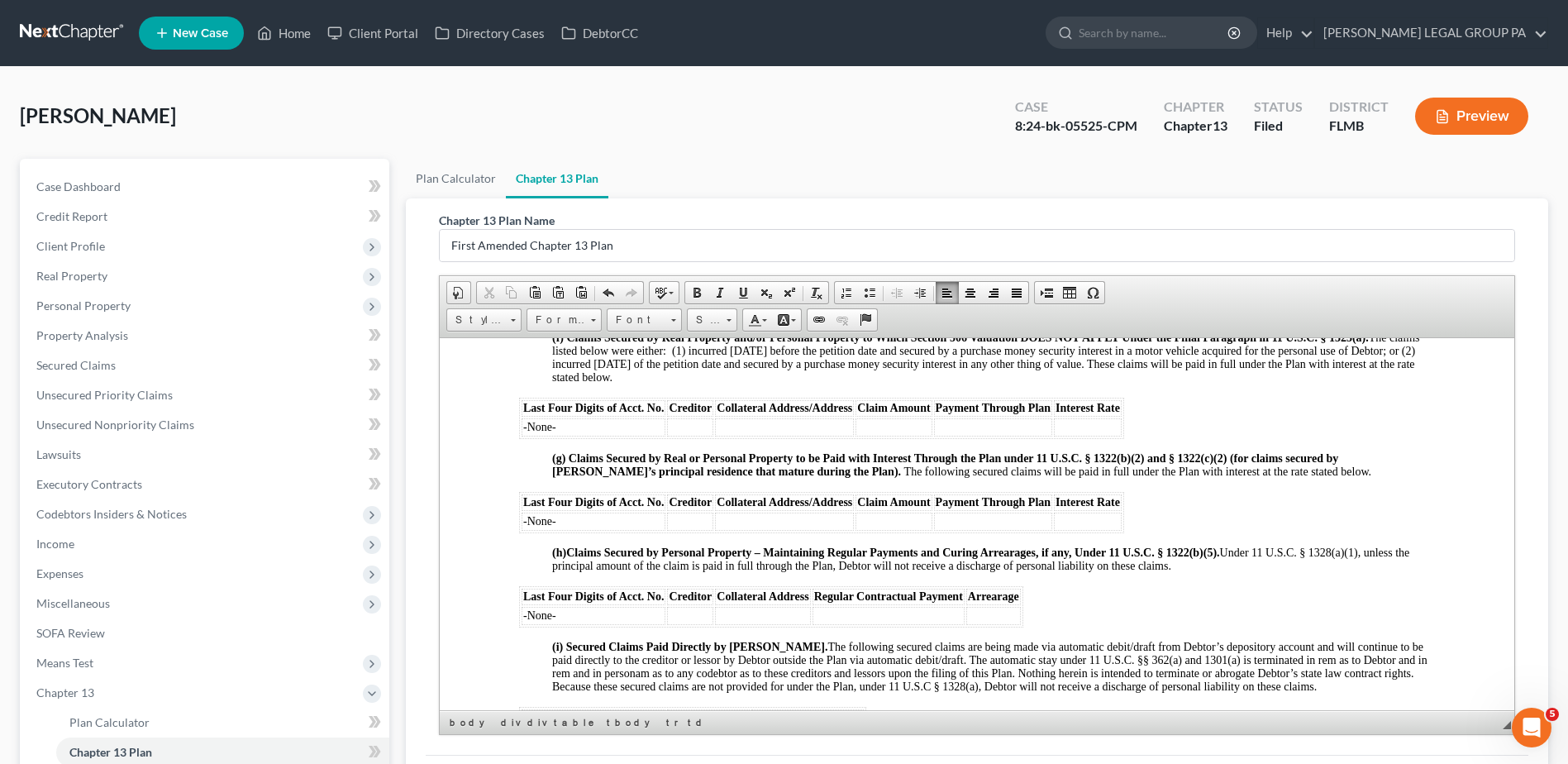
click at [541, 621] on span "-None-" at bounding box center [539, 614] width 33 height 12
click at [700, 624] on td at bounding box center [690, 614] width 47 height 18
click at [734, 624] on td "Bank of America, N.A." at bounding box center [730, 614] width 126 height 18
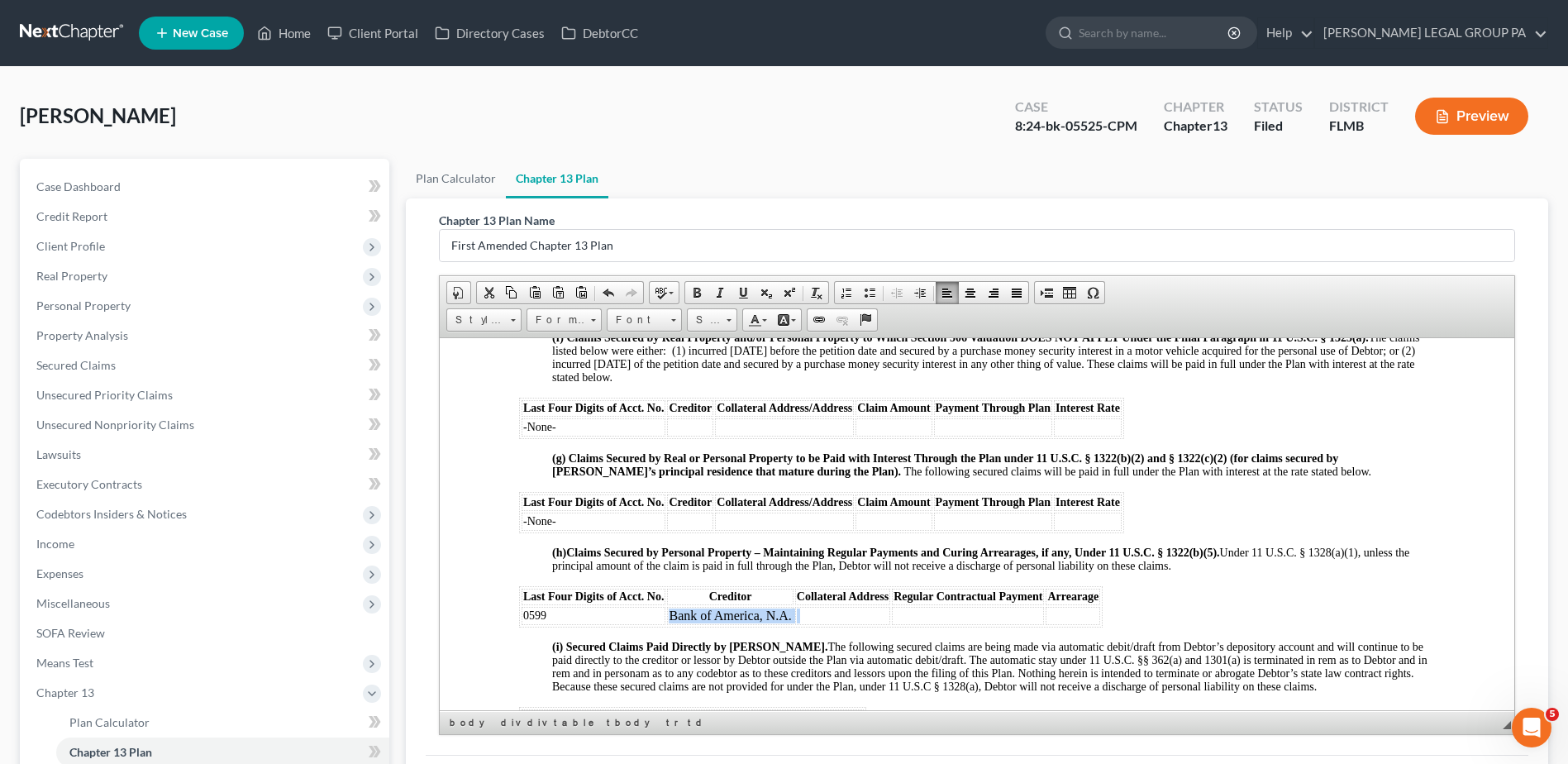
click at [734, 624] on td "Bank of America, N.A." at bounding box center [730, 614] width 126 height 18
click at [734, 322] on link "Size" at bounding box center [712, 320] width 50 height 23
click at [727, 468] on link "14" at bounding box center [737, 472] width 94 height 22
click at [815, 624] on td at bounding box center [827, 614] width 95 height 18
click at [729, 311] on span at bounding box center [729, 317] width 4 height 15
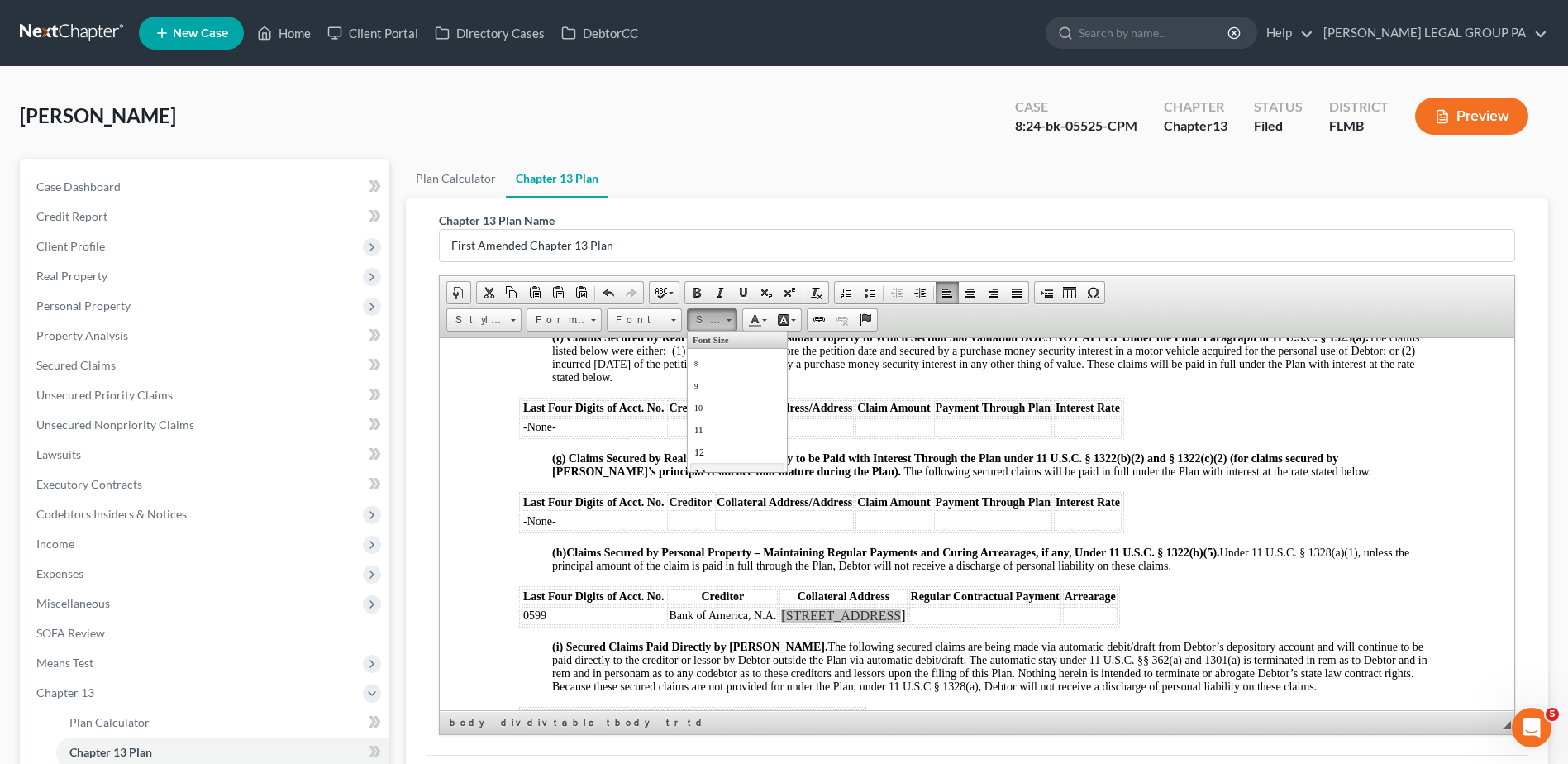
click at [720, 471] on link "14" at bounding box center [737, 472] width 94 height 22
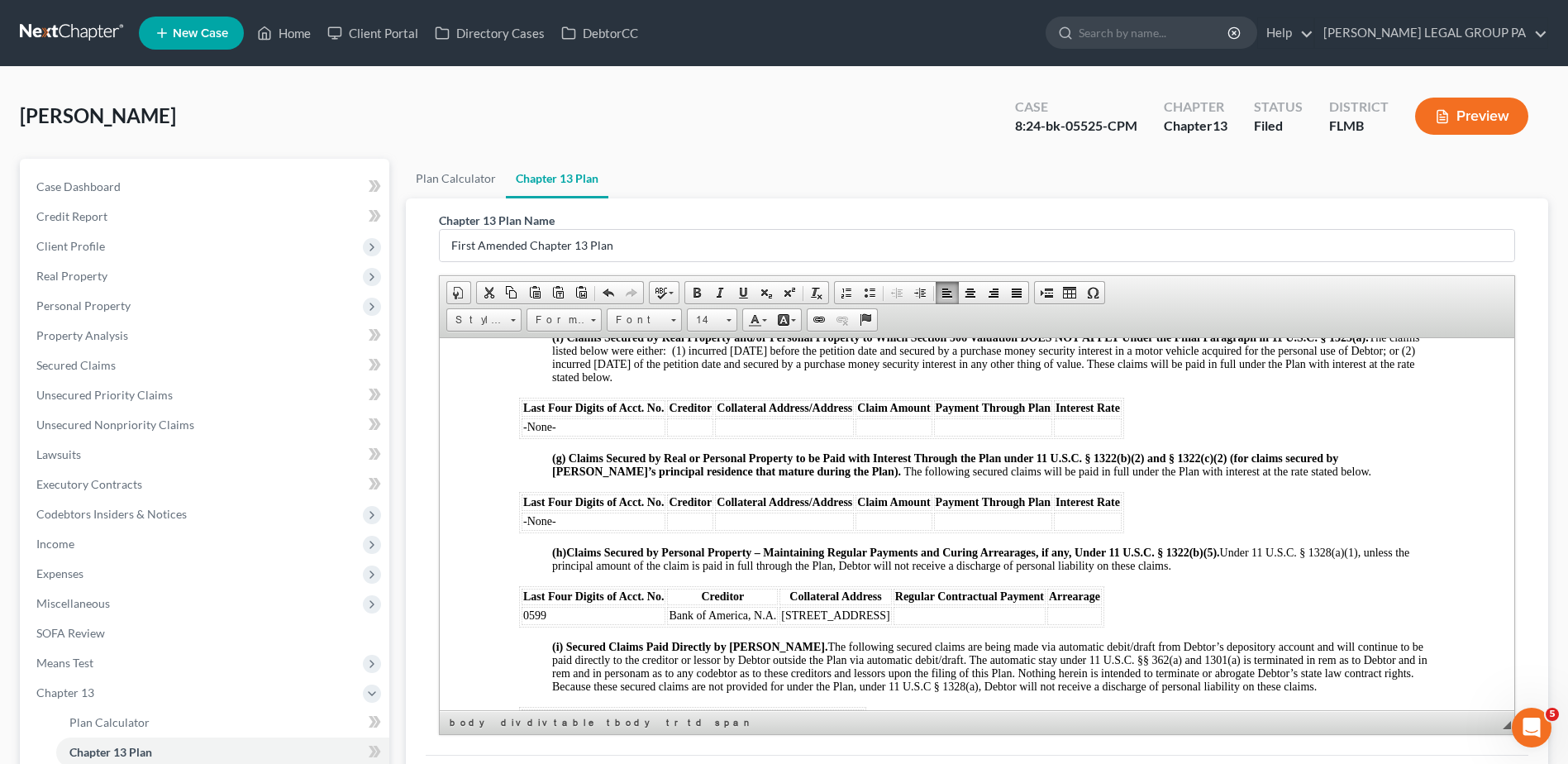
click at [921, 624] on td at bounding box center [970, 614] width 152 height 18
click at [894, 624] on td "$0.00" at bounding box center [970, 614] width 152 height 18
click at [725, 322] on link "Size" at bounding box center [712, 320] width 50 height 23
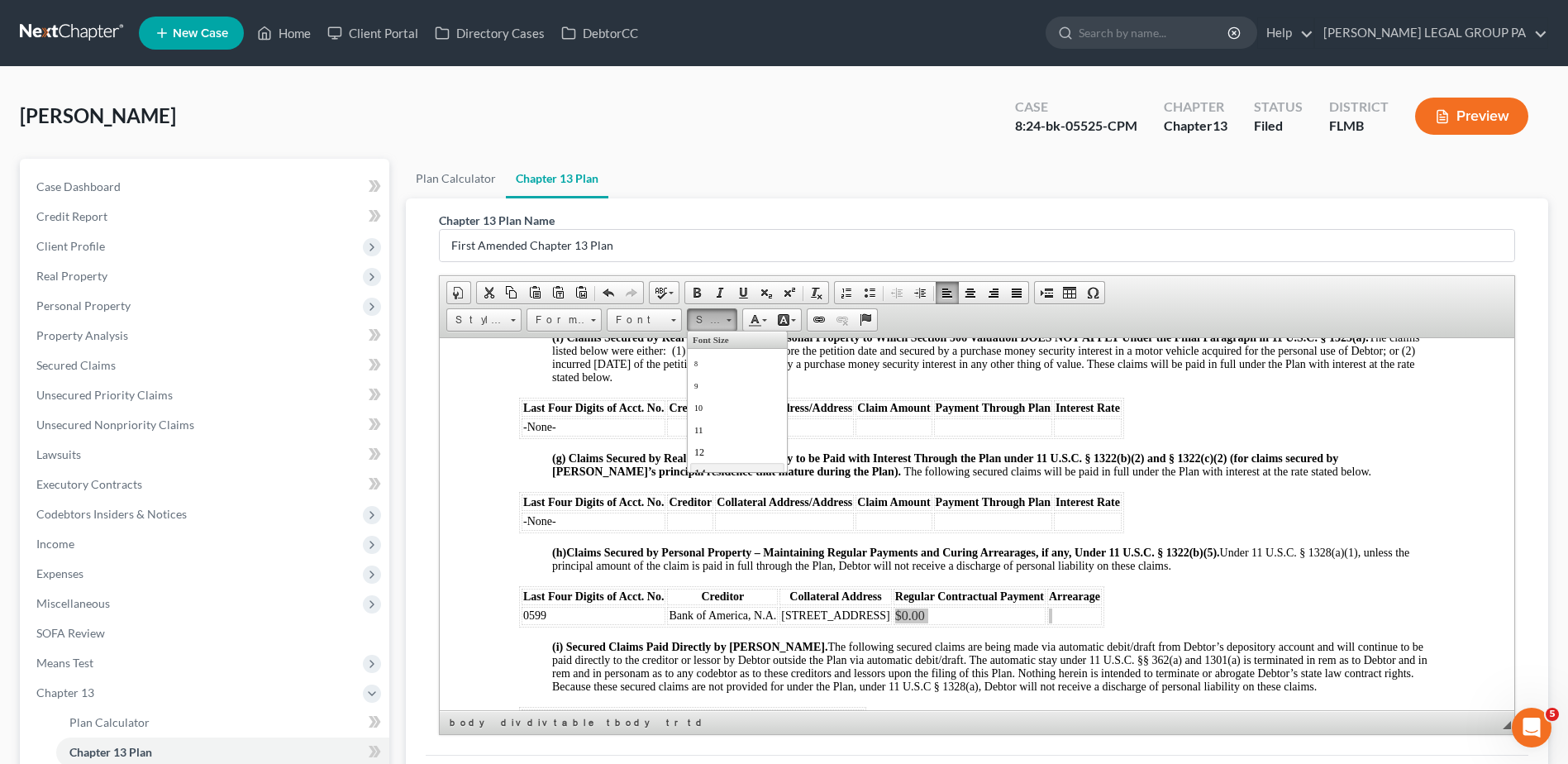
click at [742, 463] on link "14" at bounding box center [737, 472] width 94 height 22
click at [1059, 624] on td at bounding box center [1074, 614] width 54 height 18
click at [1059, 624] on td "$32,269.21" at bounding box center [1078, 614] width 63 height 18
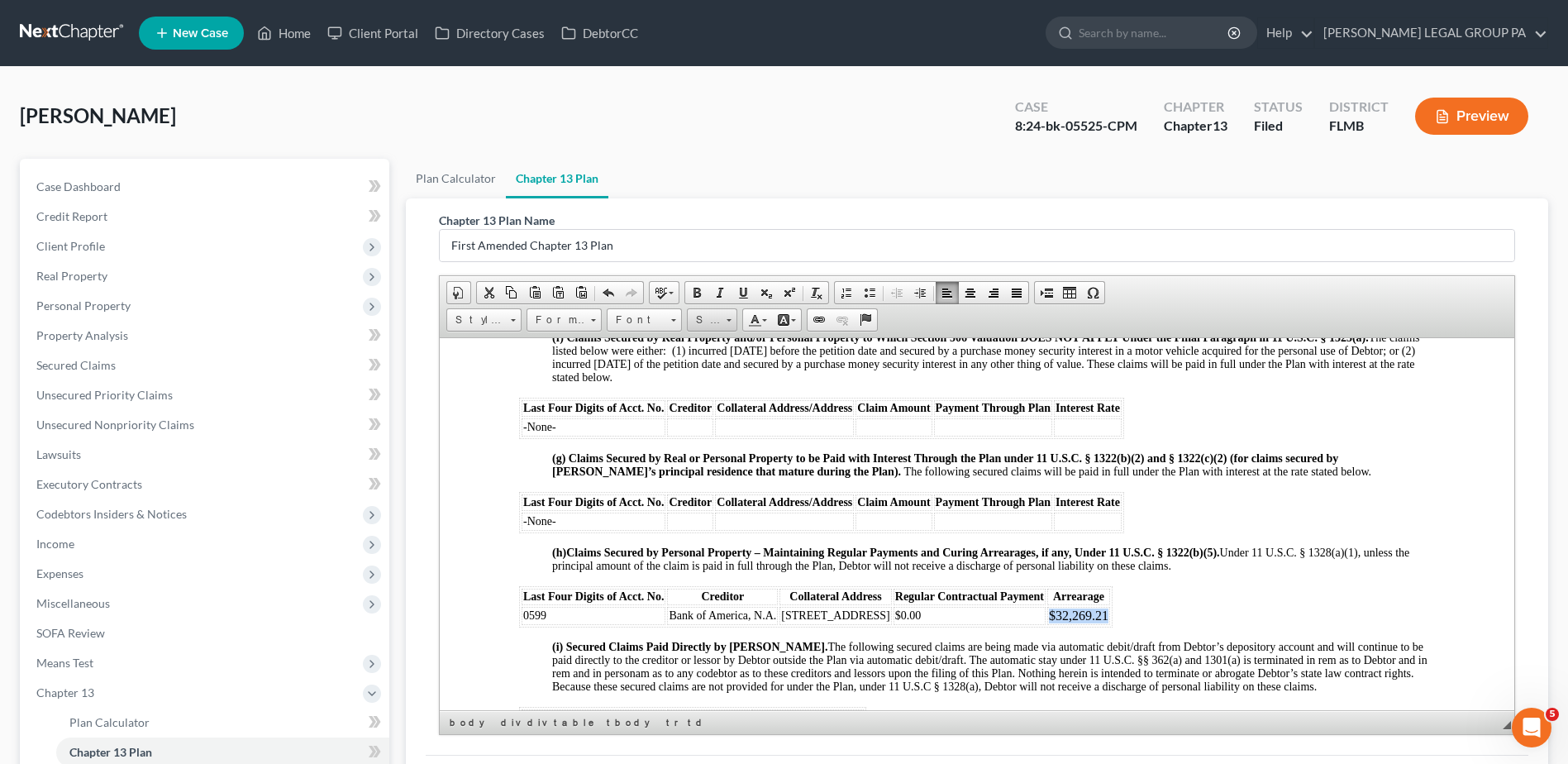
click at [716, 323] on span "Size" at bounding box center [704, 320] width 33 height 22
click at [714, 466] on link "14" at bounding box center [737, 472] width 94 height 22
click at [861, 572] on span ". Under 11 U.S.C. § 1328(a)(1), unless the principal amount of the claim is pai…" at bounding box center [981, 558] width 857 height 26
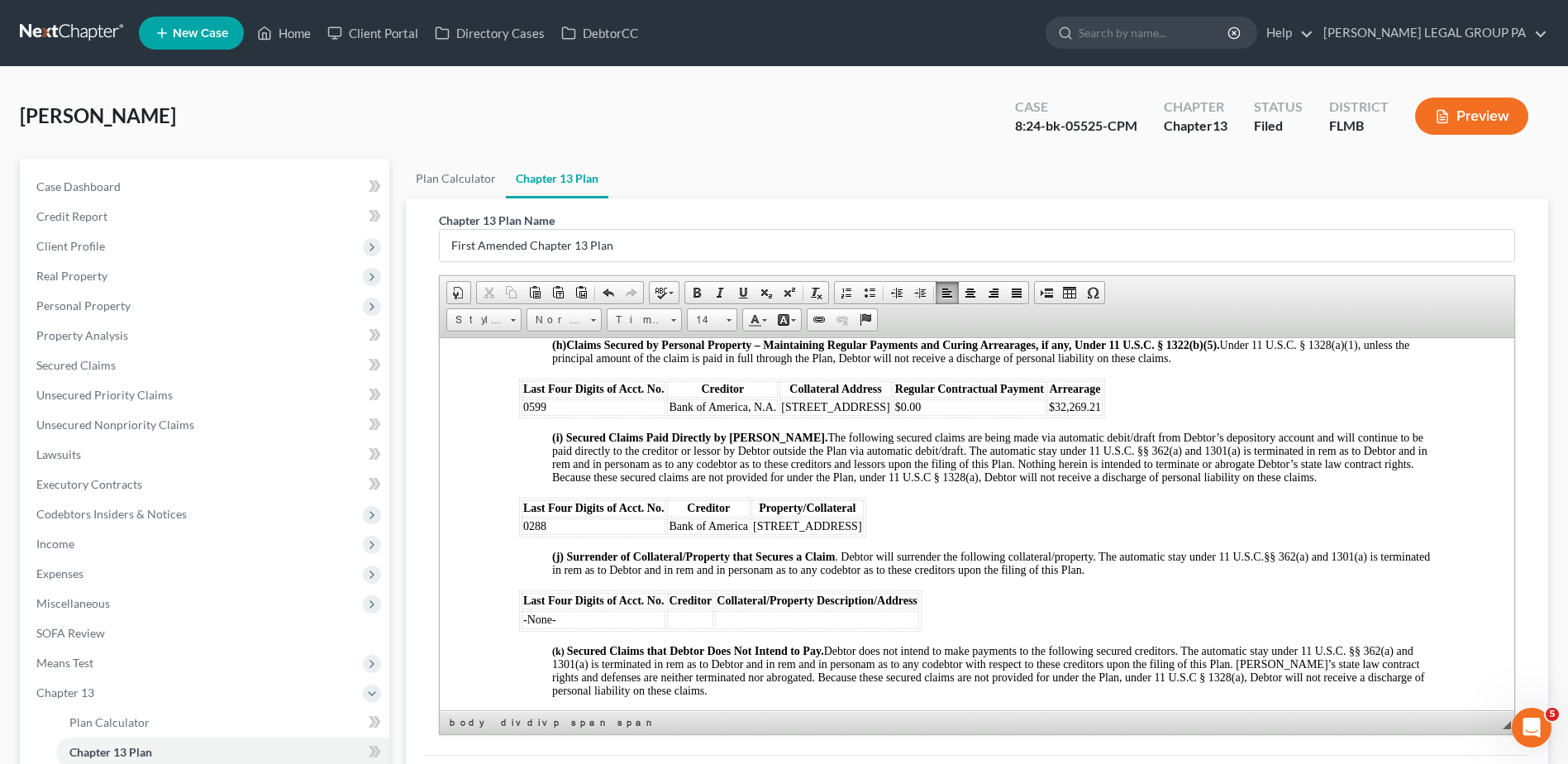
scroll to position [2315, 0]
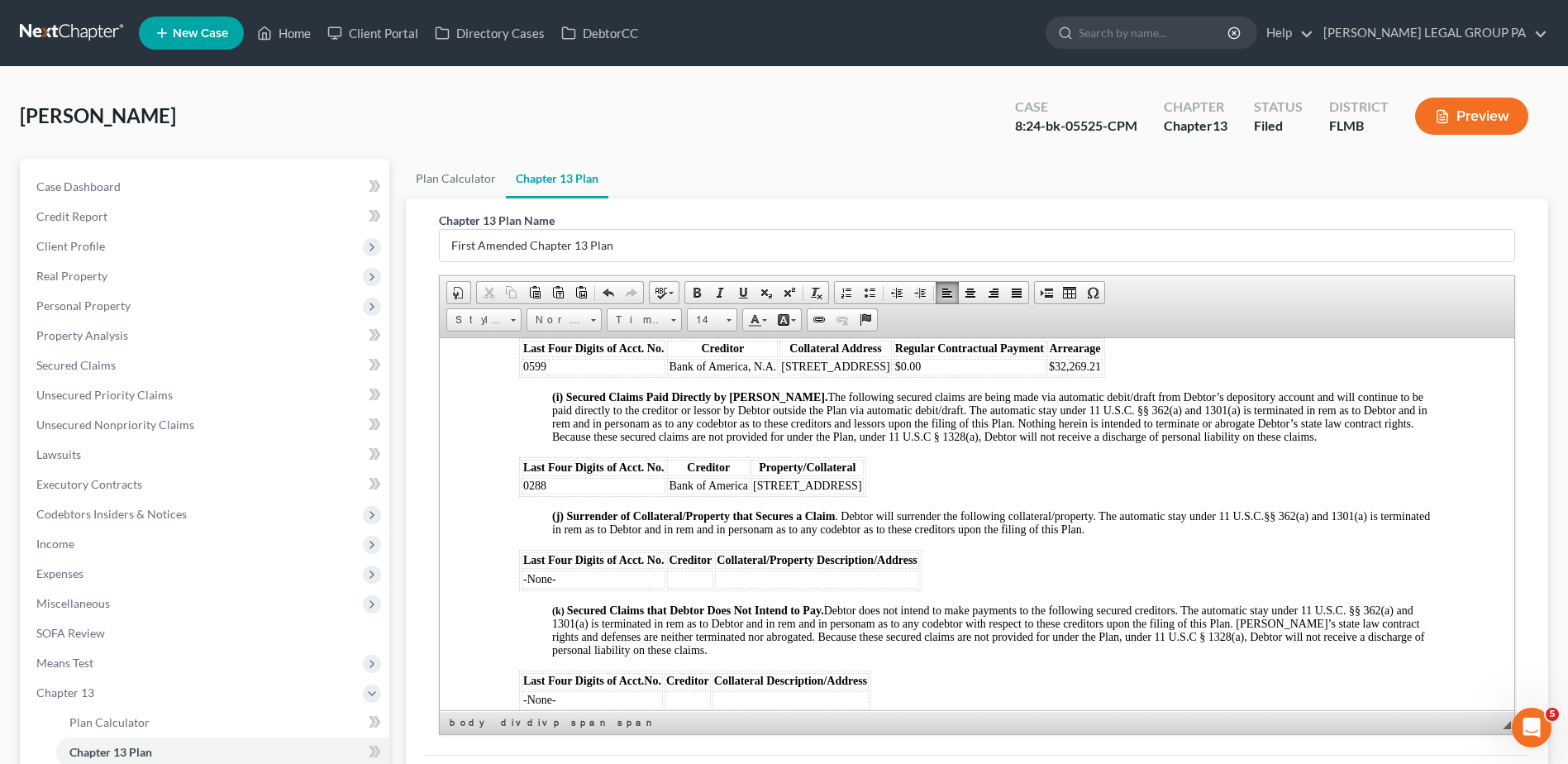
click at [533, 491] on span "0288" at bounding box center [534, 484] width 23 height 12
click at [534, 491] on span "0288" at bounding box center [534, 484] width 23 height 12
drag, startPoint x: 577, startPoint y: 406, endPoint x: 742, endPoint y: 425, distance: 166.1
click at [722, 416] on span "(i) Secured Claims Paid Directly by Debtor. The following secured claims are be…" at bounding box center [990, 416] width 875 height 52
click at [844, 442] on span "(i) Secured Claims Paid Directly by Debtor. The following secured claims are be…" at bounding box center [990, 416] width 875 height 52
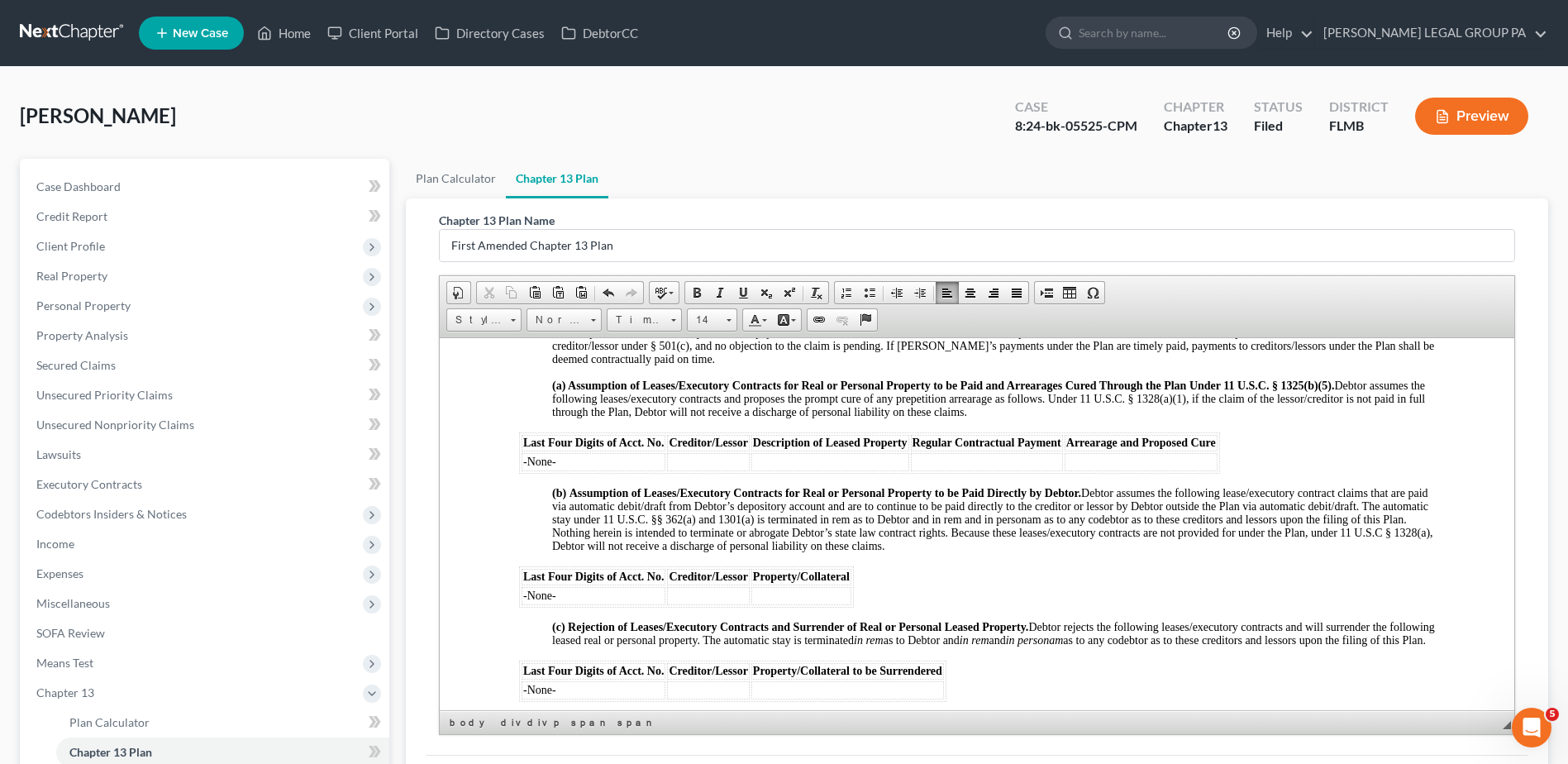
scroll to position [2810, 0]
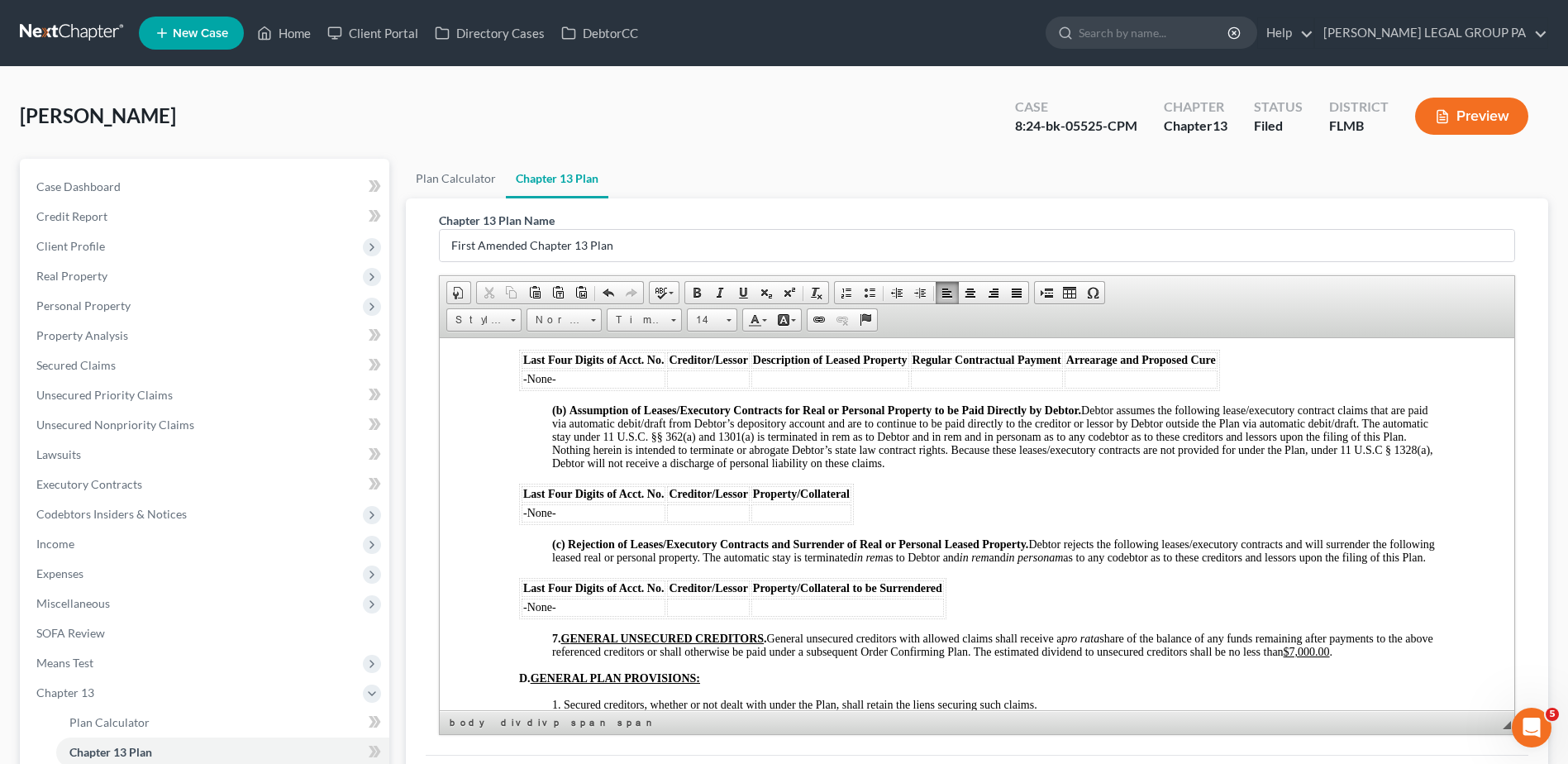
click at [537, 613] on span "-None-" at bounding box center [539, 606] width 33 height 12
click at [538, 613] on span "-None-" at bounding box center [539, 606] width 33 height 12
click at [543, 613] on span "-None-" at bounding box center [539, 606] width 33 height 12
click at [535, 613] on span "-None-" at bounding box center [539, 606] width 33 height 12
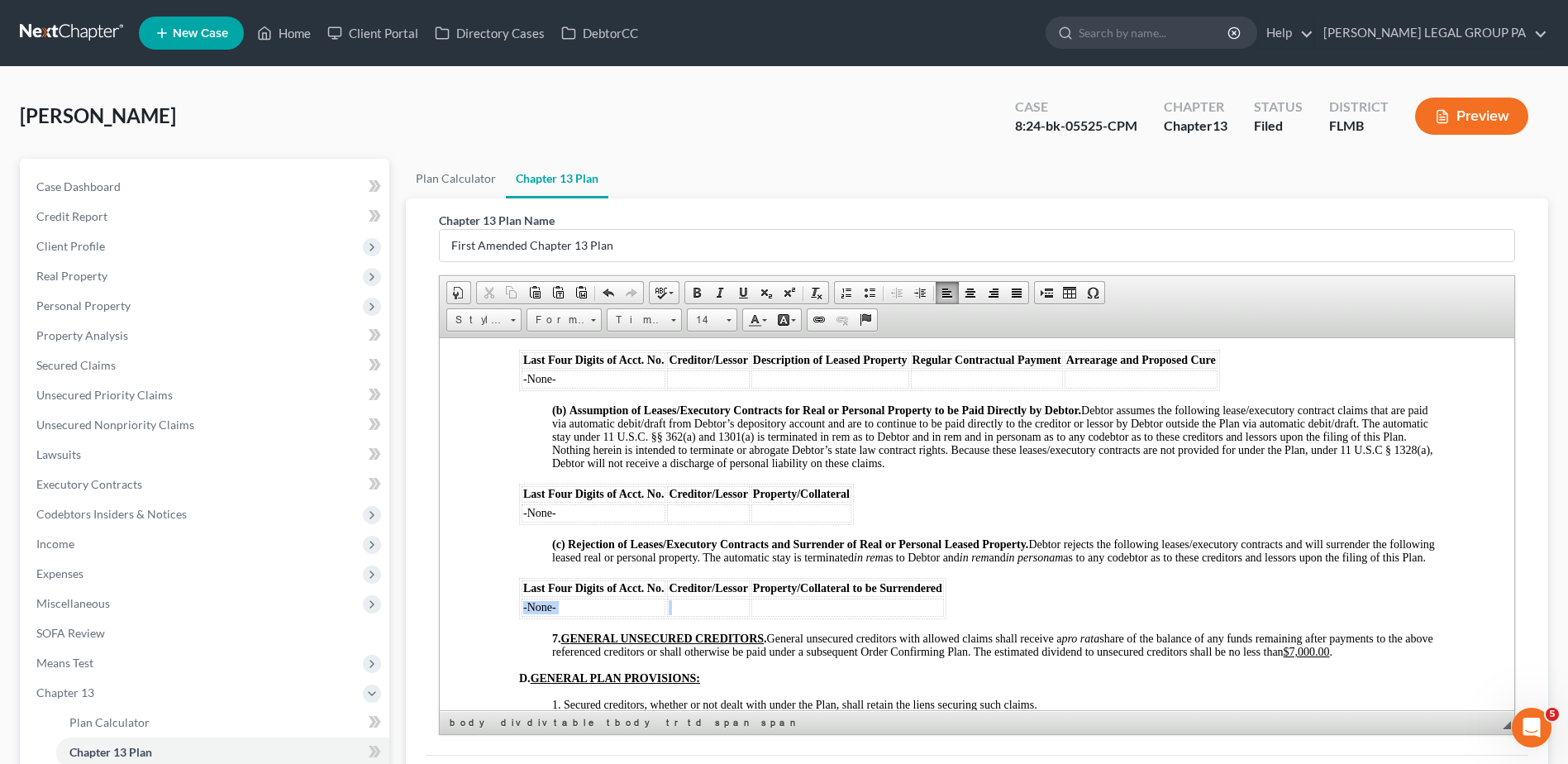
click at [535, 613] on span "-None-" at bounding box center [539, 606] width 33 height 12
click at [679, 615] on td "Microf LLC" at bounding box center [708, 606] width 82 height 18
click at [732, 322] on link "Size" at bounding box center [712, 320] width 50 height 23
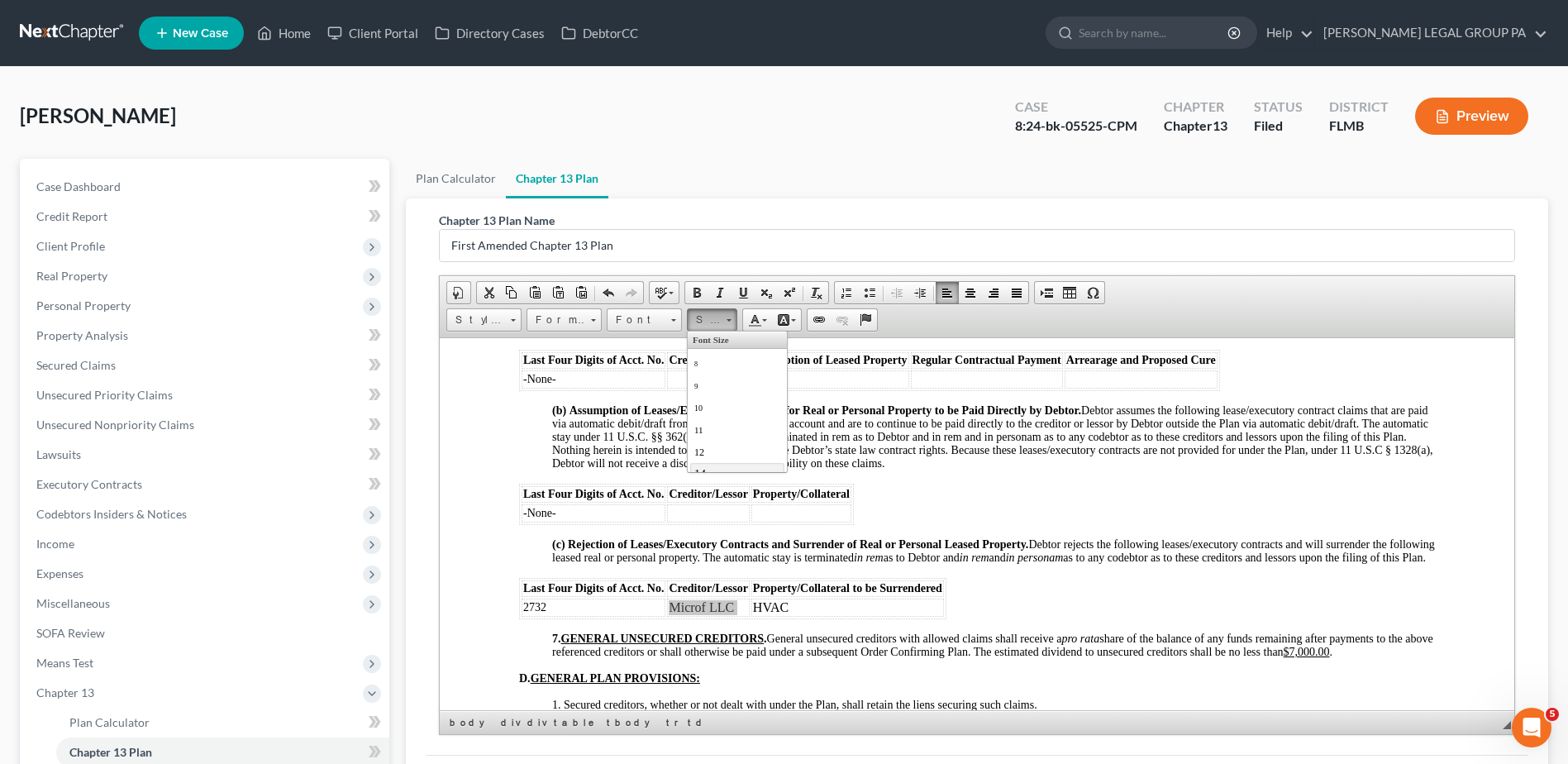
click at [728, 462] on link "14" at bounding box center [737, 472] width 94 height 22
click at [762, 615] on td "HVAC" at bounding box center [848, 606] width 192 height 18
drag, startPoint x: 726, startPoint y: 317, endPoint x: 727, endPoint y: 331, distance: 14.0
click at [727, 320] on link "Size" at bounding box center [712, 320] width 50 height 23
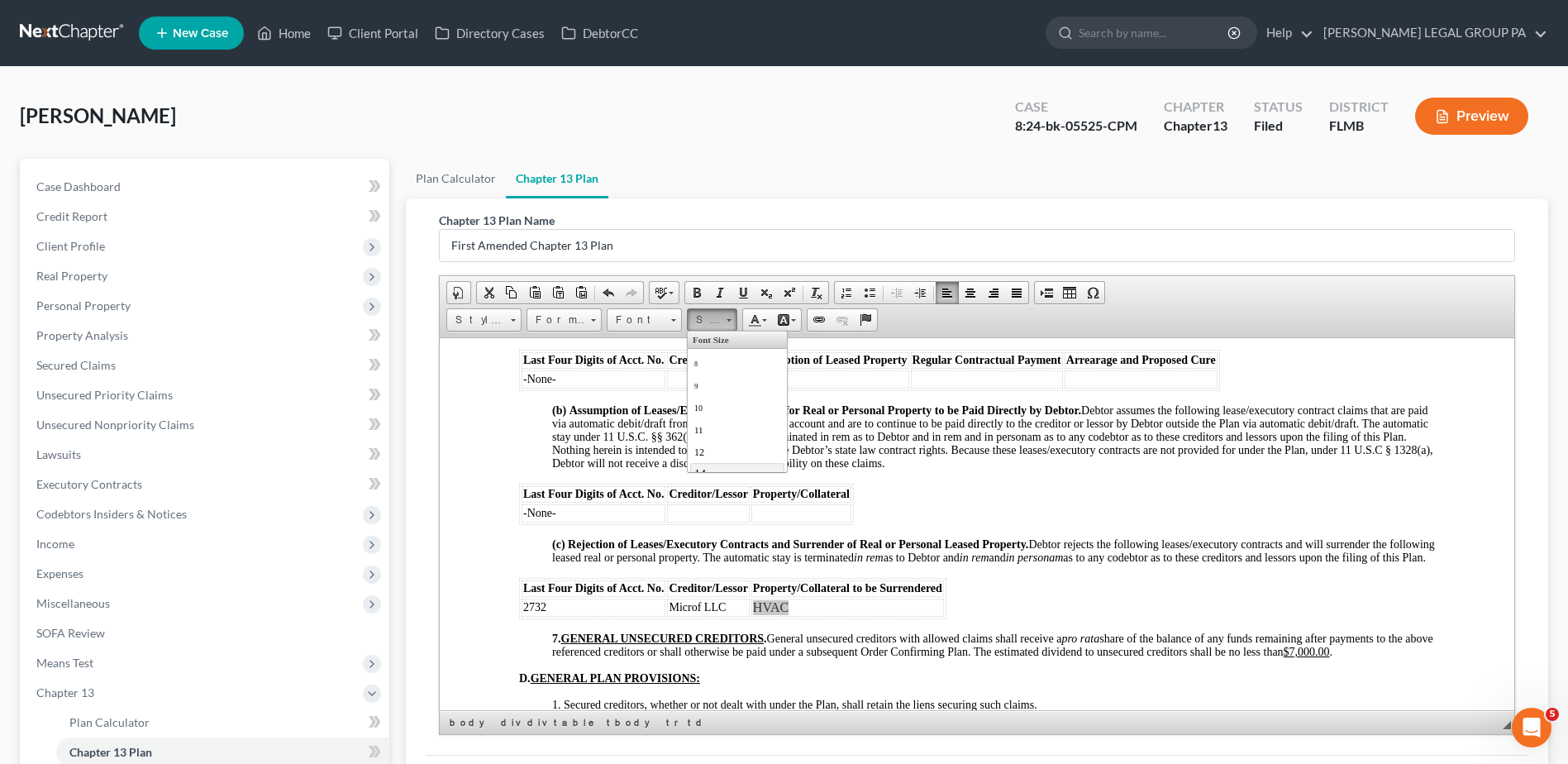
click at [713, 465] on link "14" at bounding box center [737, 472] width 94 height 22
click at [644, 564] on p "(c) Rejection of Leases/Executory Contracts and Surrender of Real or Personal L…" at bounding box center [994, 551] width 883 height 27
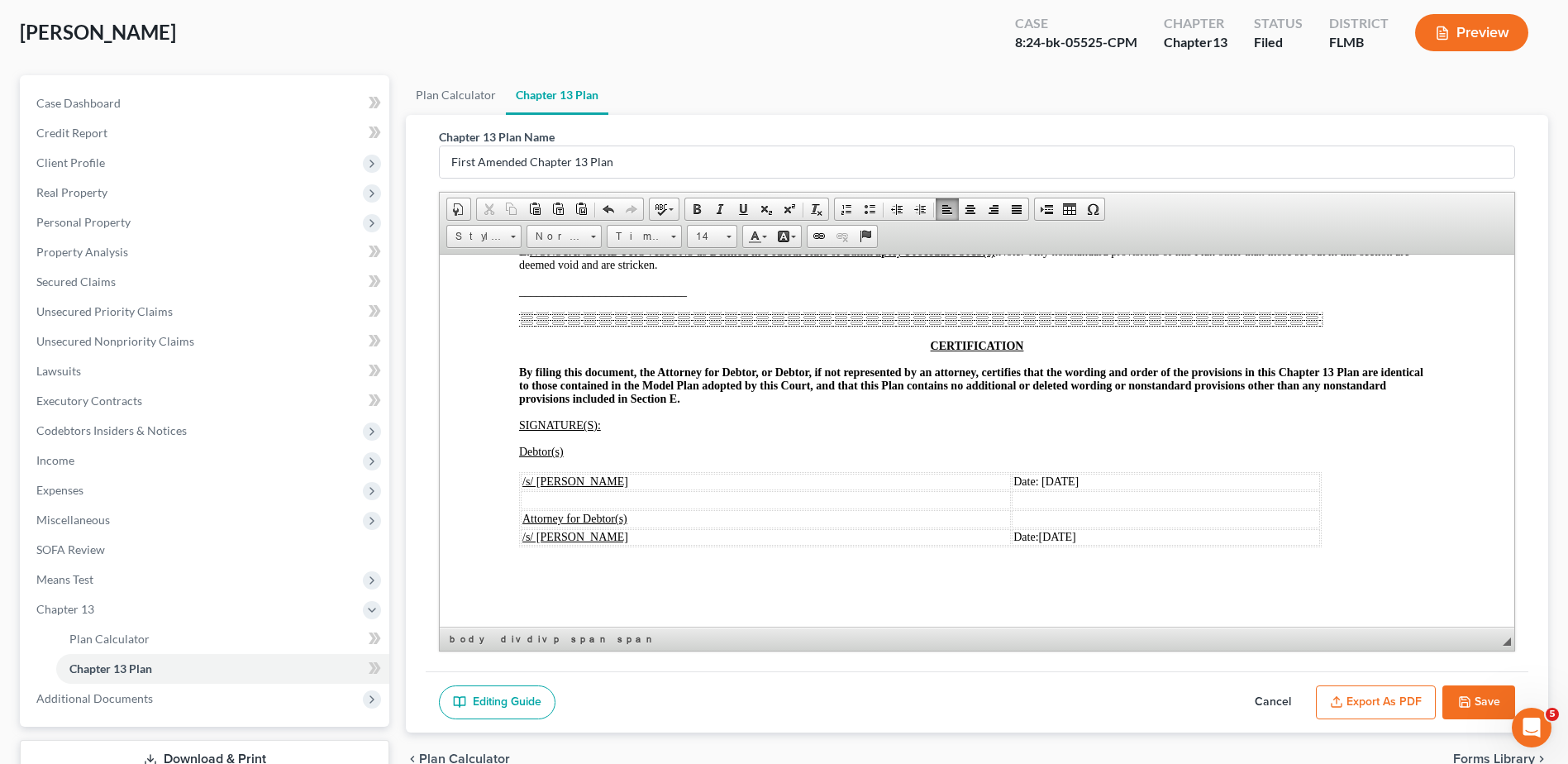
scroll to position [204, 0]
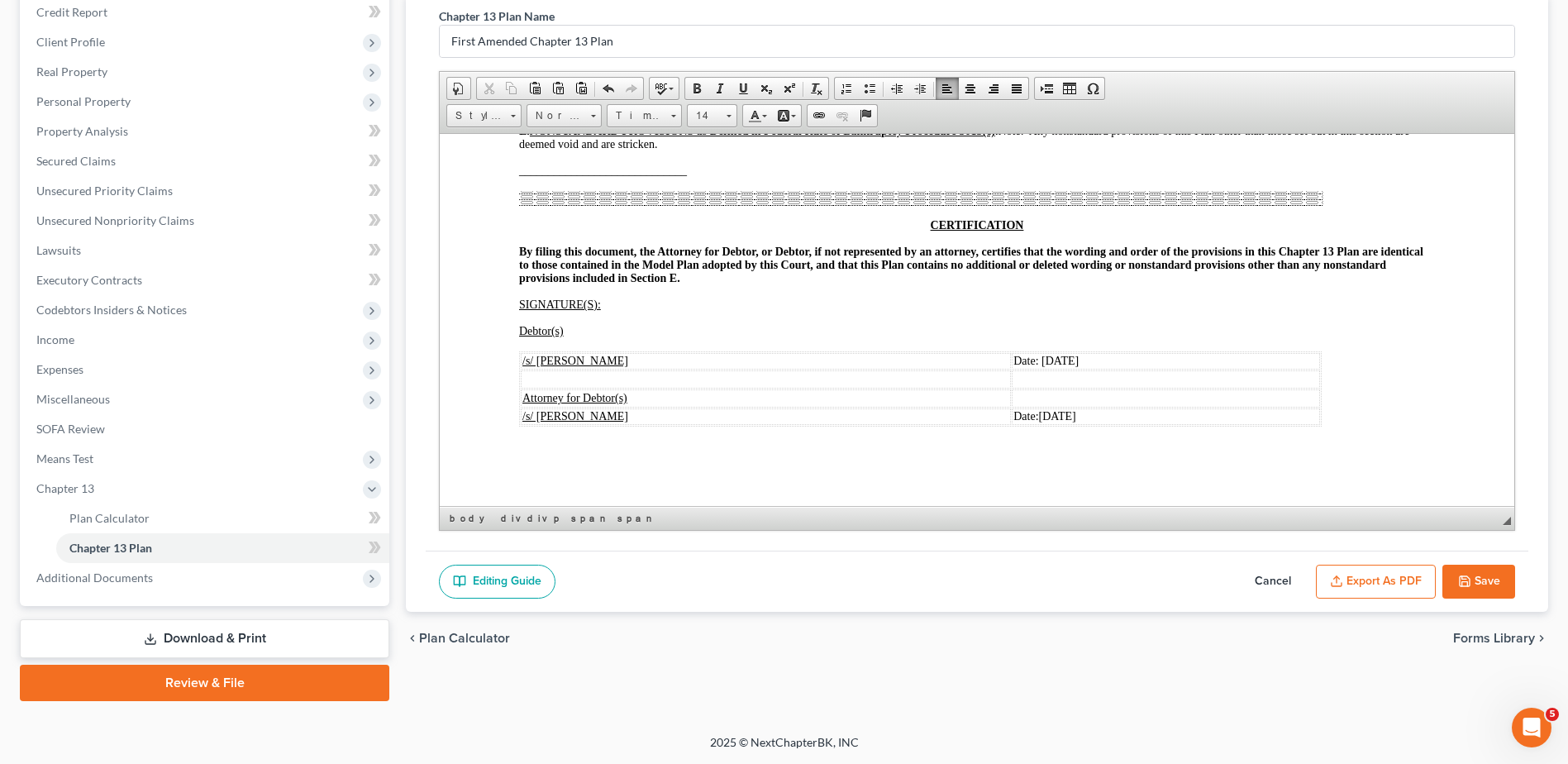
click at [1479, 577] on button "Save" at bounding box center [1478, 582] width 72 height 34
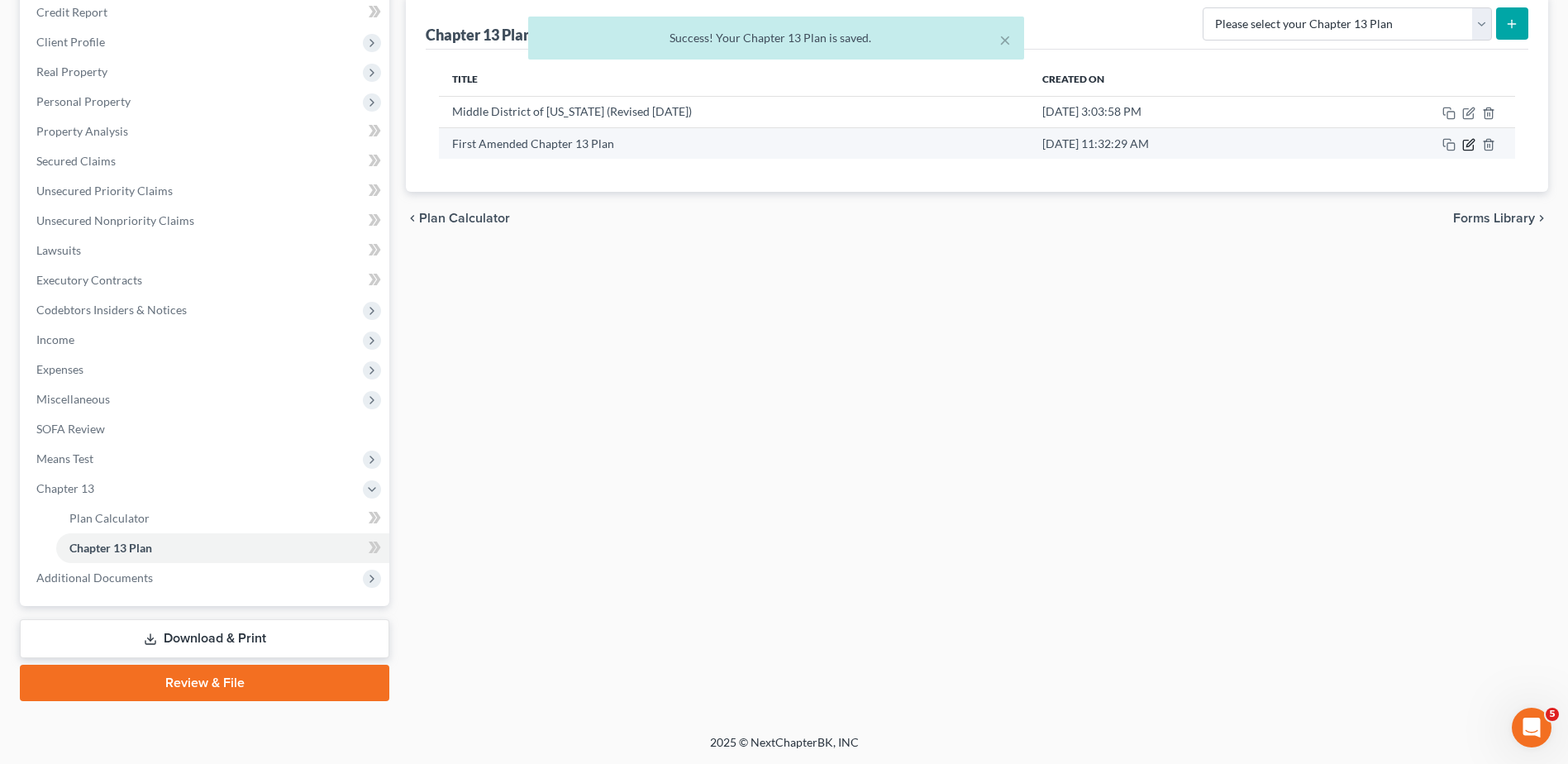
click at [1471, 143] on icon "button" at bounding box center [1469, 145] width 13 height 13
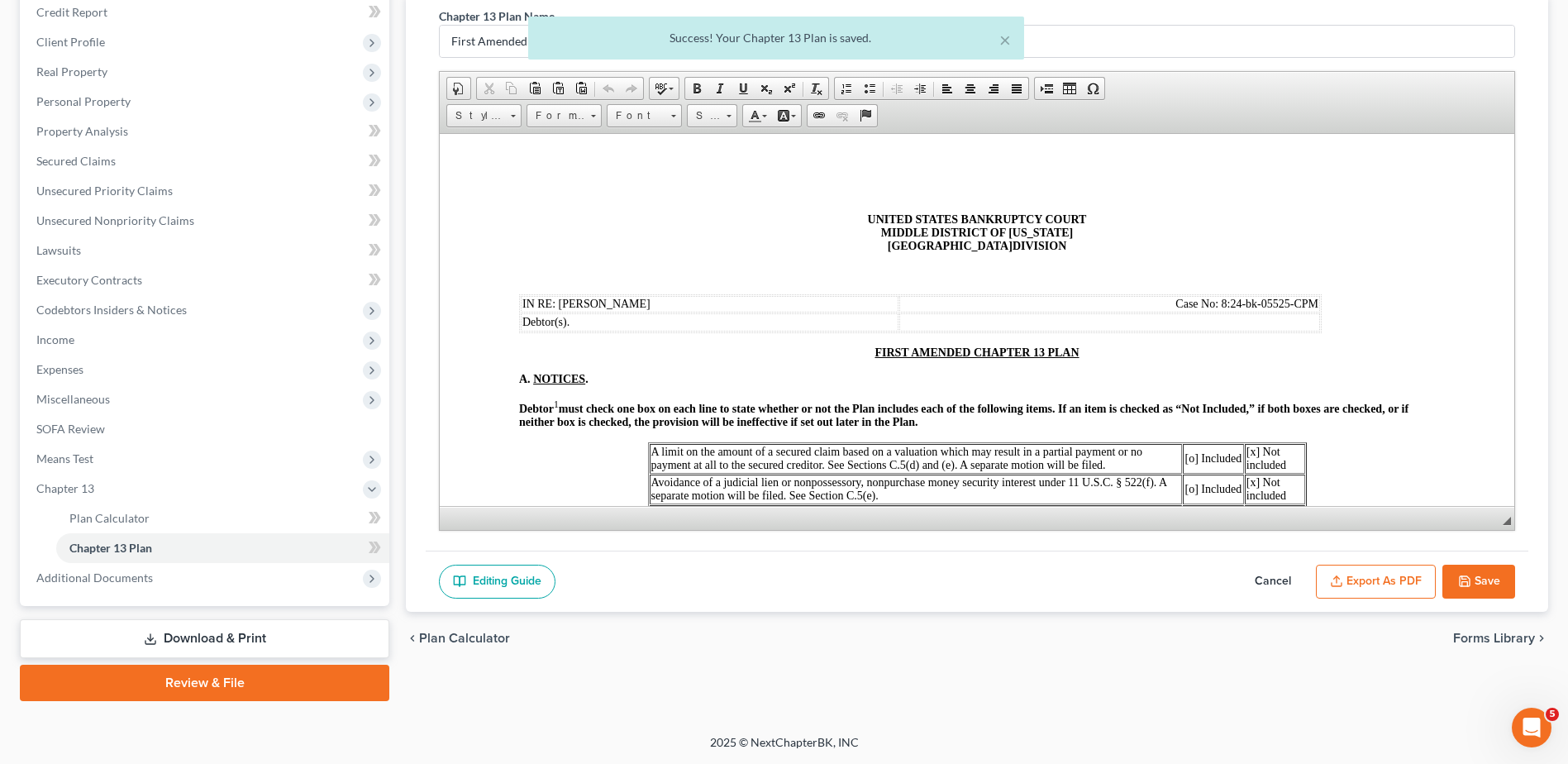
scroll to position [0, 0]
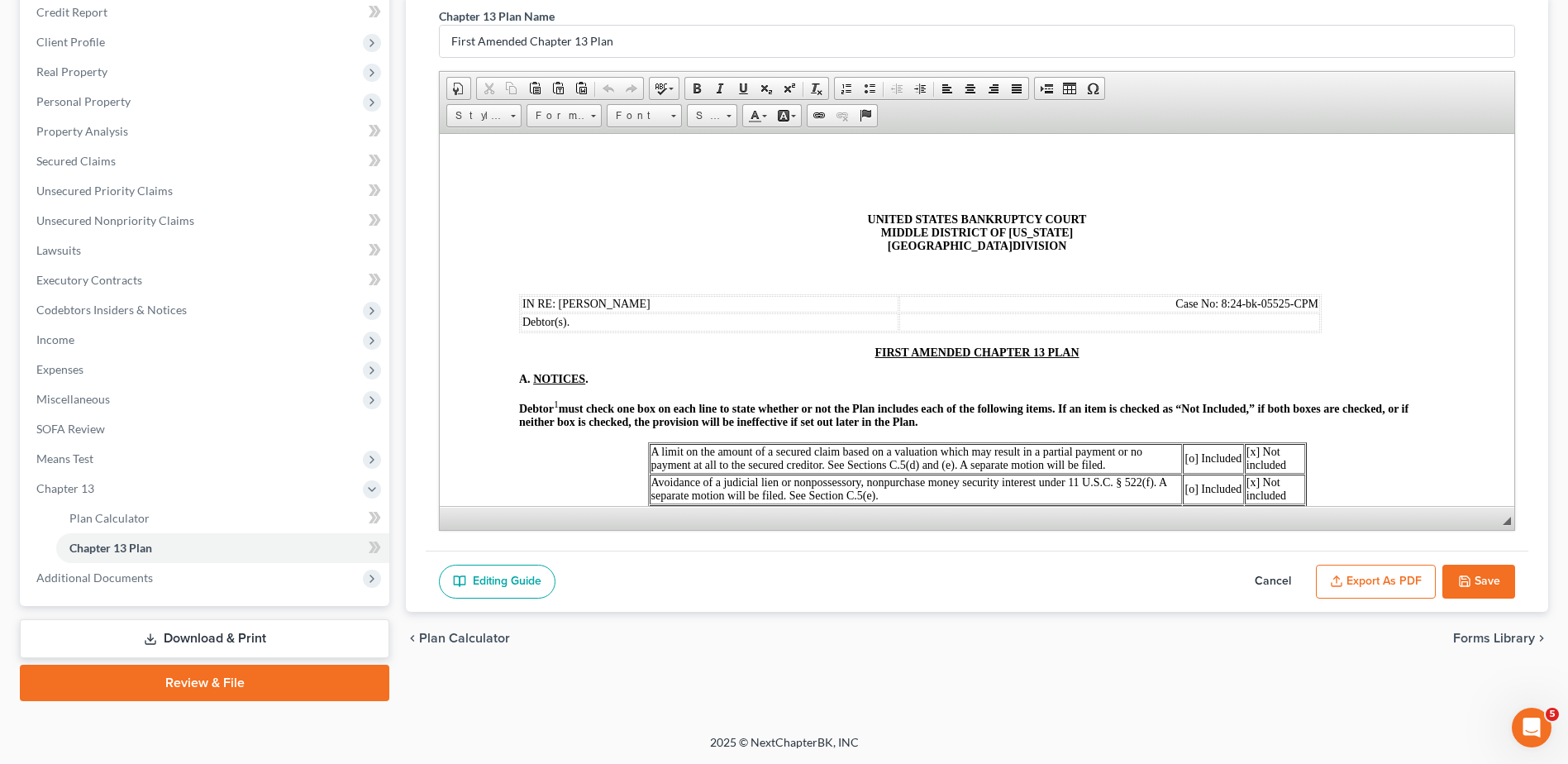
click at [1363, 585] on button "Export as PDF" at bounding box center [1377, 582] width 120 height 34
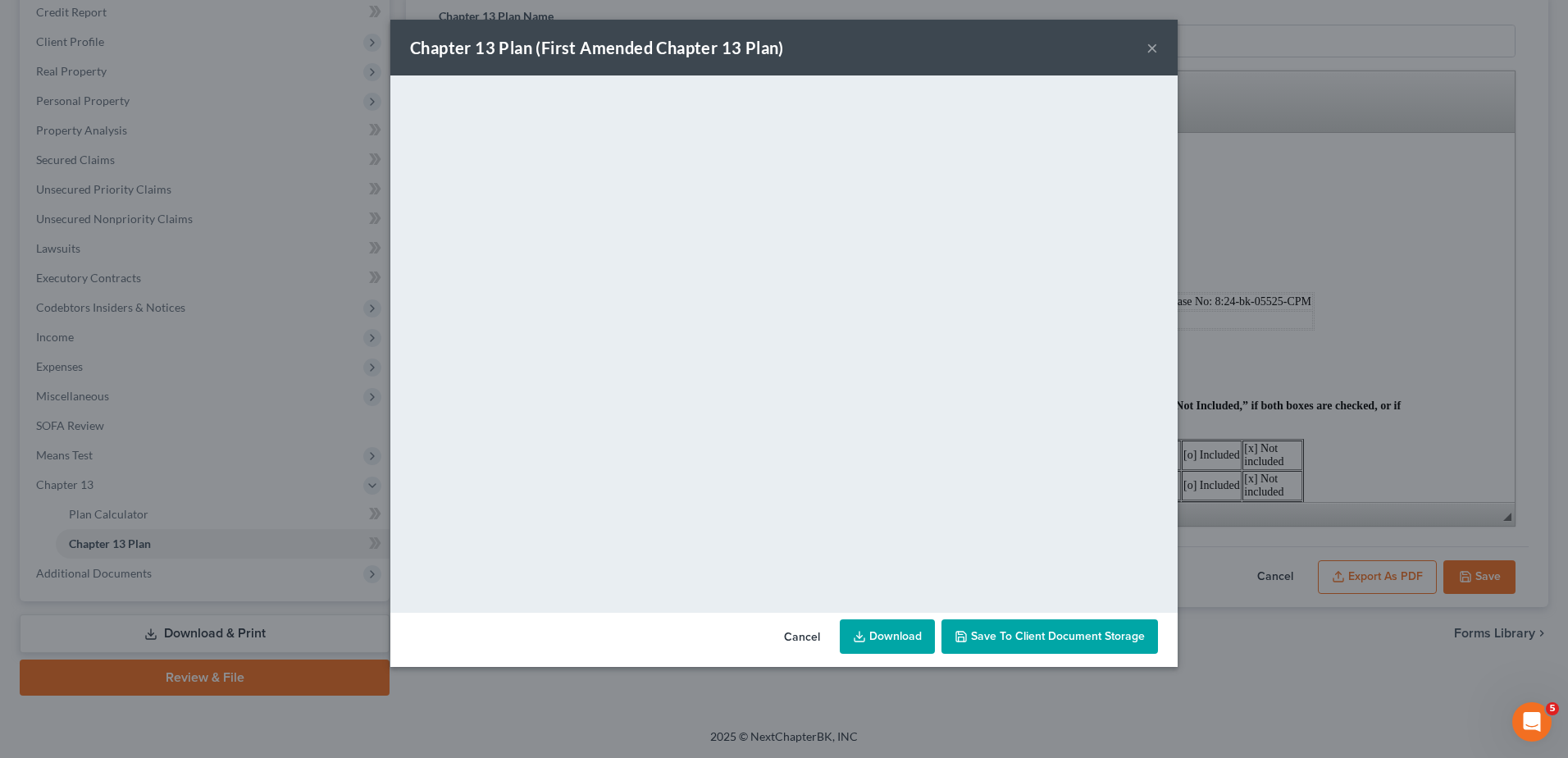
click at [792, 642] on button "Cancel" at bounding box center [802, 637] width 62 height 33
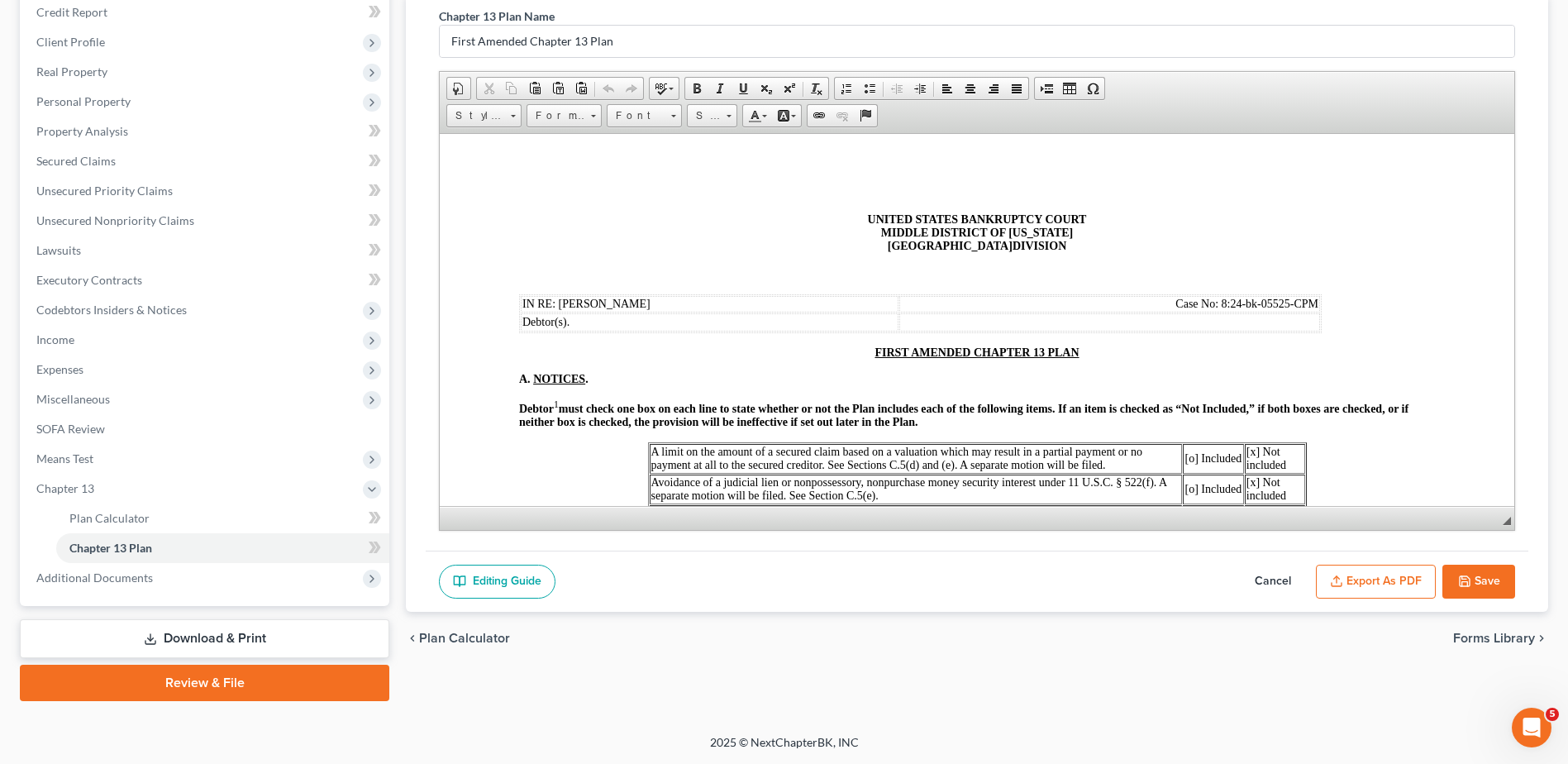
click at [1224, 297] on span "Case No: 8:24-bk-05525-CPM" at bounding box center [1247, 303] width 143 height 12
click at [968, 79] on link "Center" at bounding box center [971, 89] width 23 height 22
drag, startPoint x: 1371, startPoint y: 581, endPoint x: 1357, endPoint y: 601, distance: 24.4
click at [1372, 581] on button "Export as PDF" at bounding box center [1377, 582] width 120 height 34
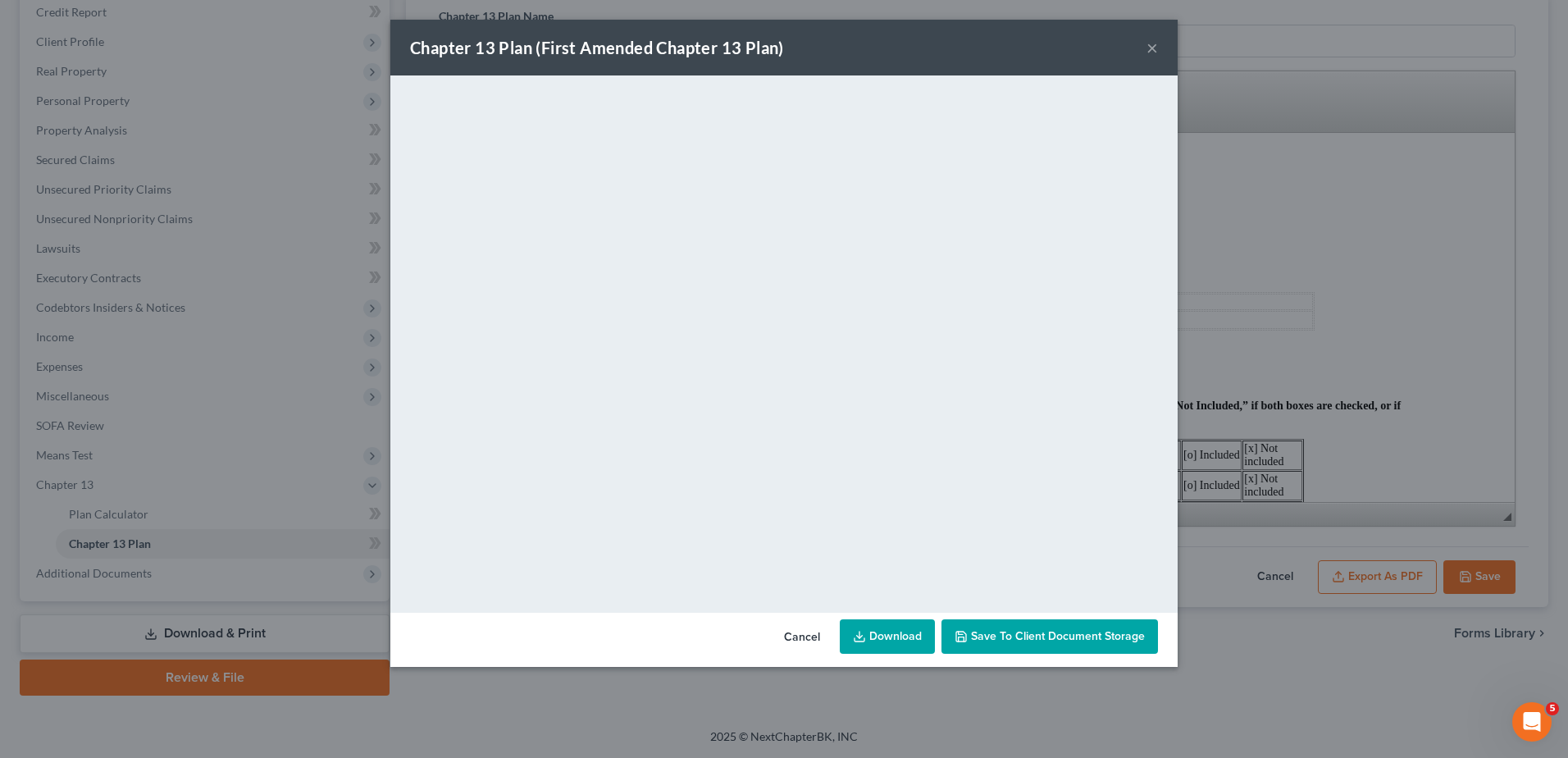
click at [1149, 43] on button "×" at bounding box center [1152, 47] width 11 height 20
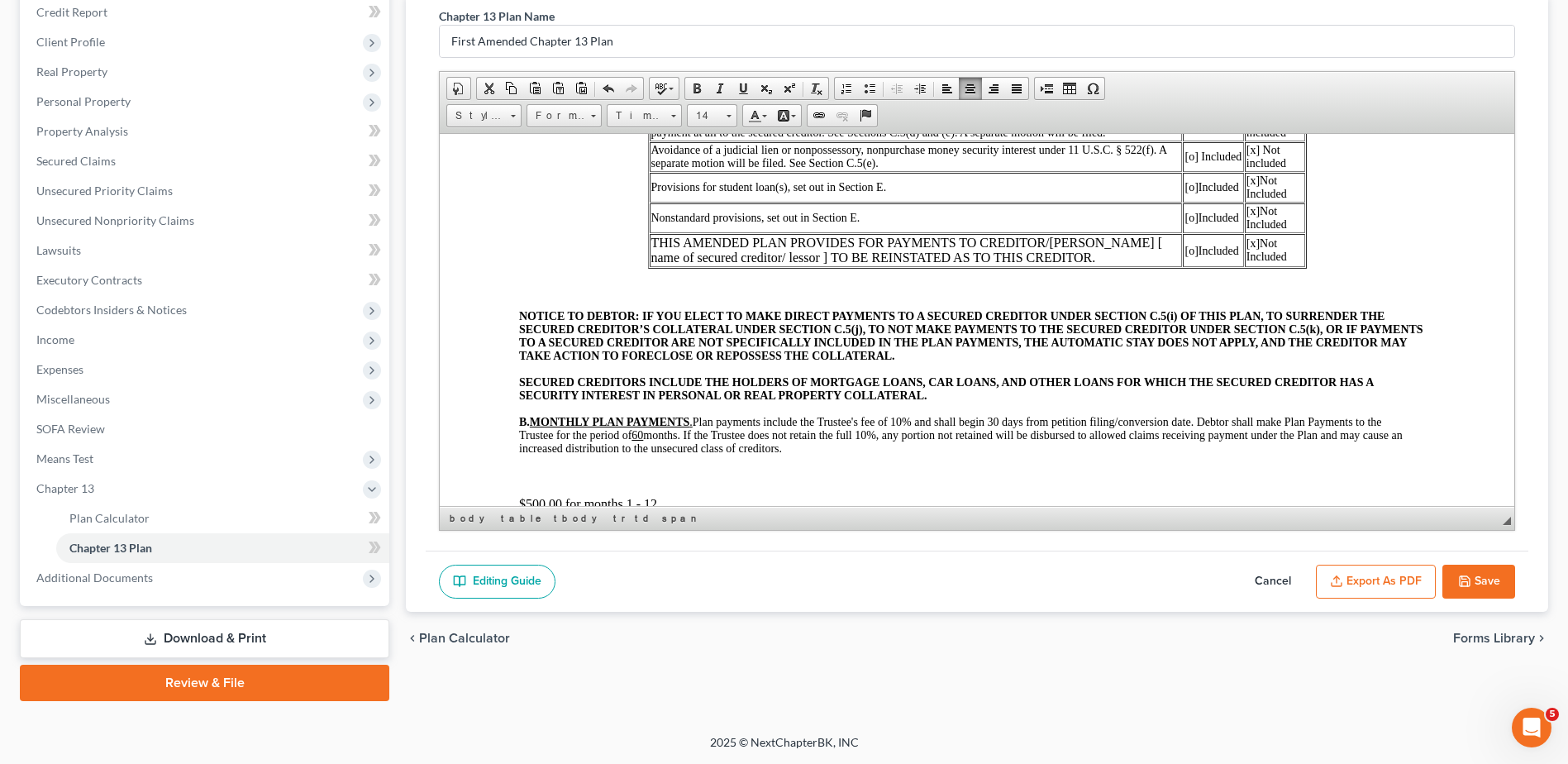
scroll to position [413, 0]
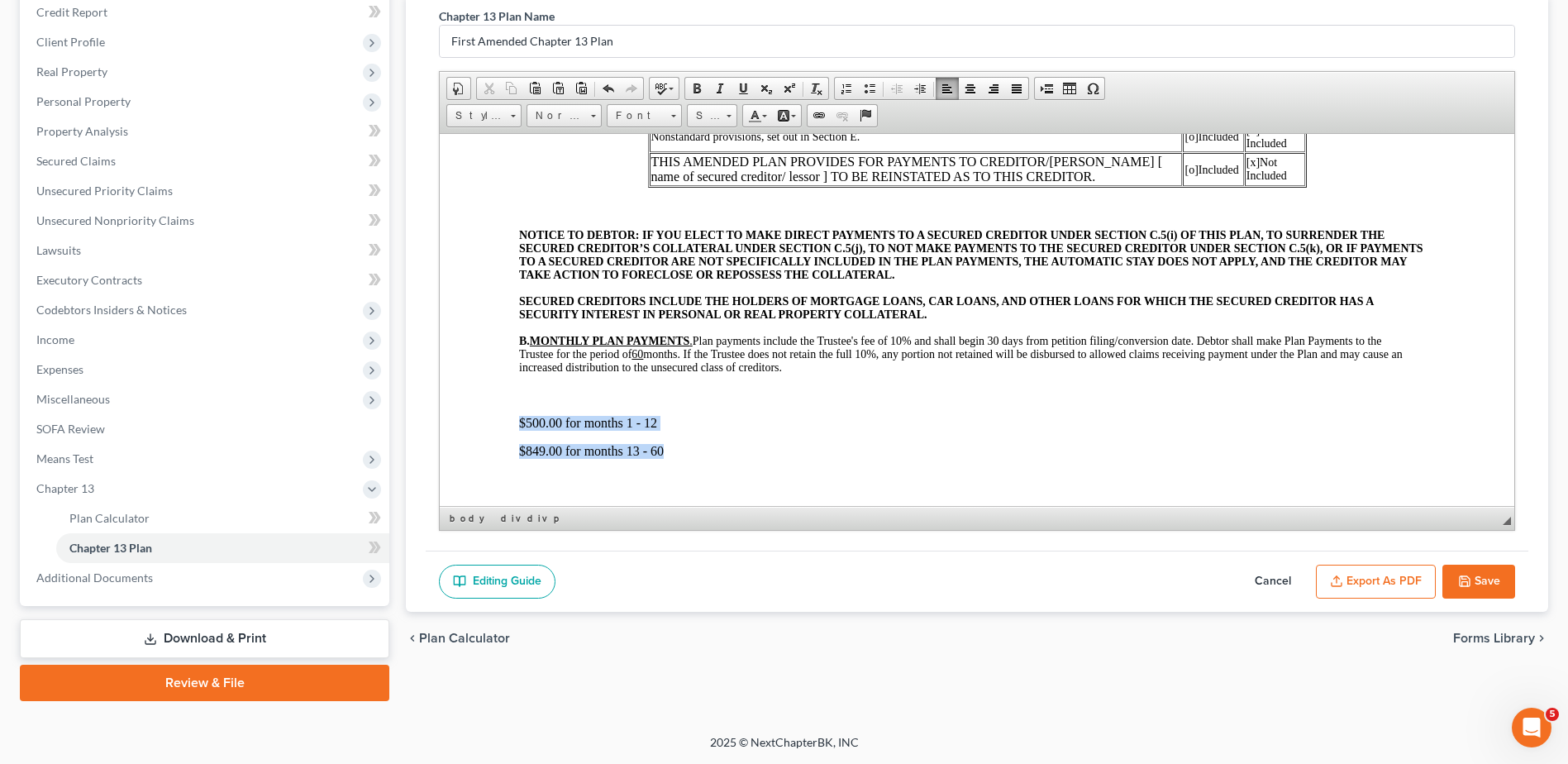
drag, startPoint x: 517, startPoint y: 422, endPoint x: 670, endPoint y: 451, distance: 155.7
click at [732, 115] on span at bounding box center [729, 116] width 5 height 3
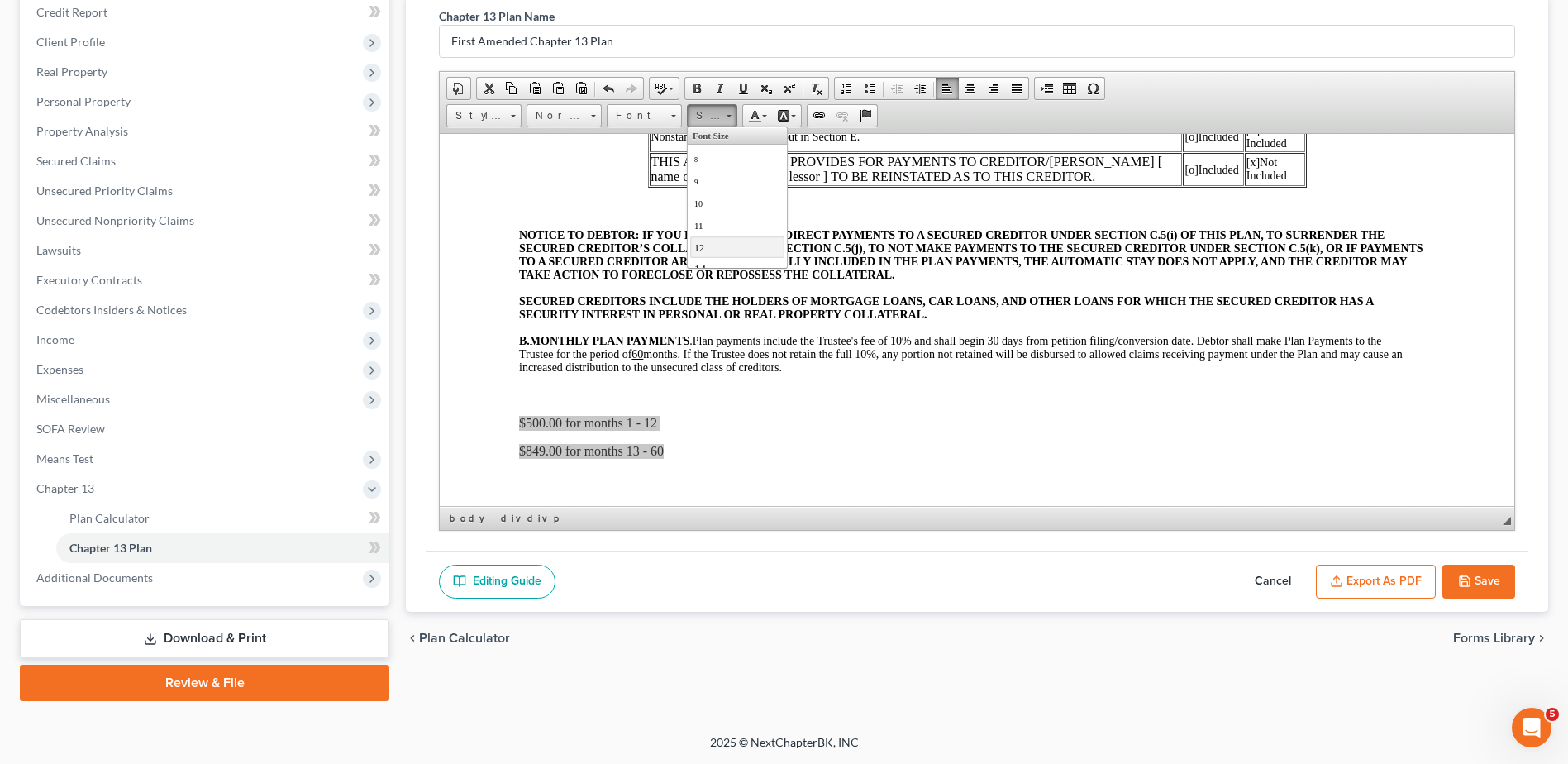
click at [731, 255] on link "12" at bounding box center [737, 246] width 94 height 22
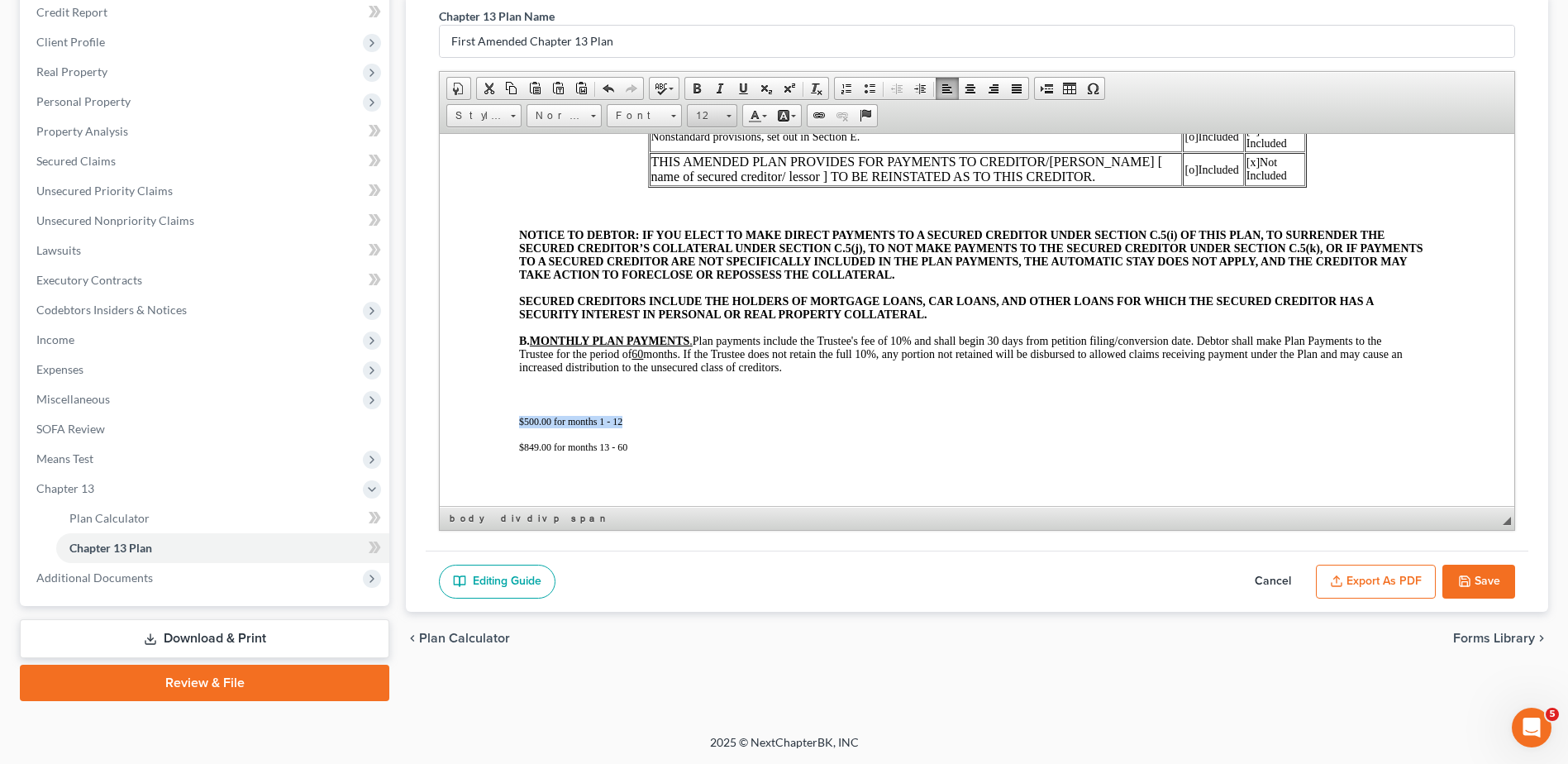
click at [734, 110] on link "12" at bounding box center [712, 115] width 50 height 23
click at [716, 258] on link "14" at bounding box center [737, 269] width 94 height 22
click at [1388, 583] on button "Export as PDF" at bounding box center [1377, 582] width 120 height 34
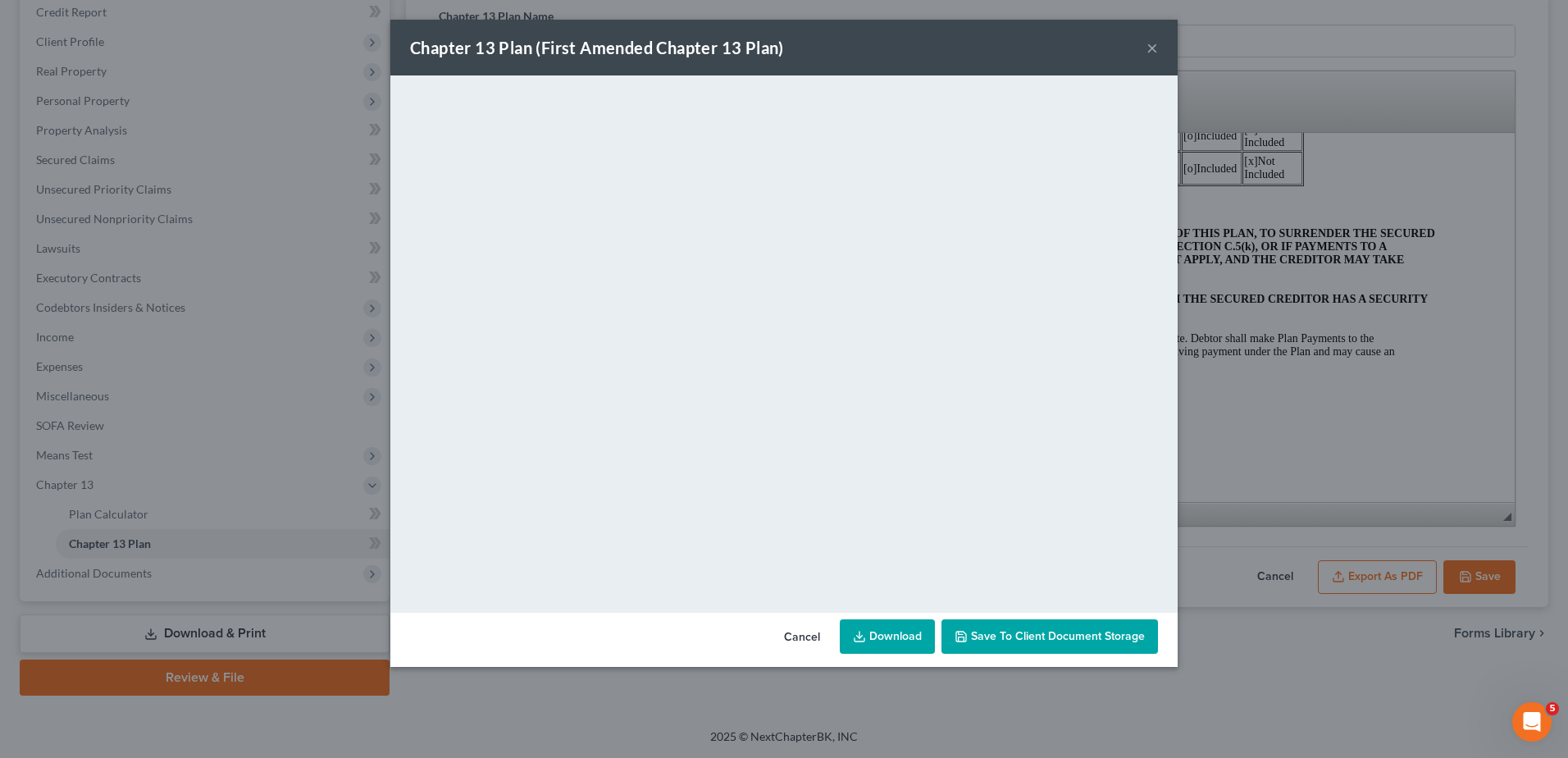
click at [895, 629] on link "Download" at bounding box center [887, 636] width 95 height 34
click at [1146, 43] on button "×" at bounding box center [1152, 47] width 11 height 20
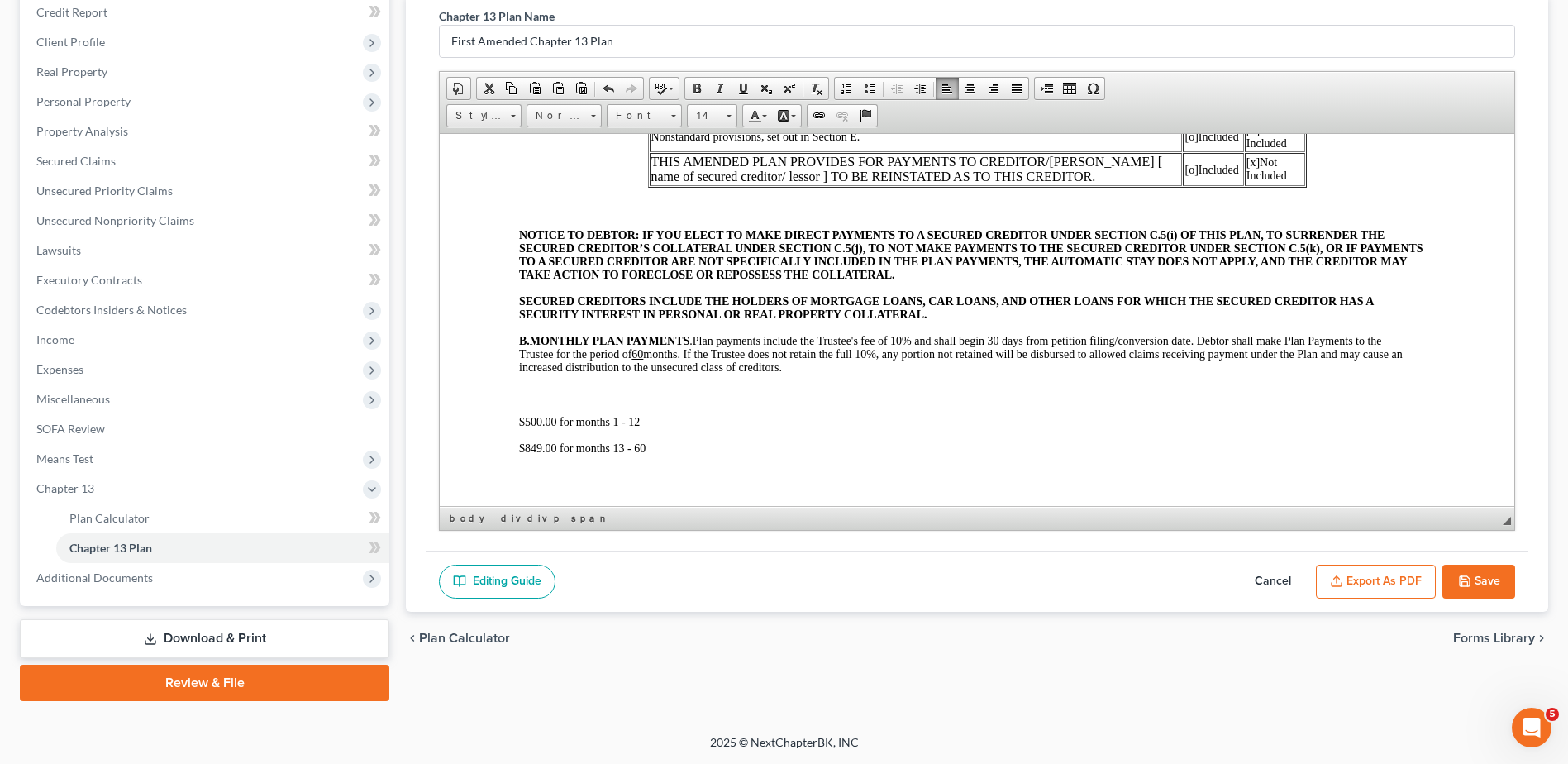
click at [892, 310] on span "SECURED CREDITORS INCLUDE THE HOLDERS OF MORTGAGE LOANS, CAR LOANS, AND OTHER L…" at bounding box center [946, 307] width 854 height 26
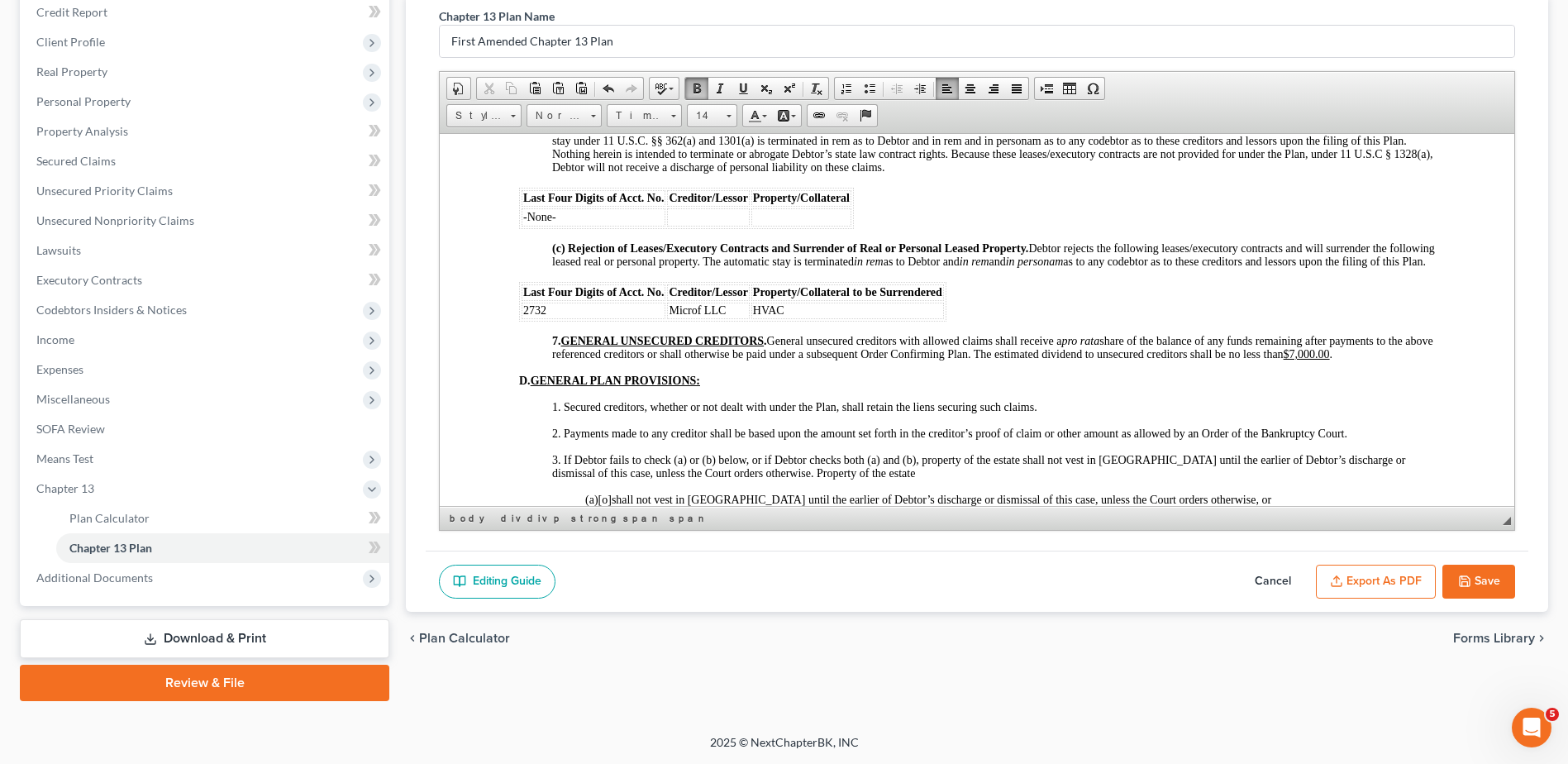
scroll to position [2995, 0]
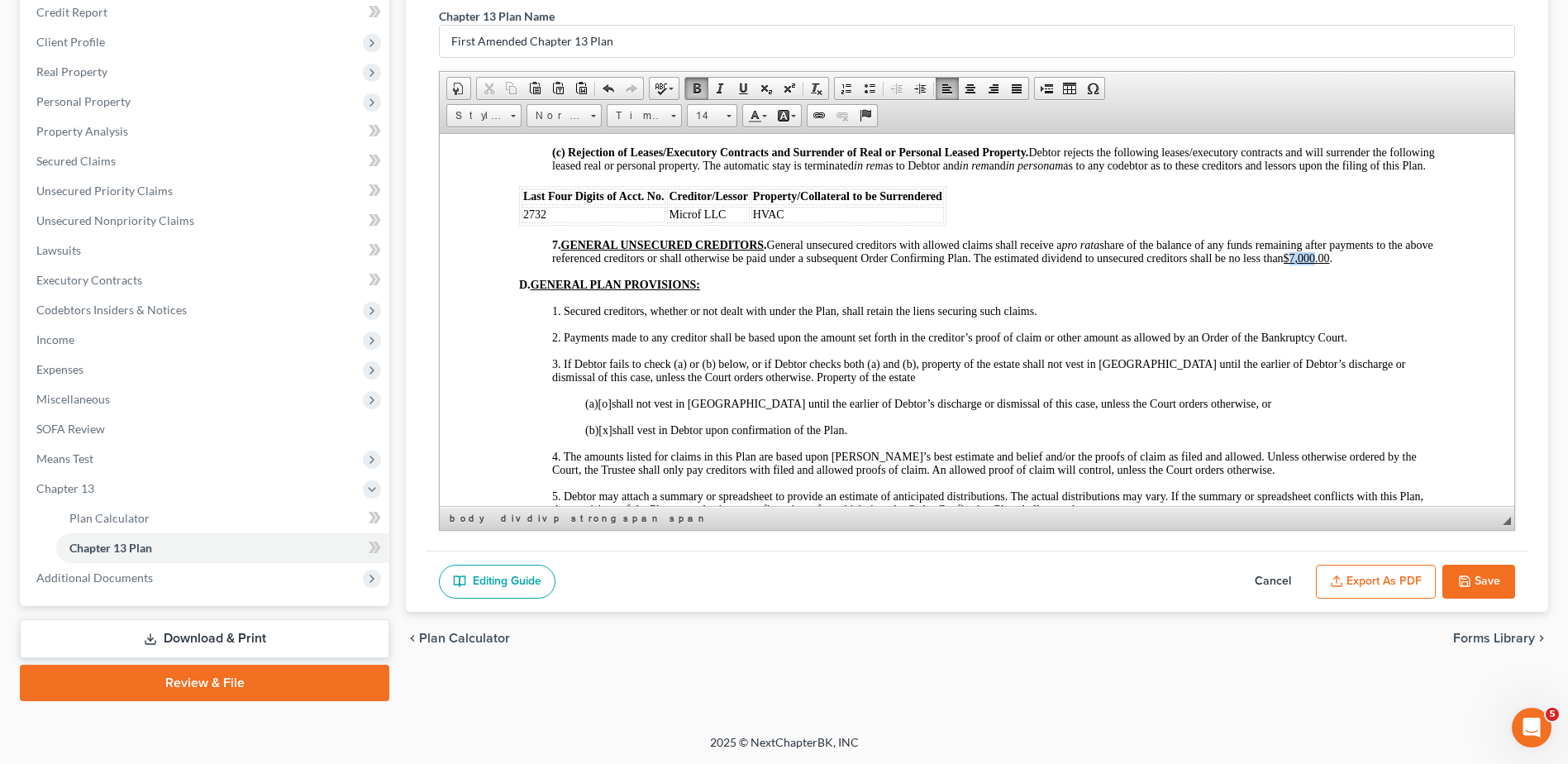
drag, startPoint x: 1339, startPoint y: 279, endPoint x: 1363, endPoint y: 281, distance: 24.1
click at [1330, 264] on u "$7,000.00" at bounding box center [1307, 257] width 47 height 12
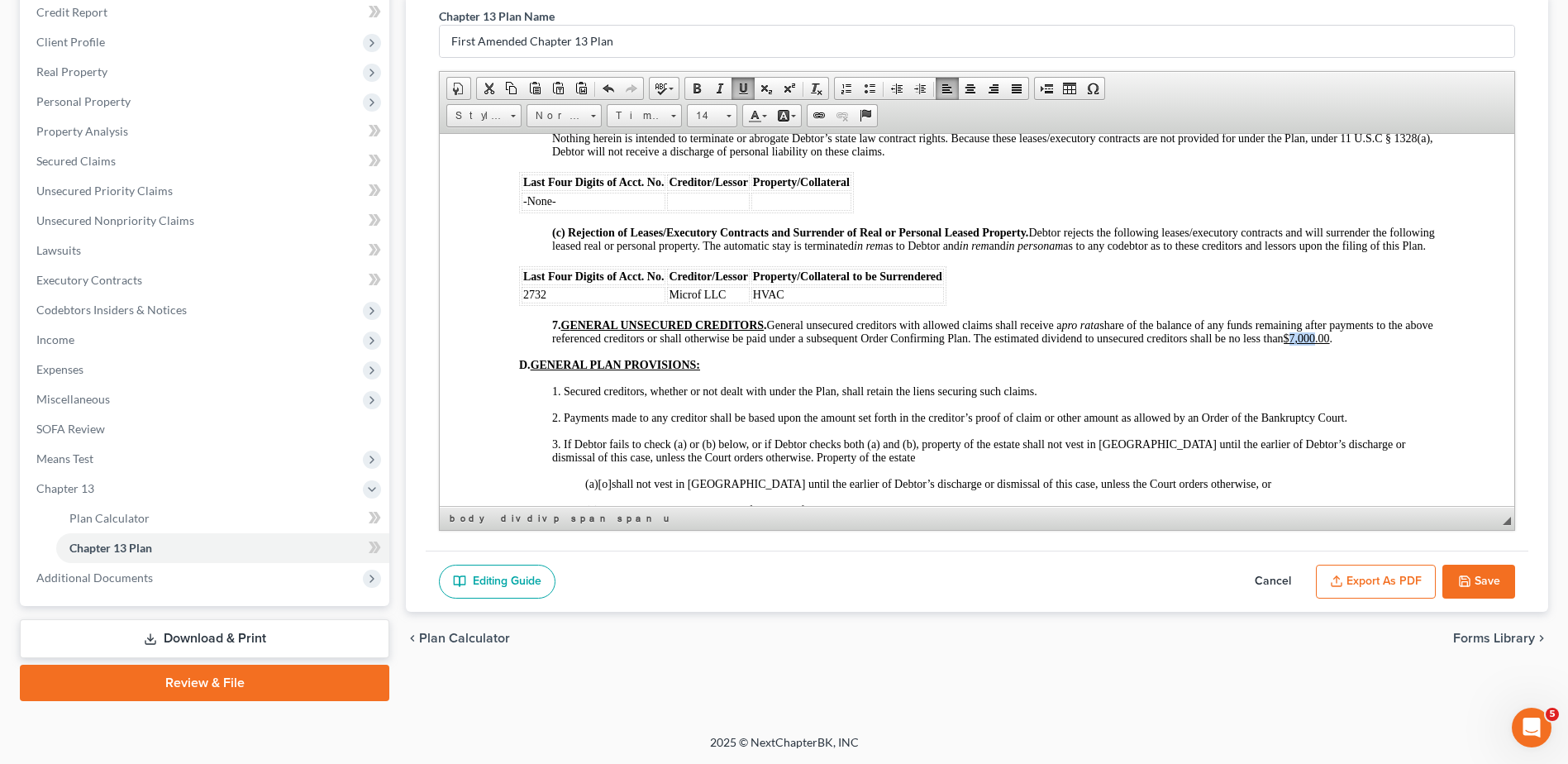
scroll to position [2912, 0]
click at [1489, 579] on button "Save" at bounding box center [1478, 582] width 72 height 34
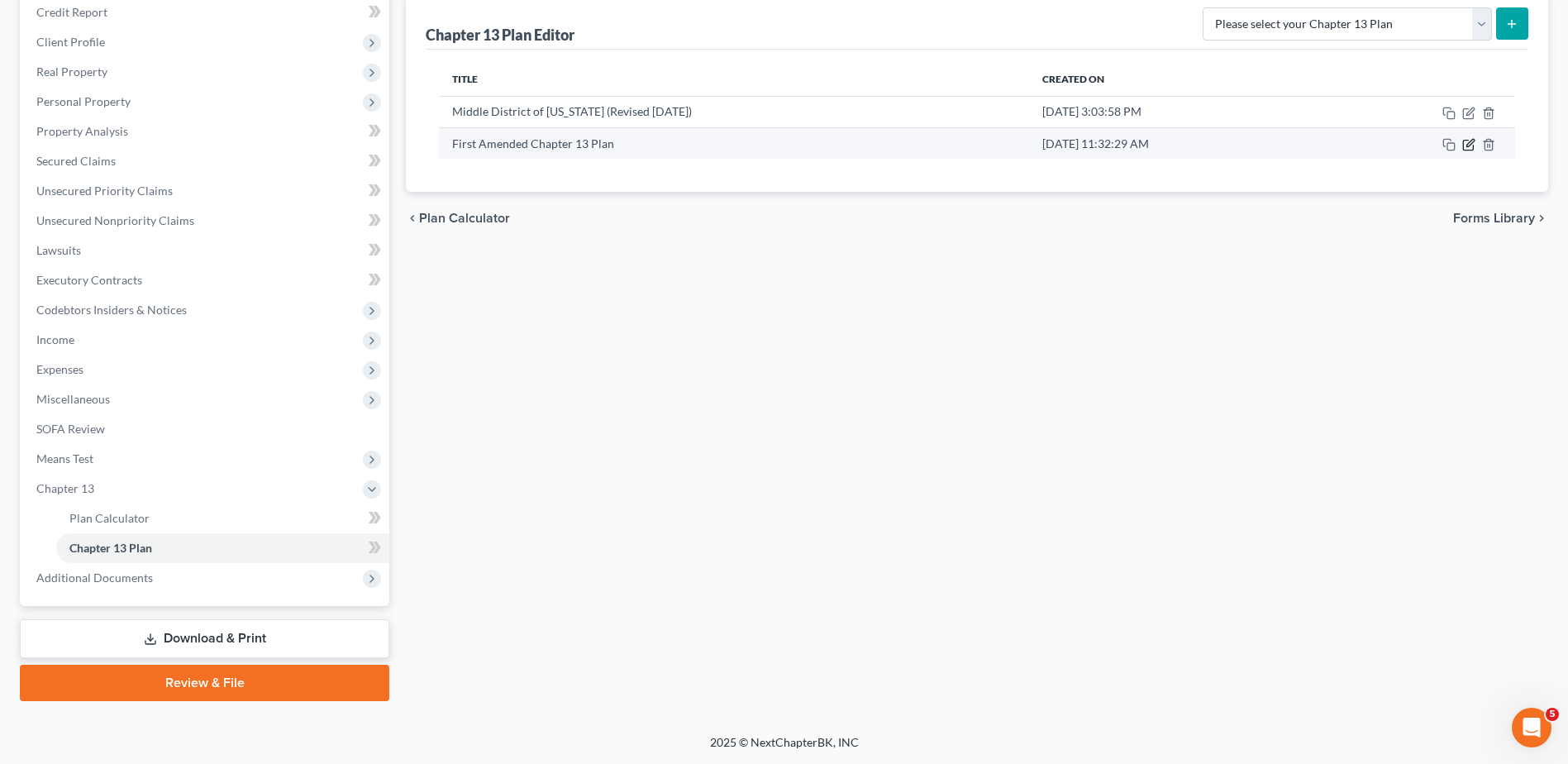
click at [1467, 143] on icon "button" at bounding box center [1469, 145] width 13 height 13
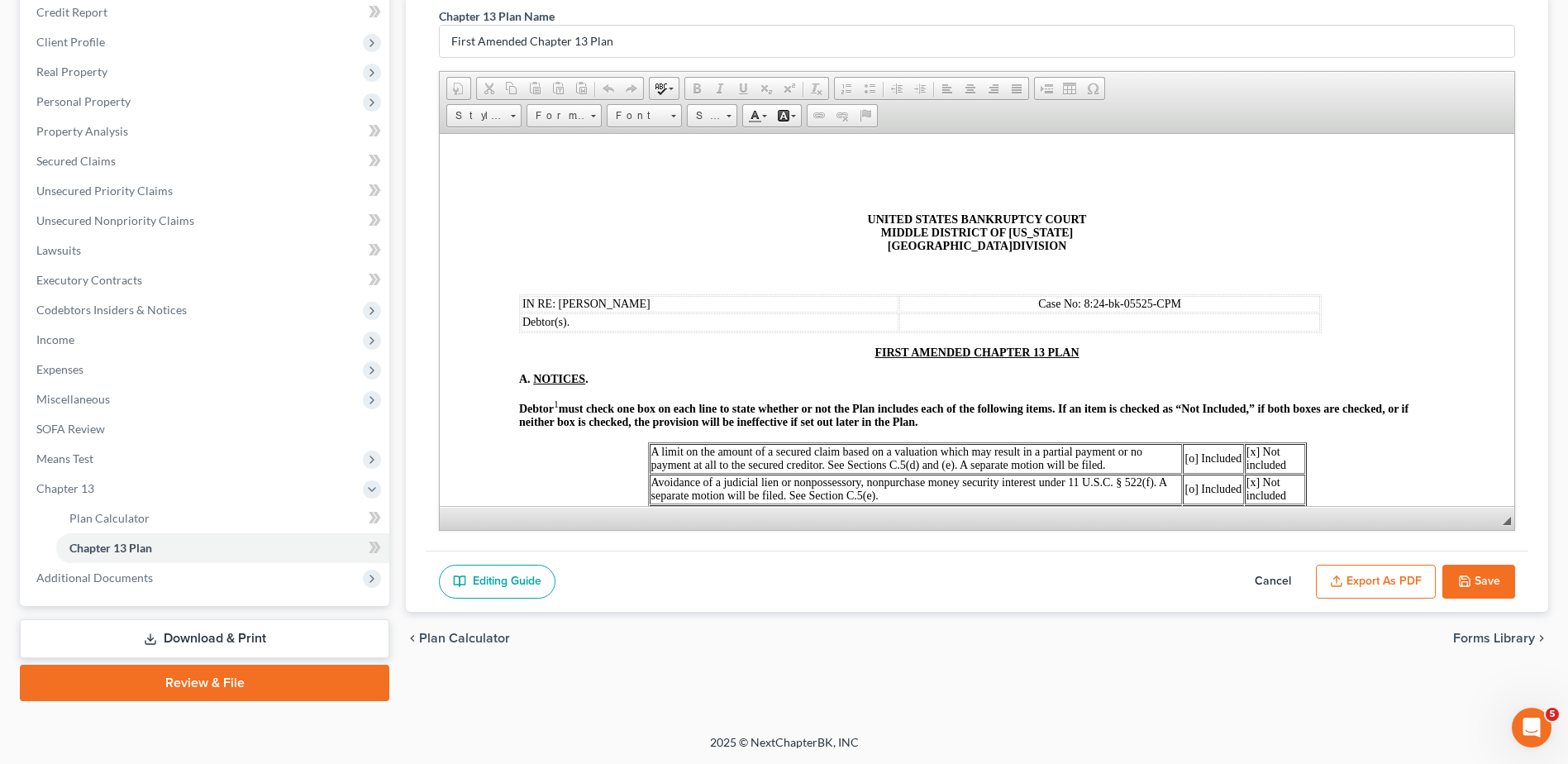
scroll to position [0, 0]
click at [1414, 580] on button "Export as PDF" at bounding box center [1377, 582] width 120 height 34
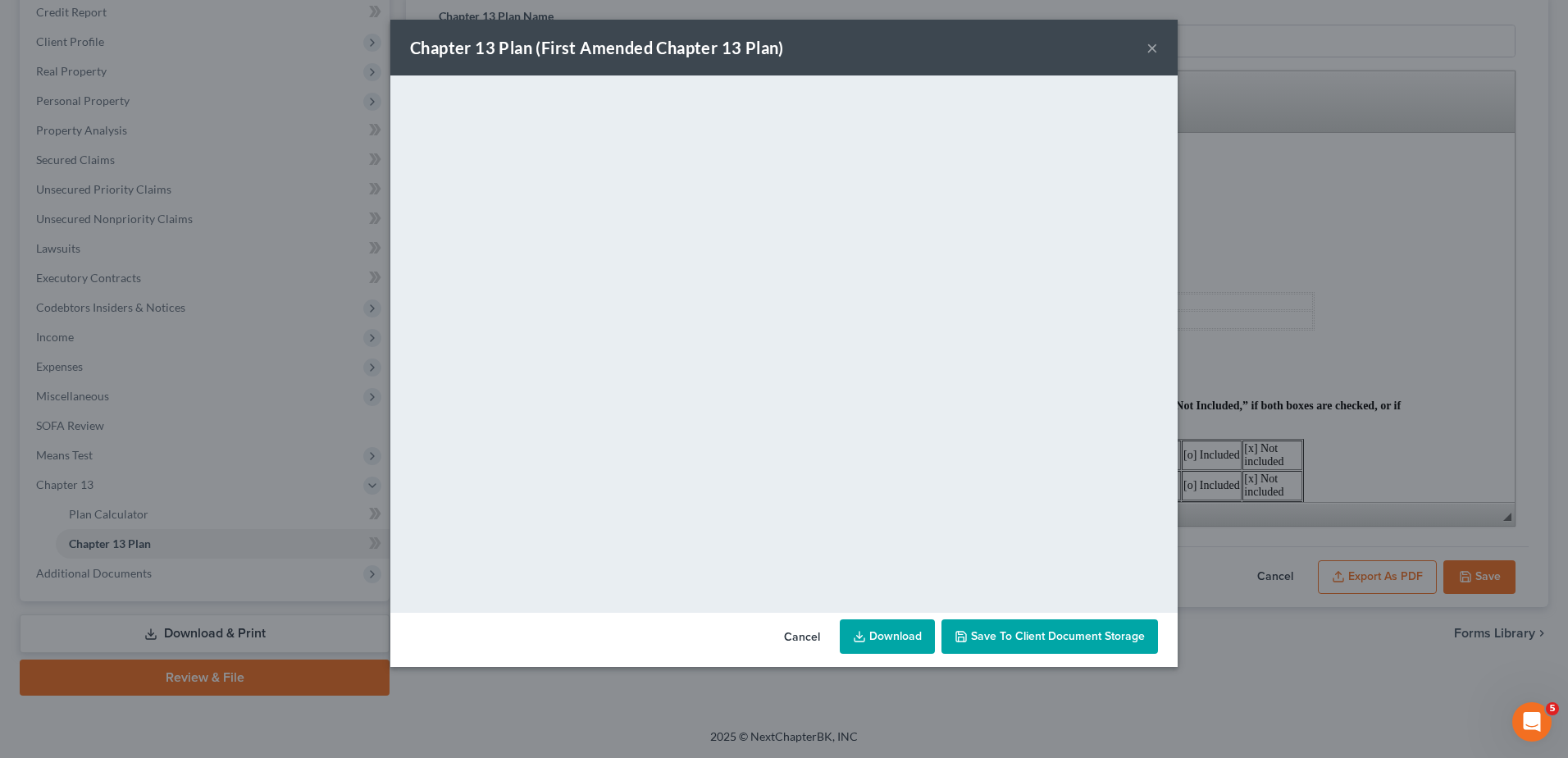
click at [1150, 44] on button "×" at bounding box center [1152, 47] width 11 height 20
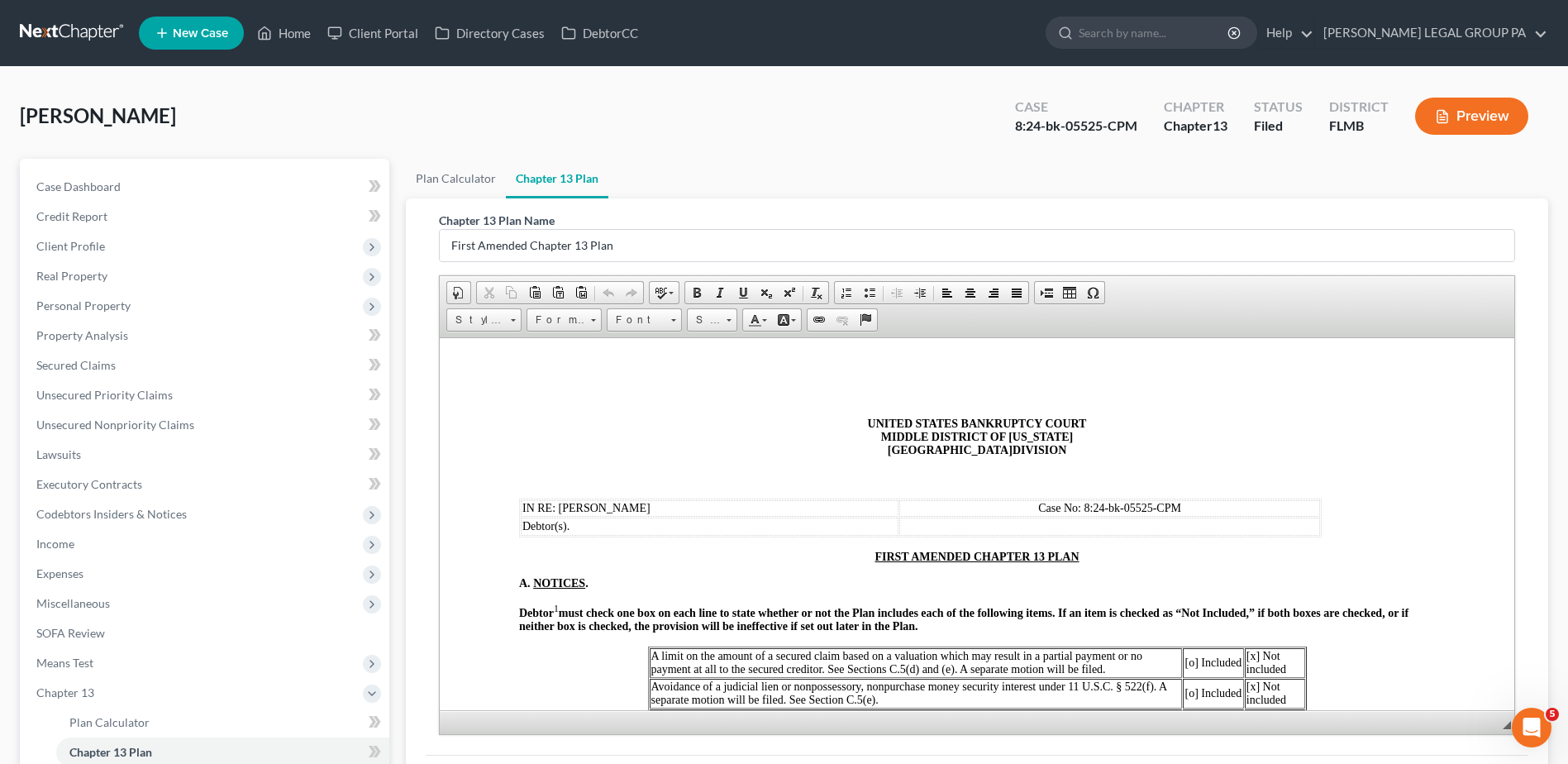
click at [1558, 141] on div "Williams, Mary Upgraded Case 8:24-bk-05525-CPM Chapter Chapter 13 Status Filed …" at bounding box center [784, 502] width 1568 height 872
click at [1562, 219] on div "Williams, Mary Upgraded Case 8:24-bk-05525-CPM Chapter Chapter 13 Status Filed …" at bounding box center [784, 502] width 1568 height 872
click at [1560, 271] on div "Williams, Mary Upgraded Case 8:24-bk-05525-CPM Chapter Chapter 13 Status Filed …" at bounding box center [784, 502] width 1568 height 872
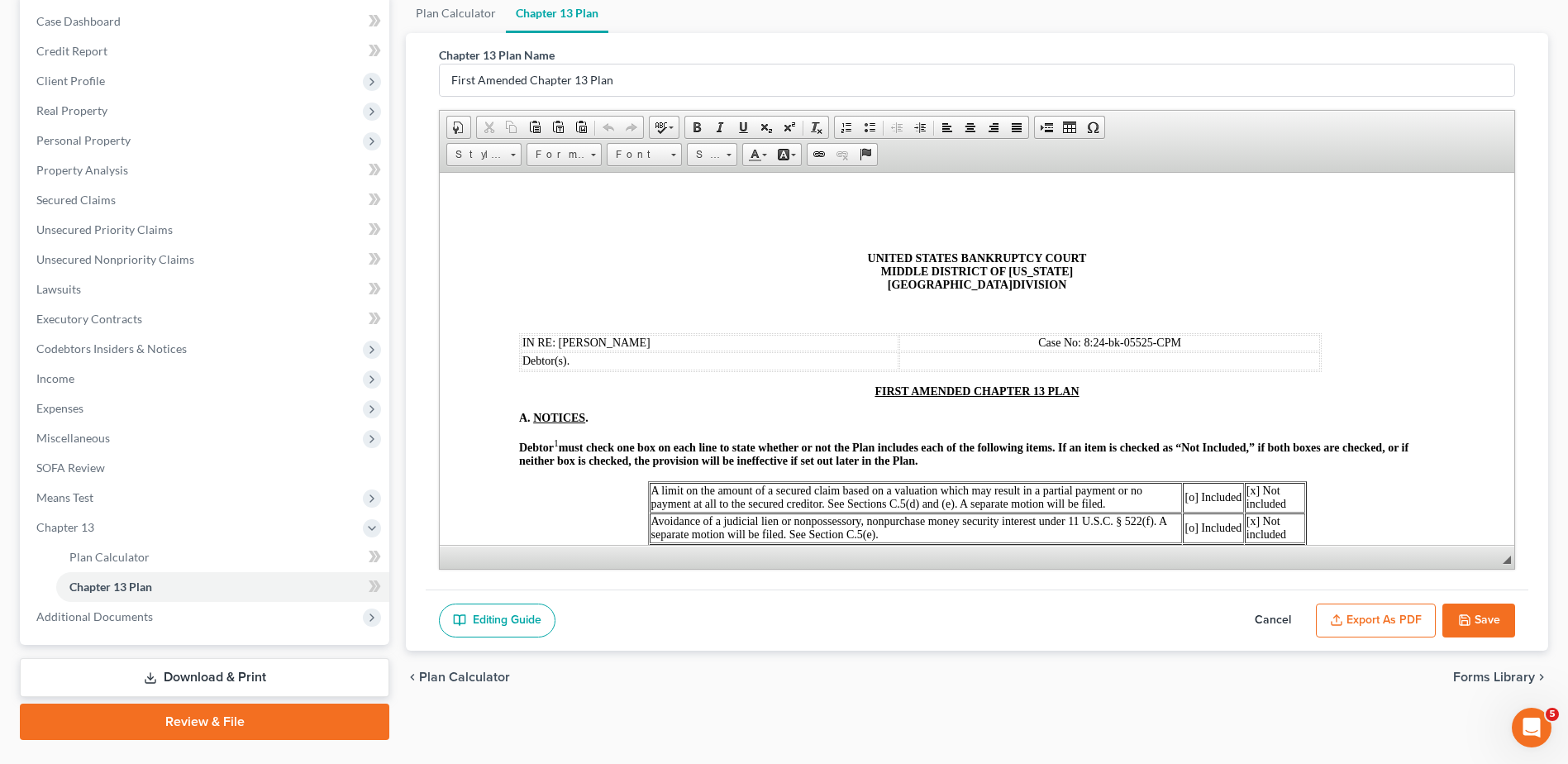
scroll to position [83, 0]
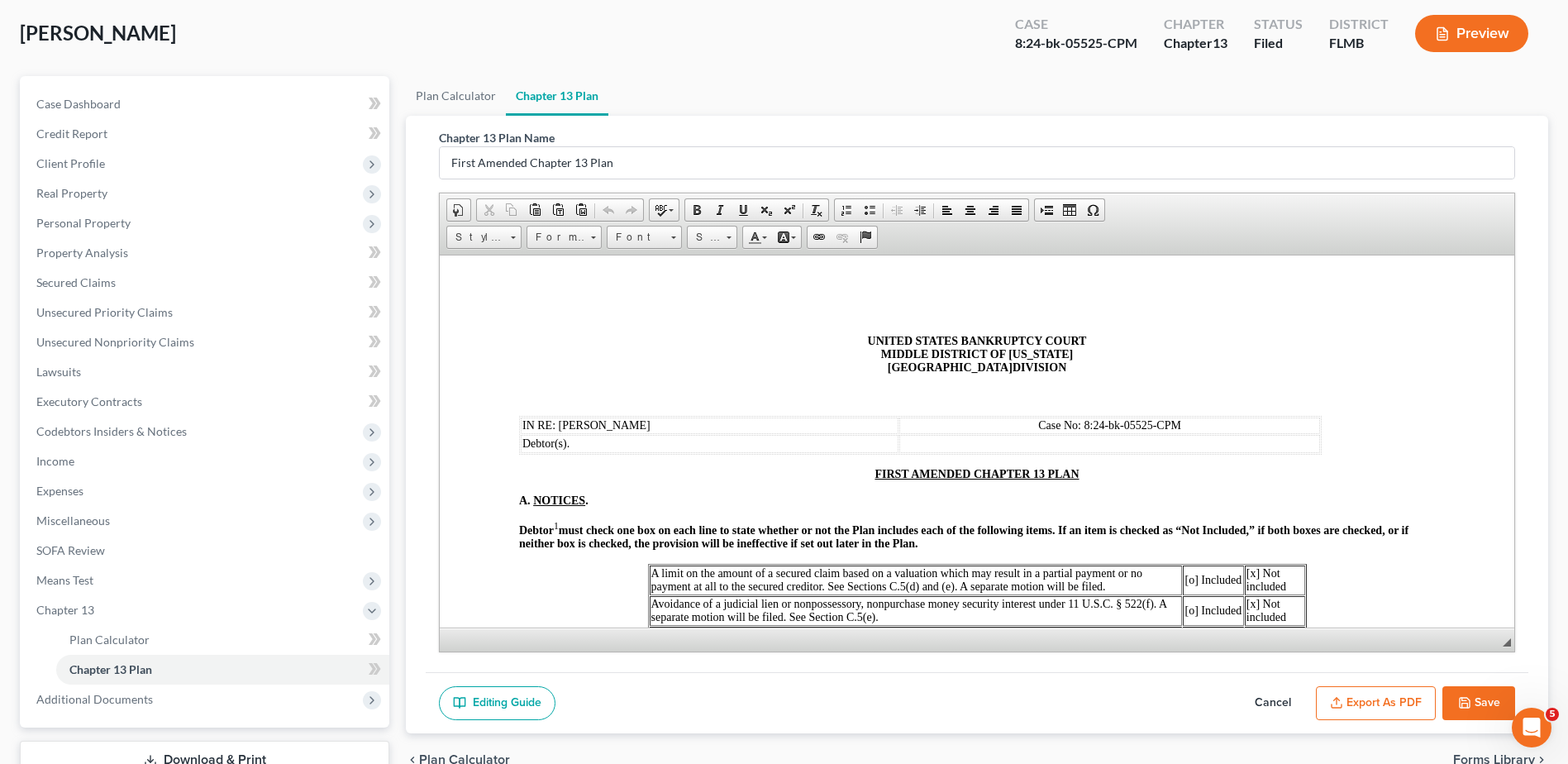
click at [1556, 365] on div "Plan Calculator Chapter 13 Plan Chapter 13 Plan Name First Amended Chapter 13 P…" at bounding box center [976, 450] width 1159 height 747
click at [1561, 372] on div "Williams, Mary Upgraded Case 8:24-bk-05525-CPM Chapter Chapter 13 Status Filed …" at bounding box center [784, 420] width 1568 height 872
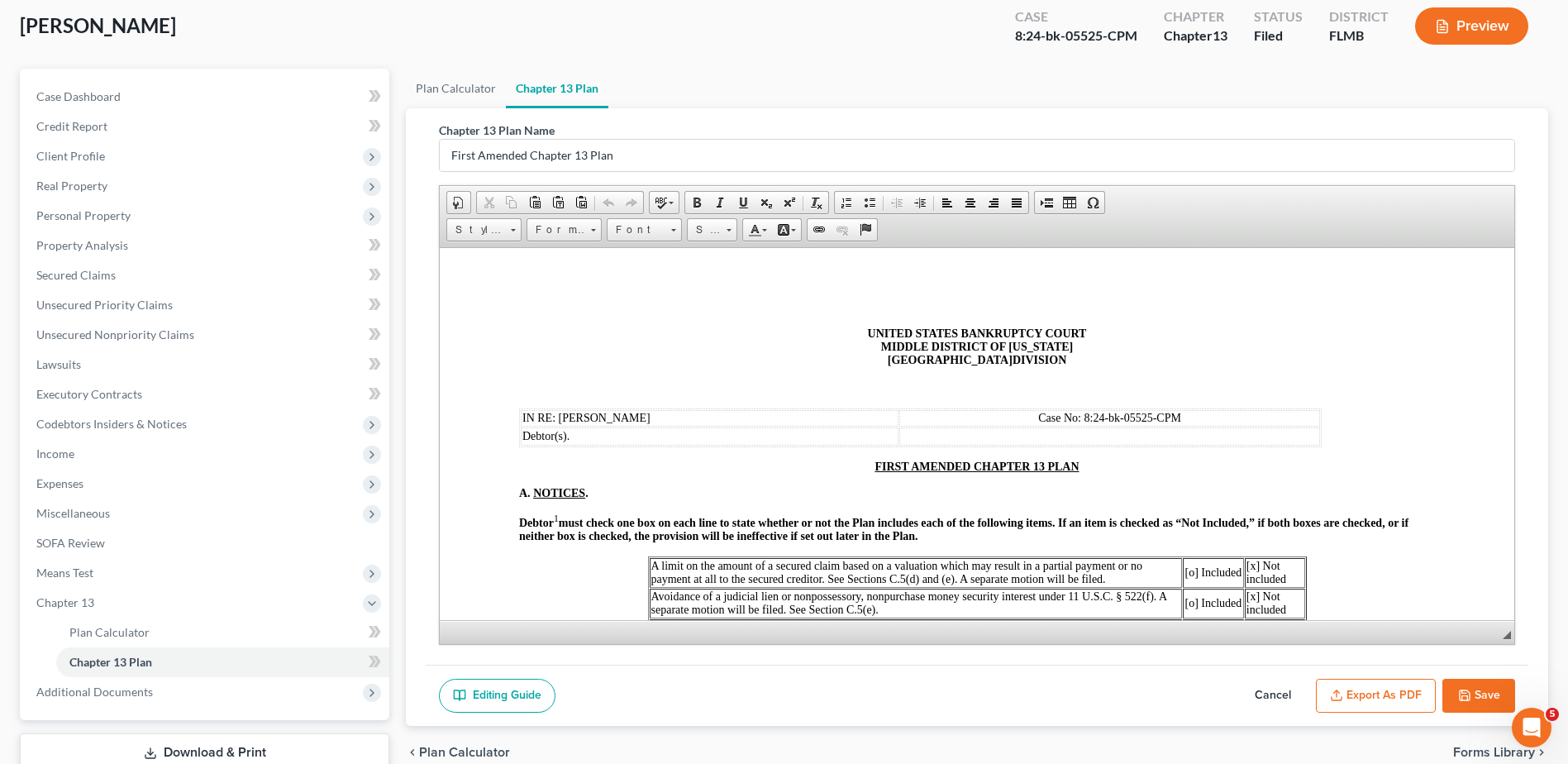
scroll to position [96, 0]
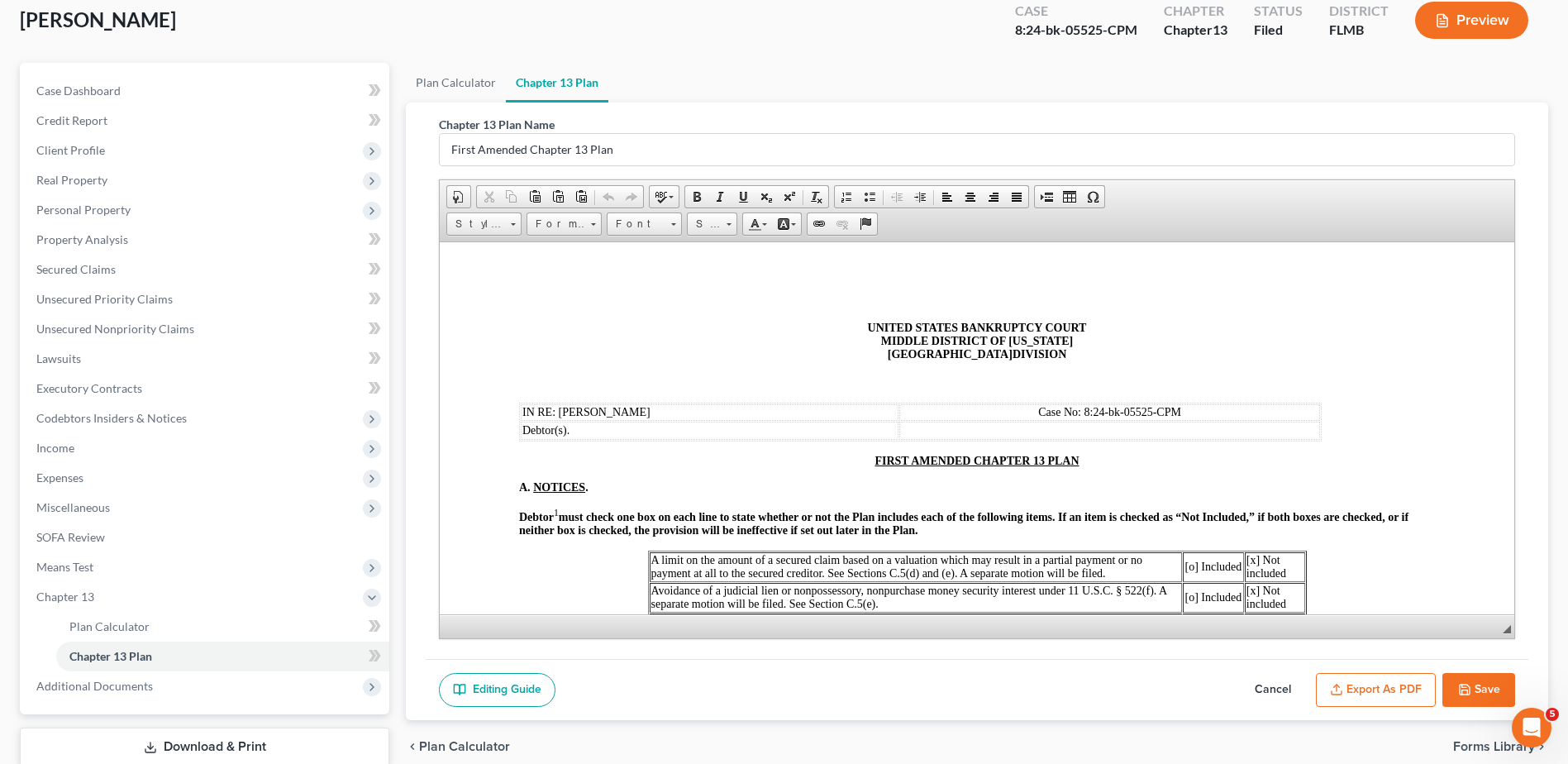
click at [1560, 366] on div "Williams, Mary Upgraded Case 8:24-bk-05525-CPM Chapter Chapter 13 Status Filed …" at bounding box center [784, 407] width 1568 height 872
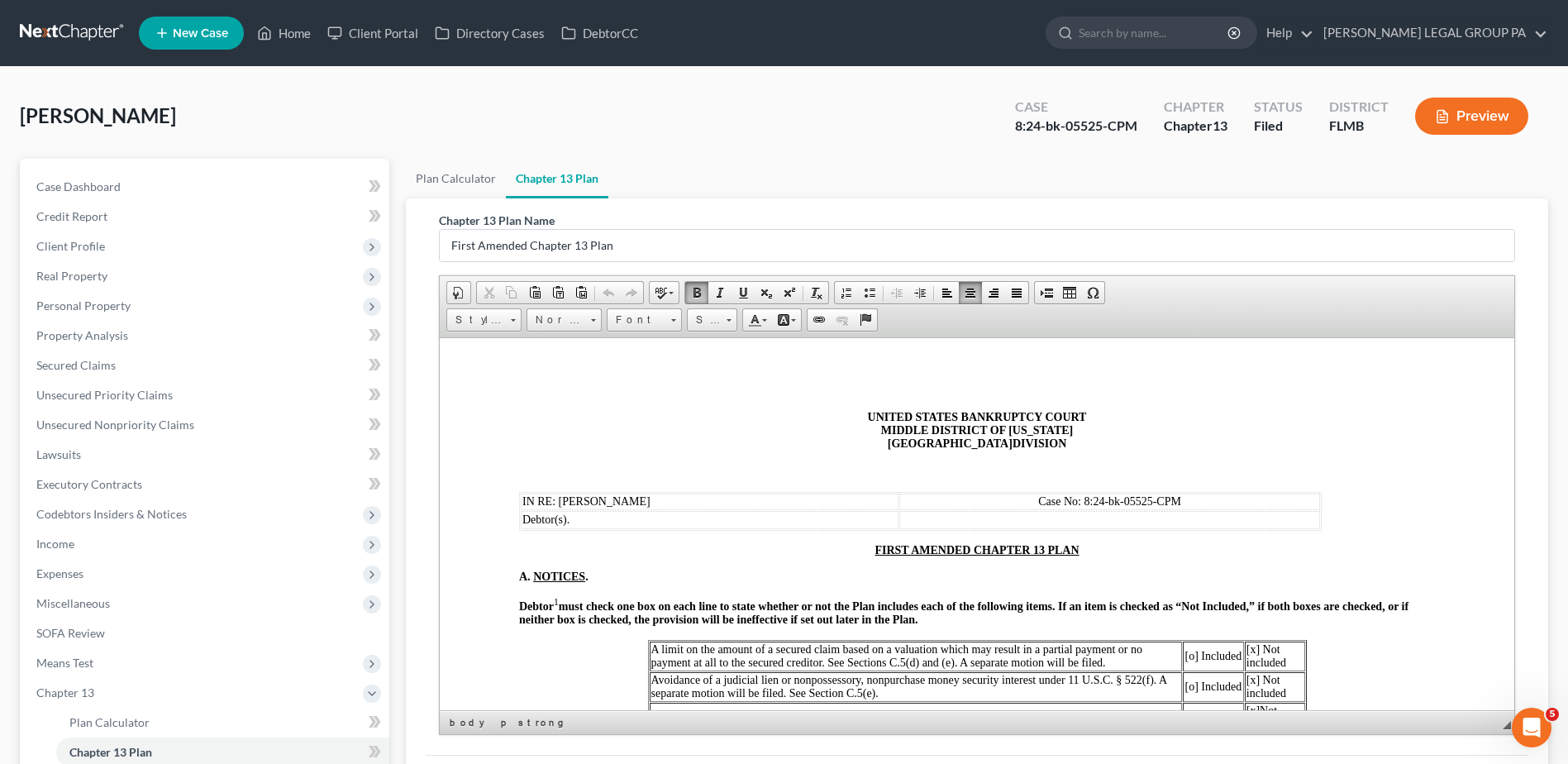
scroll to position [0, 0]
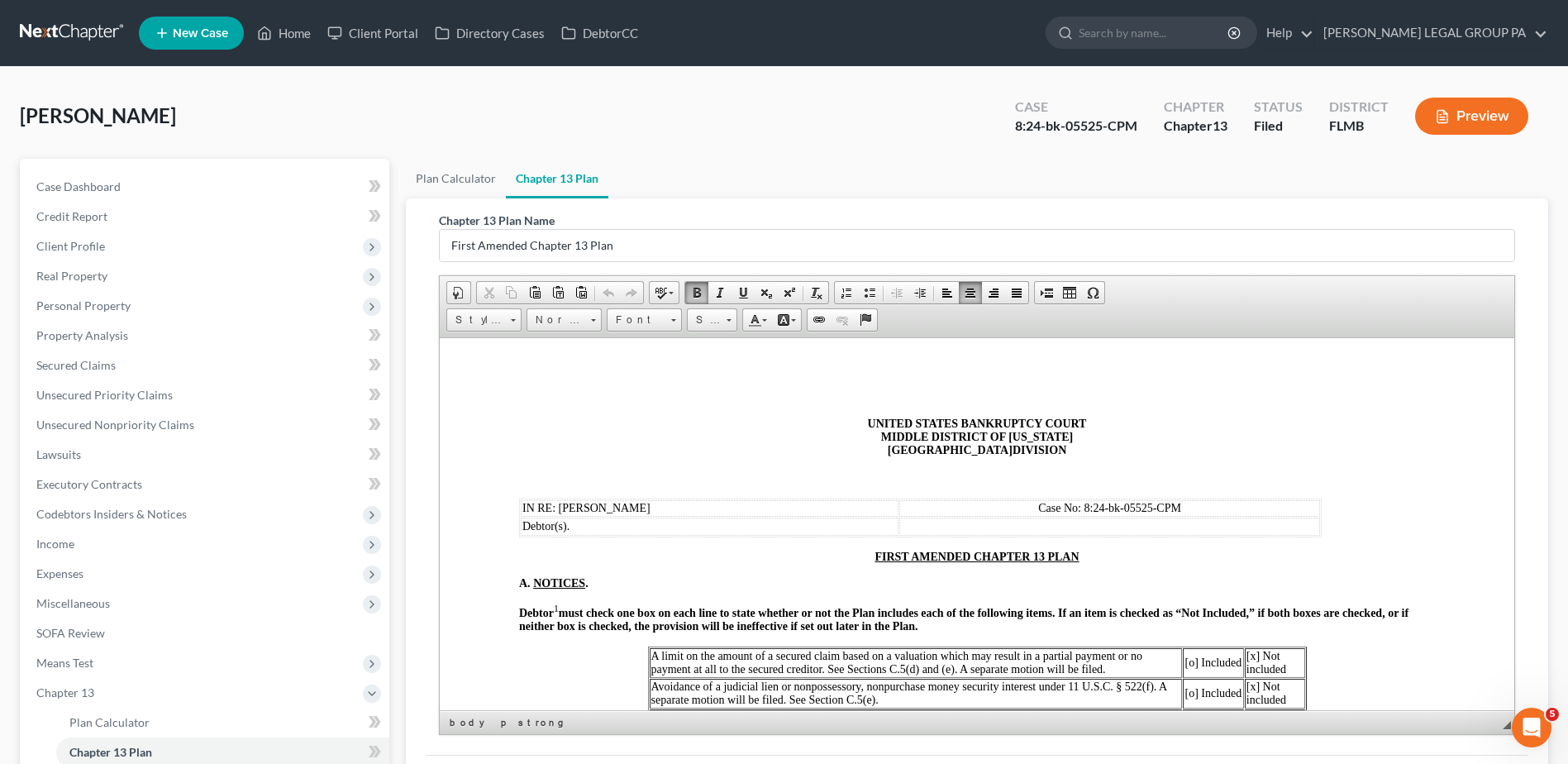
click at [321, 85] on div "Williams, Mary Upgraded Case 8:24-bk-05525-CPM Chapter Chapter 13 Status Filed …" at bounding box center [784, 502] width 1568 height 872
drag, startPoint x: 177, startPoint y: 116, endPoint x: 24, endPoint y: 116, distance: 153.0
click at [24, 116] on div "Williams, Mary Upgraded Case 8:24-bk-05525-CPM Chapter Chapter 13 Status Filed …" at bounding box center [784, 122] width 1529 height 71
drag, startPoint x: 24, startPoint y: 116, endPoint x: 185, endPoint y: 121, distance: 161.1
click at [202, 120] on div "Williams, Mary Upgraded Case 8:24-bk-05525-CPM Chapter Chapter 13 Status Filed …" at bounding box center [784, 122] width 1529 height 71
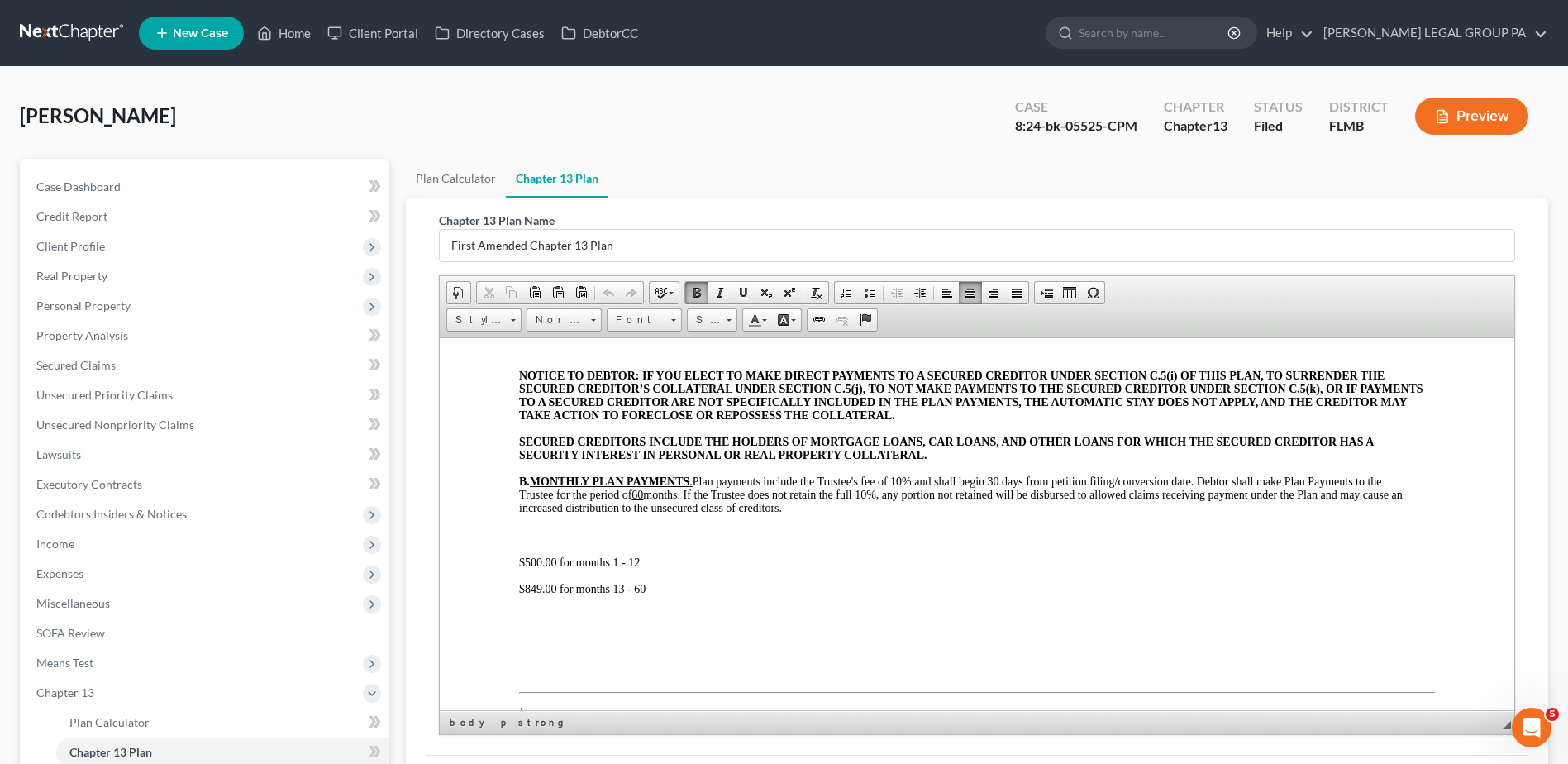
scroll to position [496, 0]
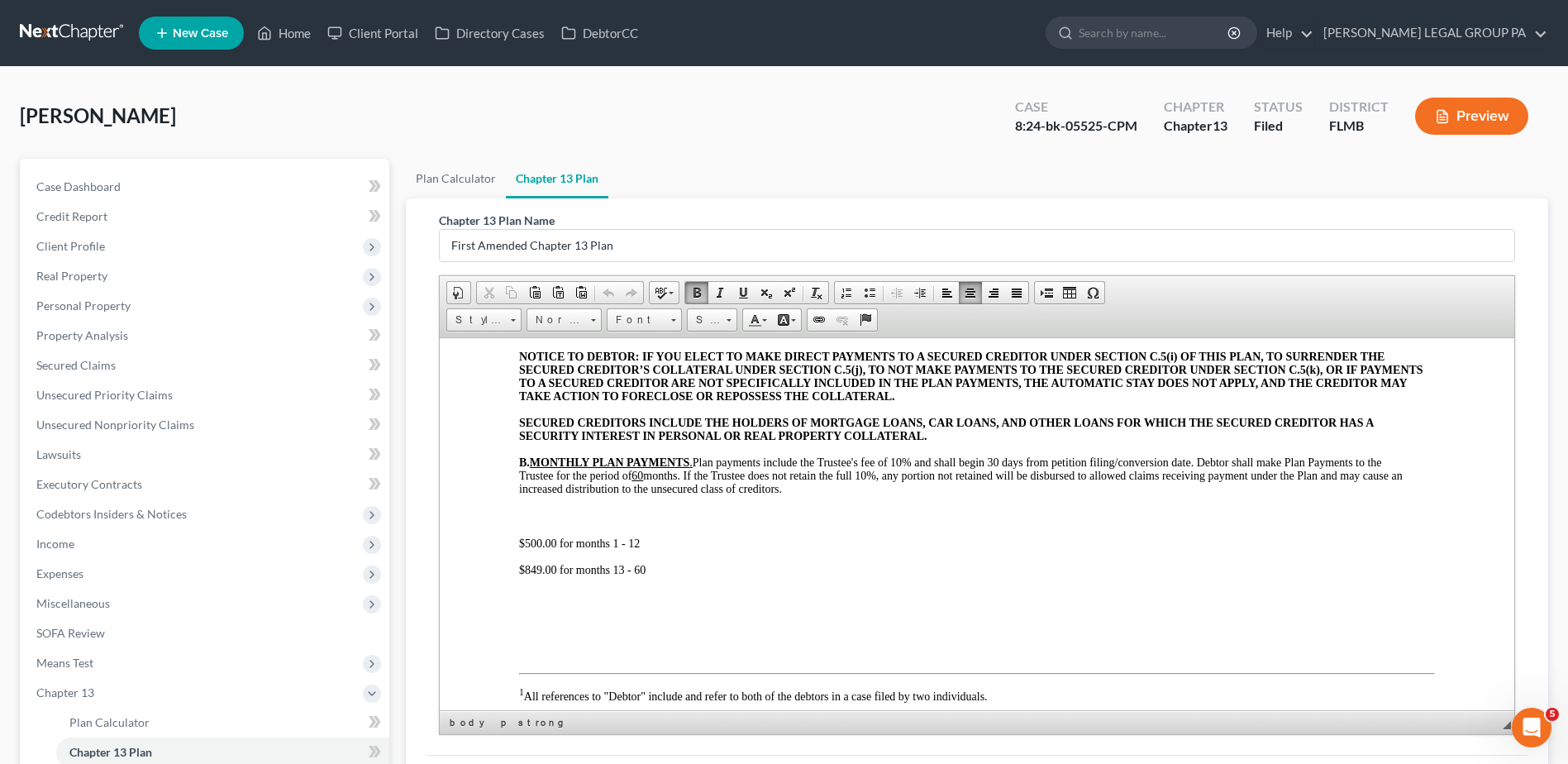
click at [529, 571] on span "$849.00 for months 13 - 60" at bounding box center [582, 569] width 127 height 12
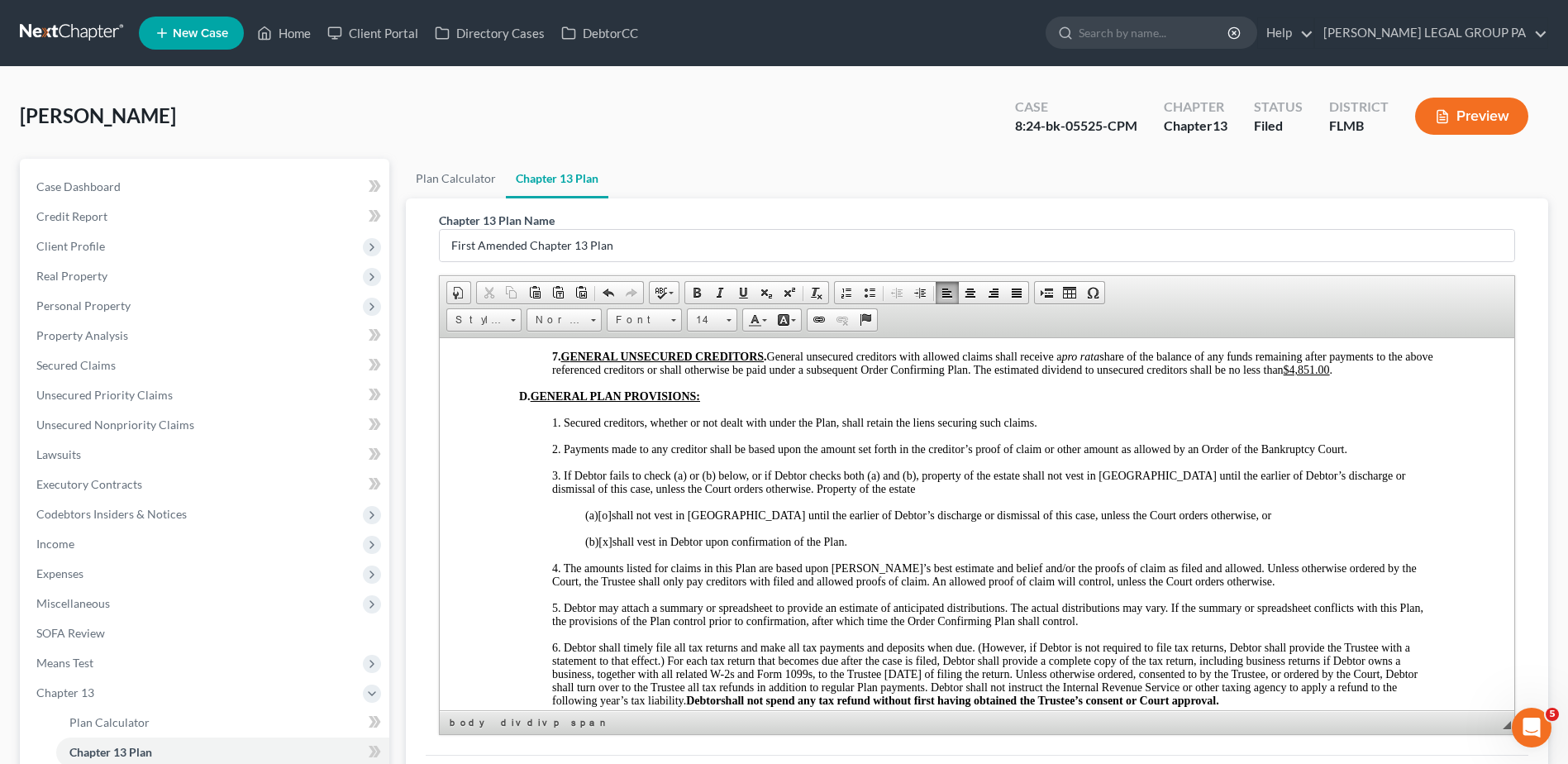
scroll to position [3059, 0]
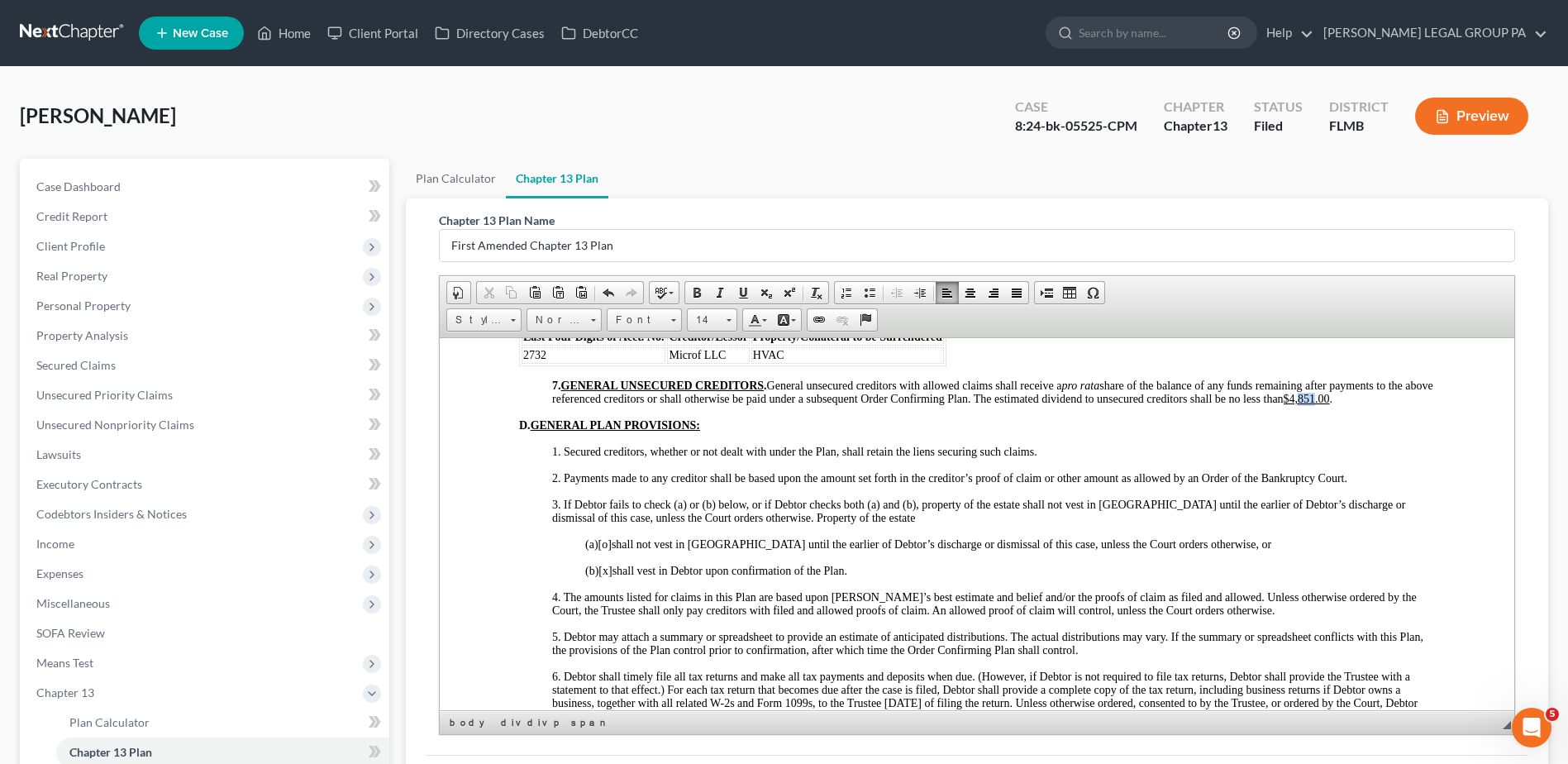
drag, startPoint x: 1349, startPoint y: 419, endPoint x: 1363, endPoint y: 422, distance: 14.3
click at [1330, 404] on u "$4,851.00" at bounding box center [1307, 397] width 47 height 12
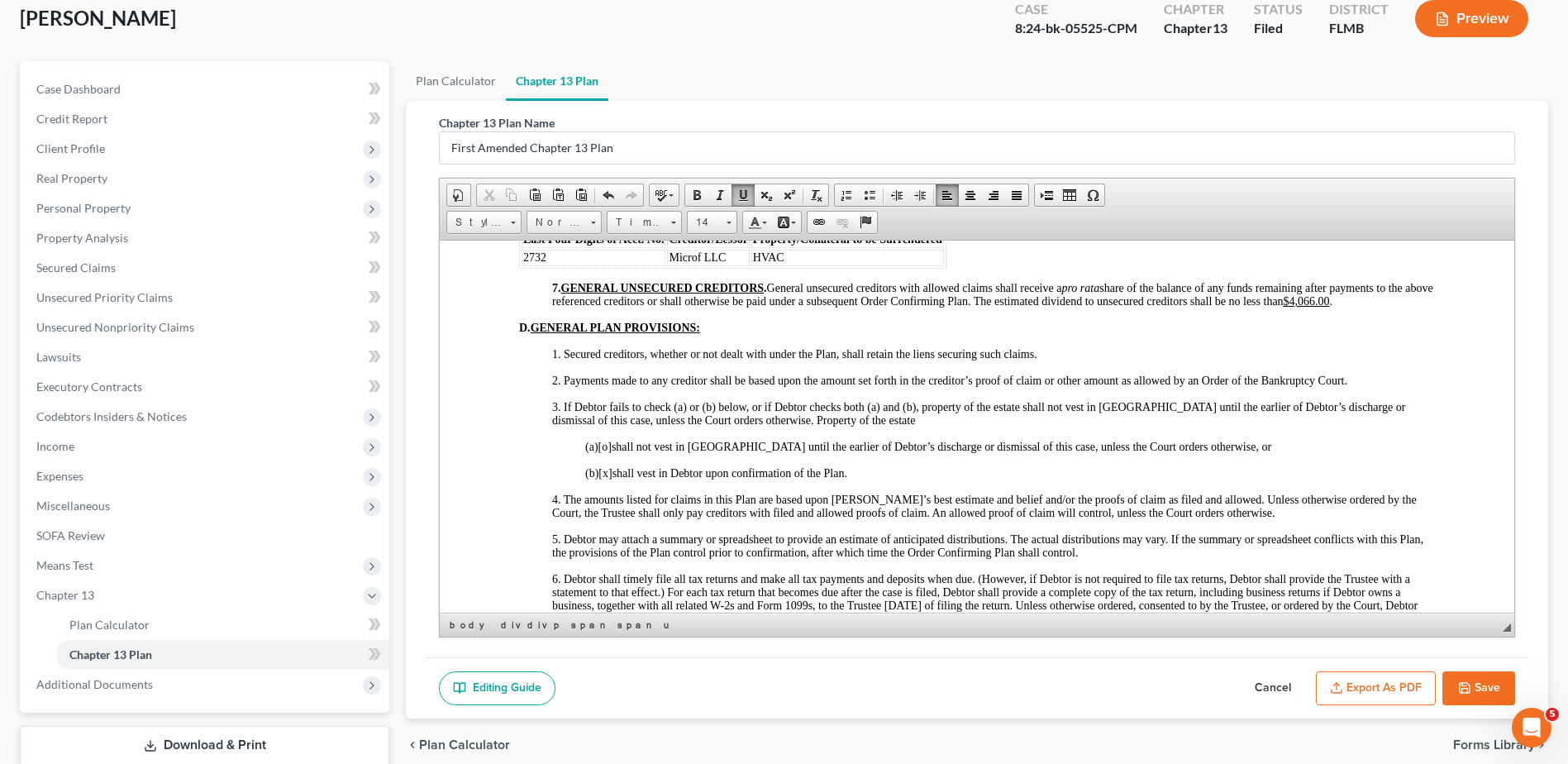
scroll to position [204, 0]
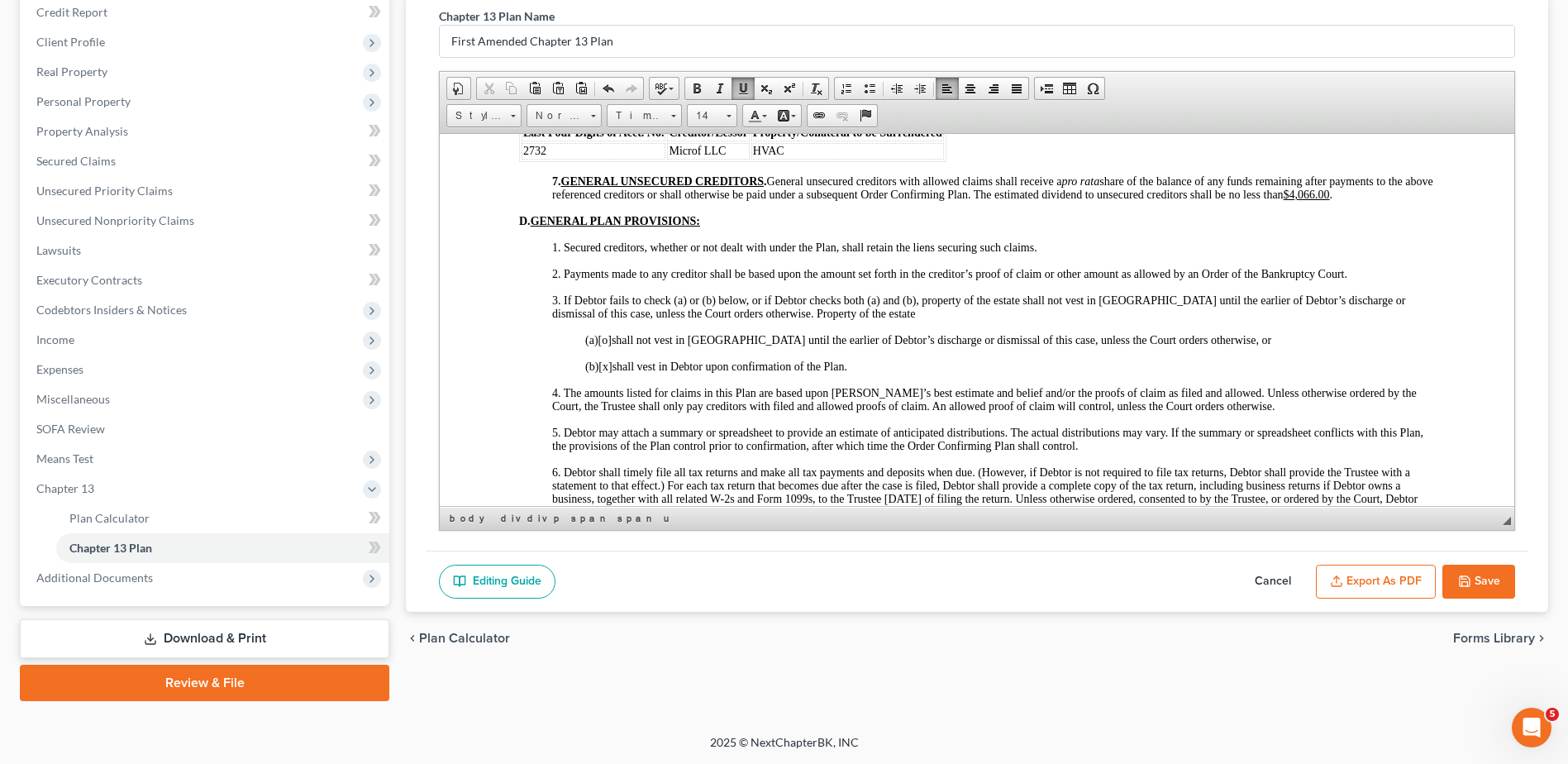
click at [1474, 569] on button "Save" at bounding box center [1478, 582] width 72 height 34
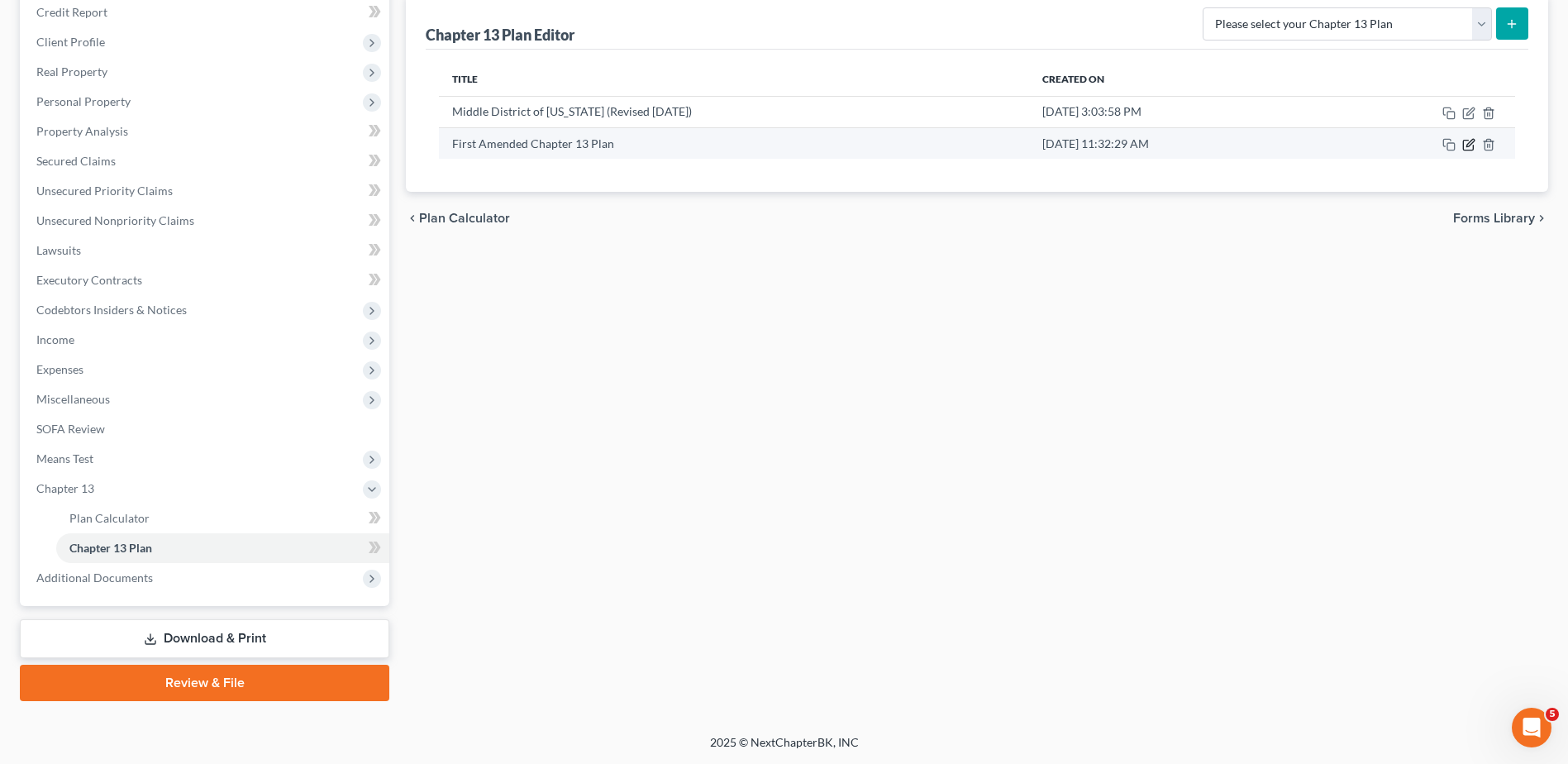
click at [1471, 144] on icon "button" at bounding box center [1469, 145] width 13 height 13
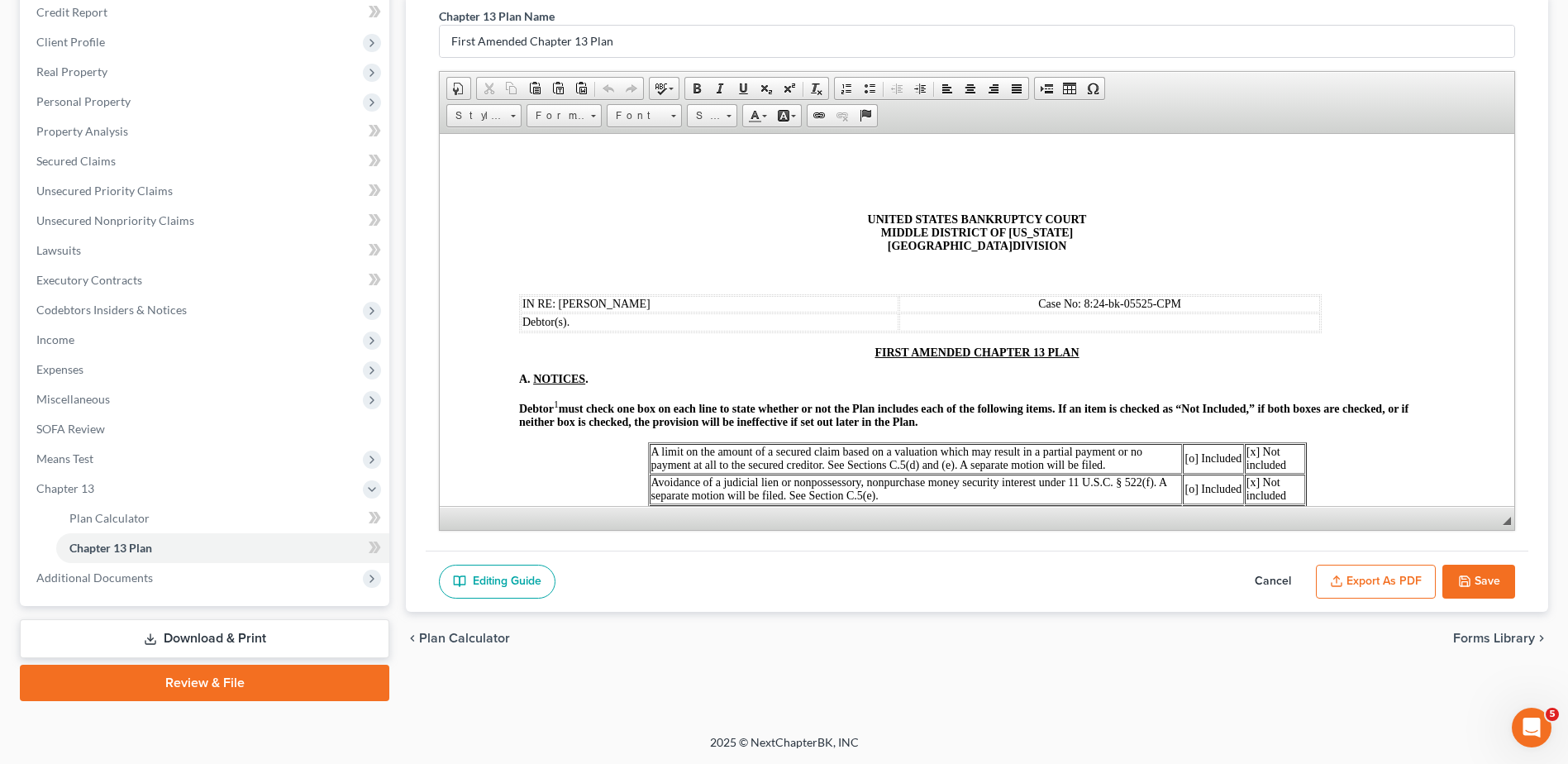
scroll to position [0, 0]
drag, startPoint x: 1394, startPoint y: 580, endPoint x: 1403, endPoint y: 643, distance: 63.6
click at [1395, 579] on button "Export as PDF" at bounding box center [1377, 582] width 120 height 34
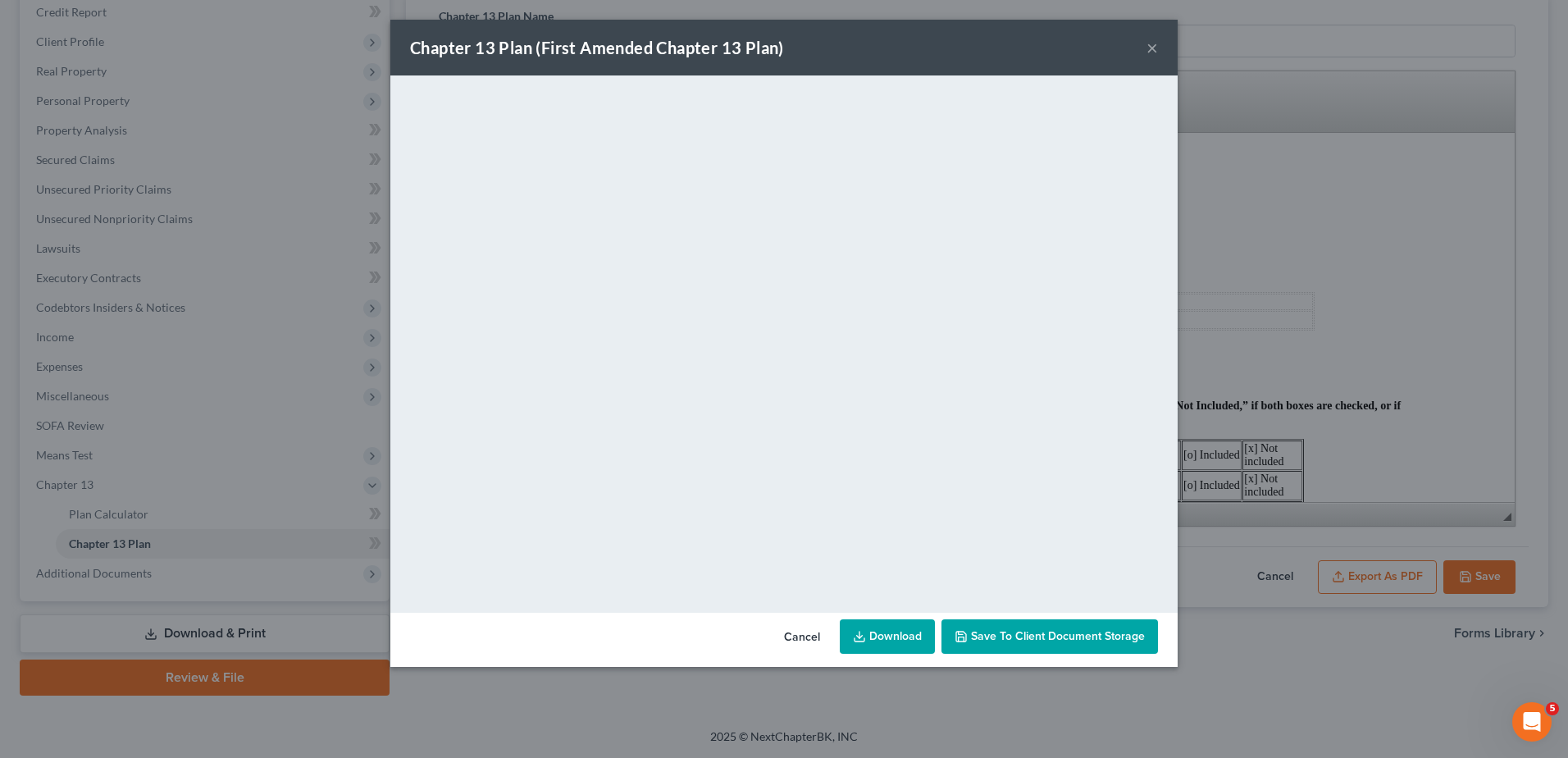
drag, startPoint x: 1150, startPoint y: 46, endPoint x: 1176, endPoint y: 46, distance: 26.0
click at [1150, 46] on button "×" at bounding box center [1152, 47] width 11 height 20
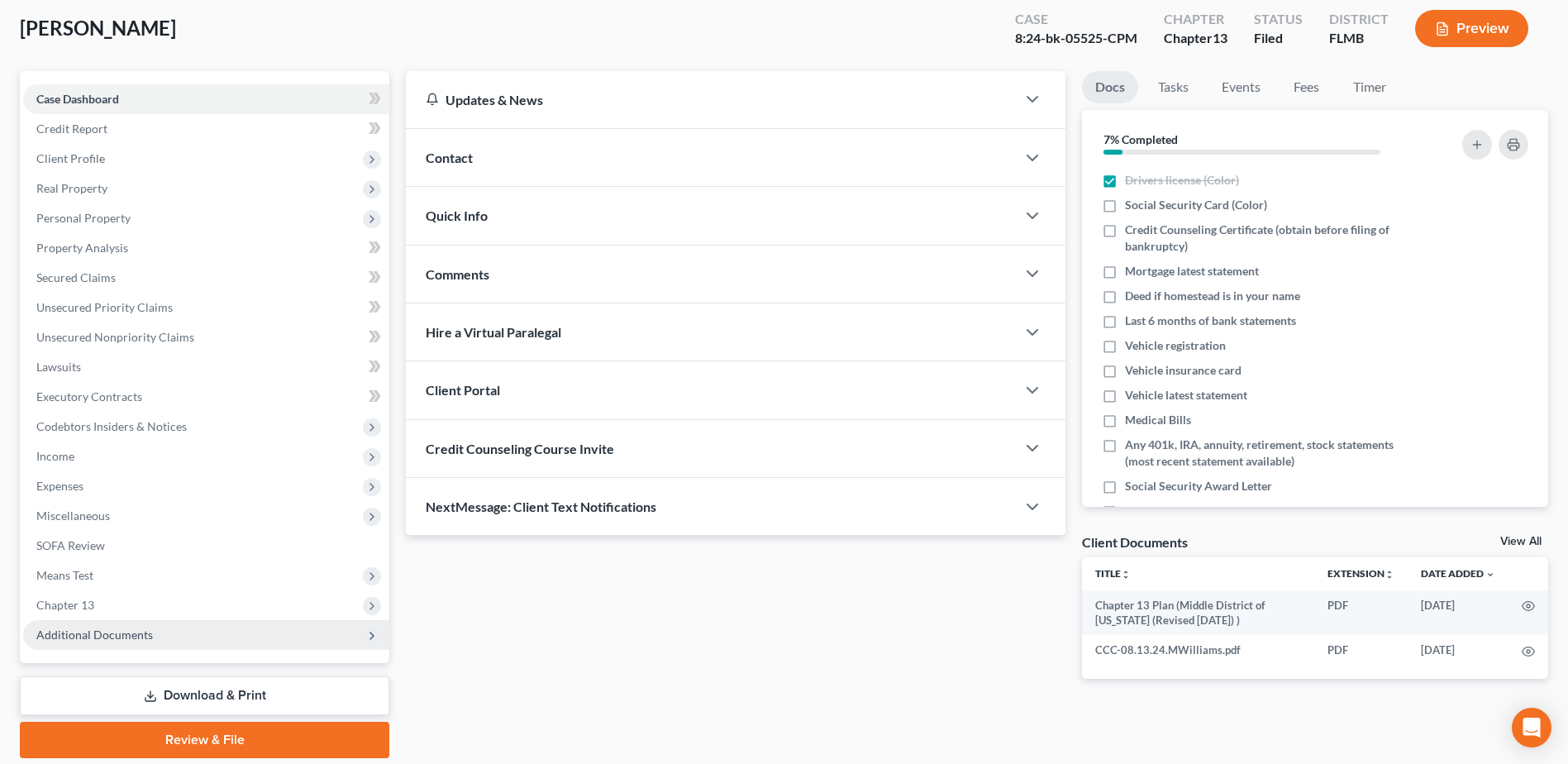
scroll to position [145, 0]
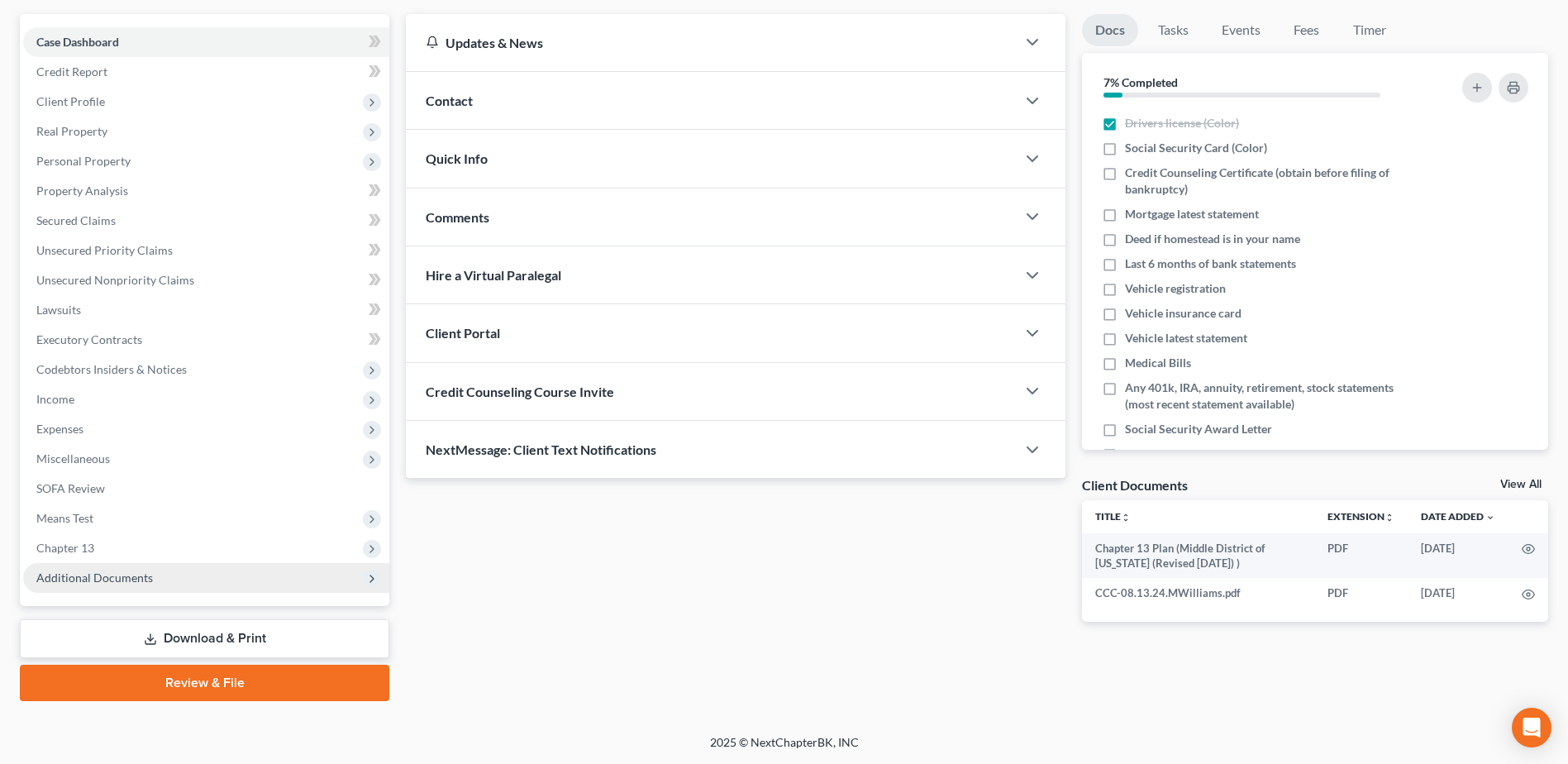
click at [149, 580] on span "Additional Documents" at bounding box center [94, 577] width 116 height 14
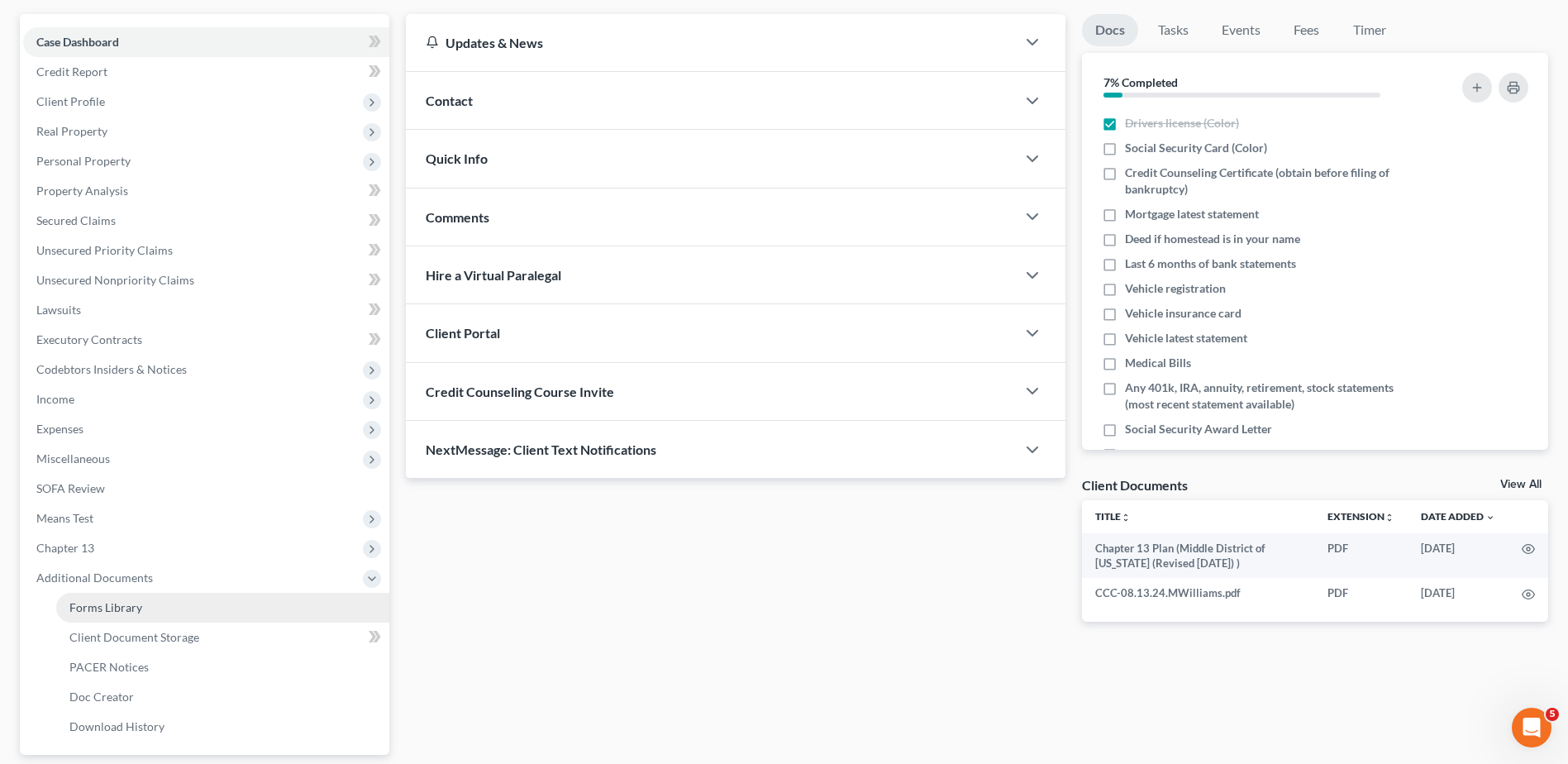
scroll to position [0, 0]
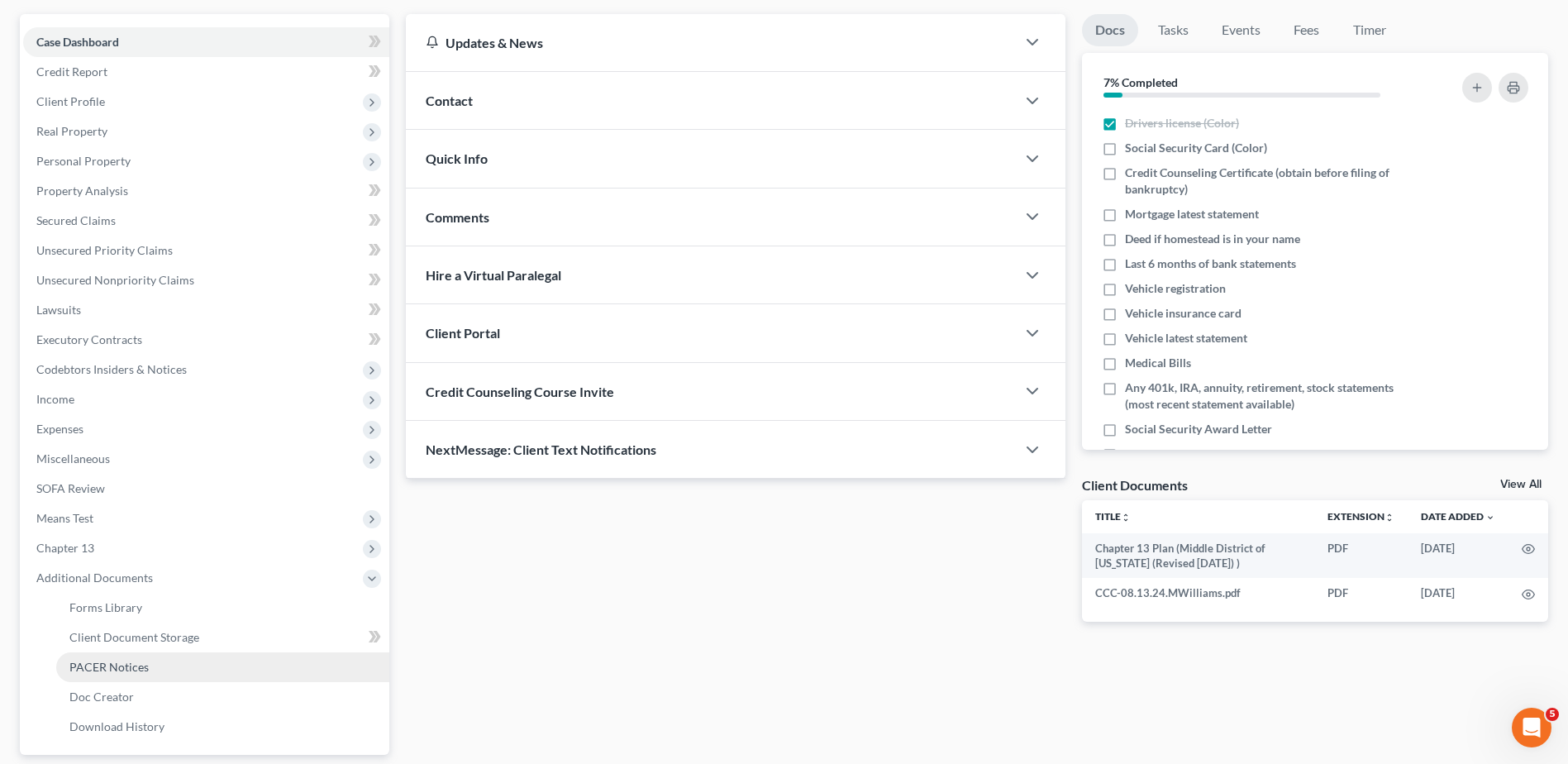
click at [143, 669] on span "PACER Notices" at bounding box center [109, 666] width 79 height 14
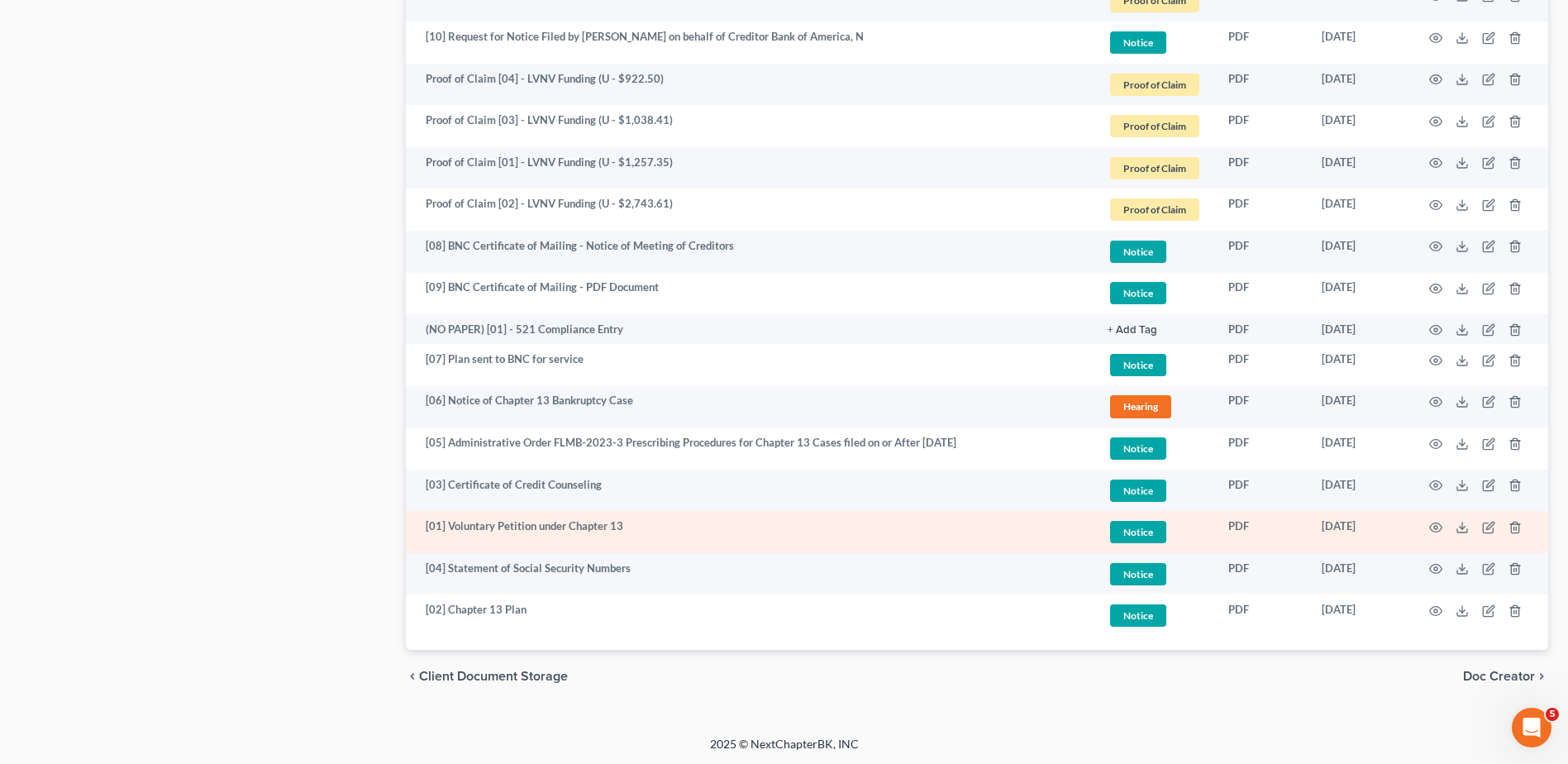
scroll to position [1185, 0]
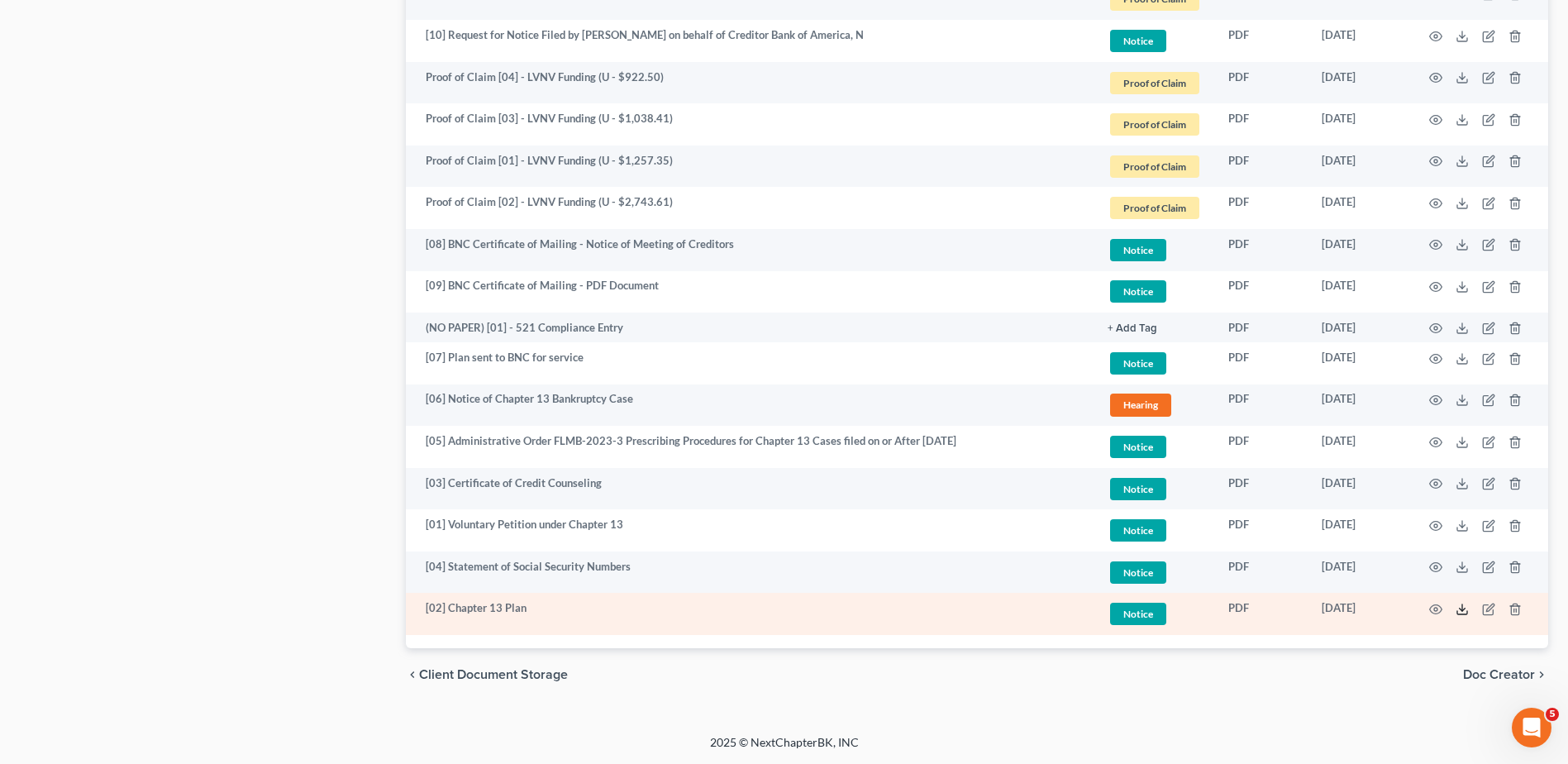
click at [1464, 610] on icon at bounding box center [1462, 610] width 13 height 13
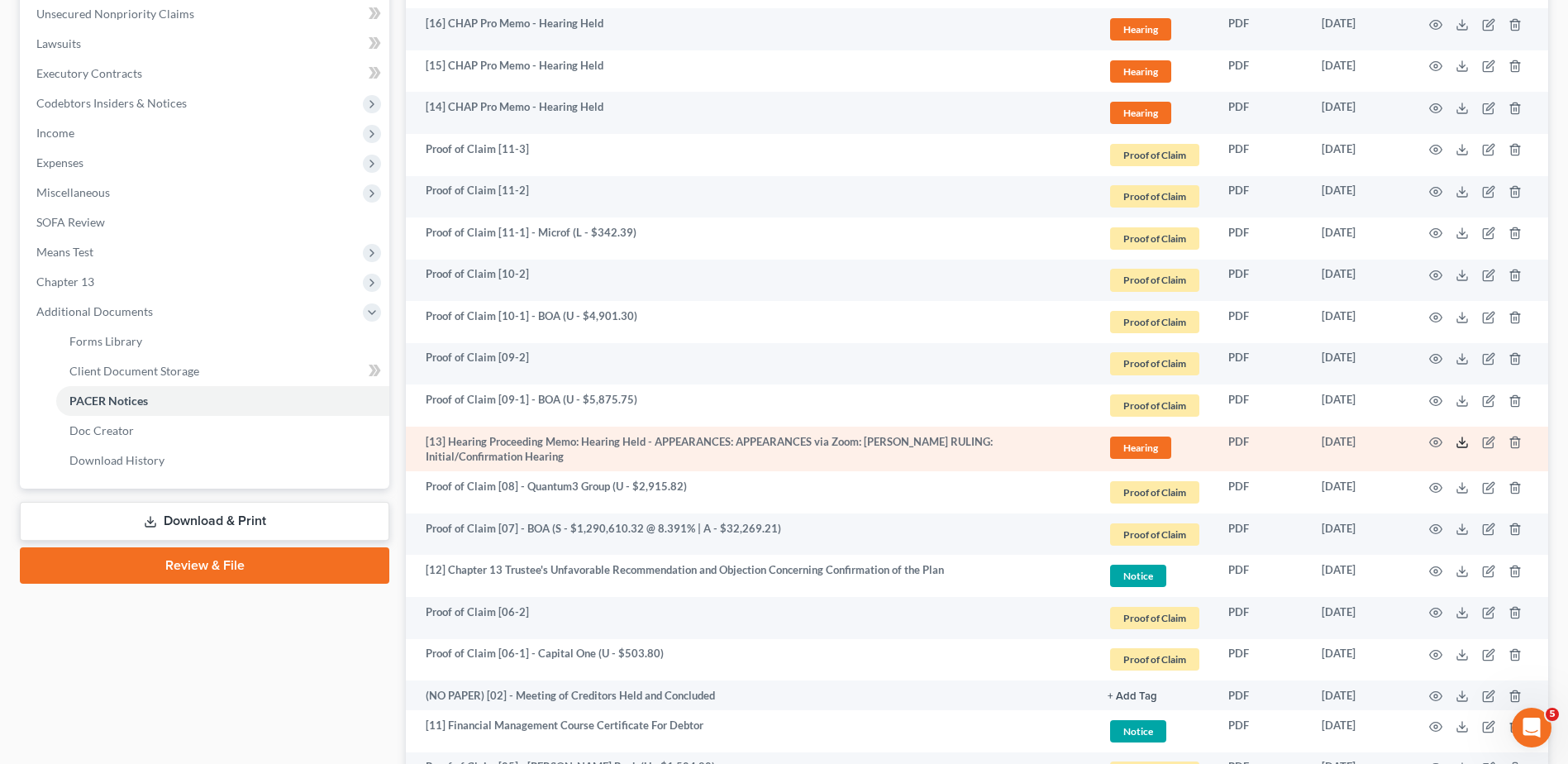
scroll to position [441, 0]
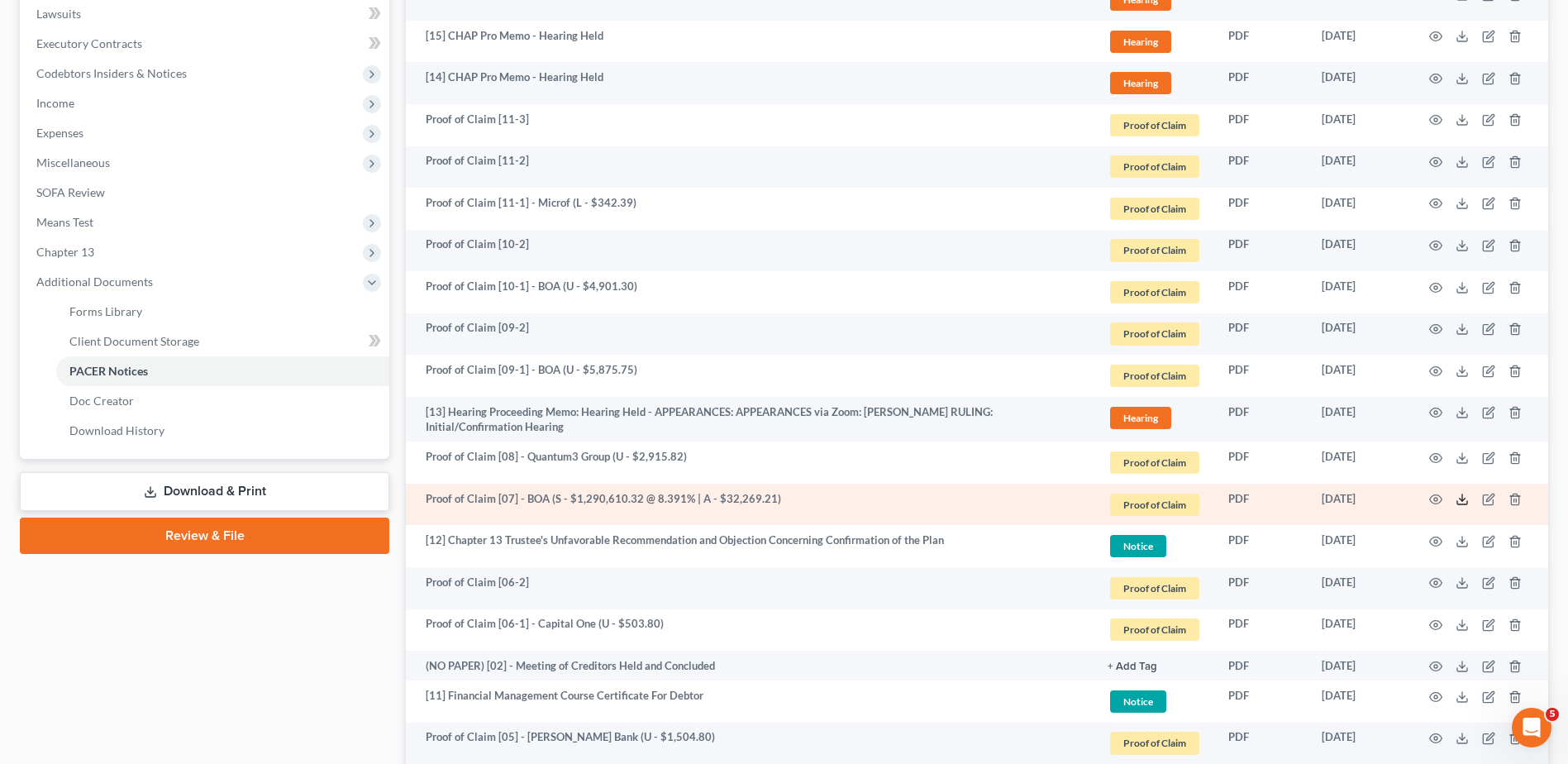
click at [1460, 497] on icon at bounding box center [1462, 499] width 13 height 13
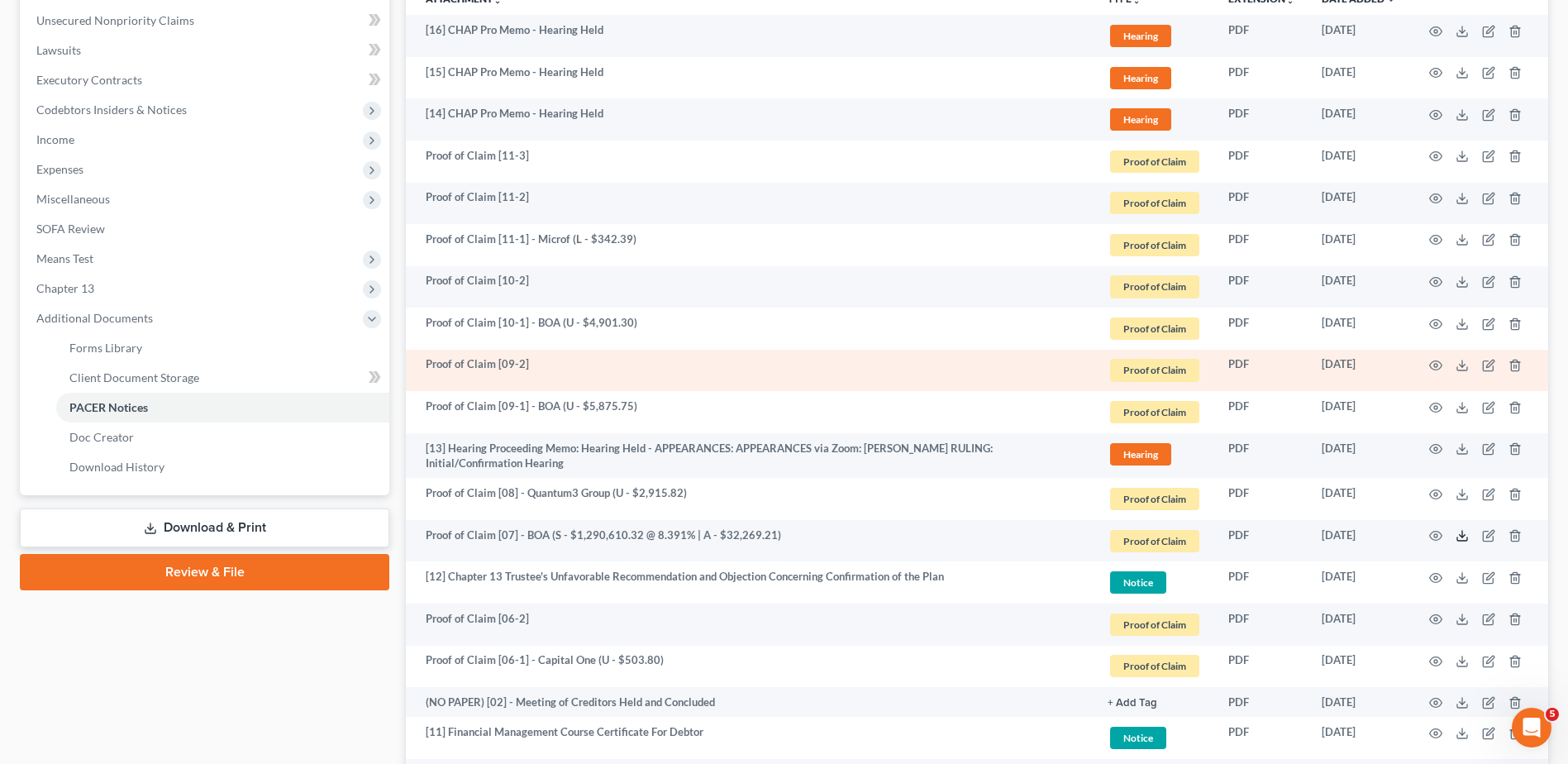
scroll to position [275, 0]
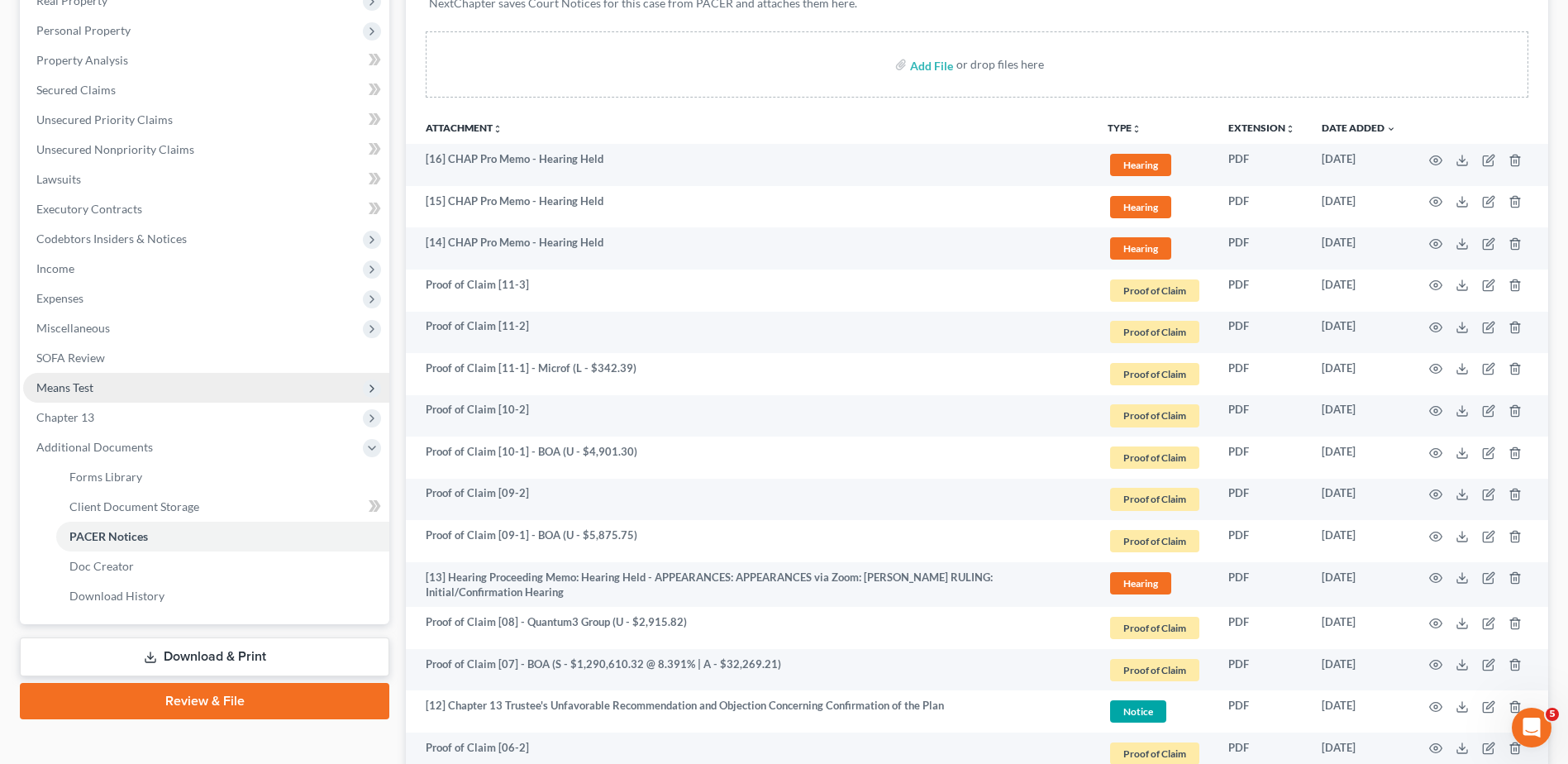
drag, startPoint x: 92, startPoint y: 387, endPoint x: 91, endPoint y: 395, distance: 8.1
click at [92, 387] on span "Means Test" at bounding box center [65, 387] width 57 height 14
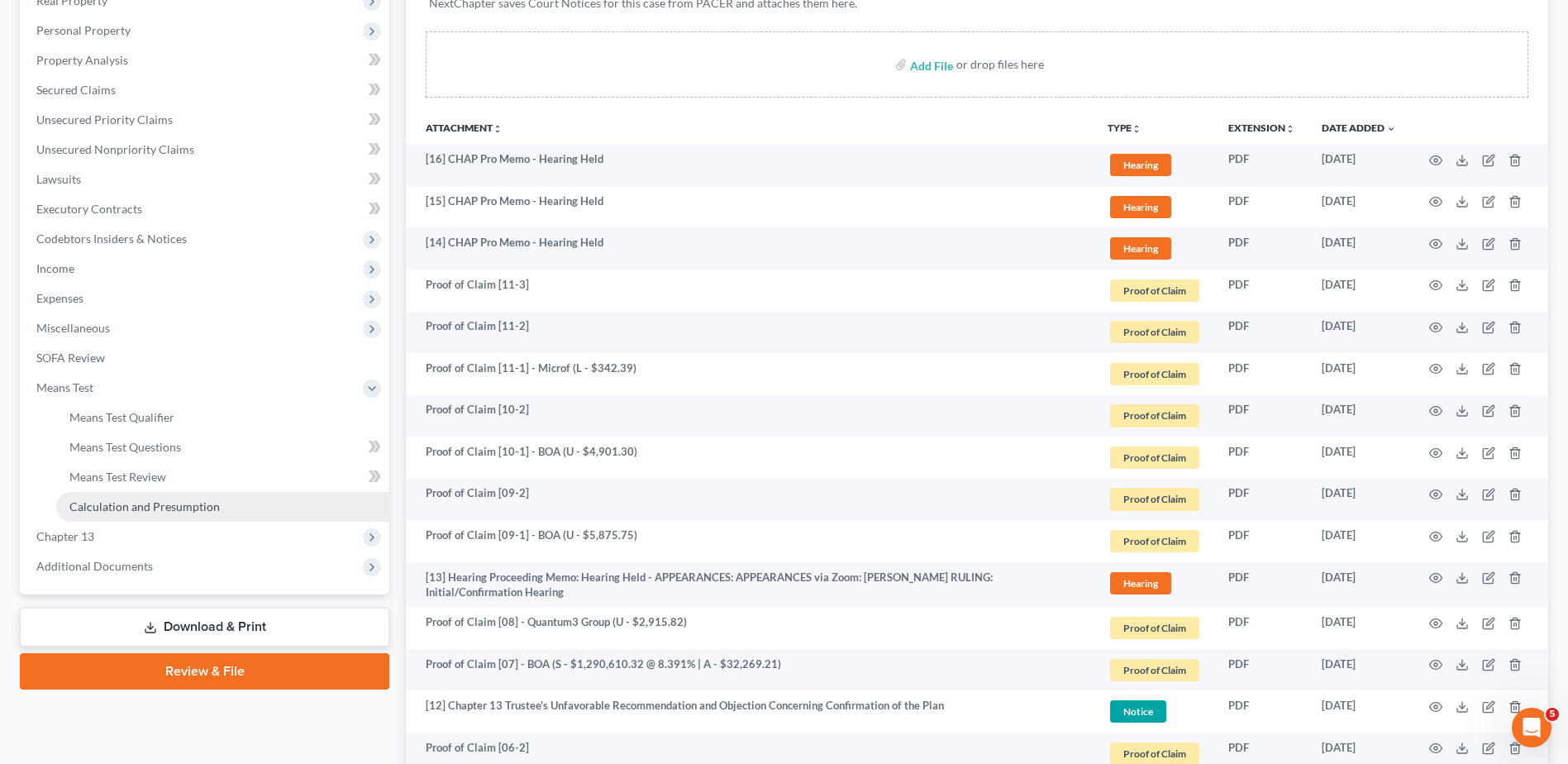
click at [120, 505] on span "Calculation and Presumption" at bounding box center [145, 506] width 151 height 14
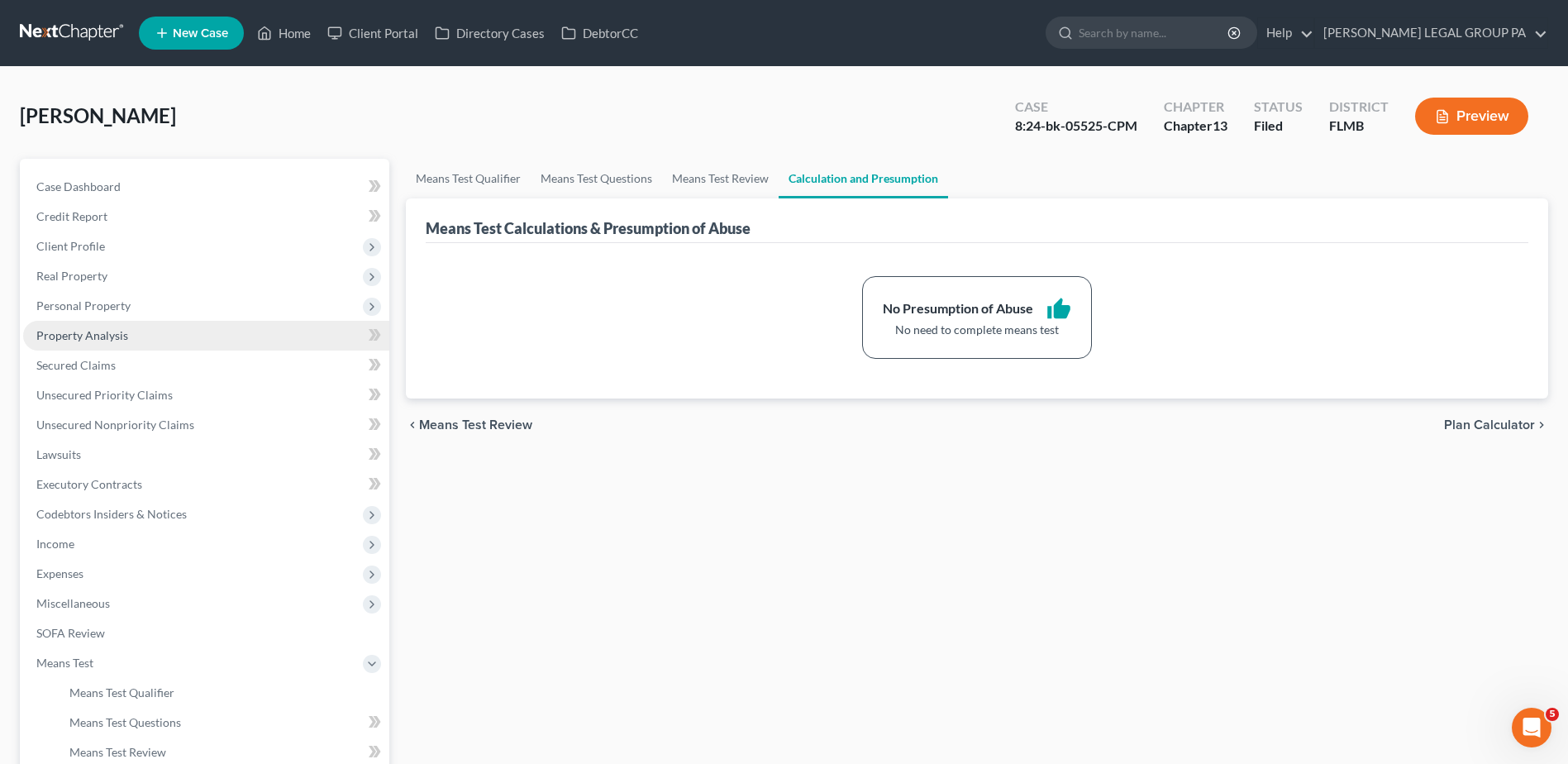
click at [124, 337] on span "Property Analysis" at bounding box center [82, 335] width 91 height 14
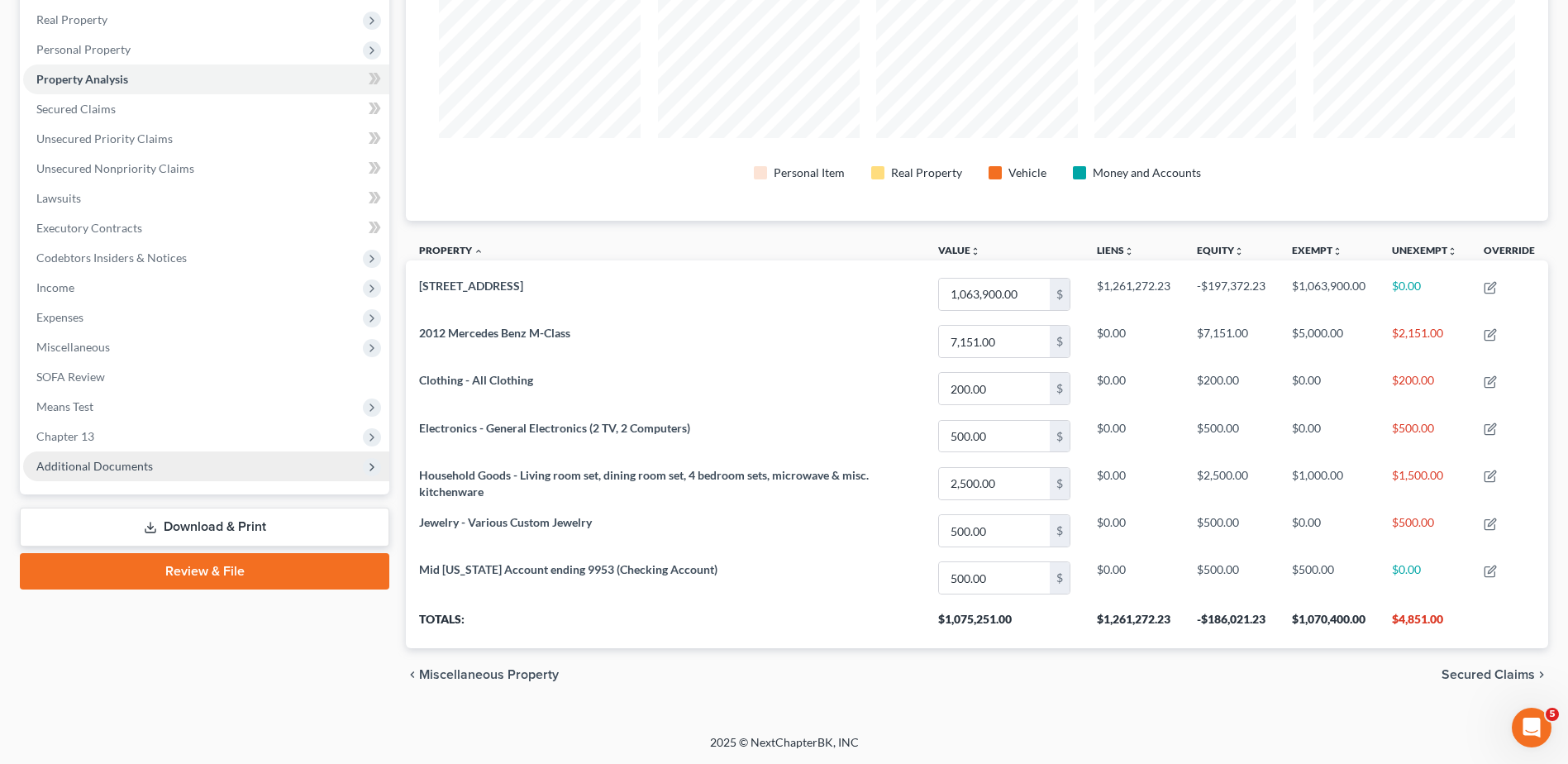
click at [152, 471] on span "Additional Documents" at bounding box center [206, 466] width 366 height 30
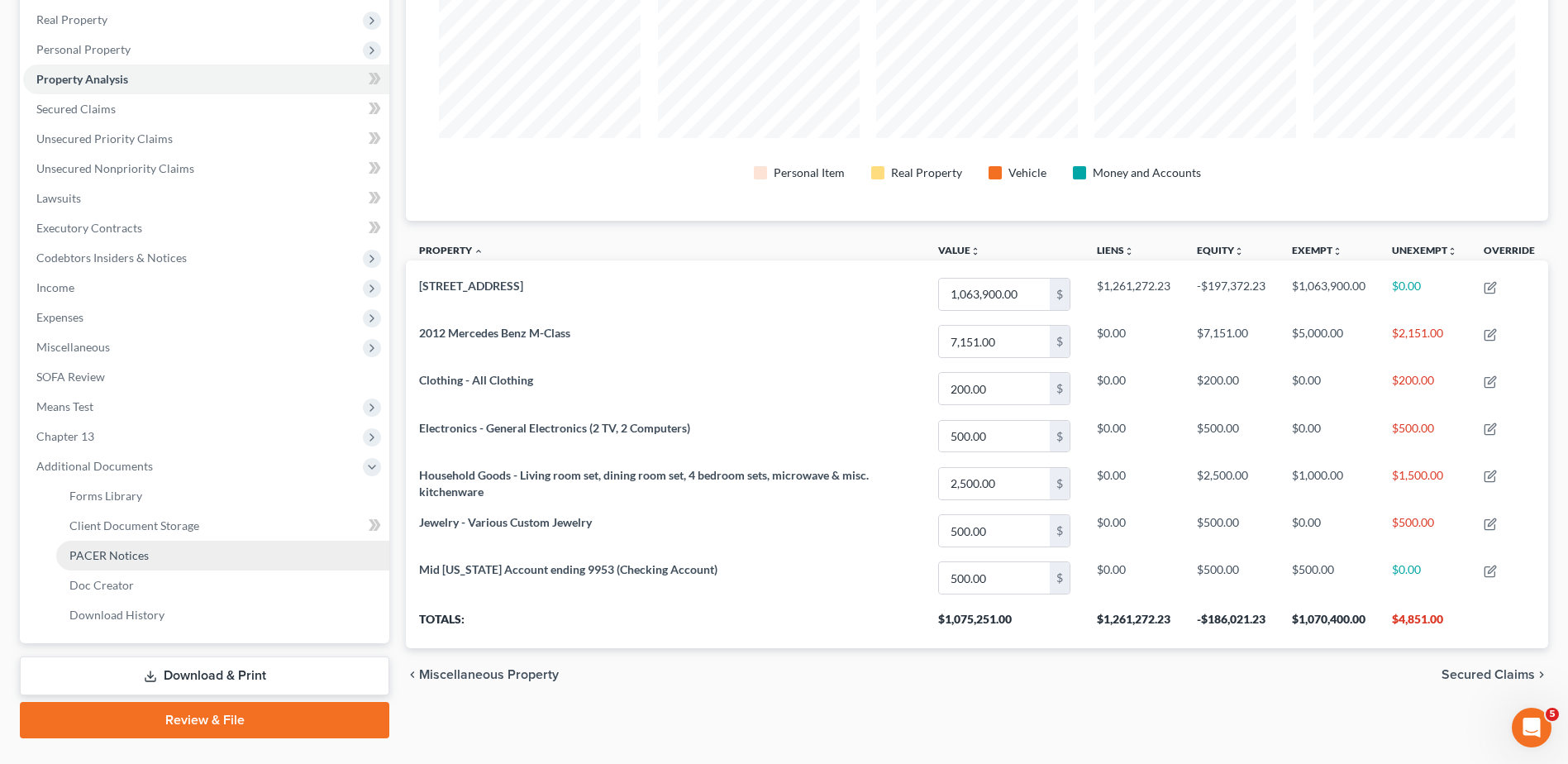
click at [131, 555] on span "PACER Notices" at bounding box center [109, 554] width 79 height 14
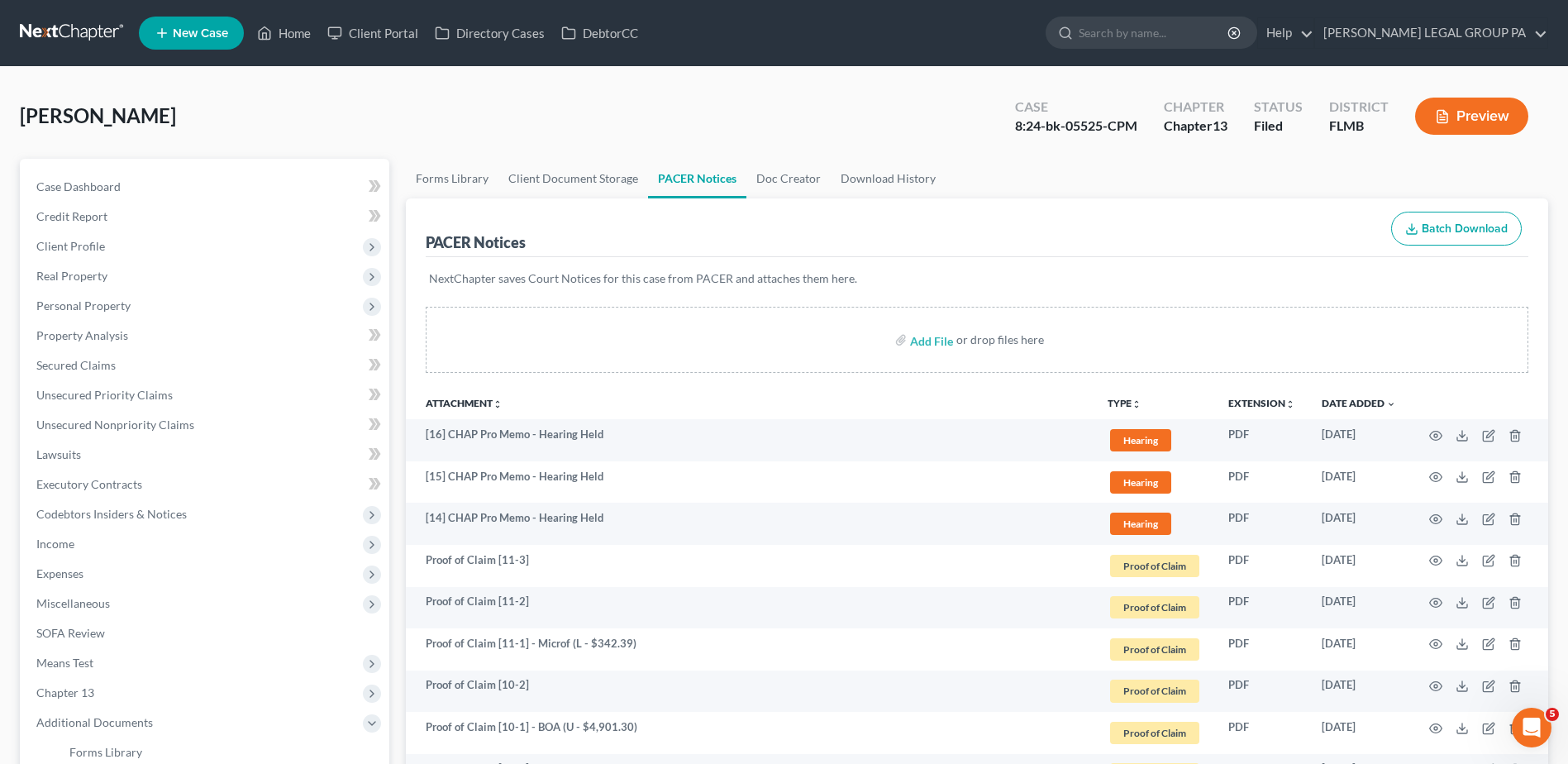
scroll to position [599, 0]
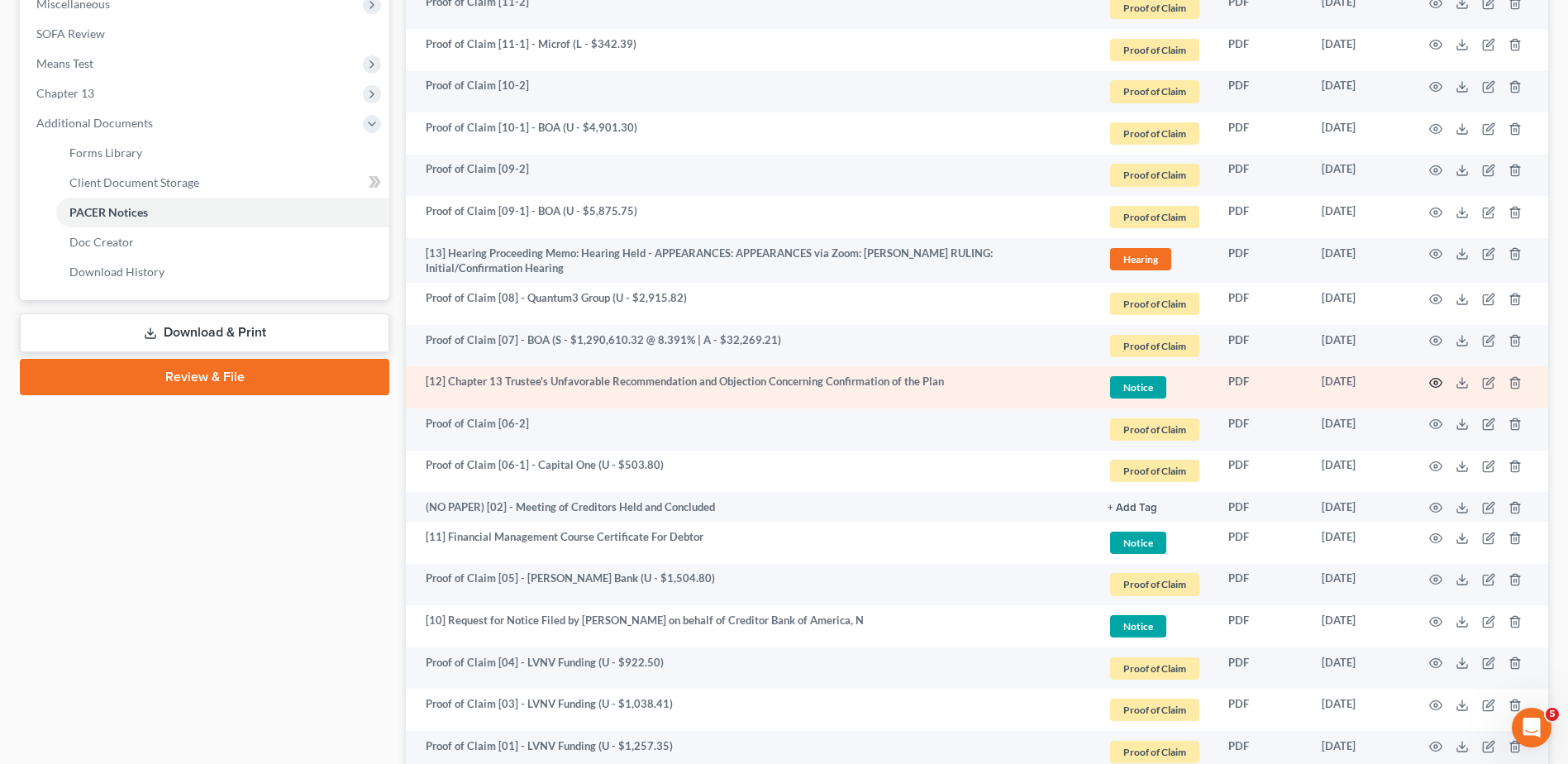
click at [1434, 383] on icon "button" at bounding box center [1436, 383] width 13 height 13
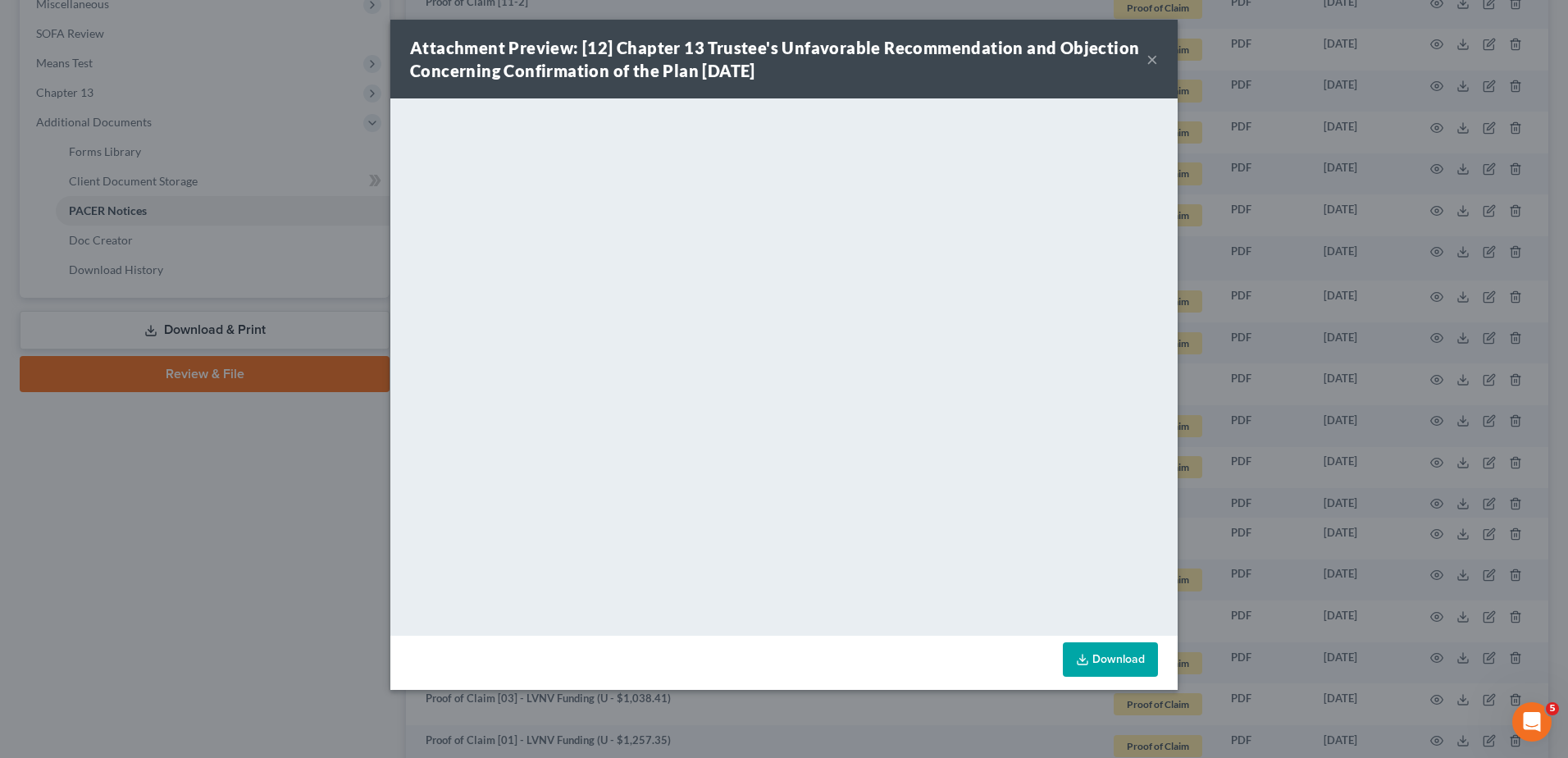
click at [1148, 55] on button "×" at bounding box center [1152, 59] width 11 height 20
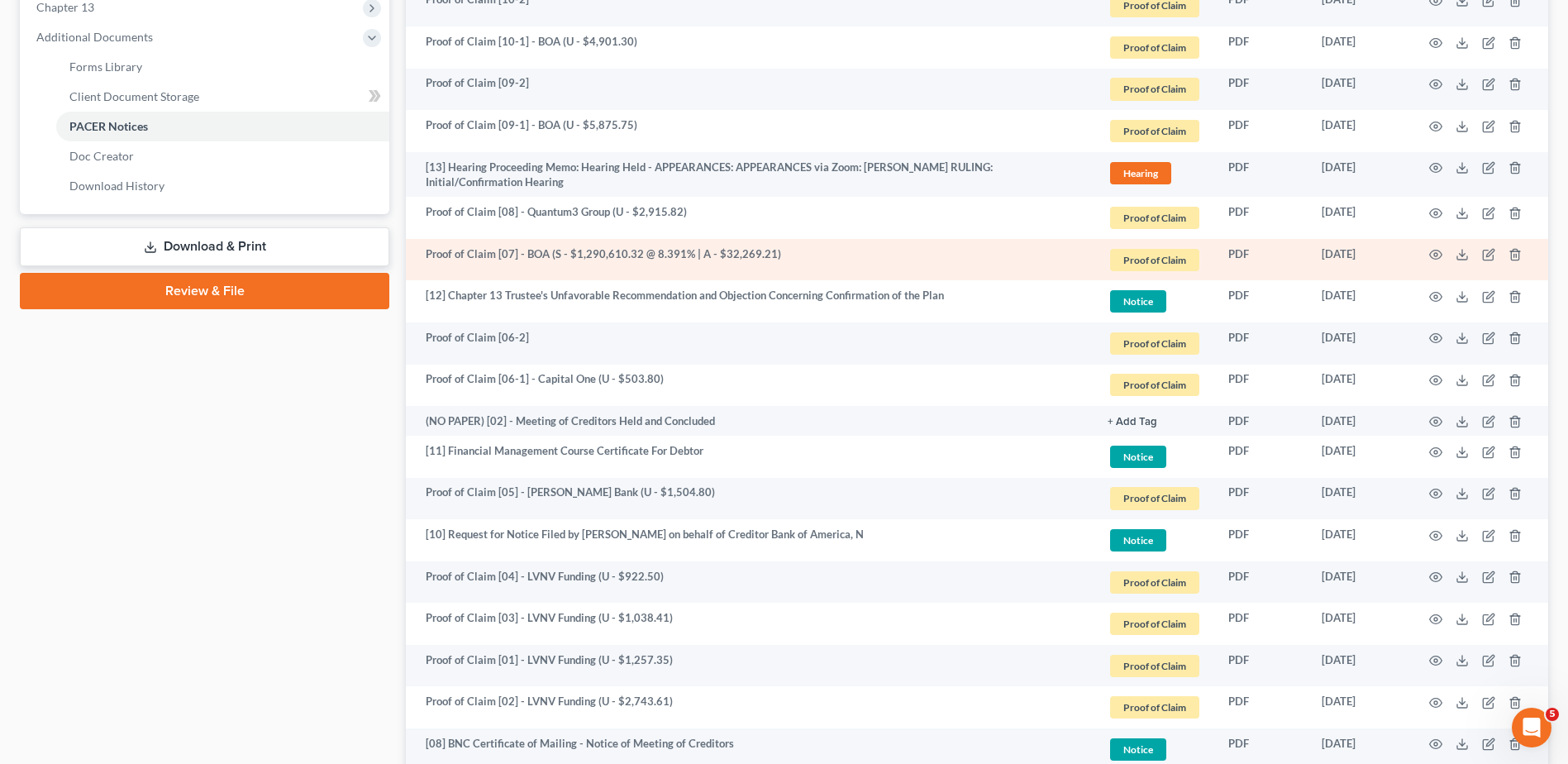
scroll to position [682, 0]
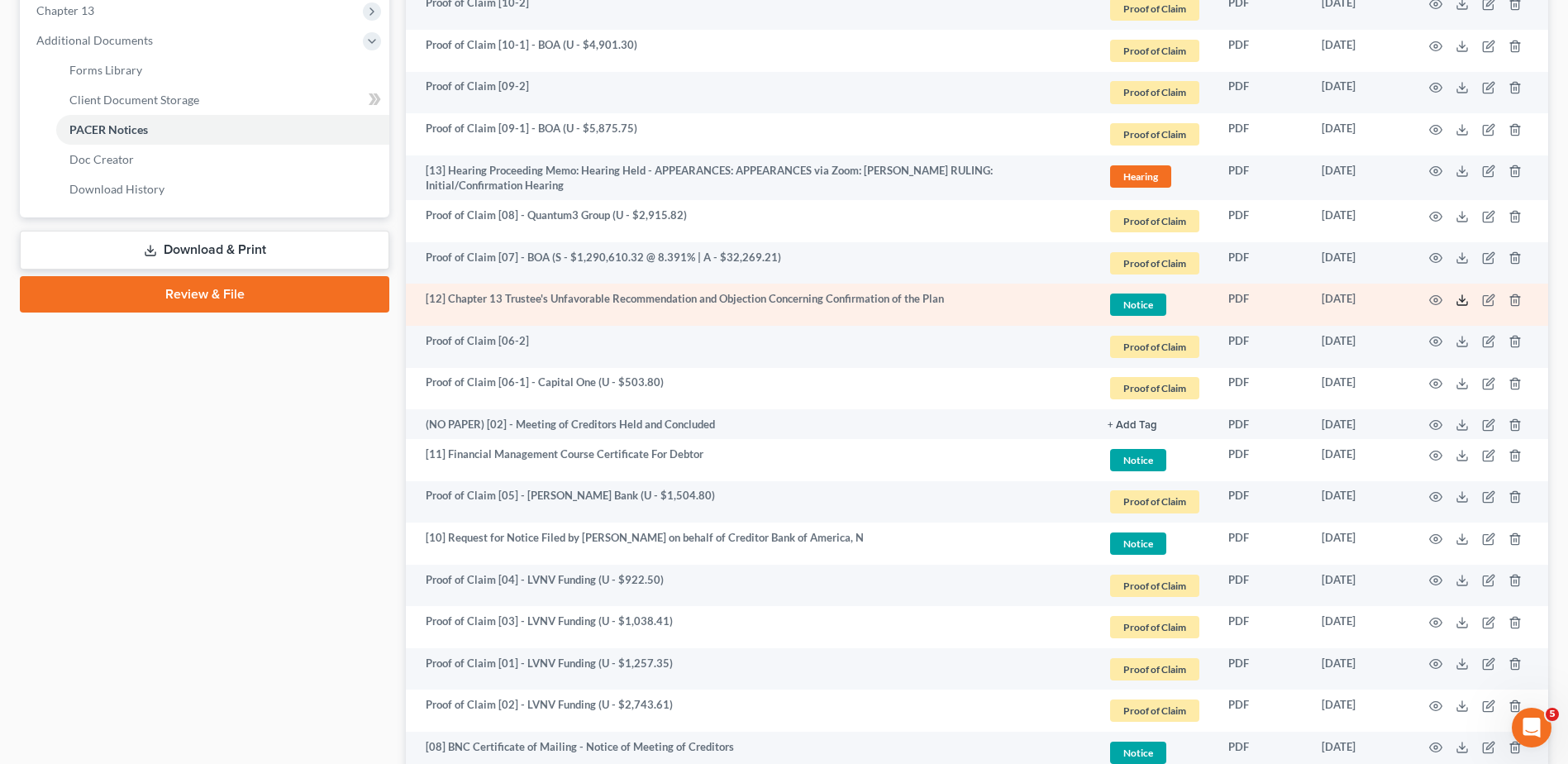
click at [1464, 297] on icon at bounding box center [1462, 300] width 13 height 13
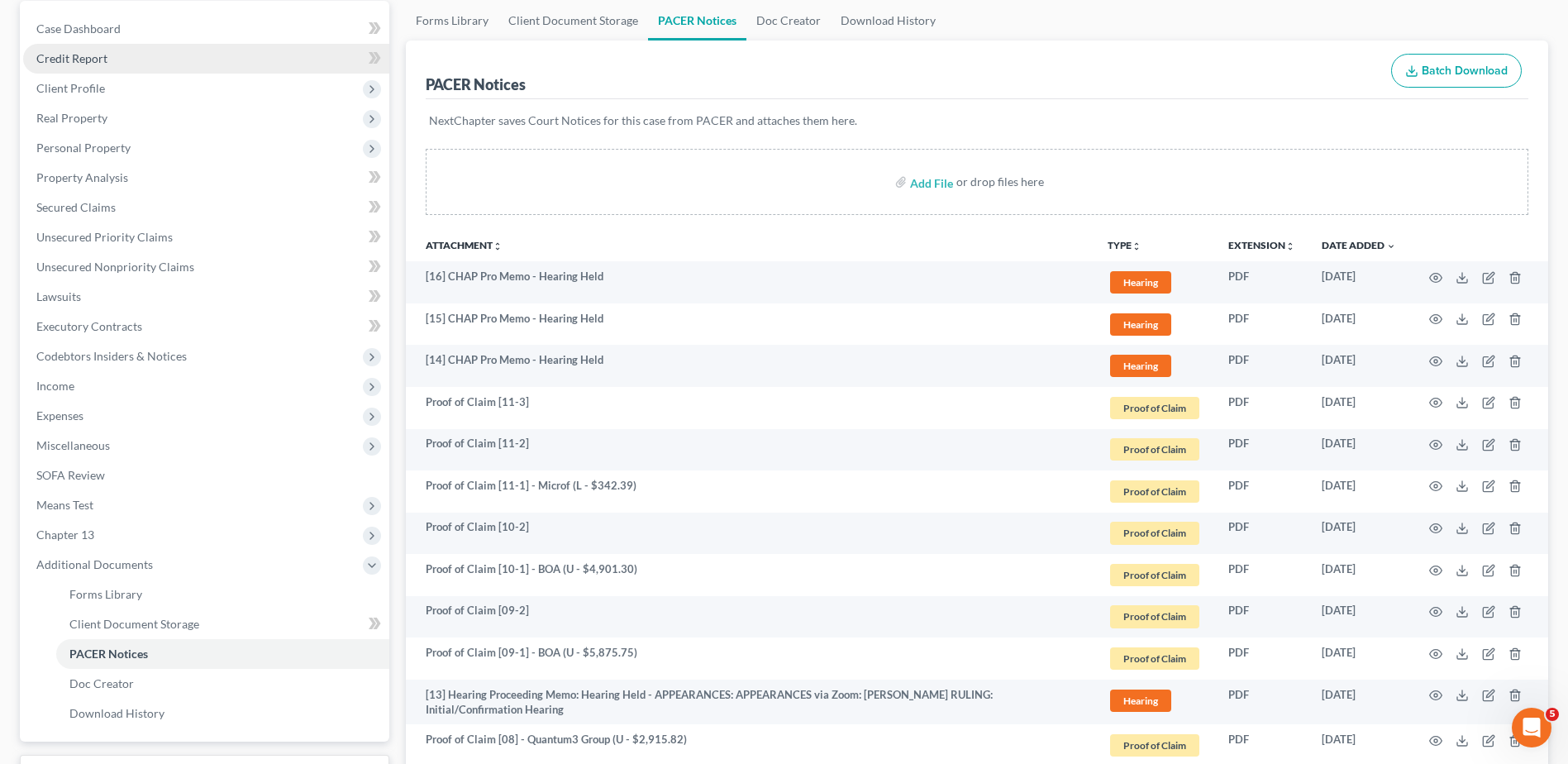
scroll to position [21, 0]
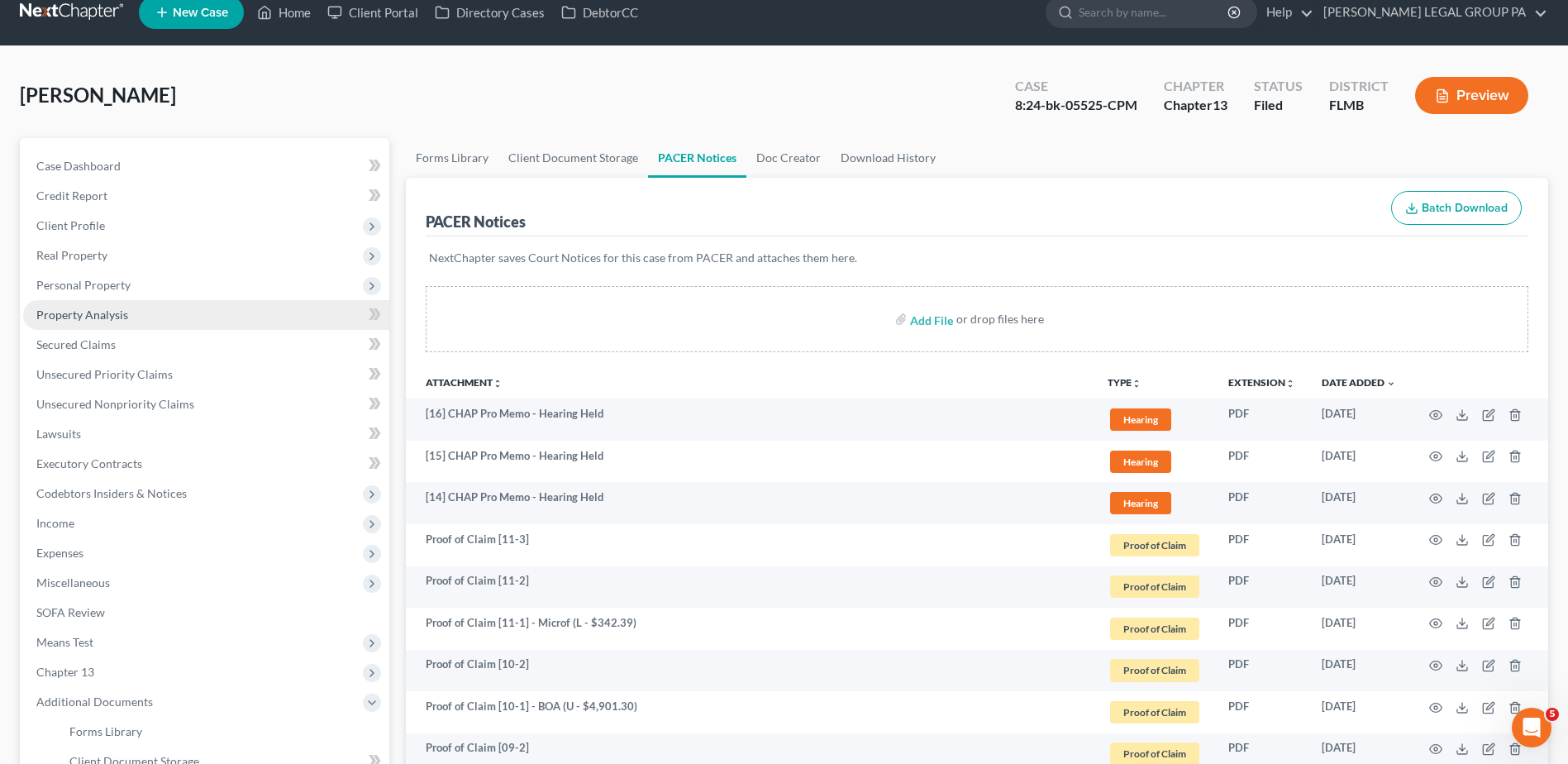
drag, startPoint x: 110, startPoint y: 314, endPoint x: 122, endPoint y: 314, distance: 12.0
click at [110, 314] on span "Property Analysis" at bounding box center [82, 314] width 91 height 14
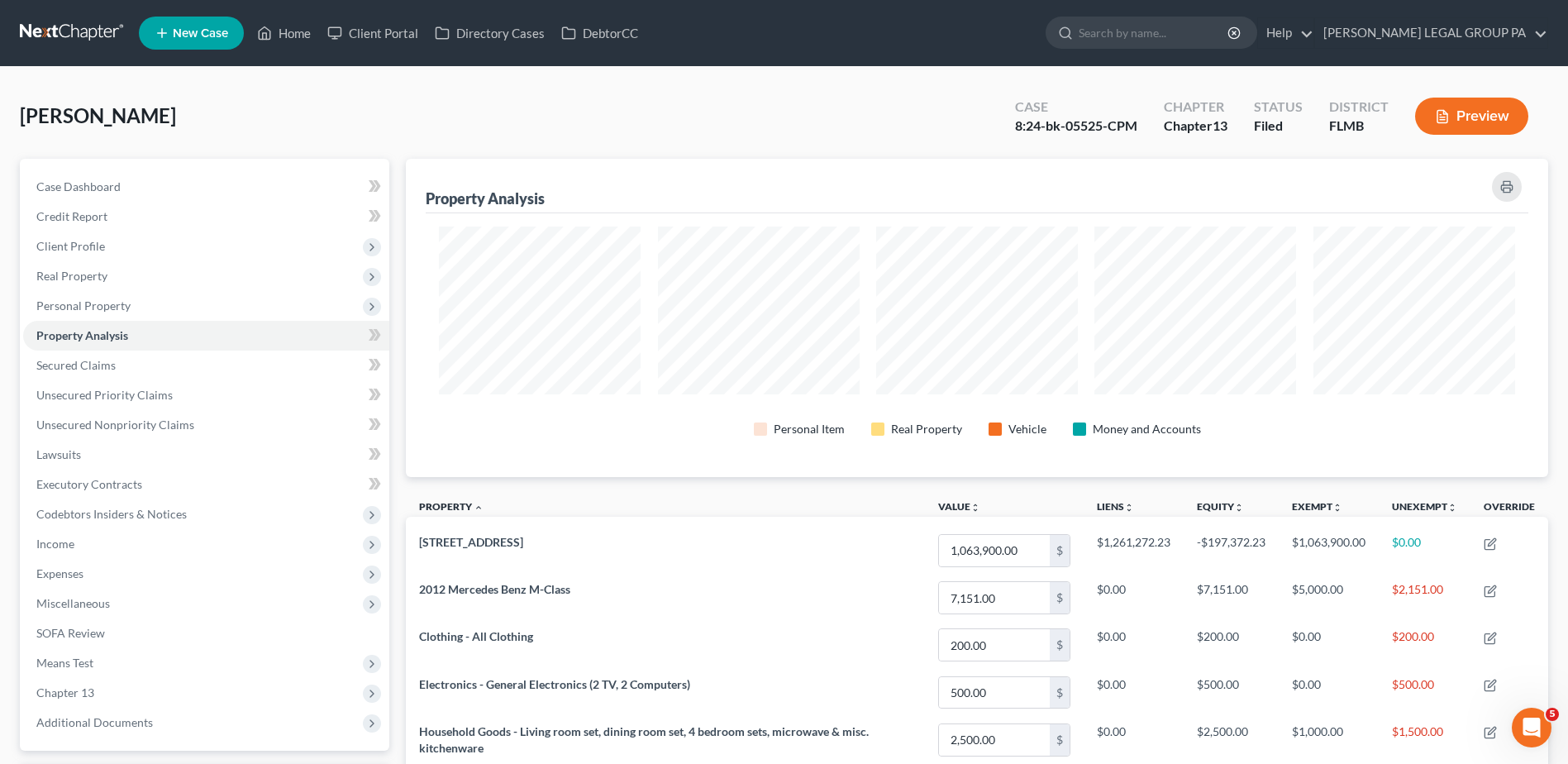
scroll to position [826348, 825519]
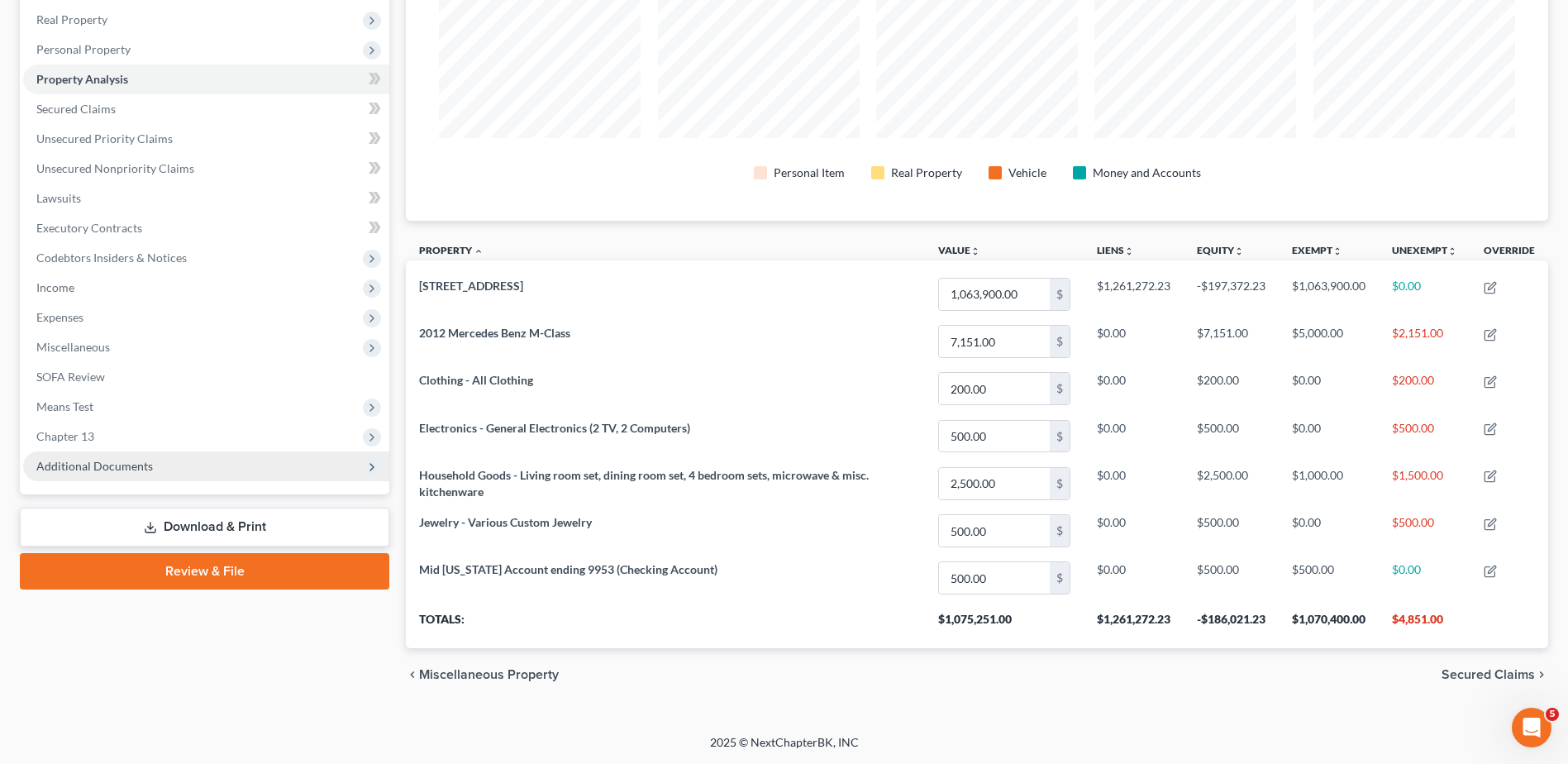
click at [97, 465] on span "Additional Documents" at bounding box center [94, 466] width 116 height 14
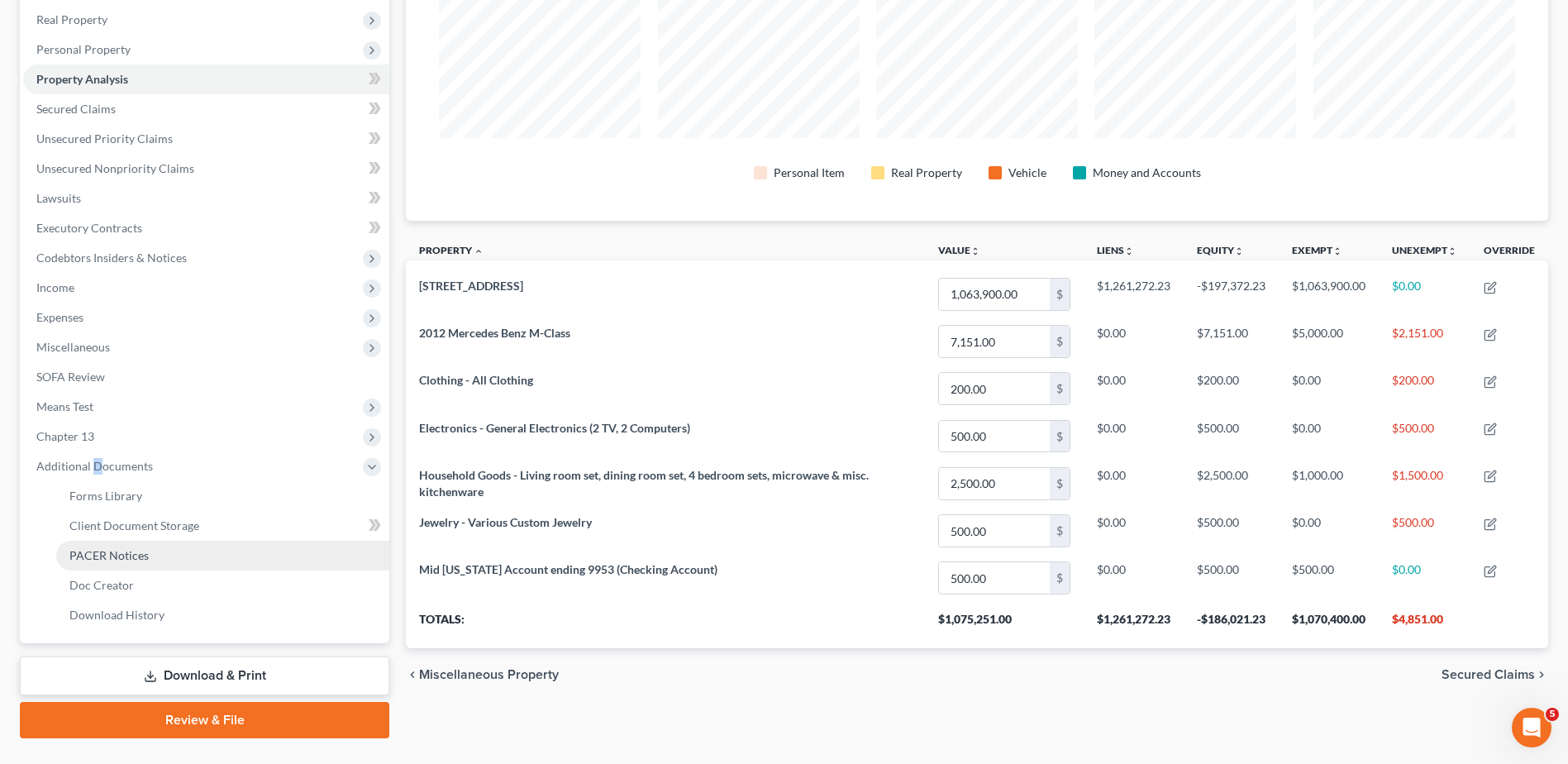
drag, startPoint x: 97, startPoint y: 466, endPoint x: 131, endPoint y: 553, distance: 93.4
click at [132, 553] on span "PACER Notices" at bounding box center [109, 554] width 79 height 14
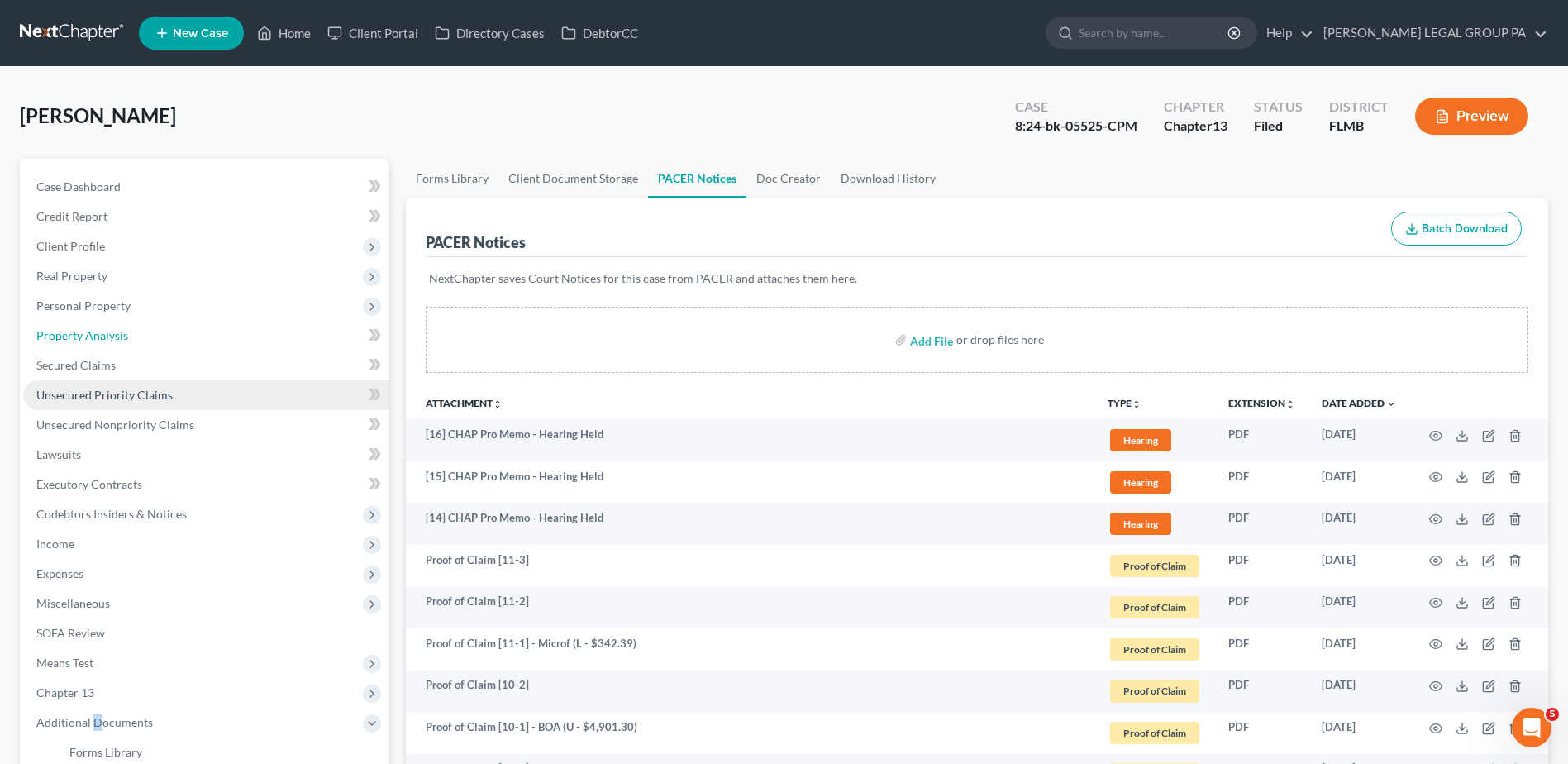
drag, startPoint x: 116, startPoint y: 342, endPoint x: 140, endPoint y: 391, distance: 54.6
click at [116, 342] on link "Property Analysis" at bounding box center [206, 335] width 366 height 30
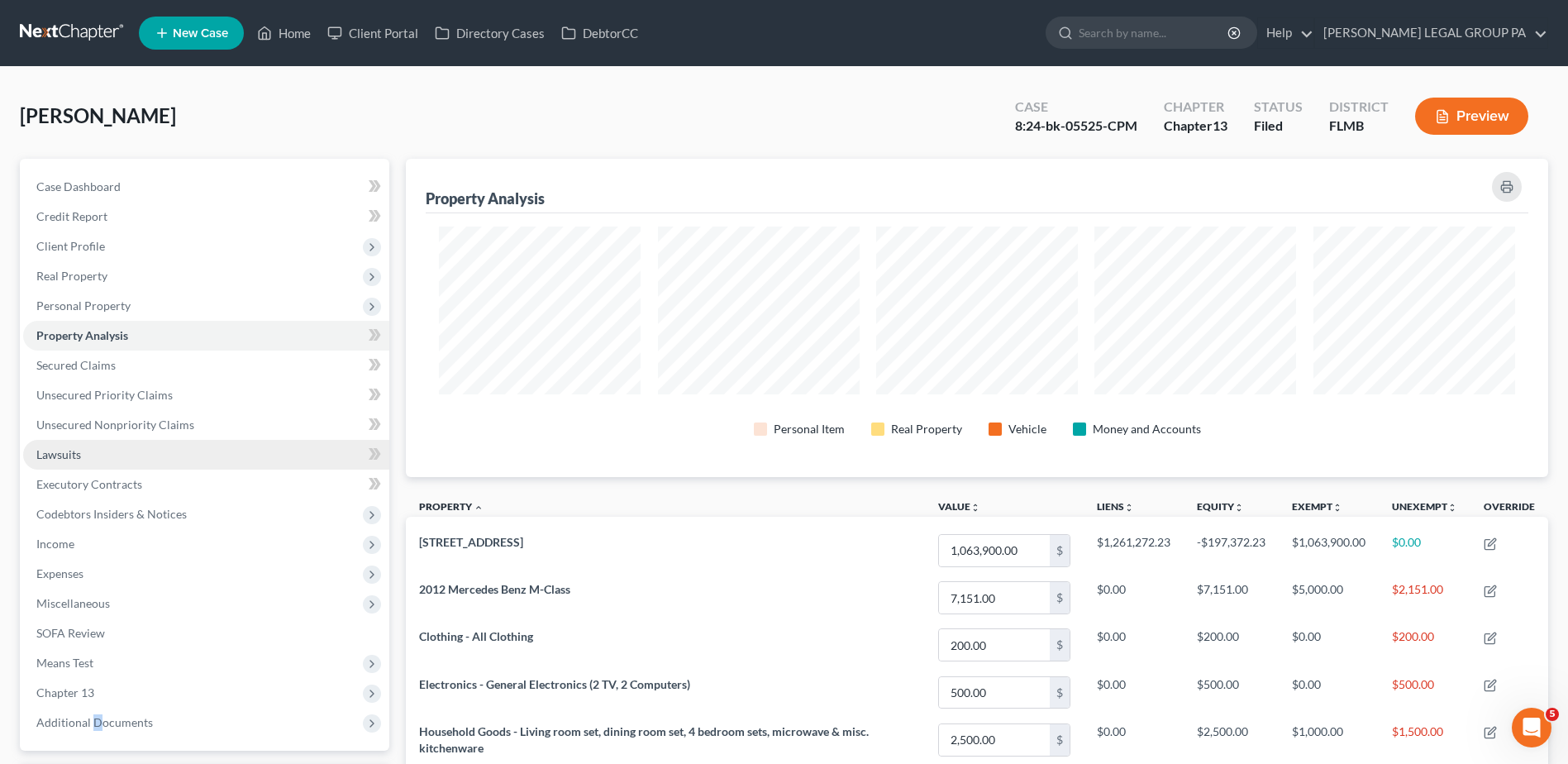
scroll to position [318, 1142]
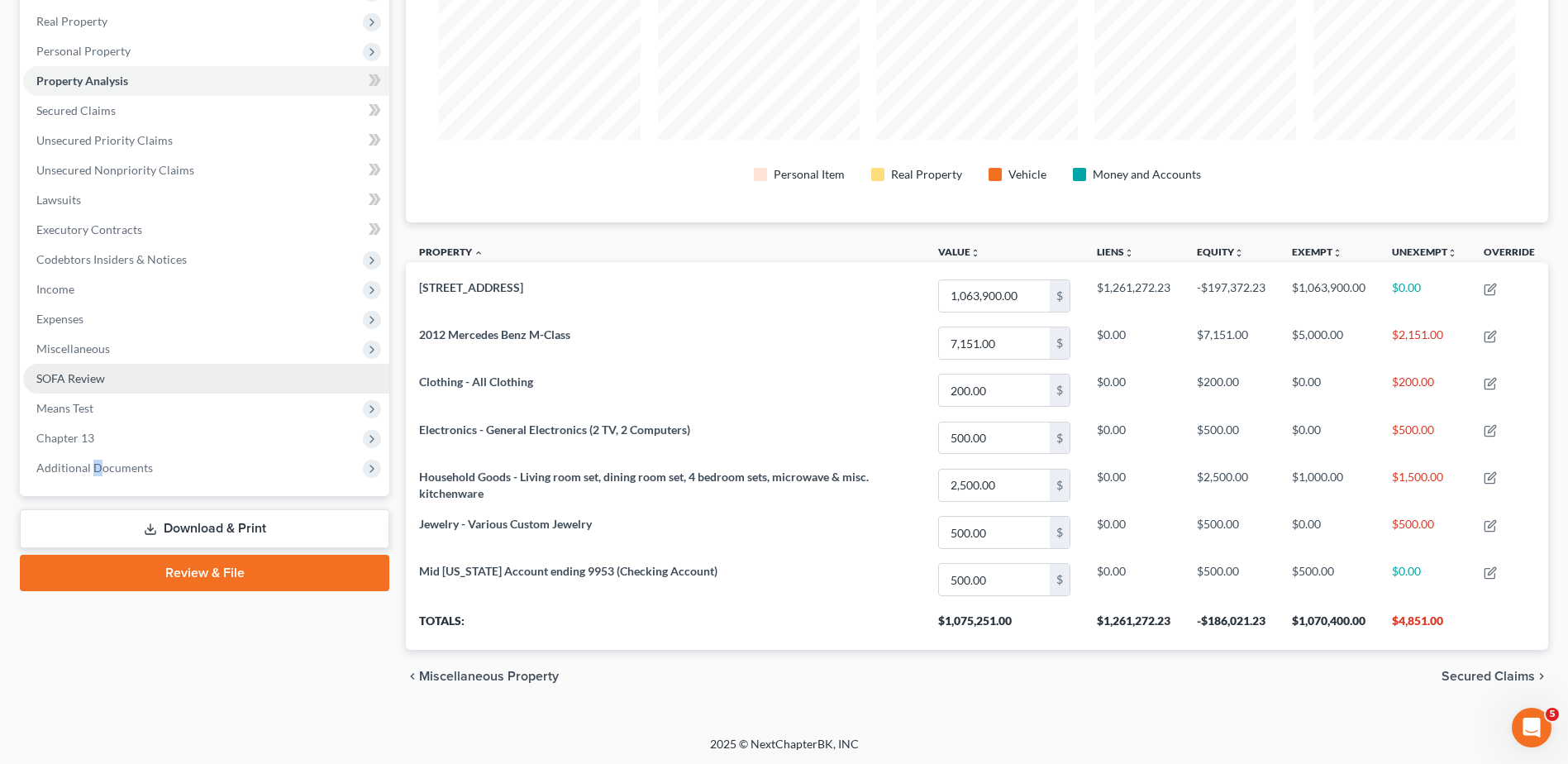
scroll to position [256, 0]
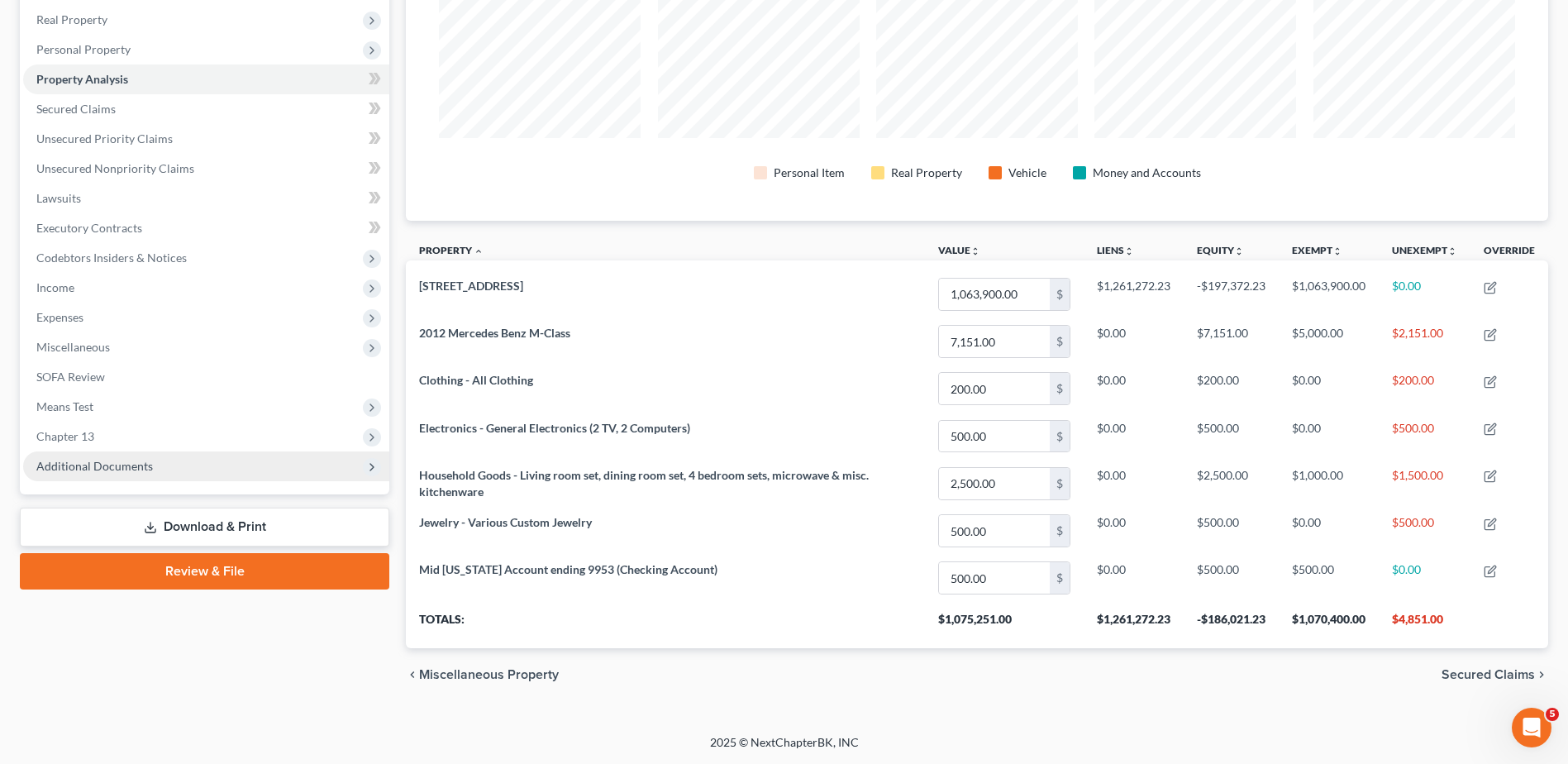
click at [226, 466] on span "Additional Documents" at bounding box center [206, 466] width 366 height 30
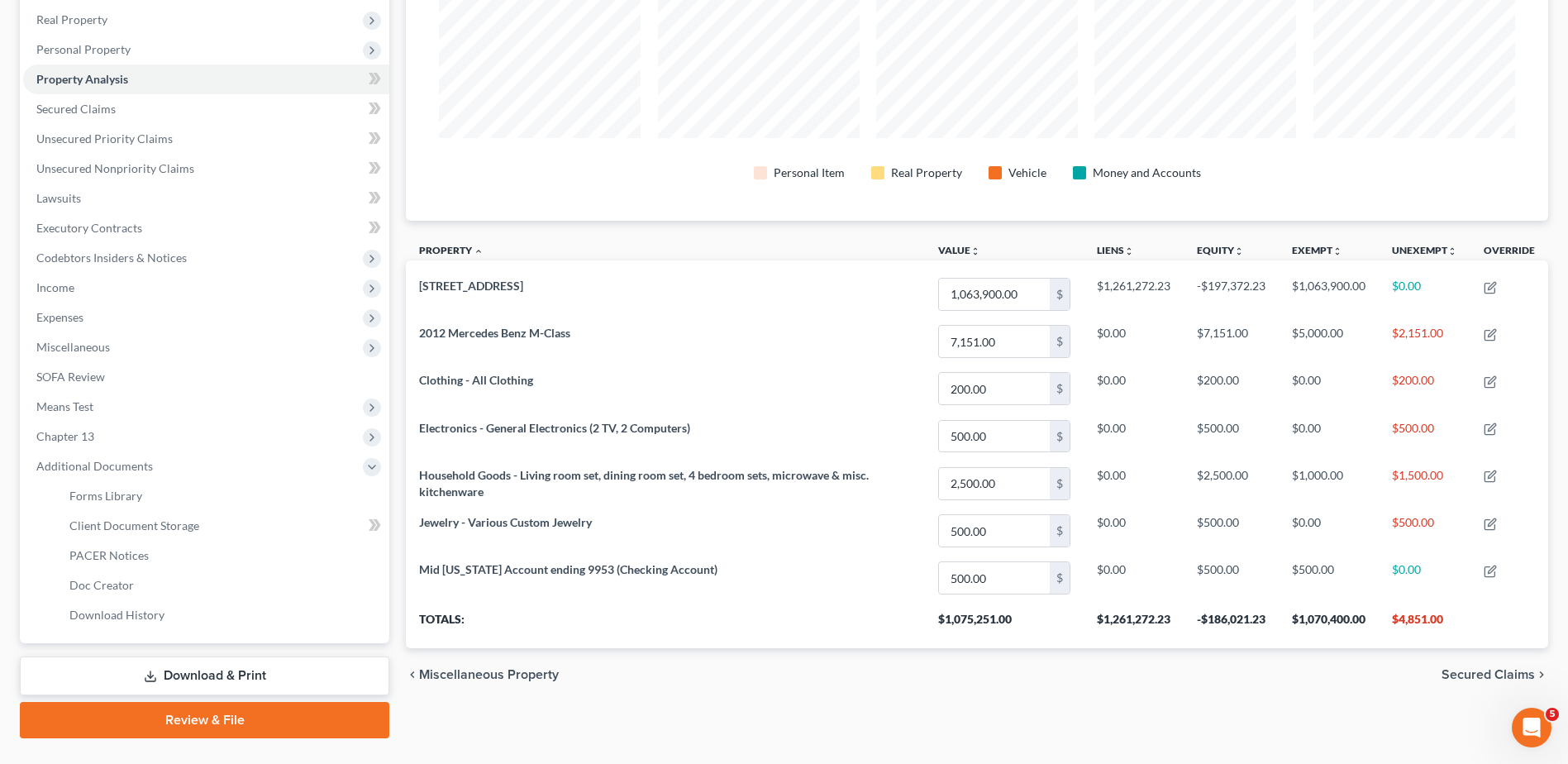
click at [888, 719] on div "Property Analysis Personal Item Real Property Vehicle Money and Accounts Proper…" at bounding box center [976, 320] width 1159 height 835
click at [1062, 672] on div "chevron_left Miscellaneous Property Secured Claims chevron_right" at bounding box center [976, 674] width 1142 height 53
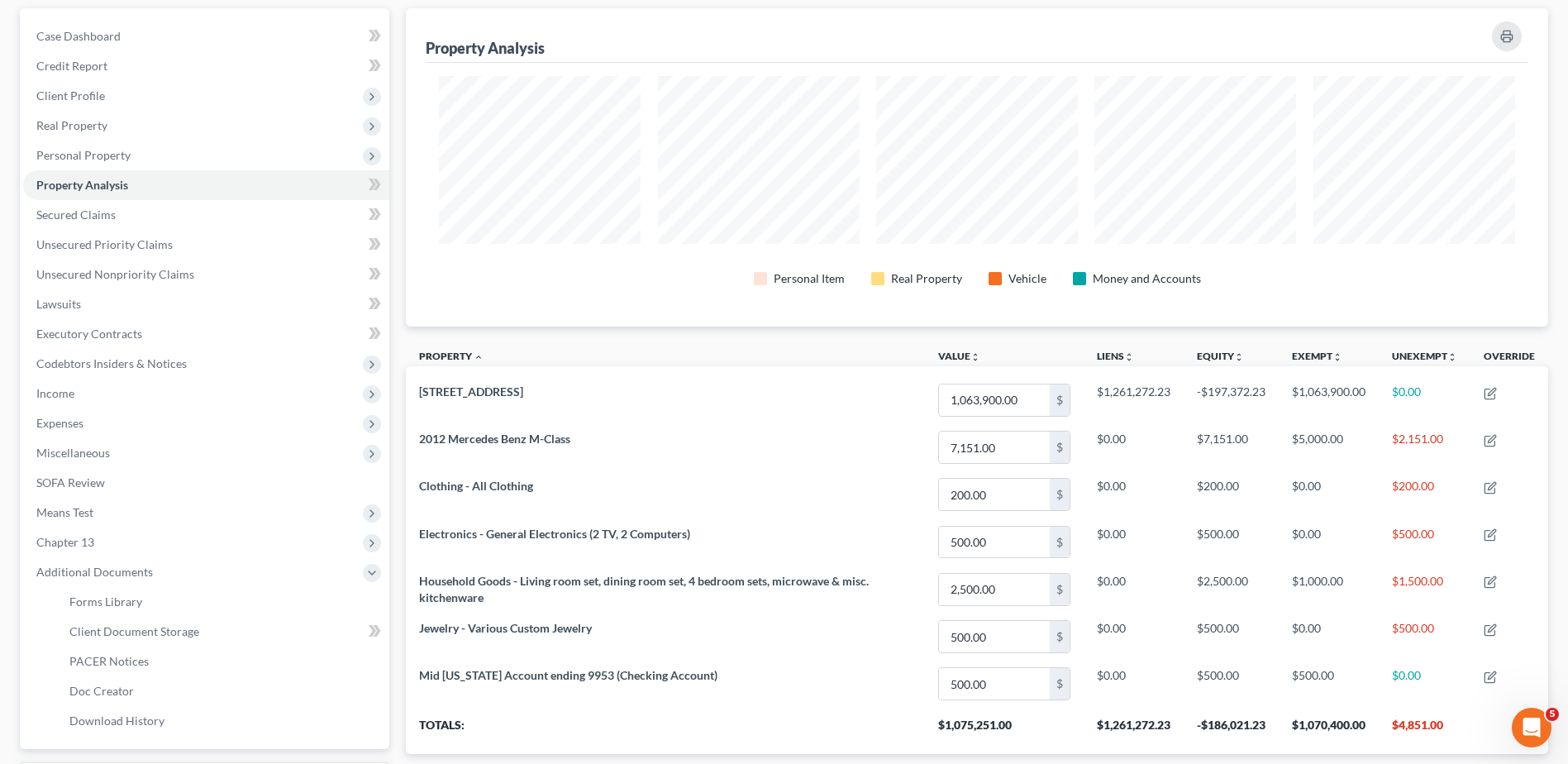
scroll to position [137, 0]
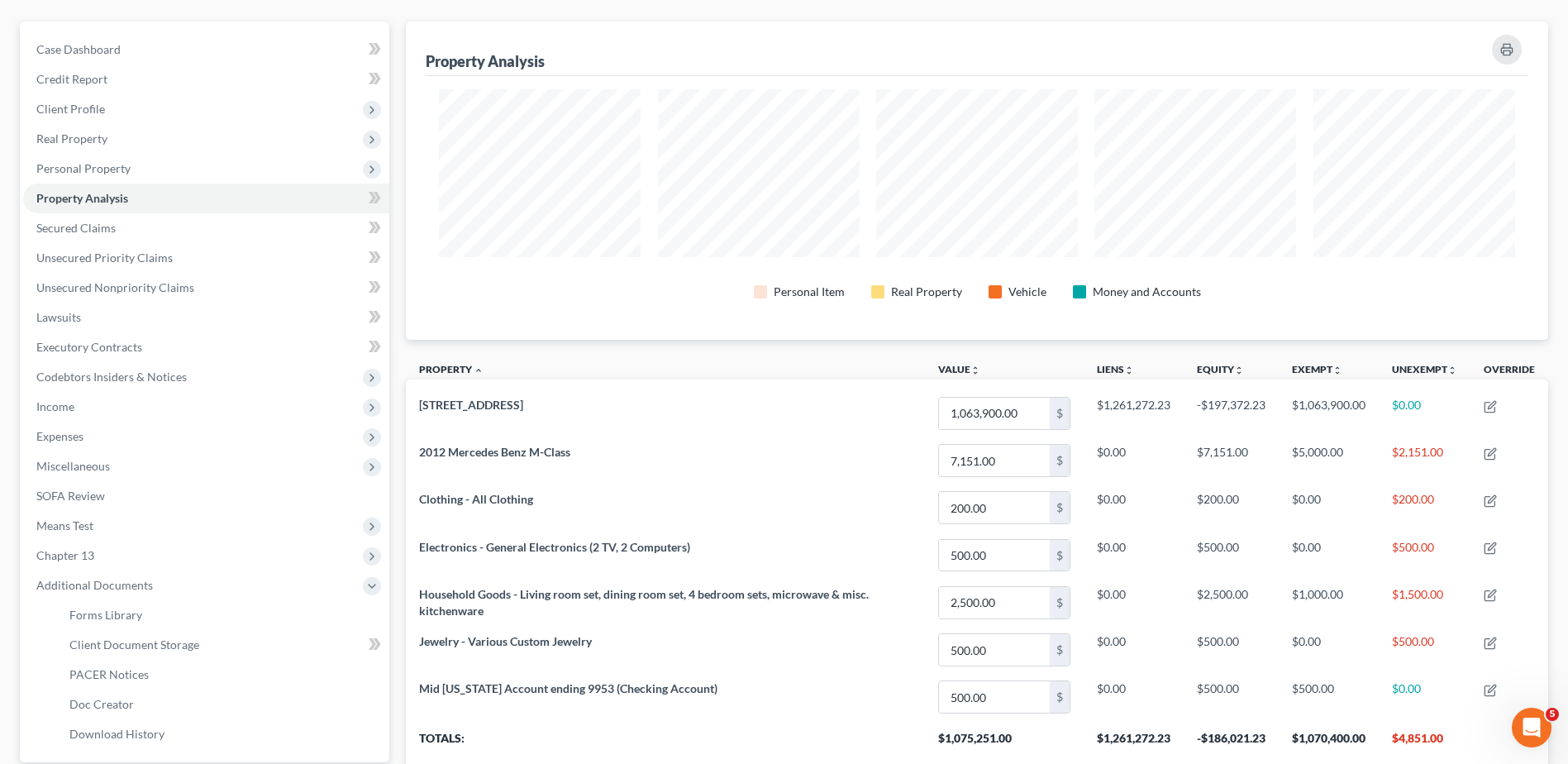
drag, startPoint x: 1188, startPoint y: 349, endPoint x: 1386, endPoint y: 334, distance: 198.6
click at [1191, 348] on div "Property Analysis Personal Item Real Property Vehicle Money and Accounts Proper…" at bounding box center [976, 394] width 1142 height 746
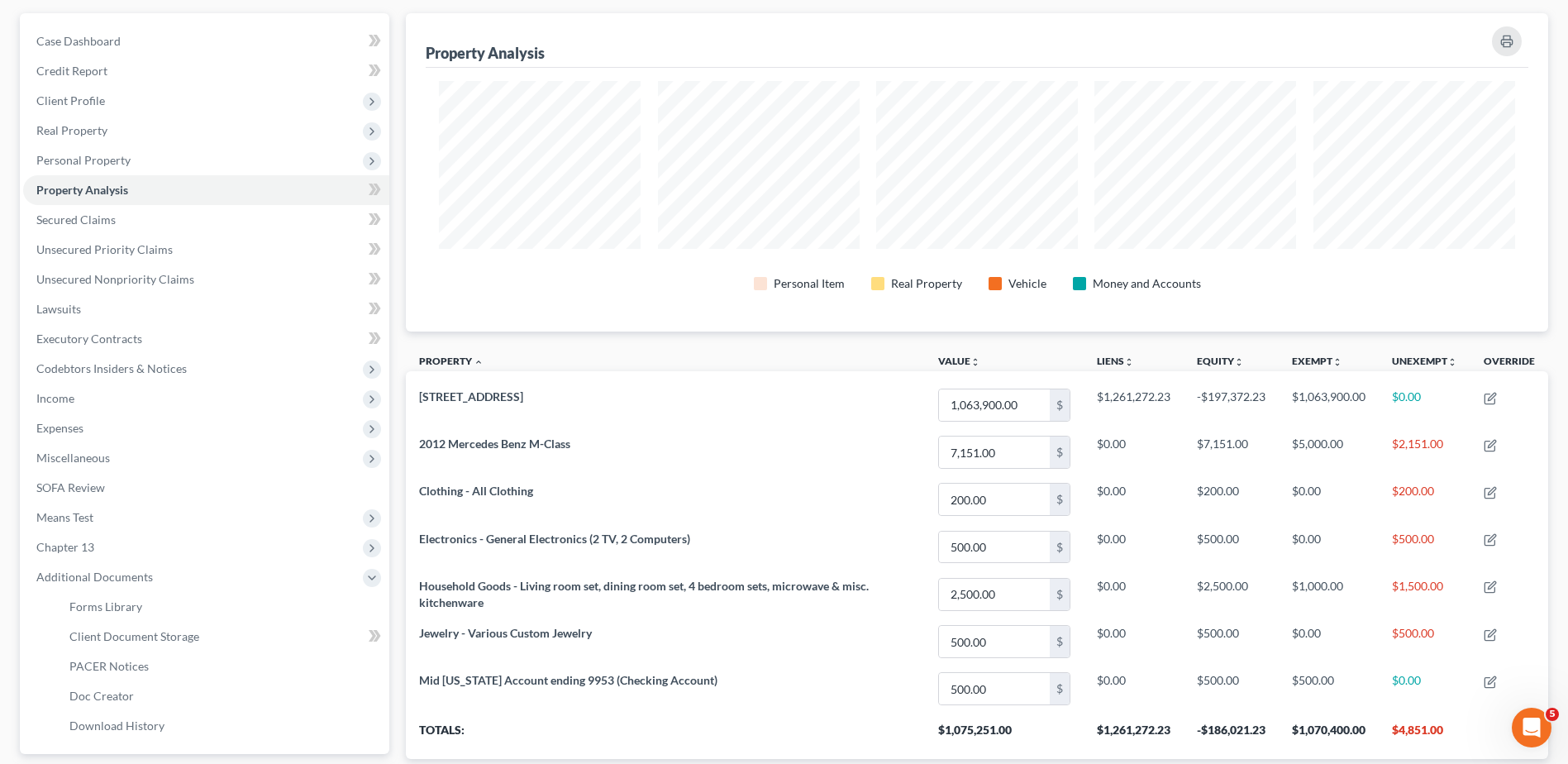
scroll to position [131, 0]
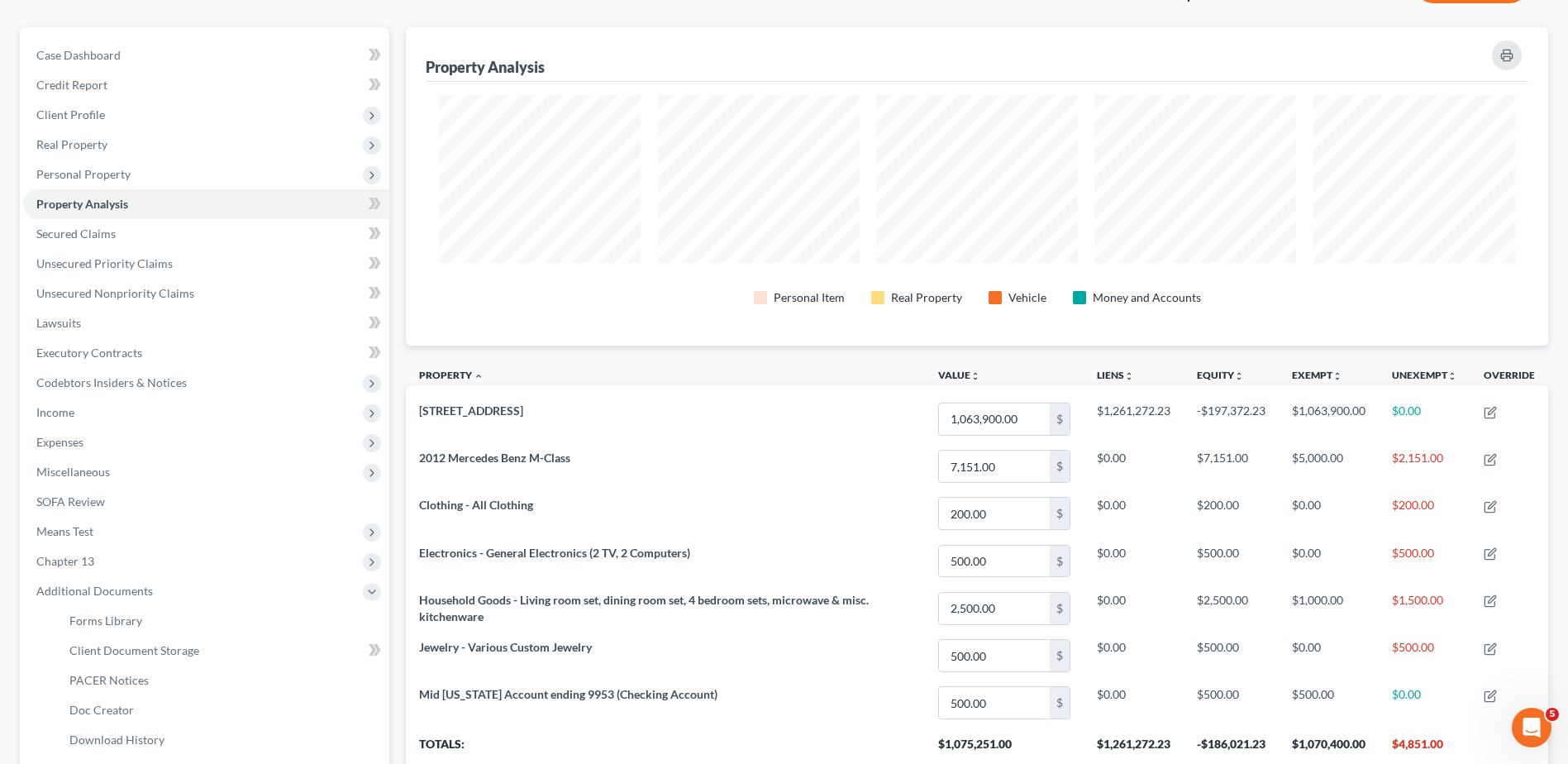
drag, startPoint x: 400, startPoint y: 10, endPoint x: 422, endPoint y: 247, distance: 238.0
click at [422, 247] on div "Williams, Mary Upgraded Case 8:24-bk-05525-CPM Chapter Chapter 13 Status Filed …" at bounding box center [784, 415] width 1529 height 921
drag, startPoint x: 422, startPoint y: 247, endPoint x: 400, endPoint y: 11, distance: 237.0
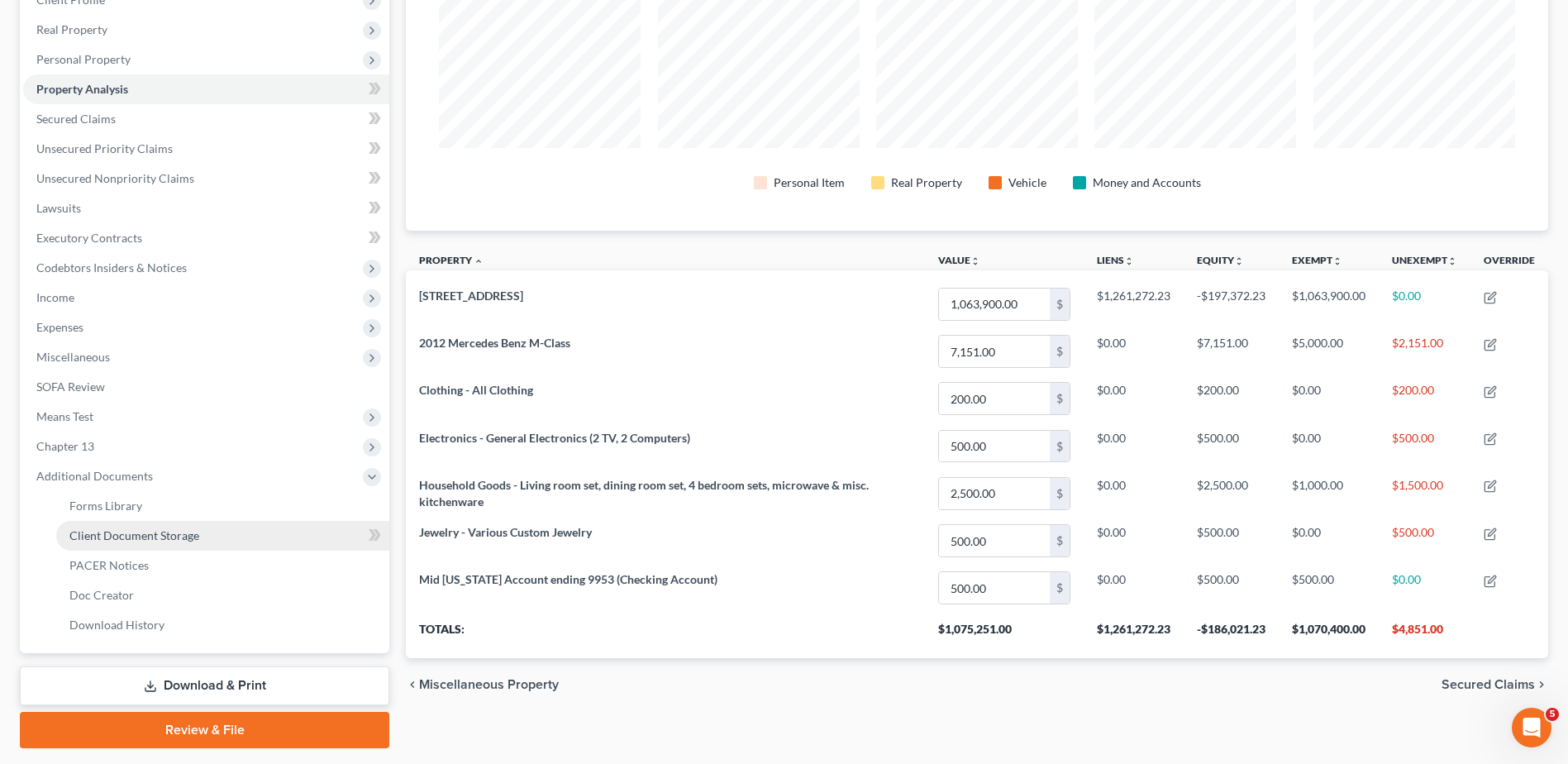
scroll to position [293, 0]
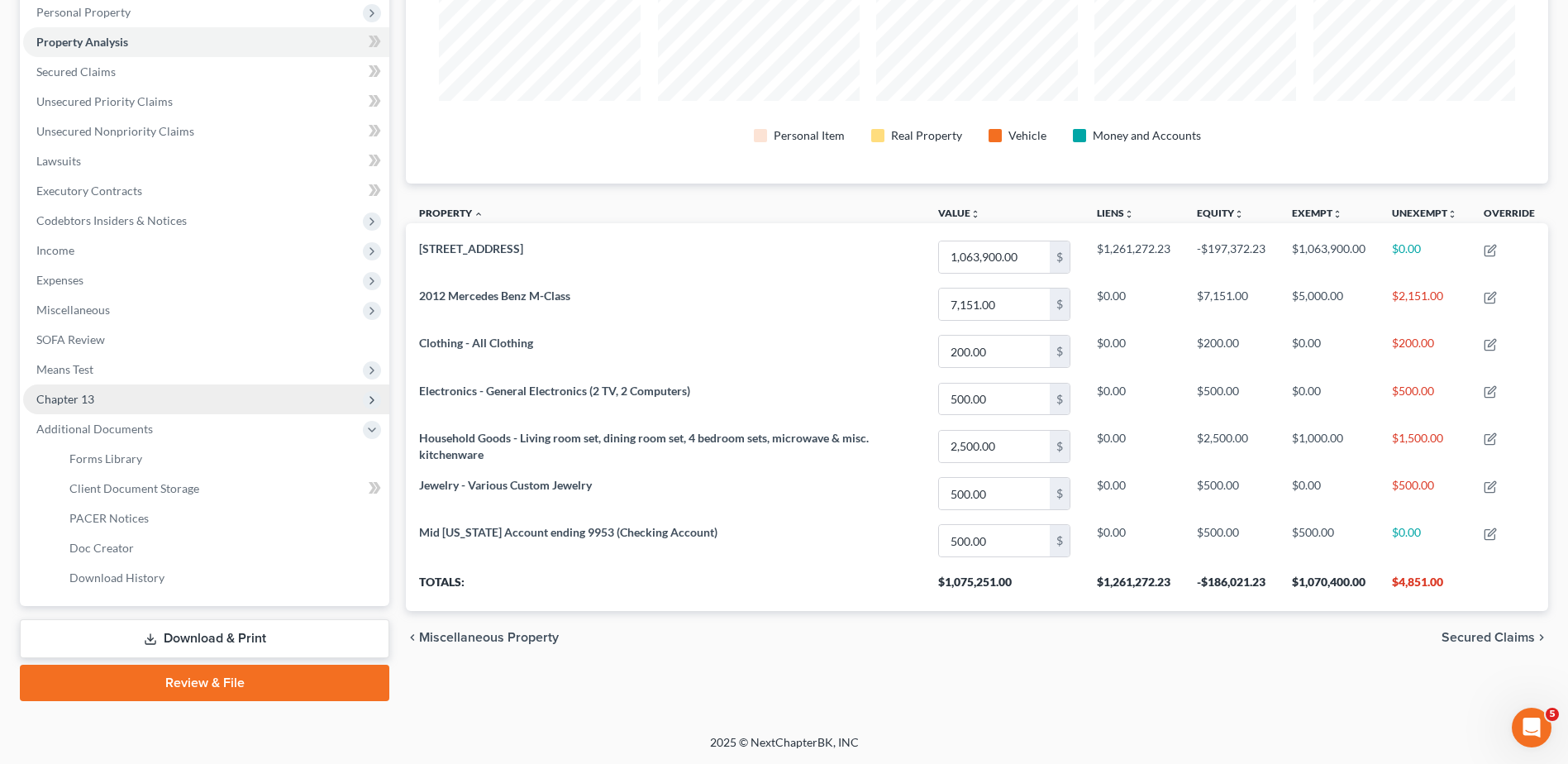
click at [153, 398] on span "Chapter 13" at bounding box center [206, 399] width 366 height 30
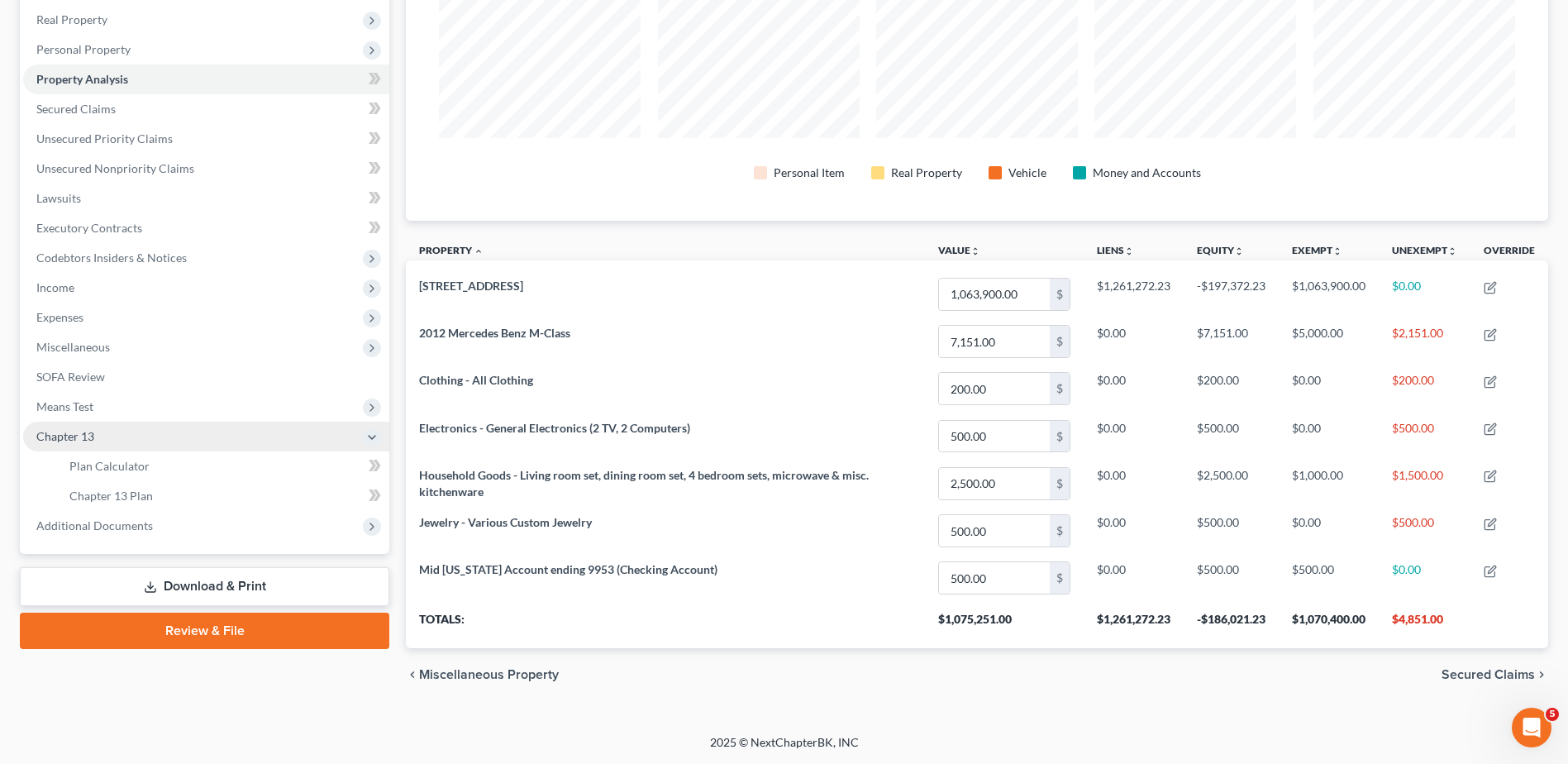
scroll to position [256, 0]
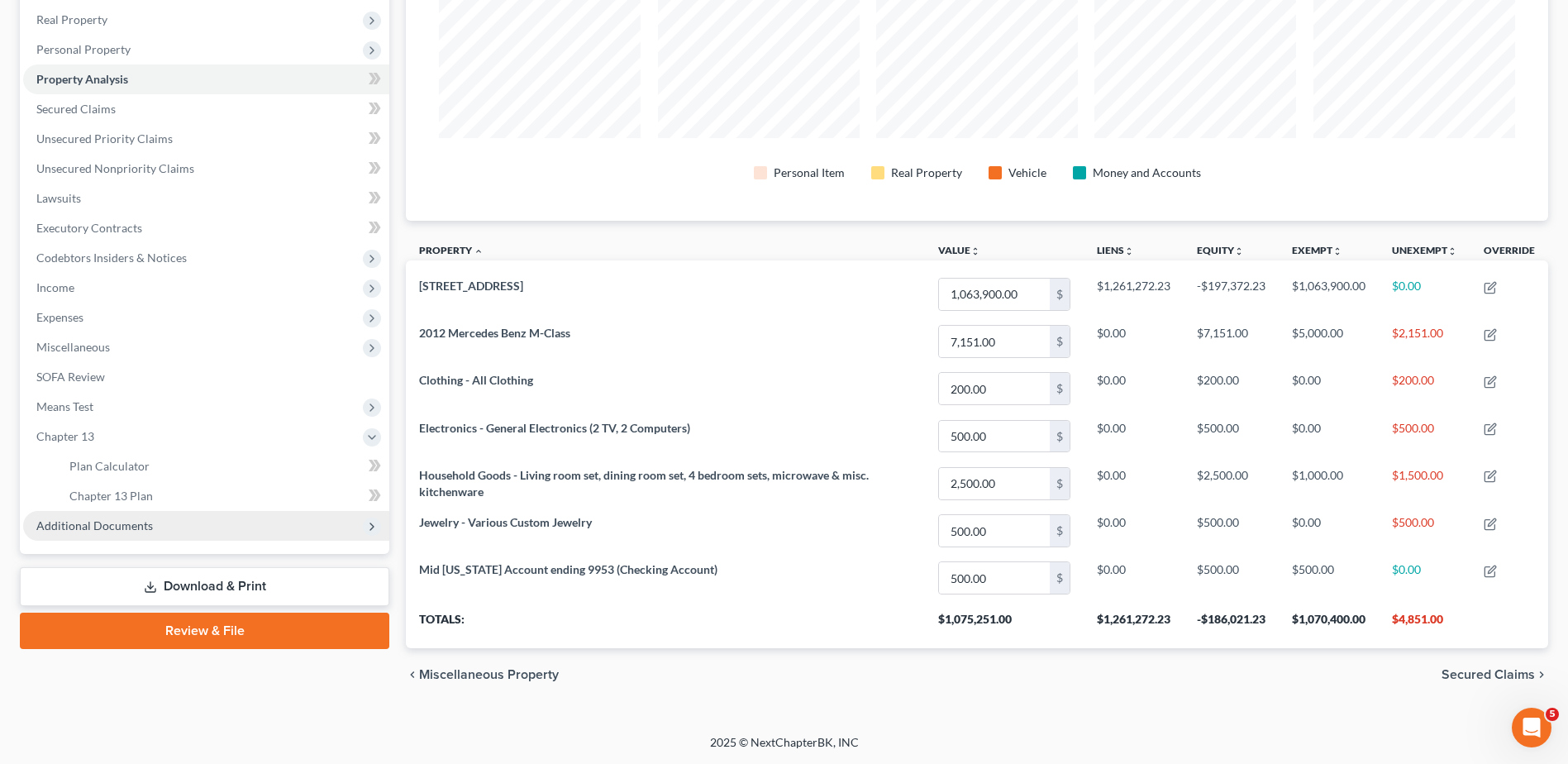
click at [138, 526] on span "Additional Documents" at bounding box center [94, 525] width 116 height 14
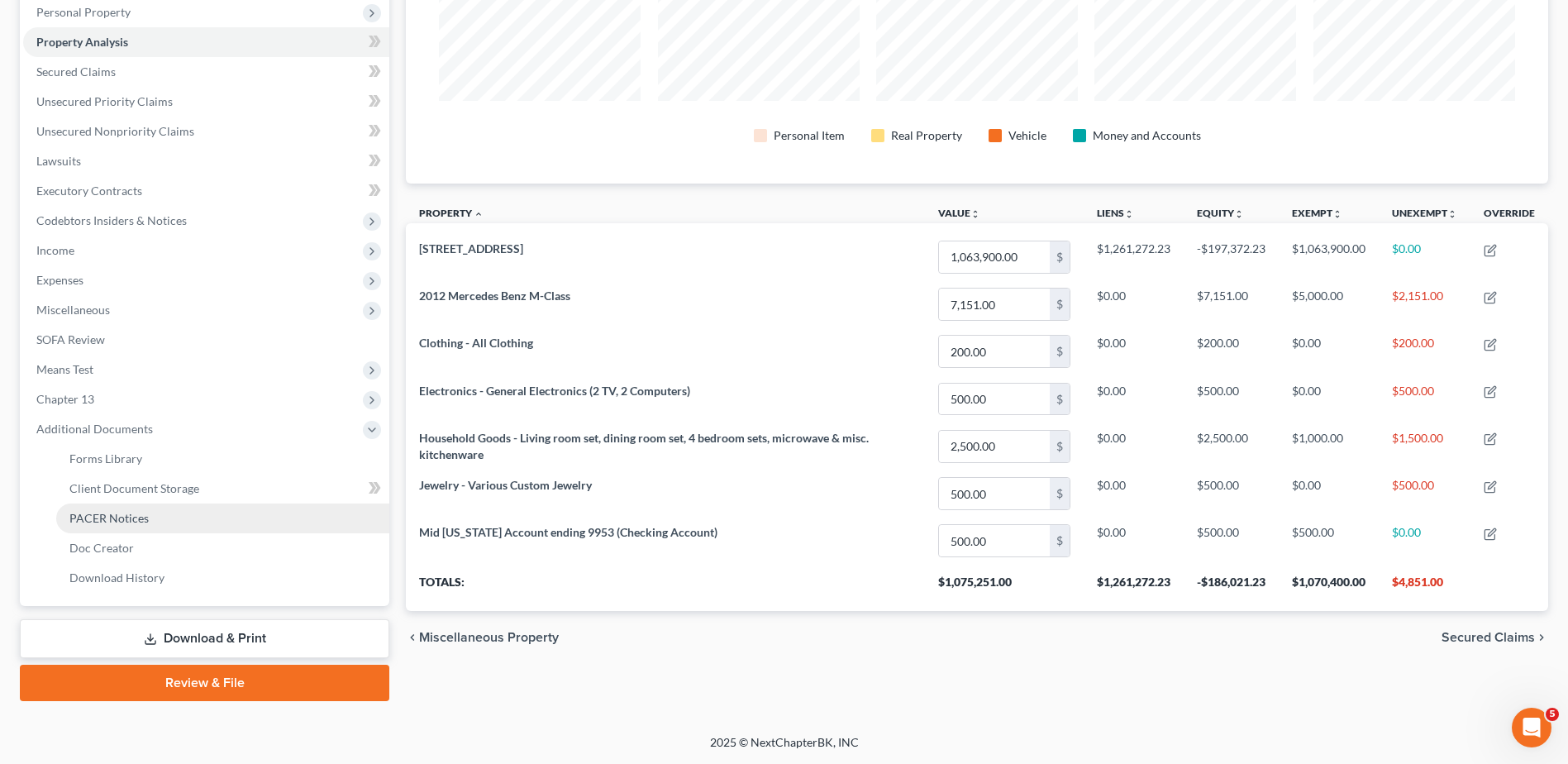
click at [130, 517] on span "PACER Notices" at bounding box center [109, 517] width 79 height 14
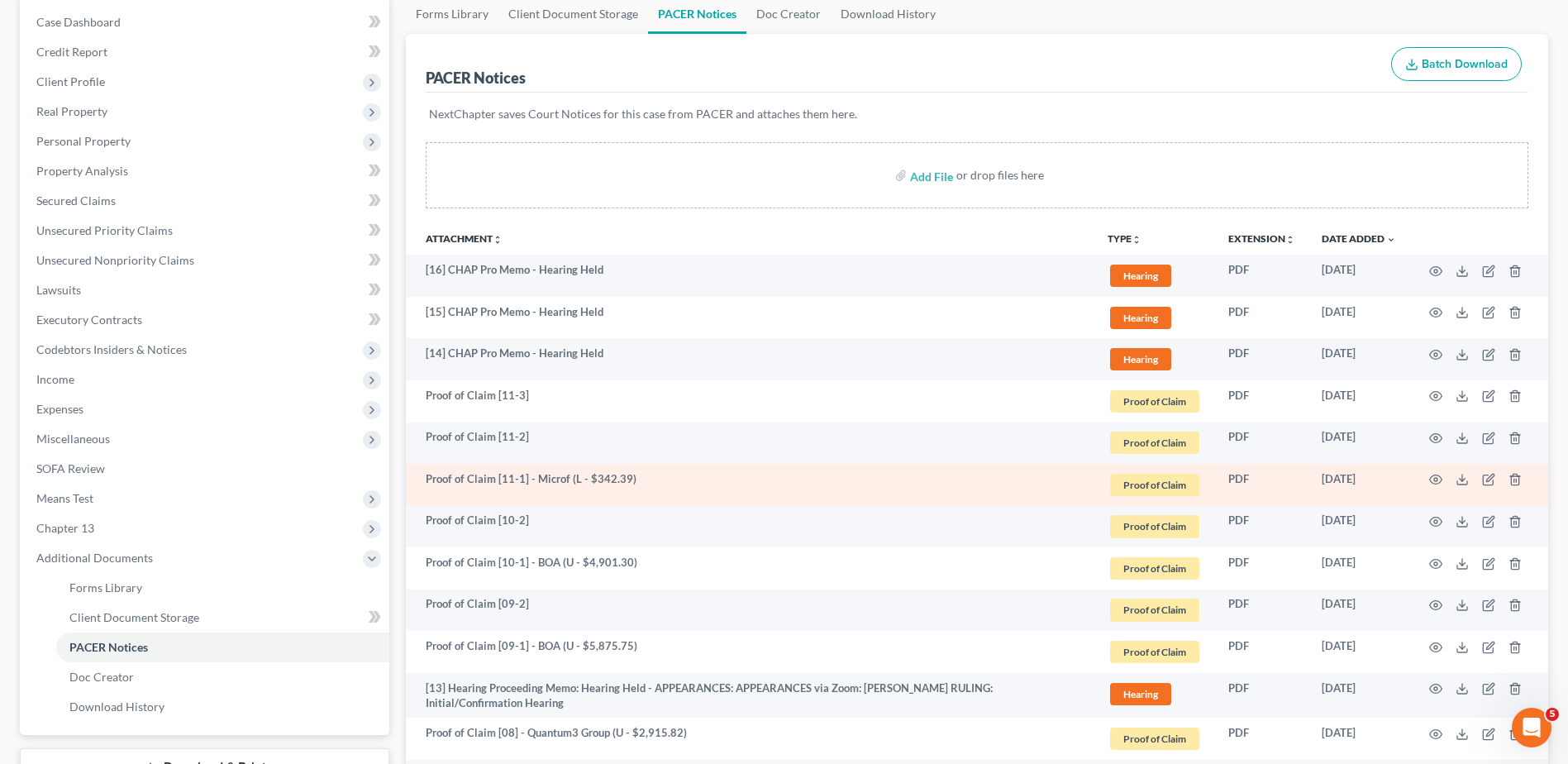
scroll to position [166, 0]
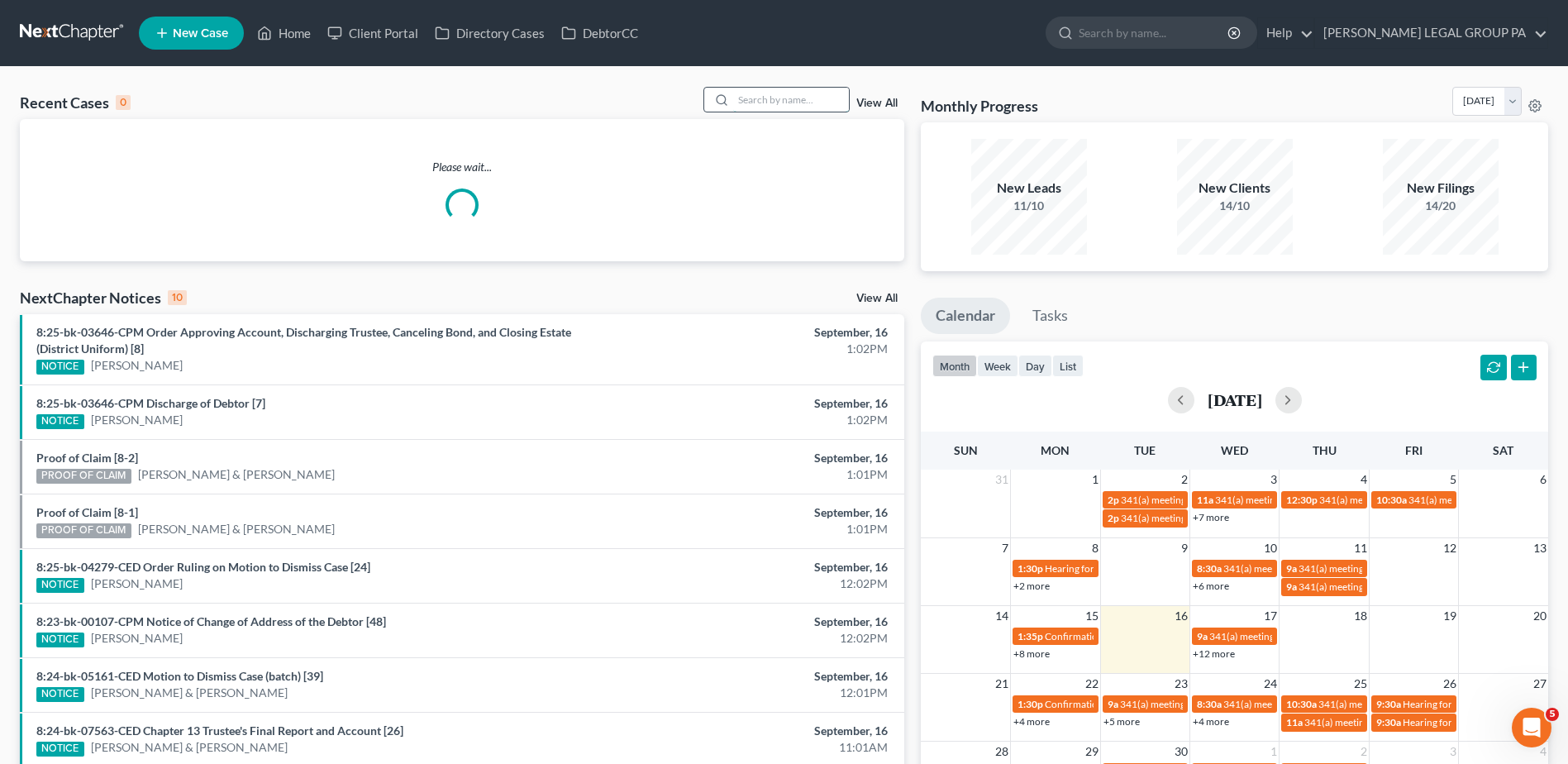
click at [766, 105] on input "search" at bounding box center [791, 99] width 115 height 24
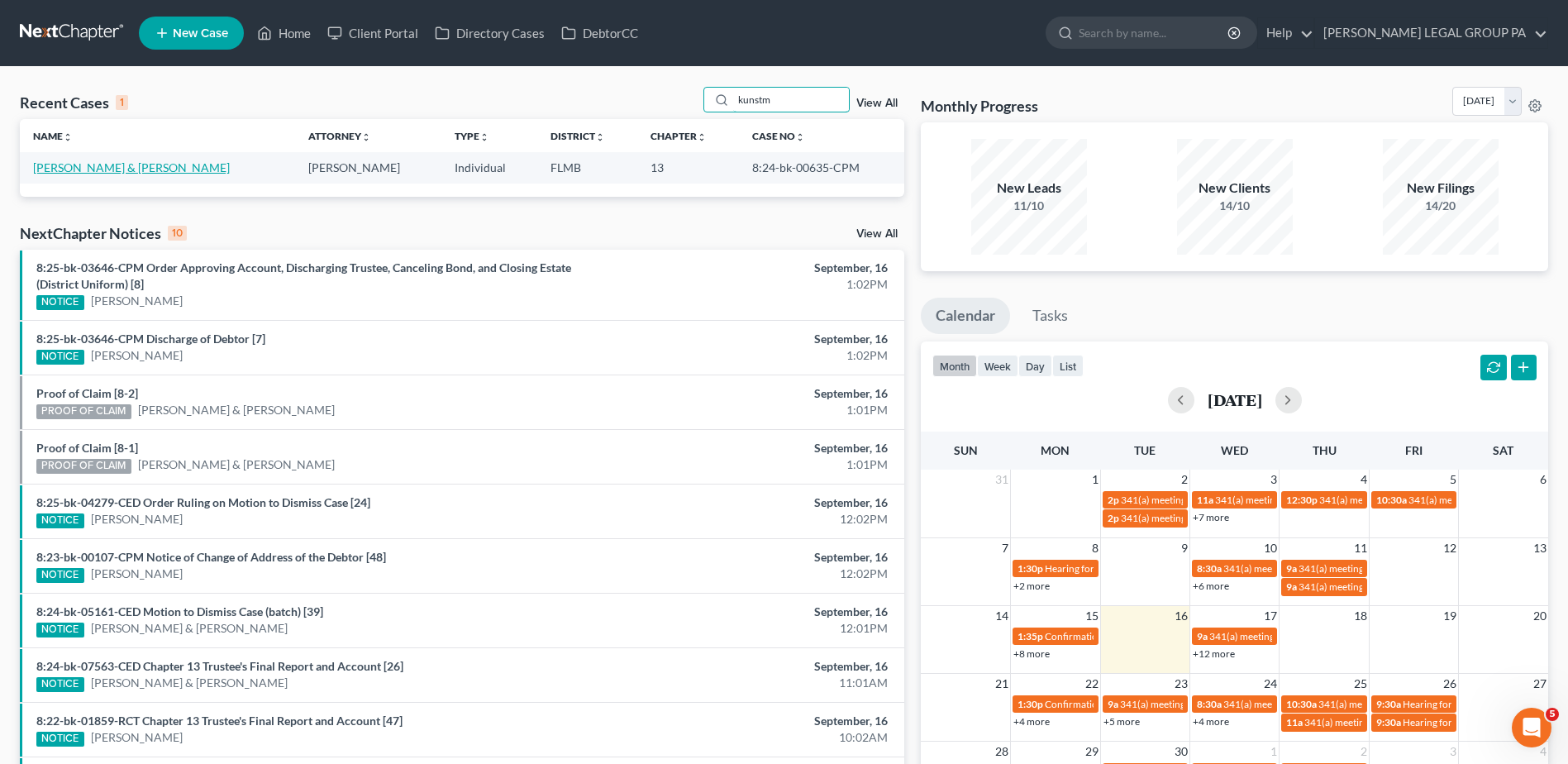
type input "kunstm"
click at [66, 167] on link "[PERSON_NAME] & [PERSON_NAME]" at bounding box center [131, 167] width 197 height 14
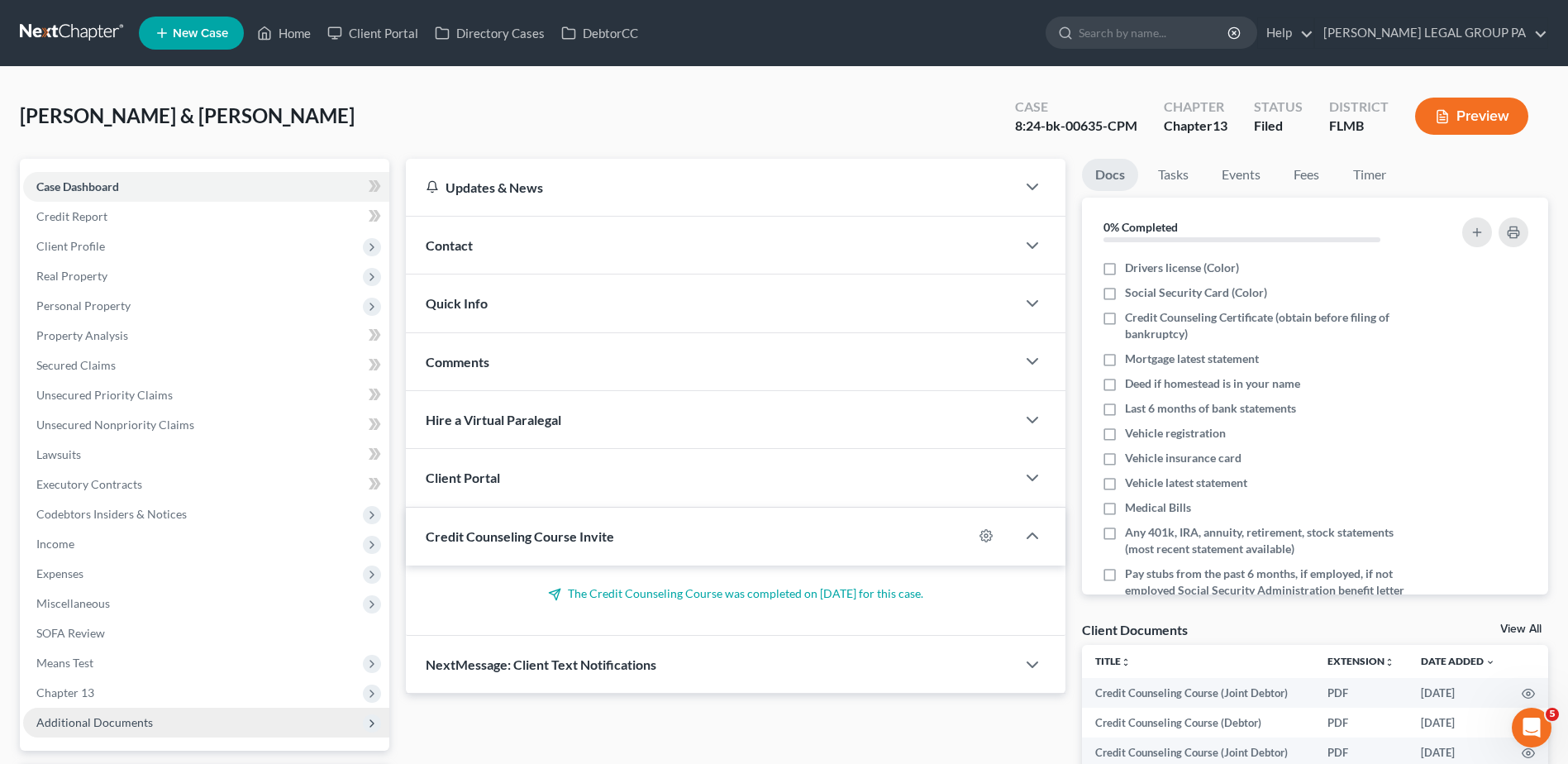
click at [144, 718] on span "Additional Documents" at bounding box center [94, 722] width 116 height 14
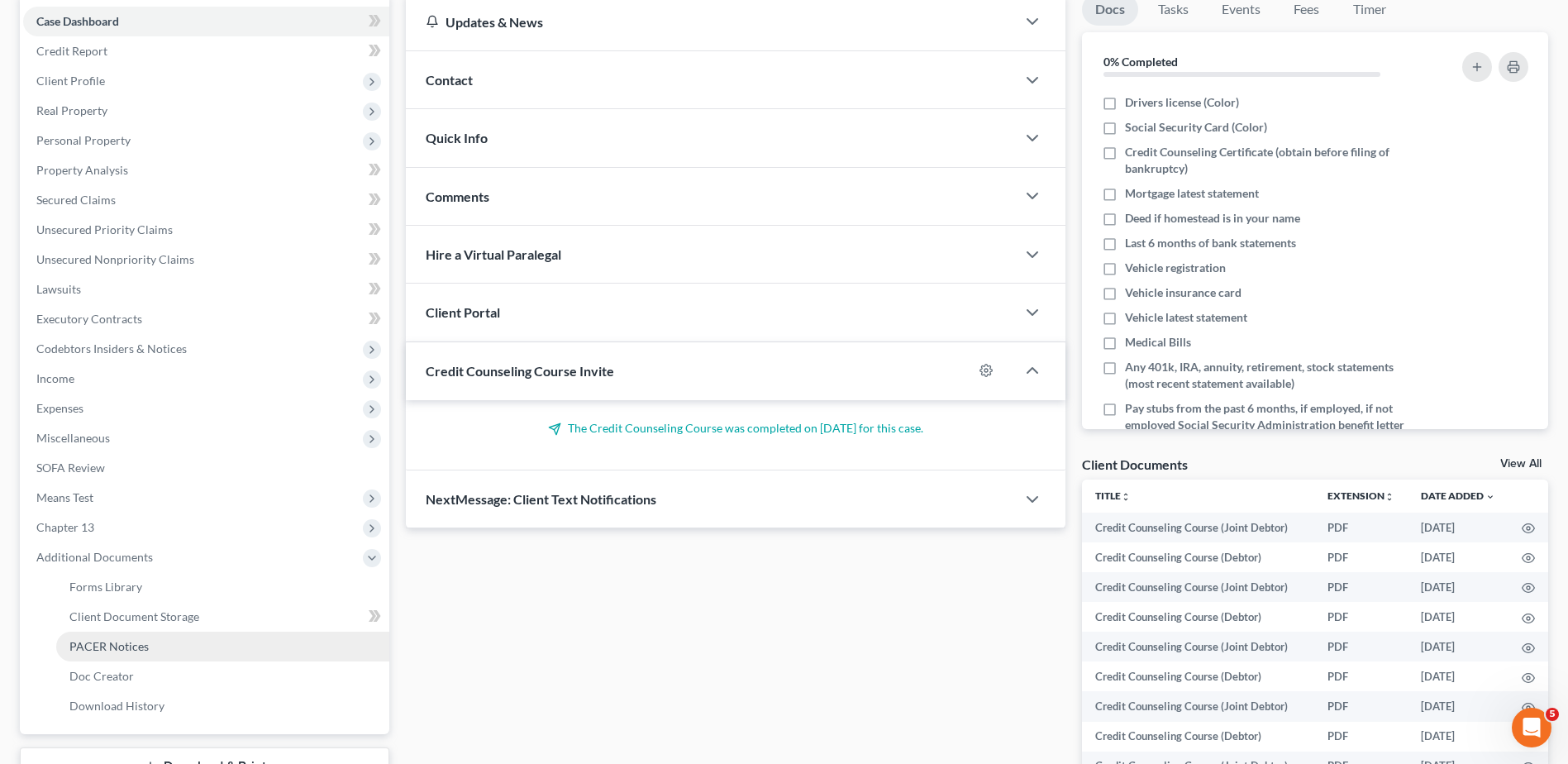
click at [125, 655] on link "PACER Notices" at bounding box center [223, 646] width 333 height 30
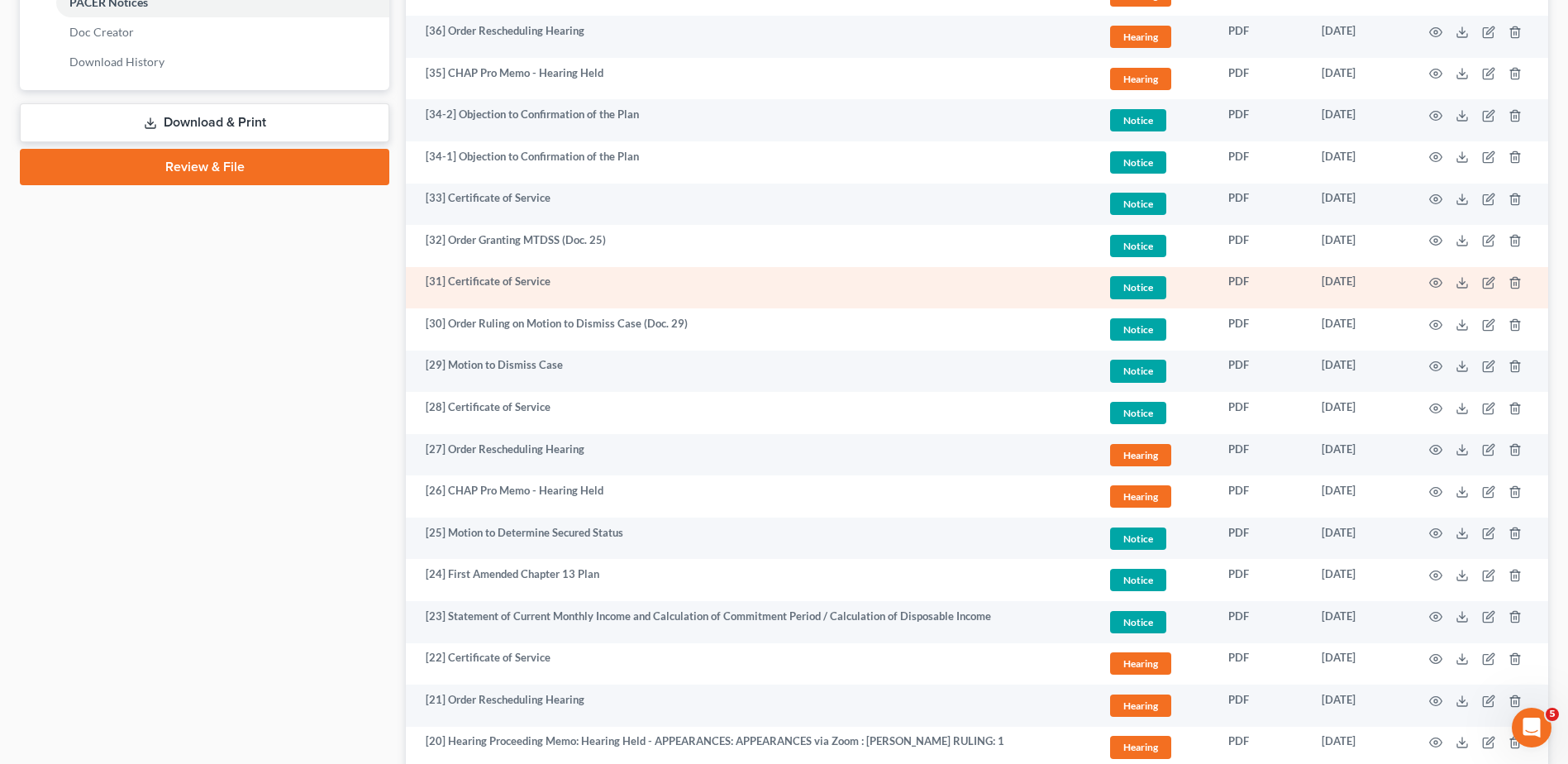
scroll to position [827, 0]
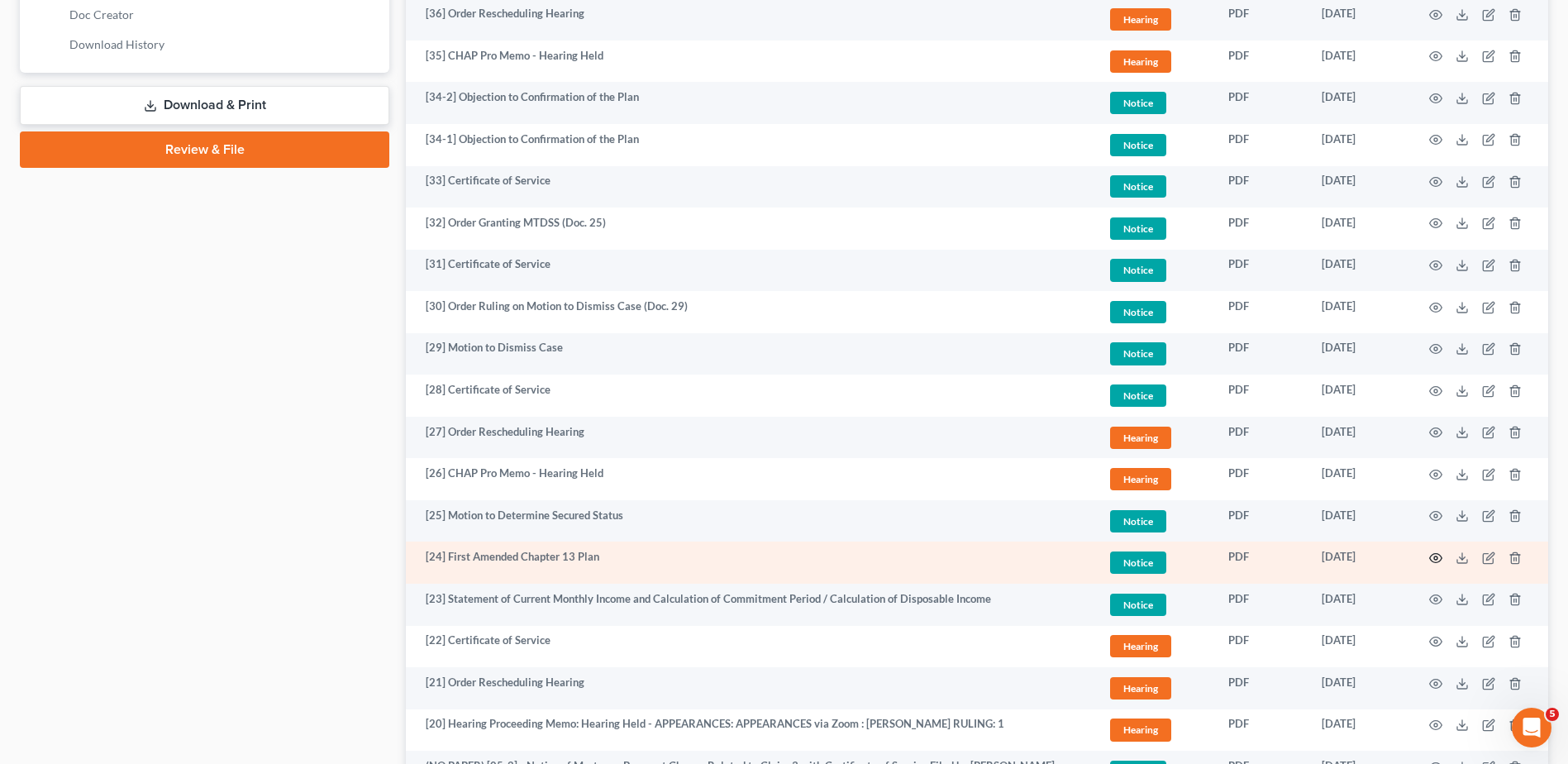
click at [1434, 558] on icon "button" at bounding box center [1436, 558] width 13 height 13
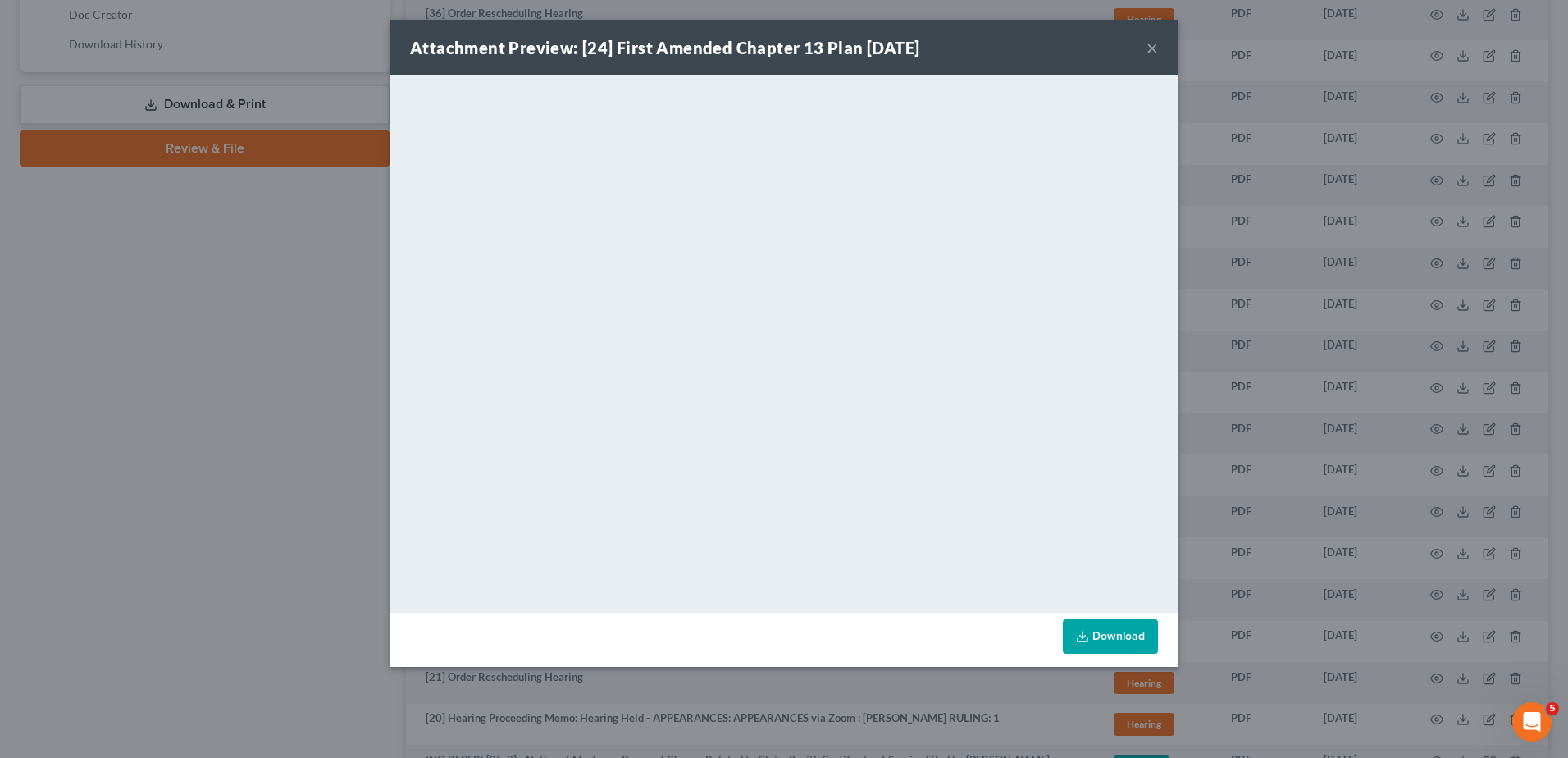
click at [337, 231] on div "Attachment Preview: [24] First Amended Chapter 13 Plan [DATE] × <object ng-attr…" at bounding box center [784, 379] width 1568 height 758
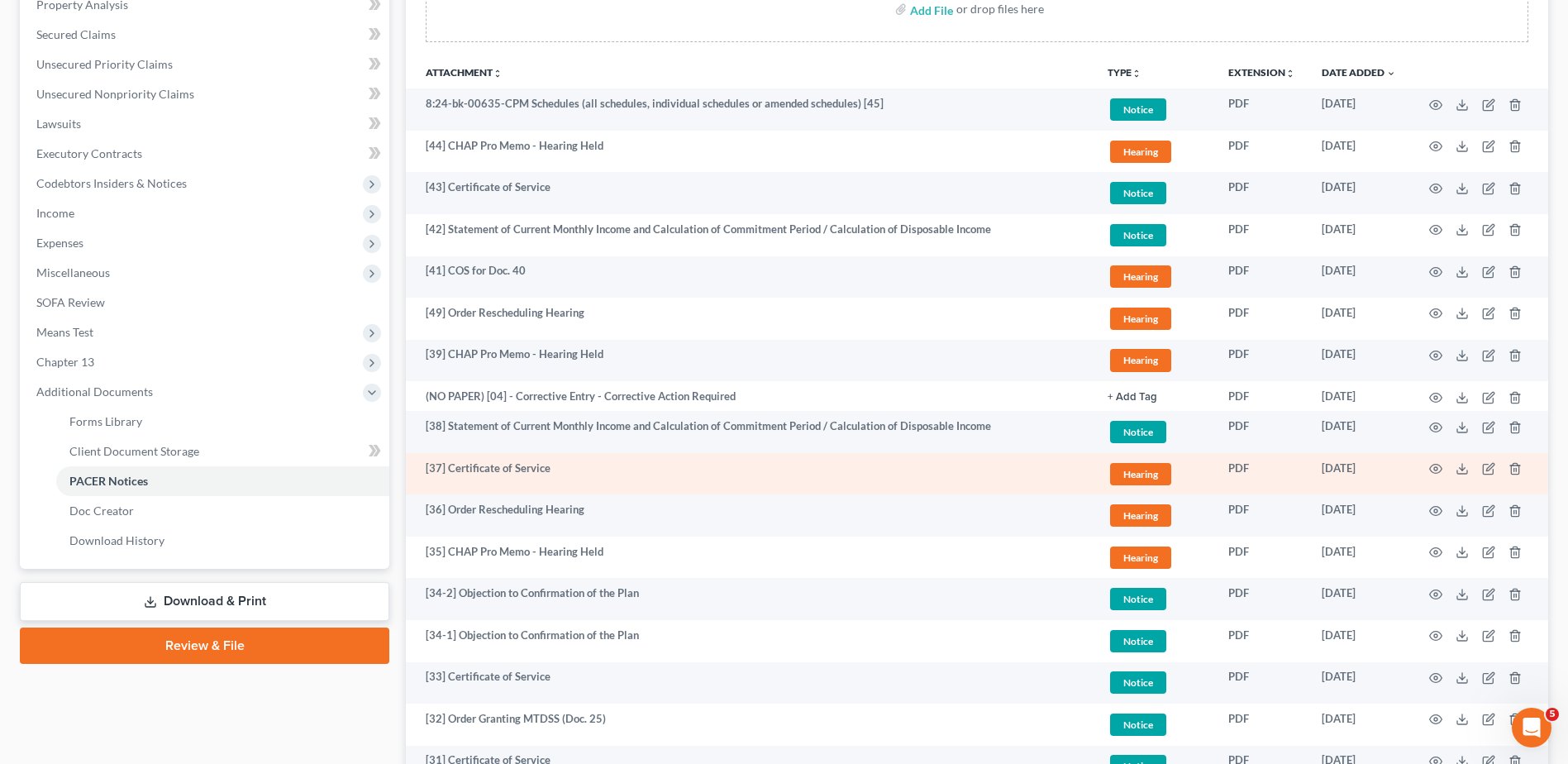
scroll to position [1002, 0]
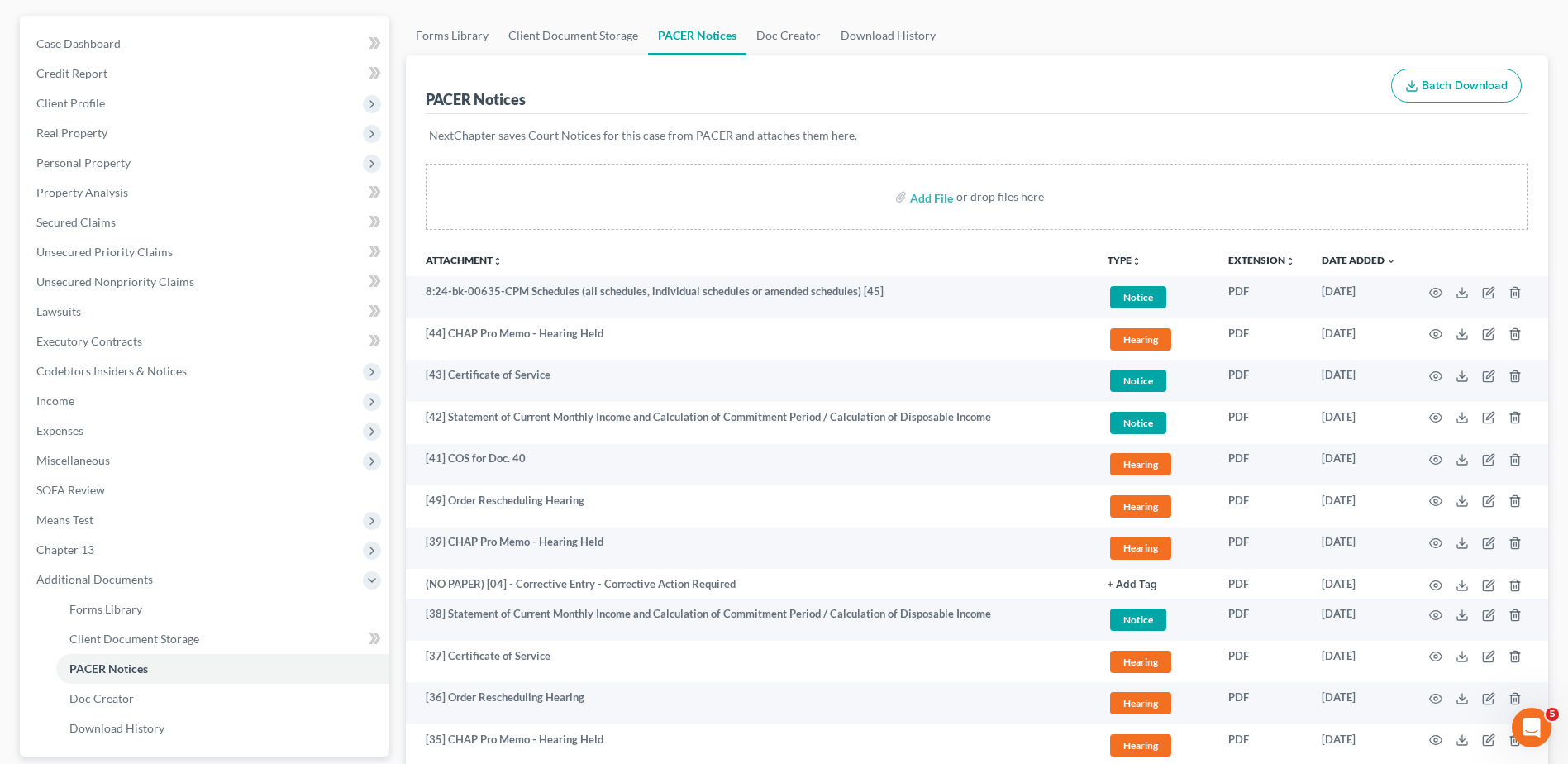
scroll to position [0, 0]
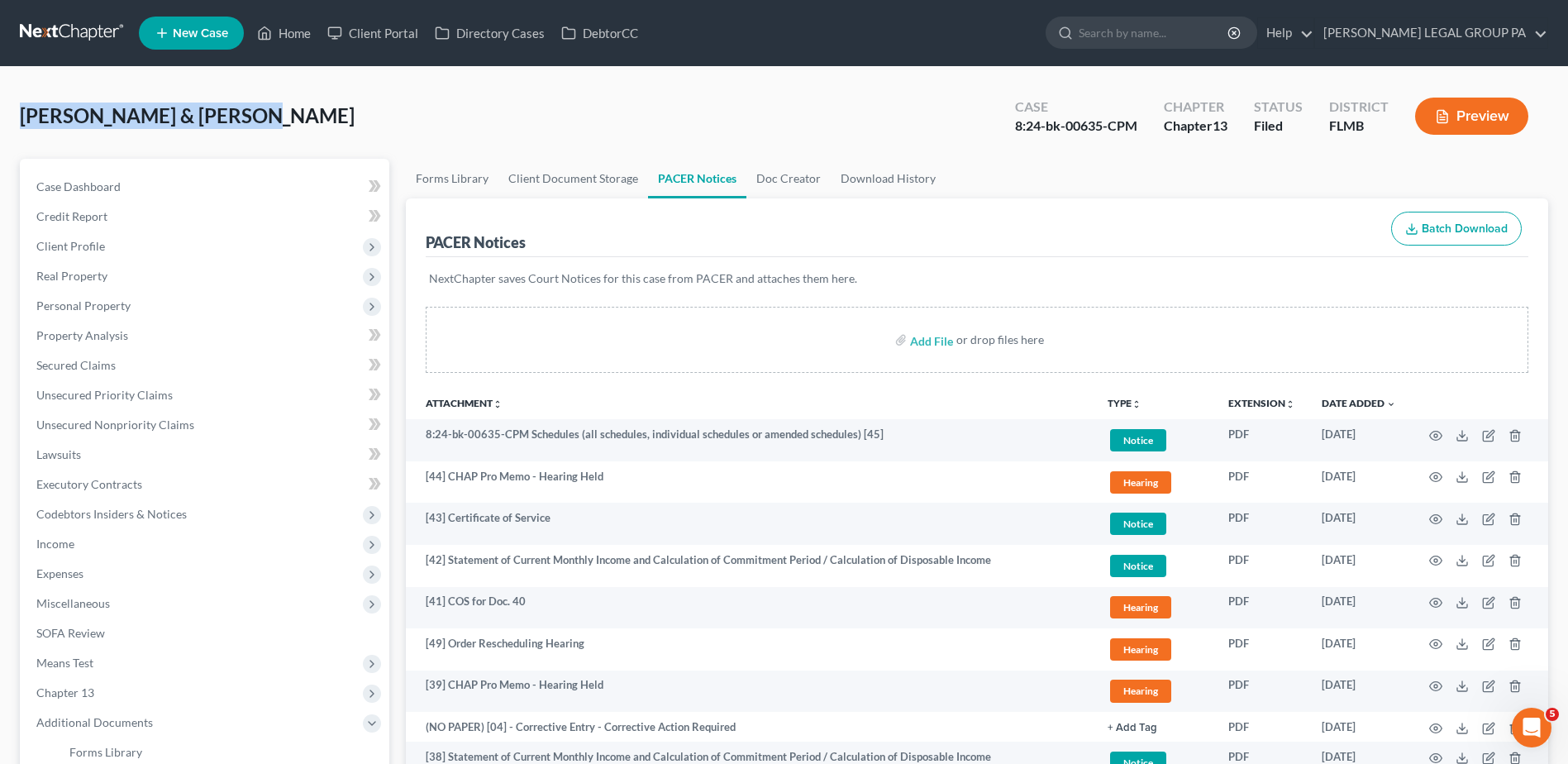
drag, startPoint x: 19, startPoint y: 111, endPoint x: 263, endPoint y: 121, distance: 244.2
drag, startPoint x: 388, startPoint y: 124, endPoint x: 345, endPoint y: 121, distance: 43.1
click at [388, 124] on div "Kunstman, John & Amanda Upgraded Case 8:24-bk-00635-CPM Chapter Chapter 13 Stat…" at bounding box center [784, 122] width 1529 height 71
click at [54, 25] on link at bounding box center [72, 32] width 106 height 30
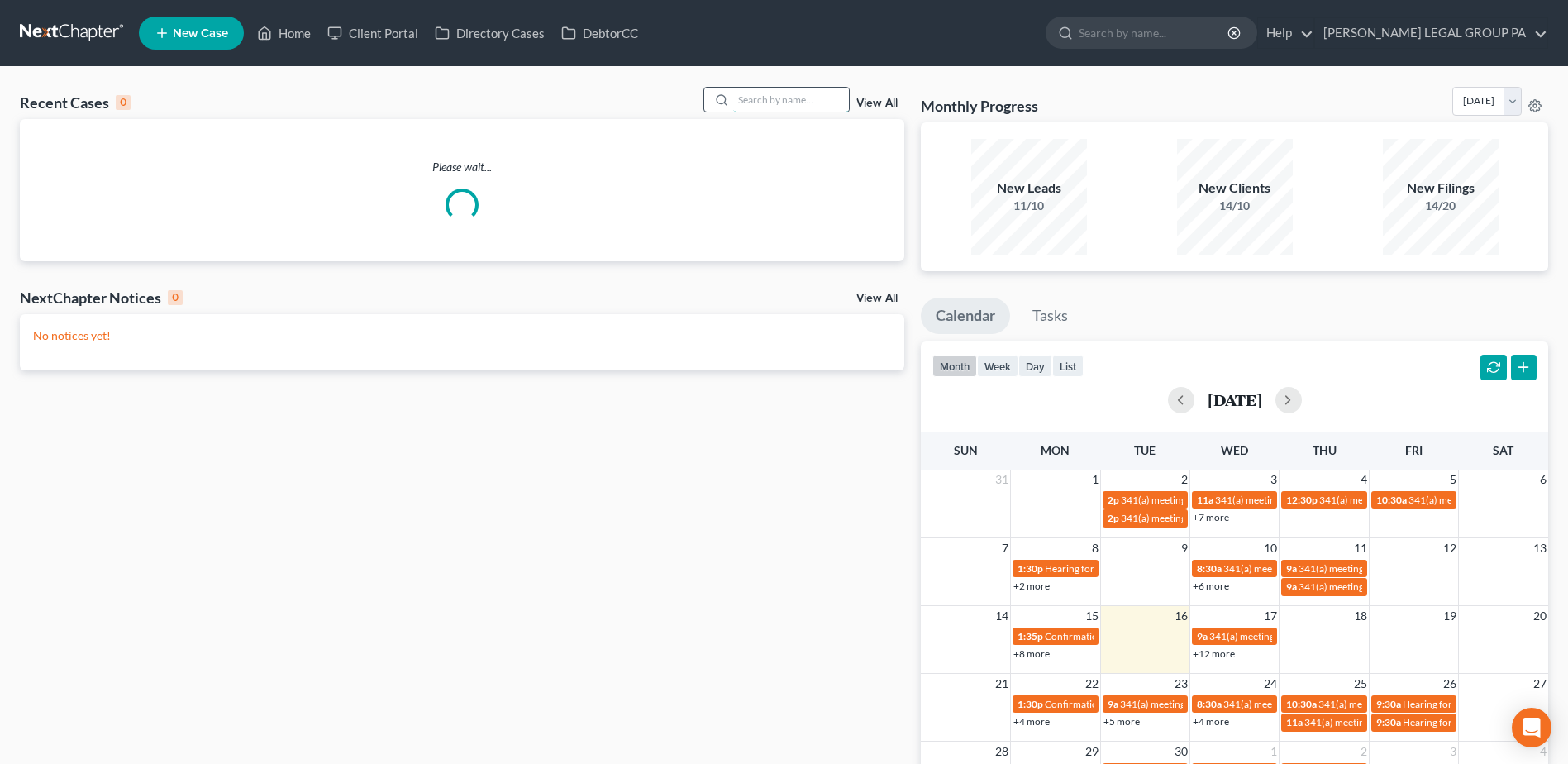
click at [788, 103] on input "search" at bounding box center [791, 99] width 115 height 24
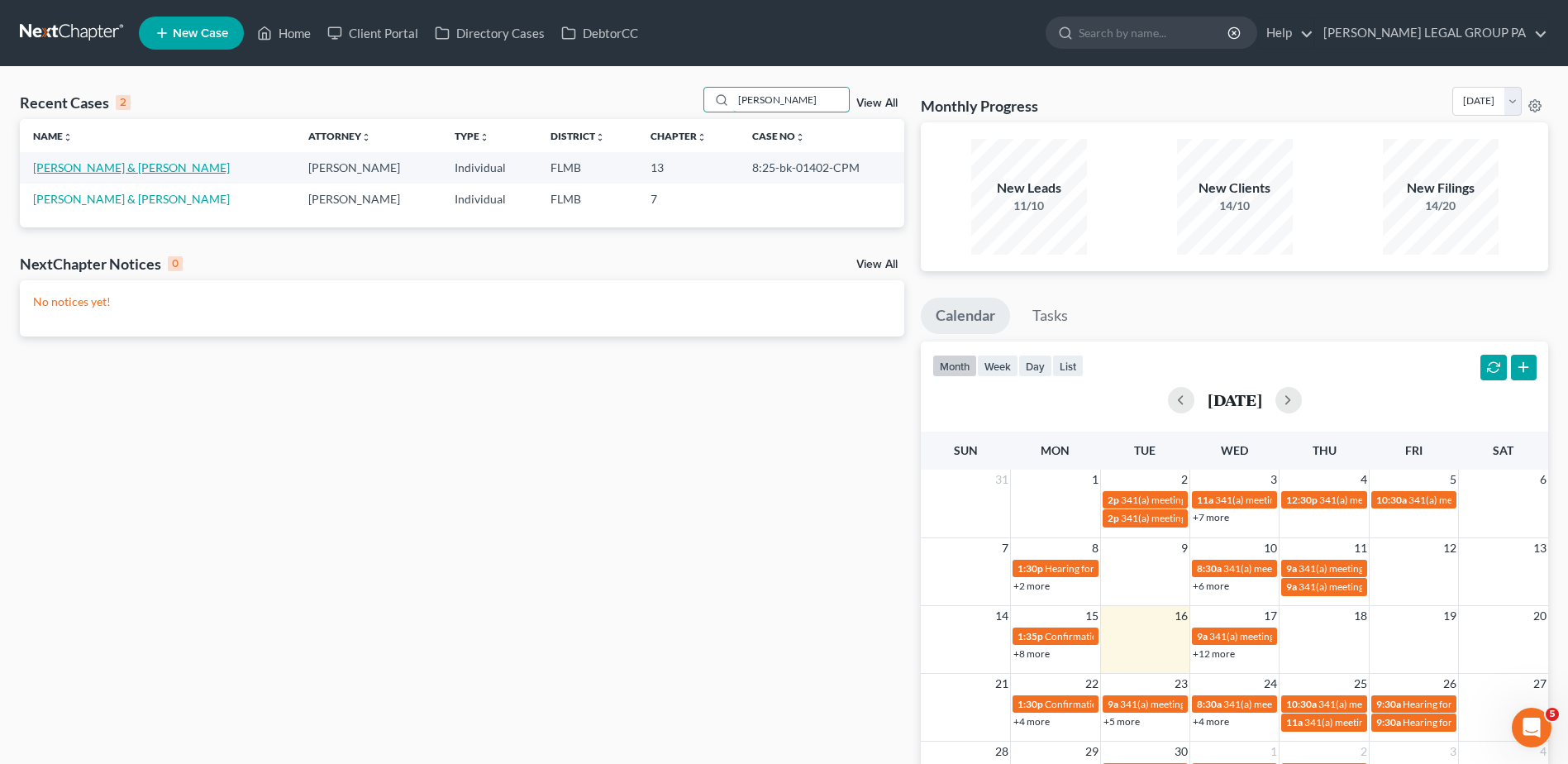
type input "[PERSON_NAME]"
click at [103, 166] on link "[PERSON_NAME] & [PERSON_NAME]" at bounding box center [131, 167] width 197 height 14
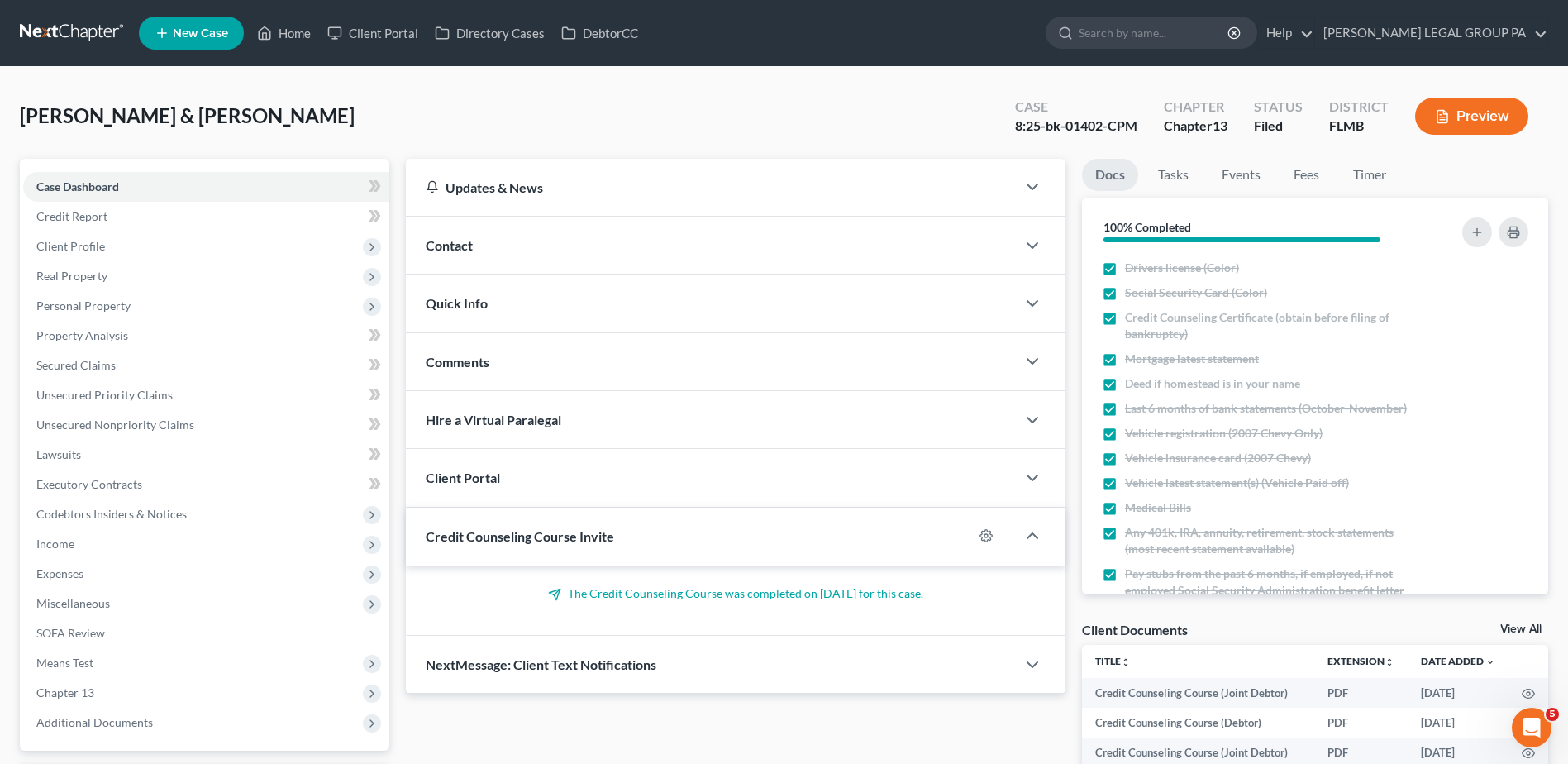
scroll to position [17, 0]
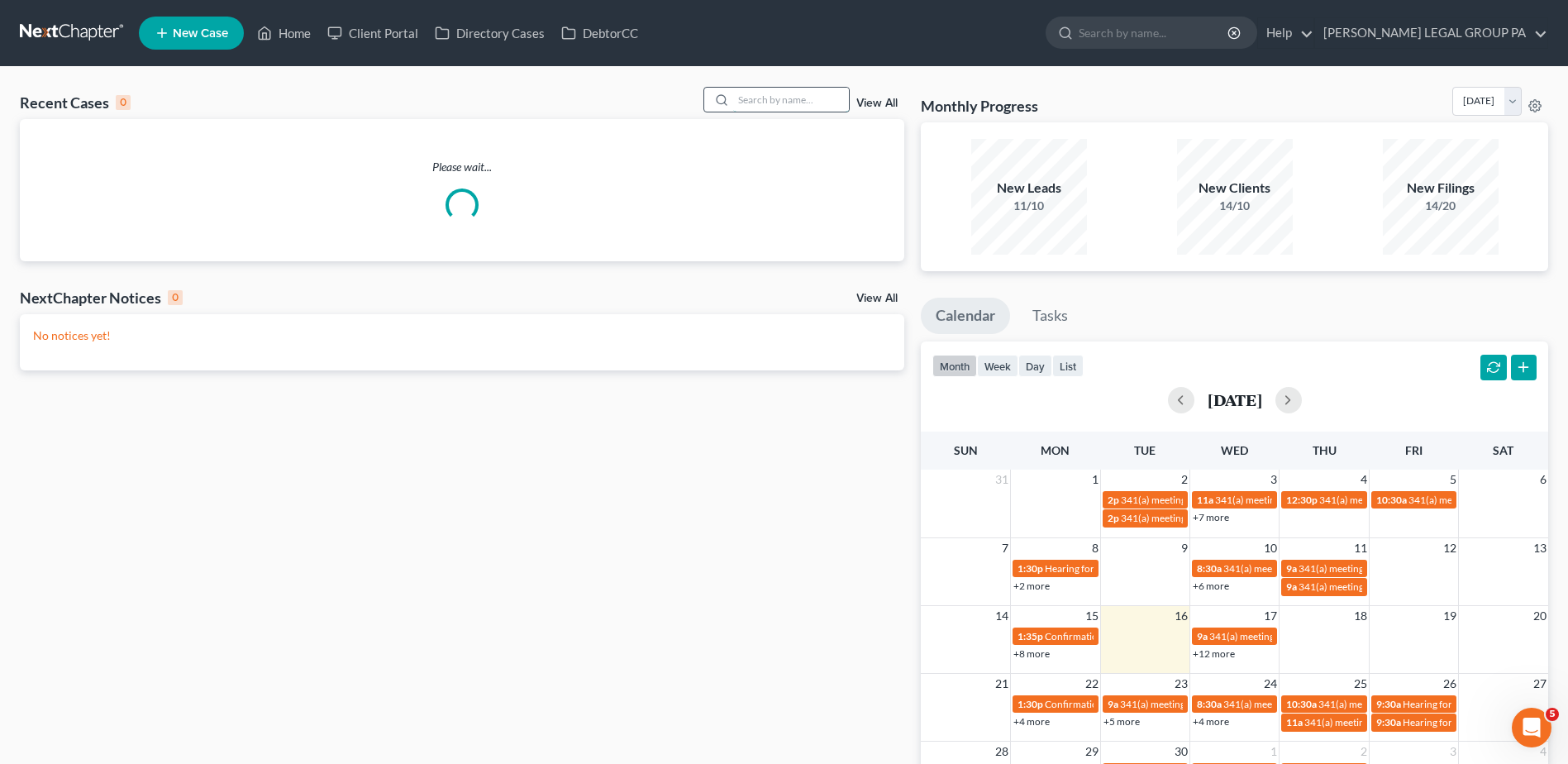
click at [776, 93] on input "search" at bounding box center [791, 99] width 115 height 24
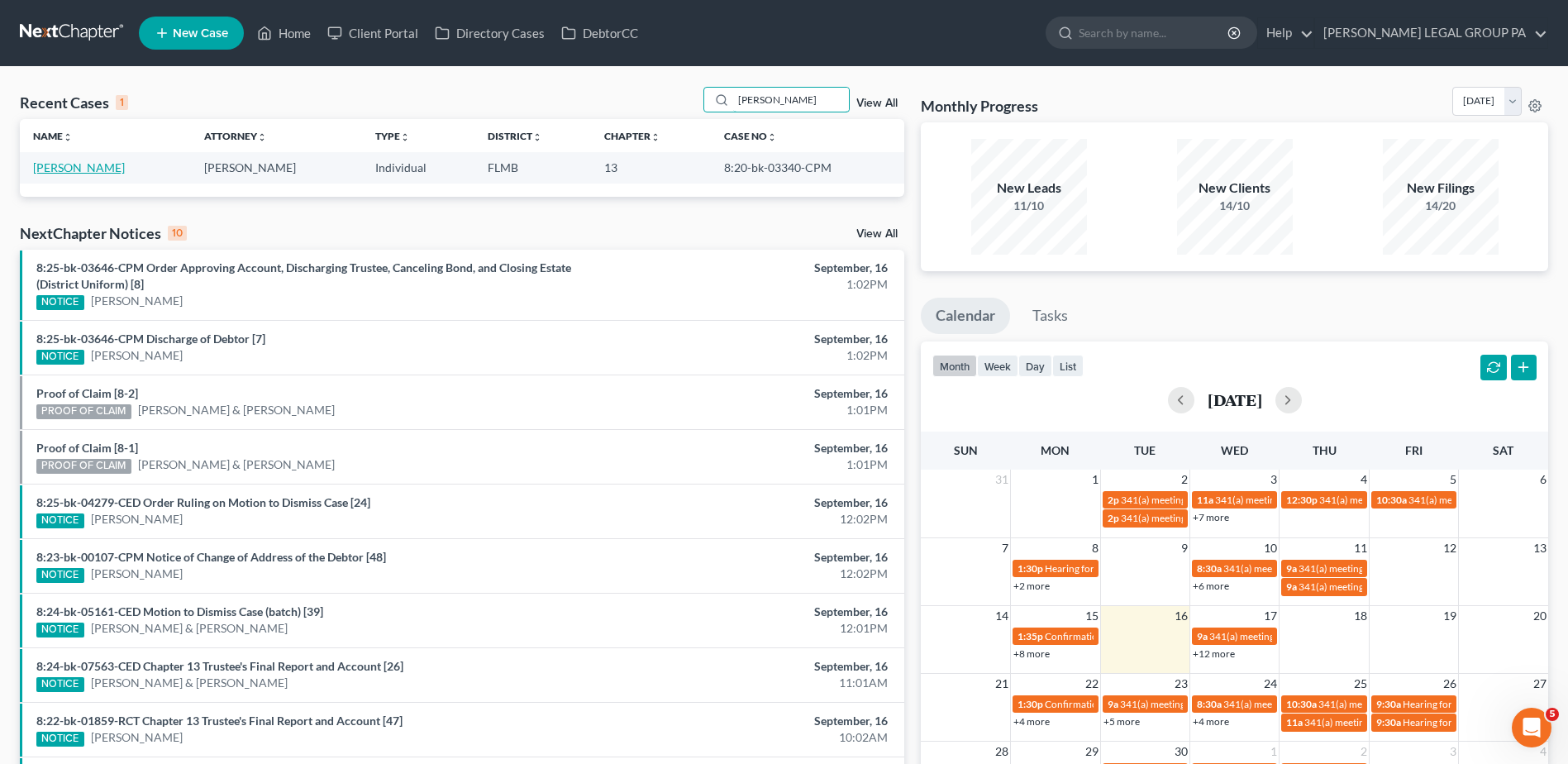
type input "[PERSON_NAME]"
click at [59, 166] on link "[PERSON_NAME]" at bounding box center [79, 167] width 91 height 14
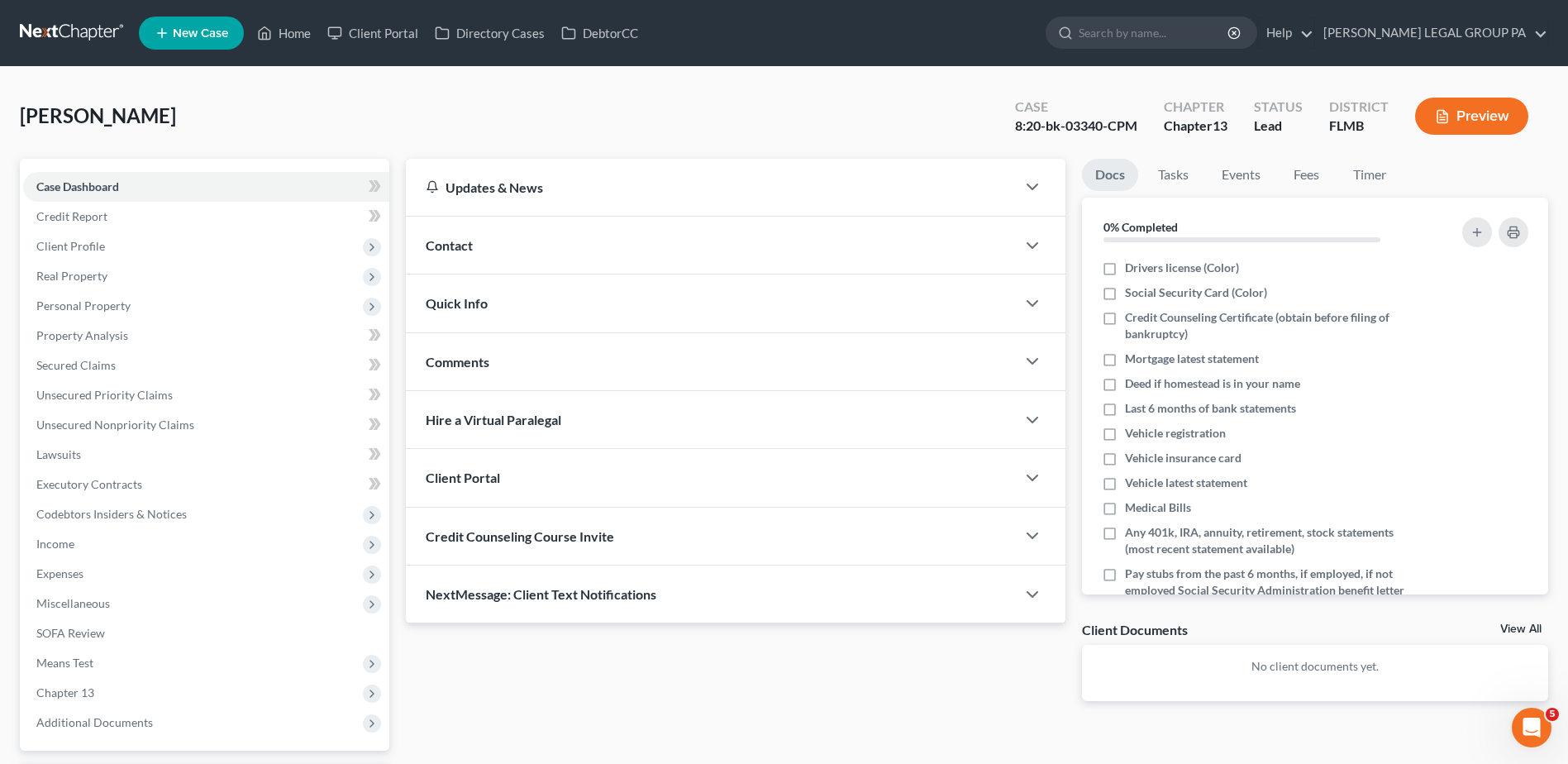
click at [37, 30] on link at bounding box center [72, 32] width 106 height 30
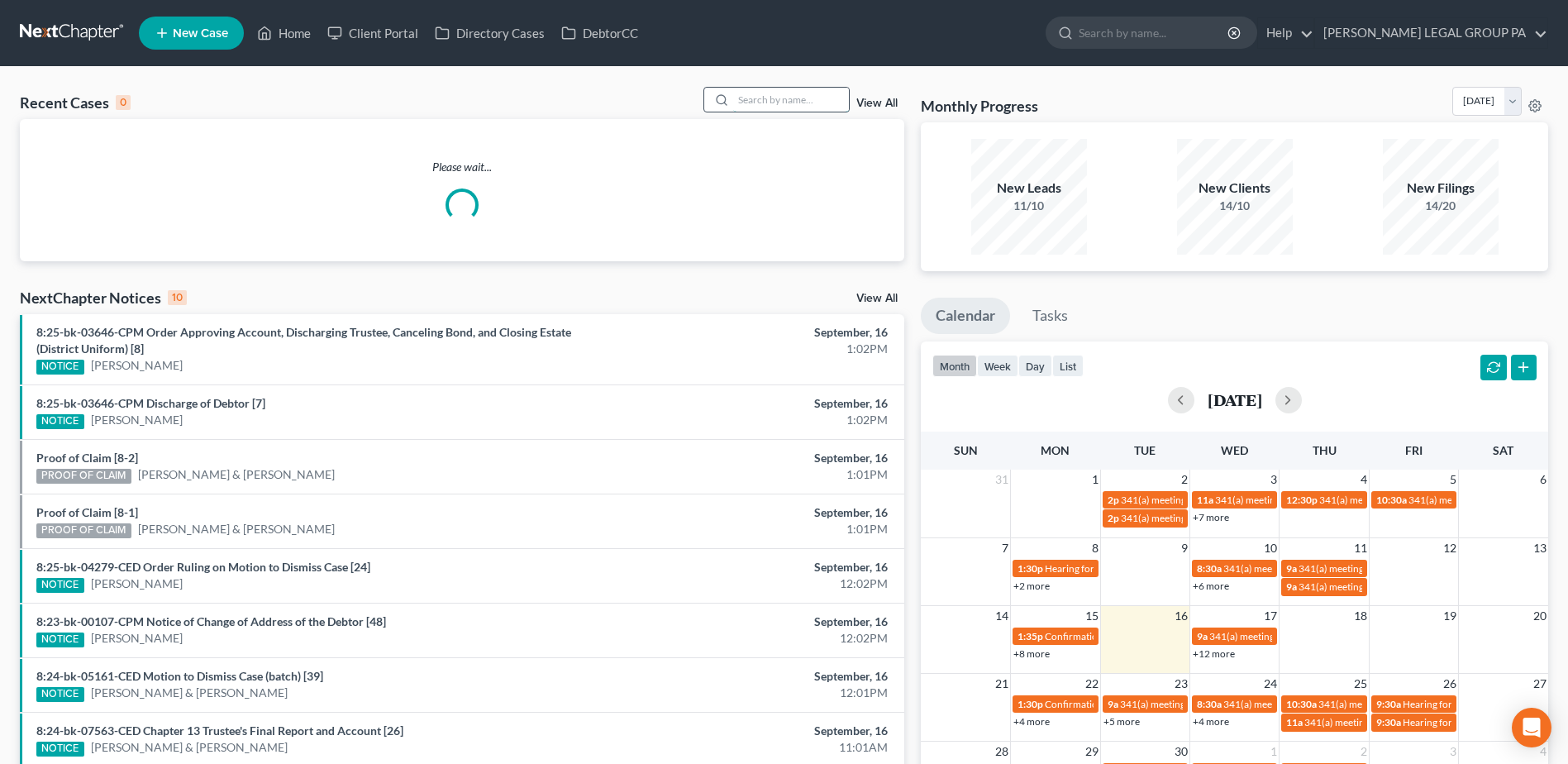
click at [750, 101] on input "search" at bounding box center [791, 99] width 115 height 24
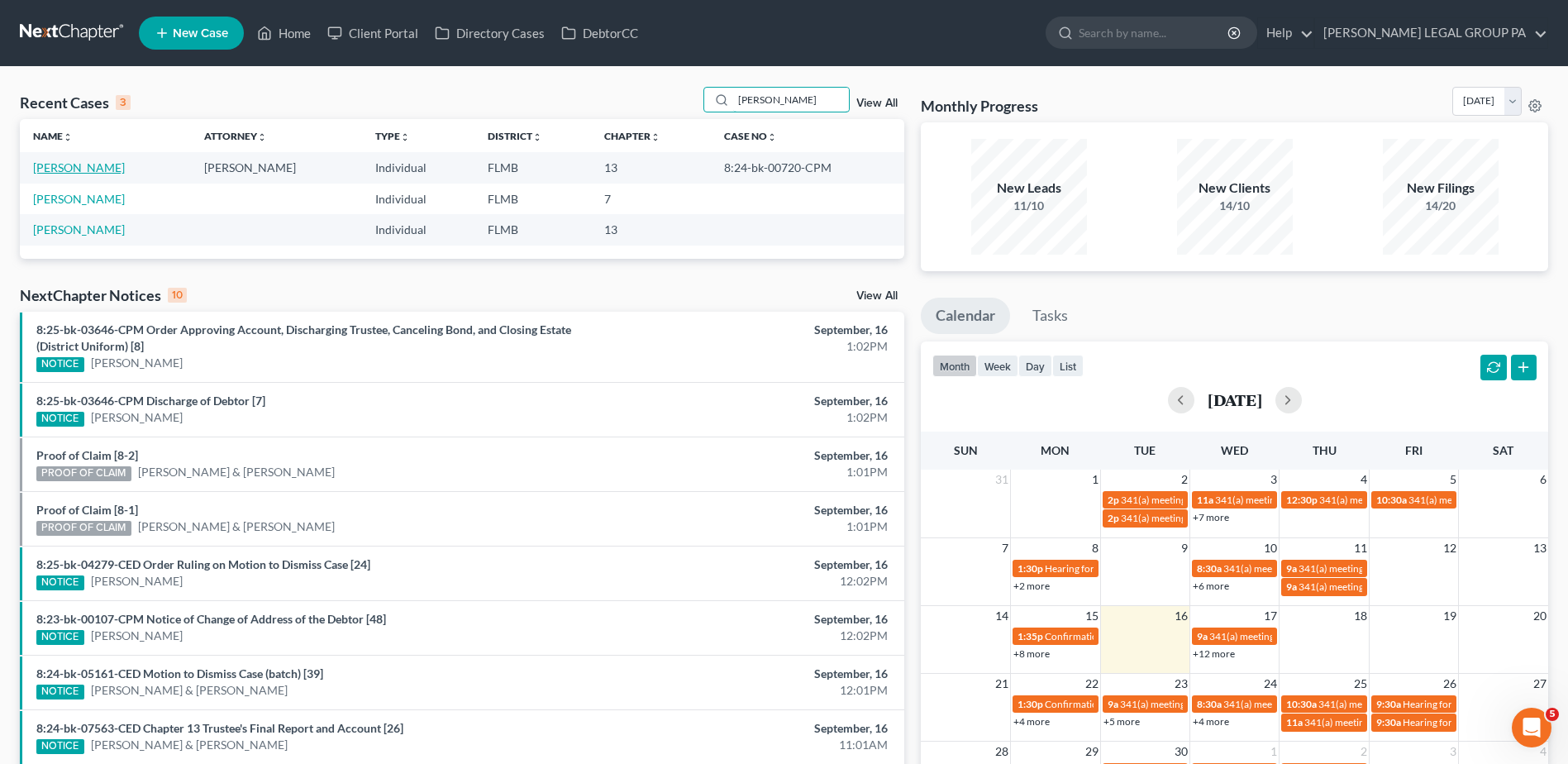
type input "[PERSON_NAME]"
click at [62, 163] on link "[PERSON_NAME]" at bounding box center [79, 167] width 91 height 14
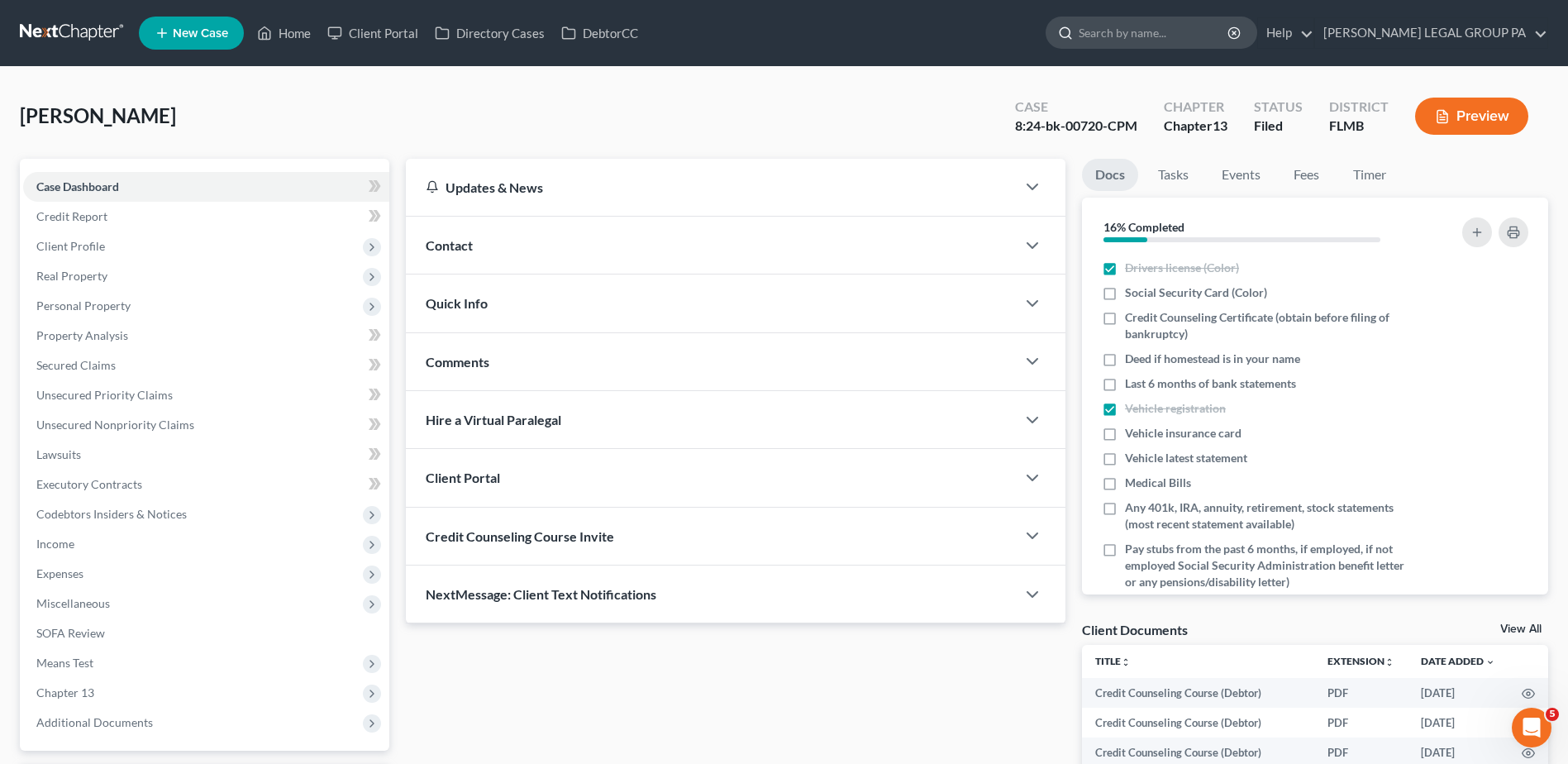
click at [1176, 33] on input "search" at bounding box center [1154, 32] width 151 height 30
